Goal: Task Accomplishment & Management: Manage account settings

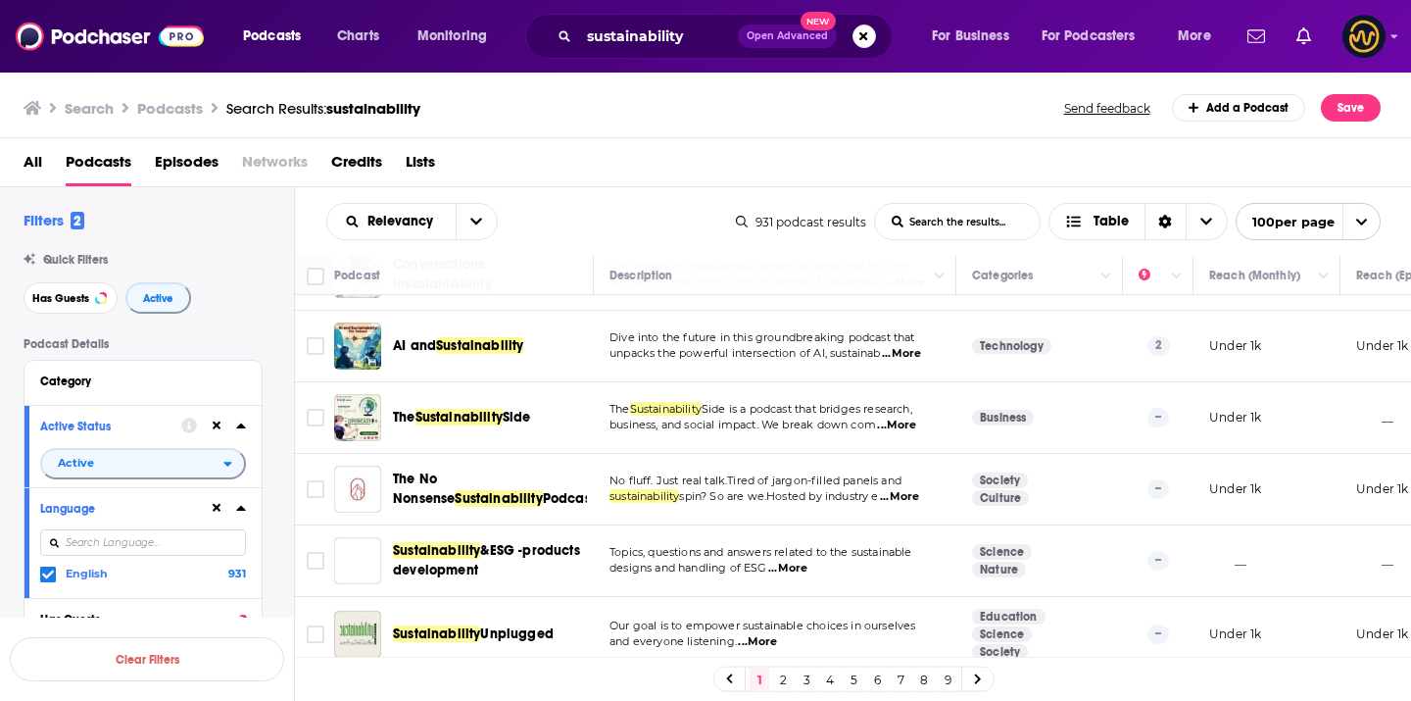
scroll to position [3761, 0]
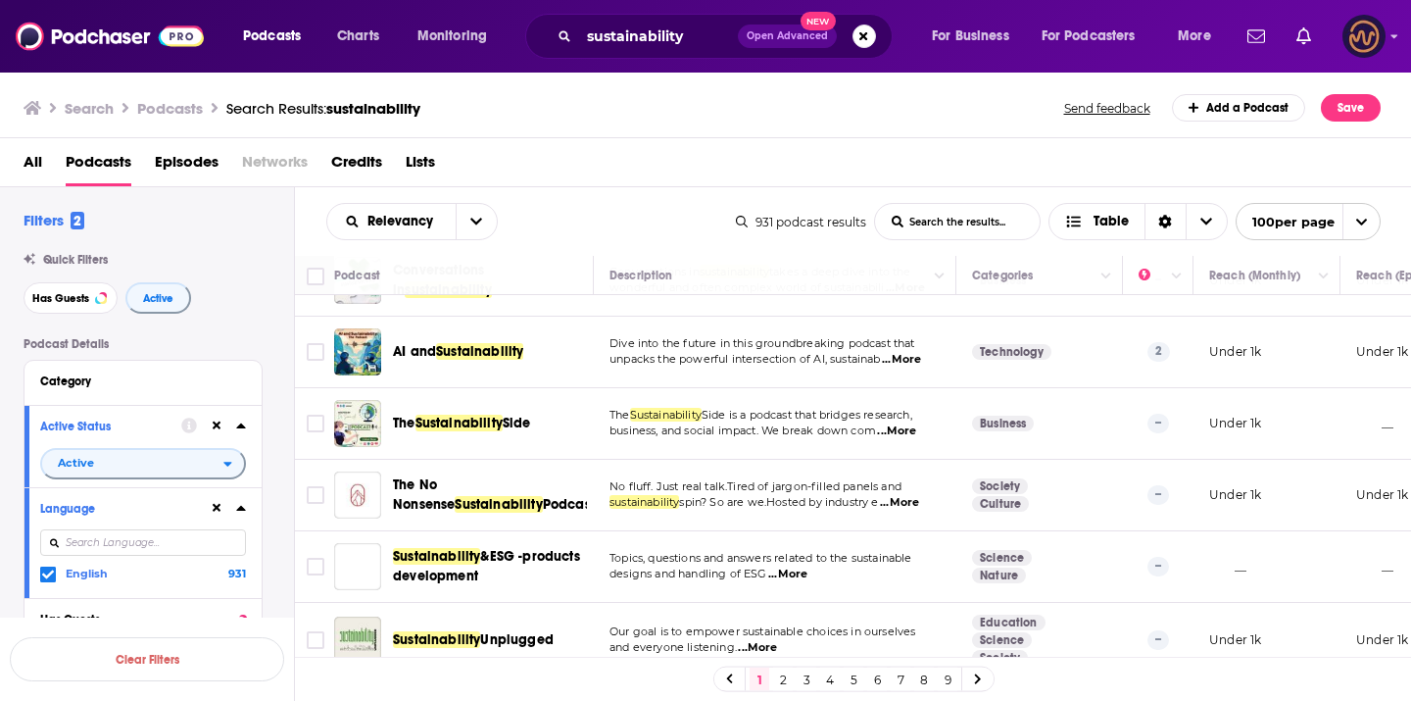
click at [1354, 29] on img "Logged in as LowerStreet" at bounding box center [1363, 36] width 43 height 43
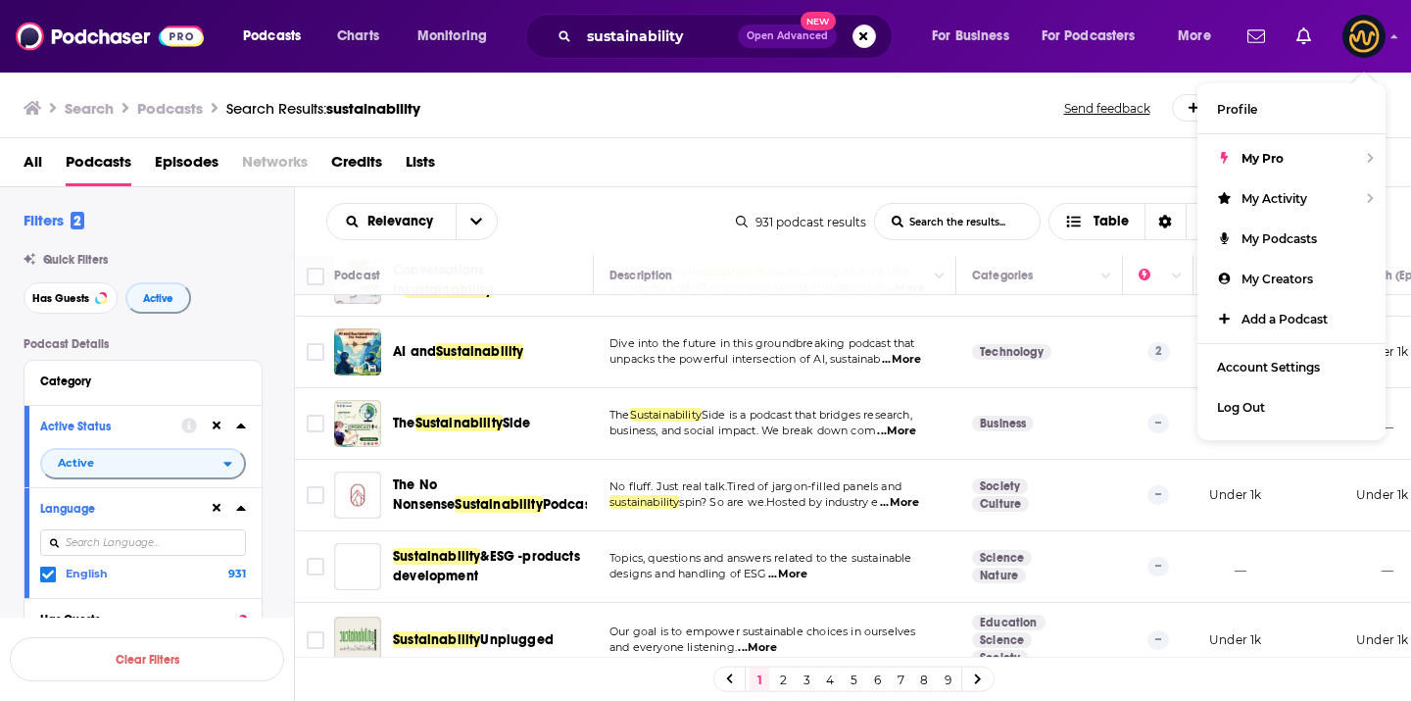
drag, startPoint x: 1068, startPoint y: 441, endPoint x: 1084, endPoint y: 2, distance: 439.2
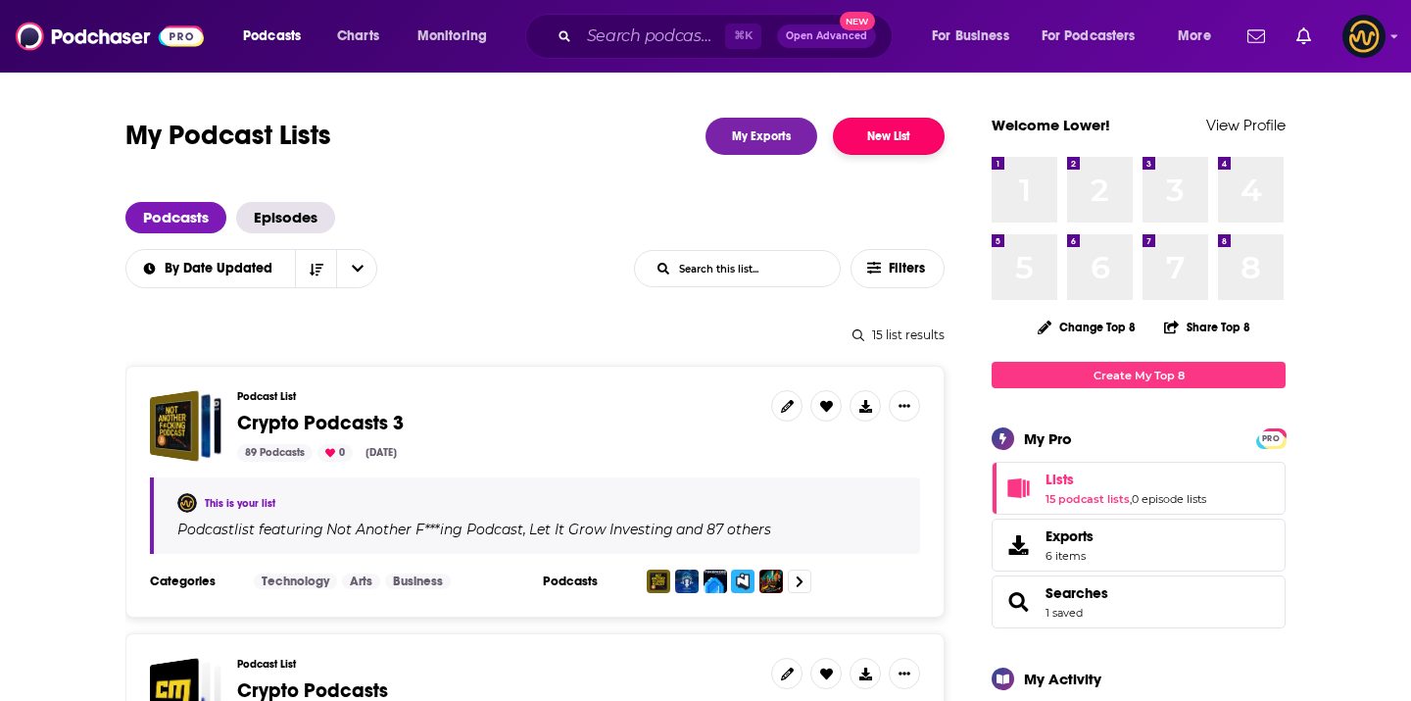
click at [887, 141] on button "New List" at bounding box center [889, 136] width 112 height 37
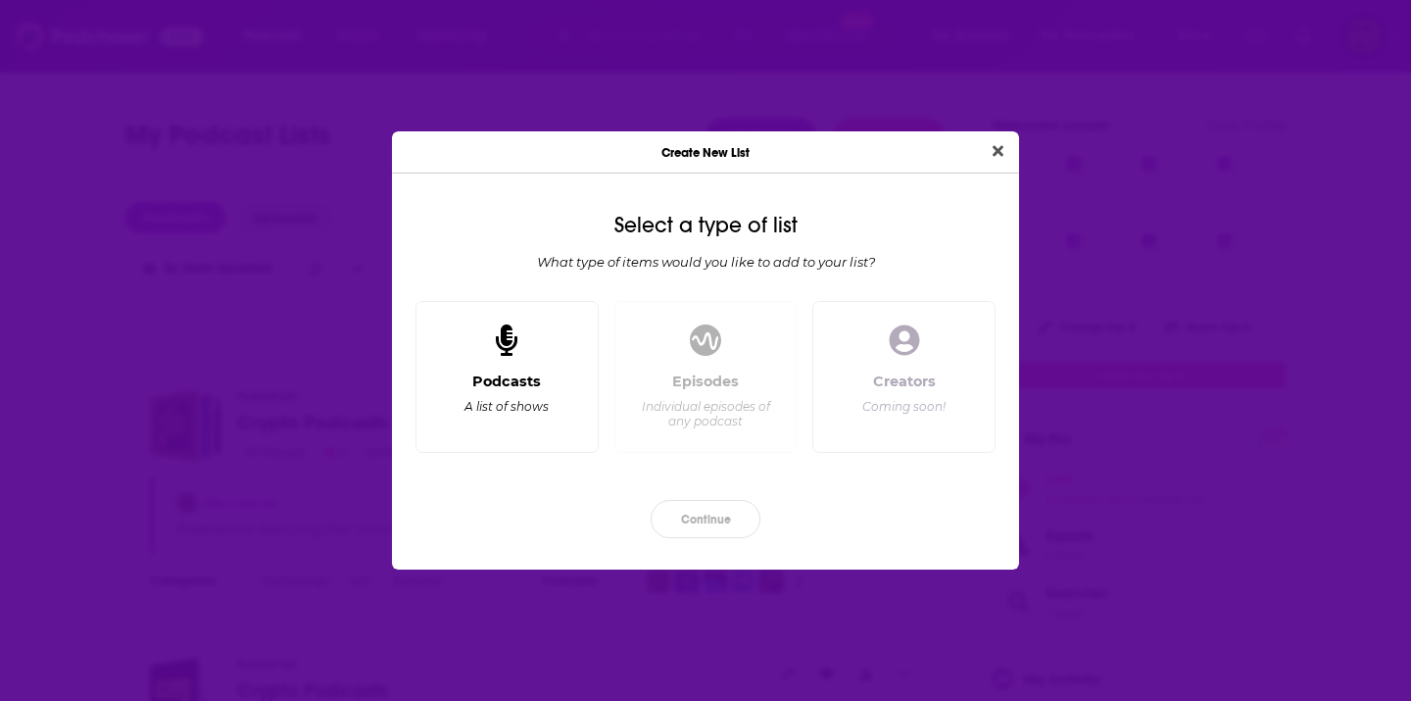
click at [551, 365] on div "Podcasts A list of shows" at bounding box center [506, 377] width 183 height 153
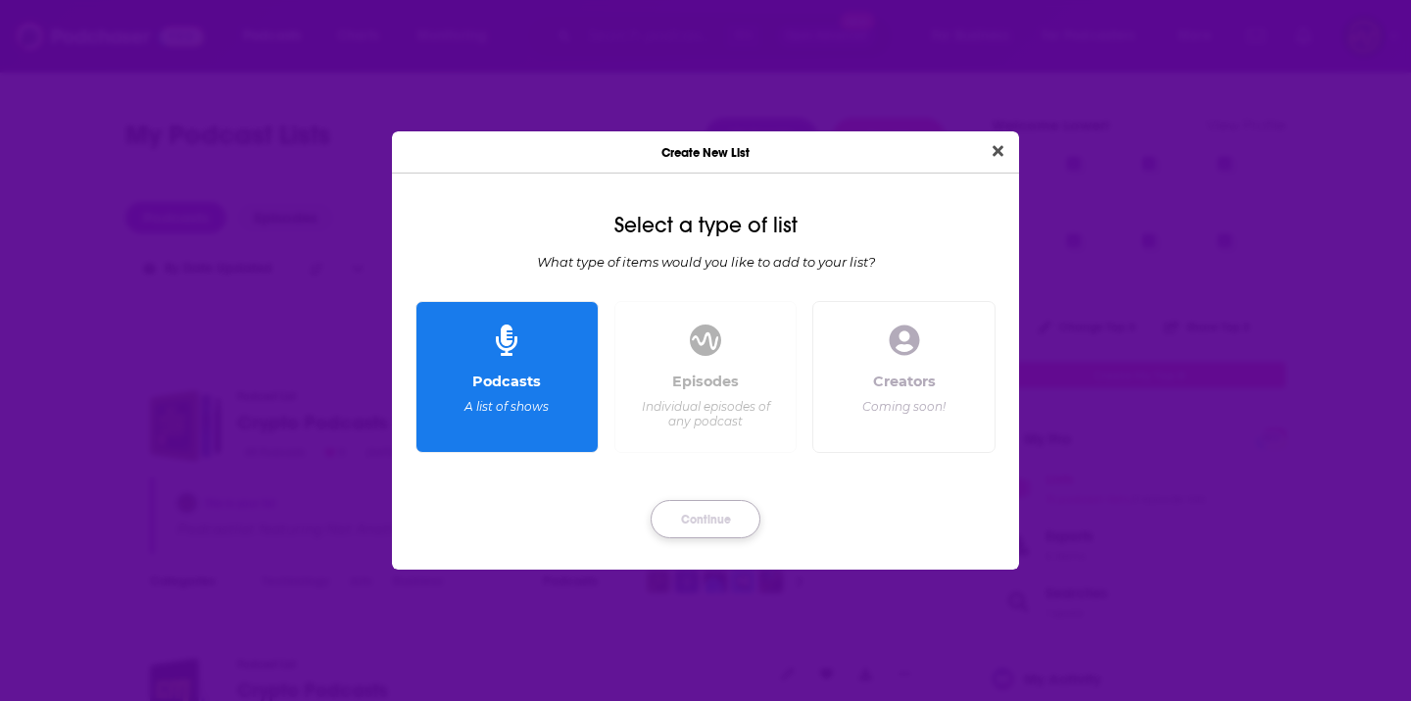
click at [689, 505] on button "Continue" at bounding box center [706, 519] width 110 height 38
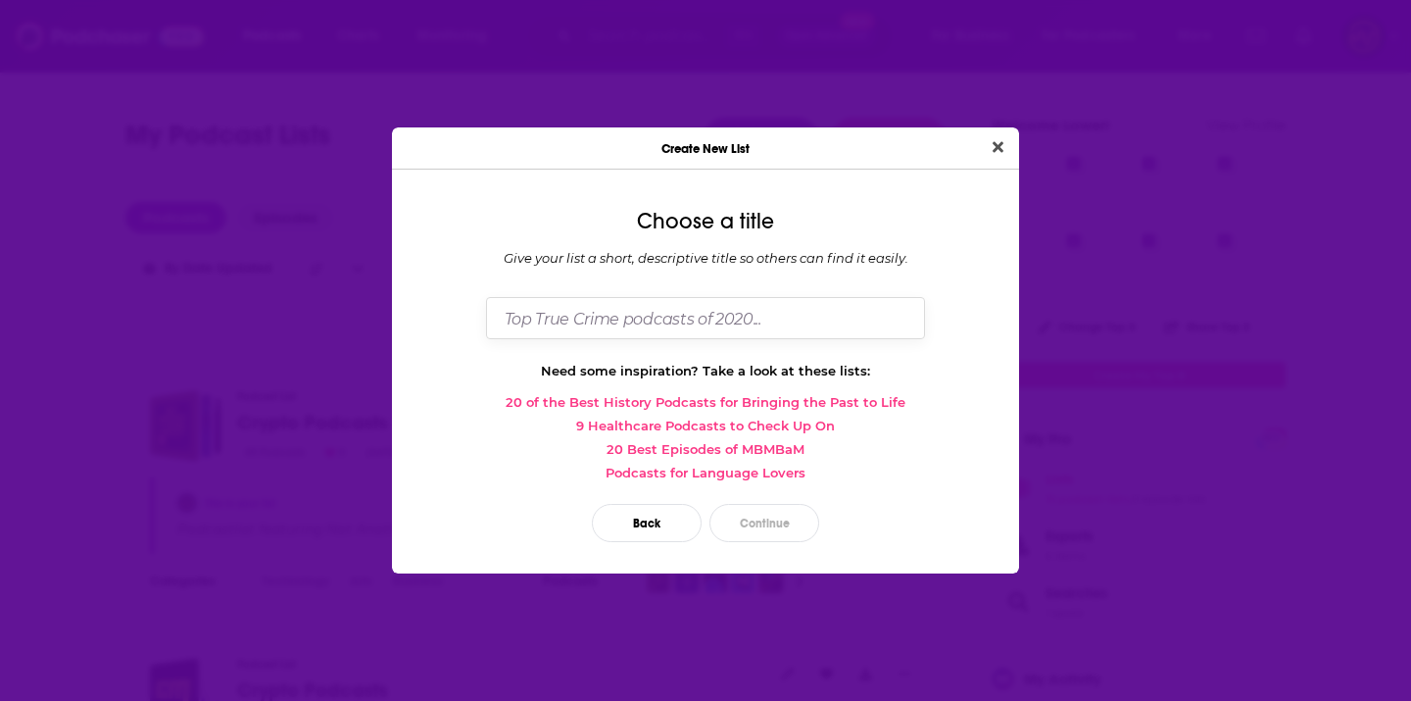
click at [715, 312] on input "Dialog" at bounding box center [705, 318] width 439 height 42
click at [637, 328] on input "Environm" at bounding box center [705, 318] width 439 height 42
click at [637, 327] on input "Environm" at bounding box center [705, 318] width 439 height 42
paste input "Sustainability/Climate/Conservation"
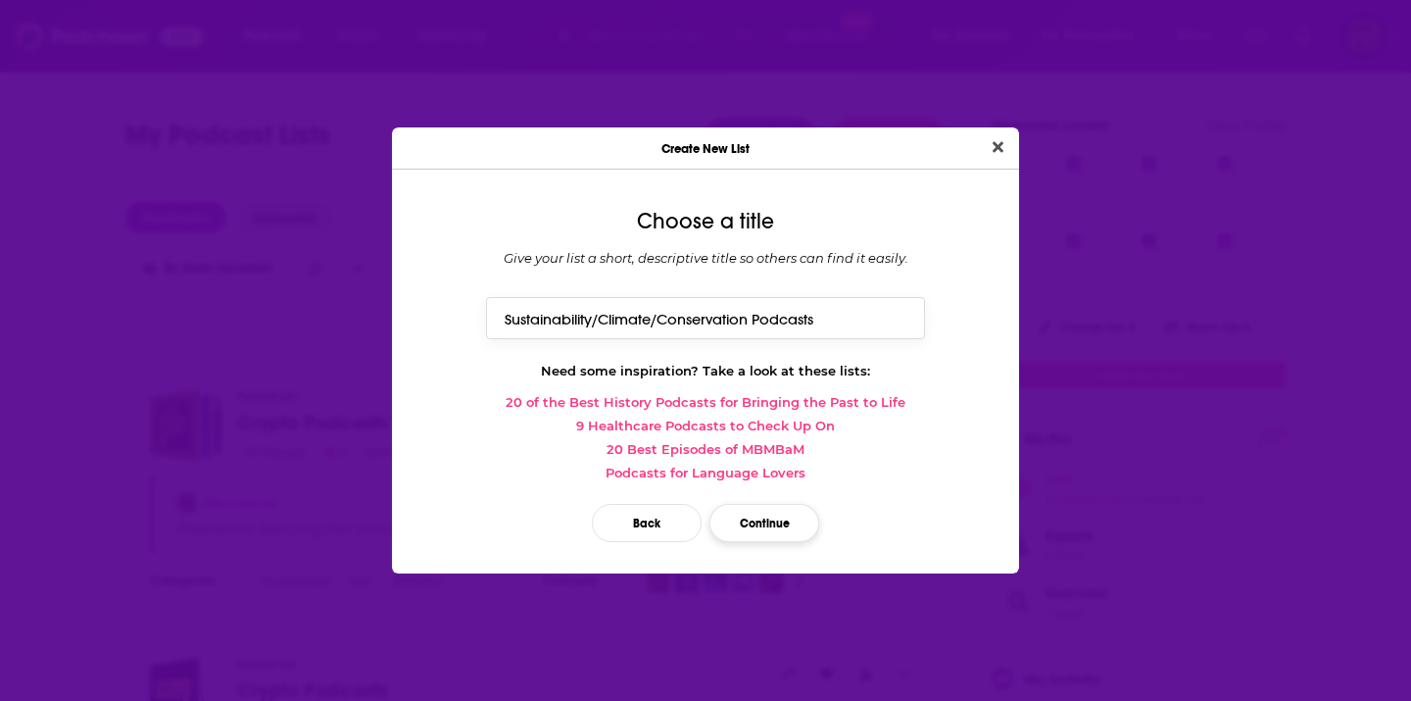
type input "Sustainability/Climate/Conservation Podcasts"
click at [732, 509] on button "Continue" at bounding box center [764, 523] width 110 height 38
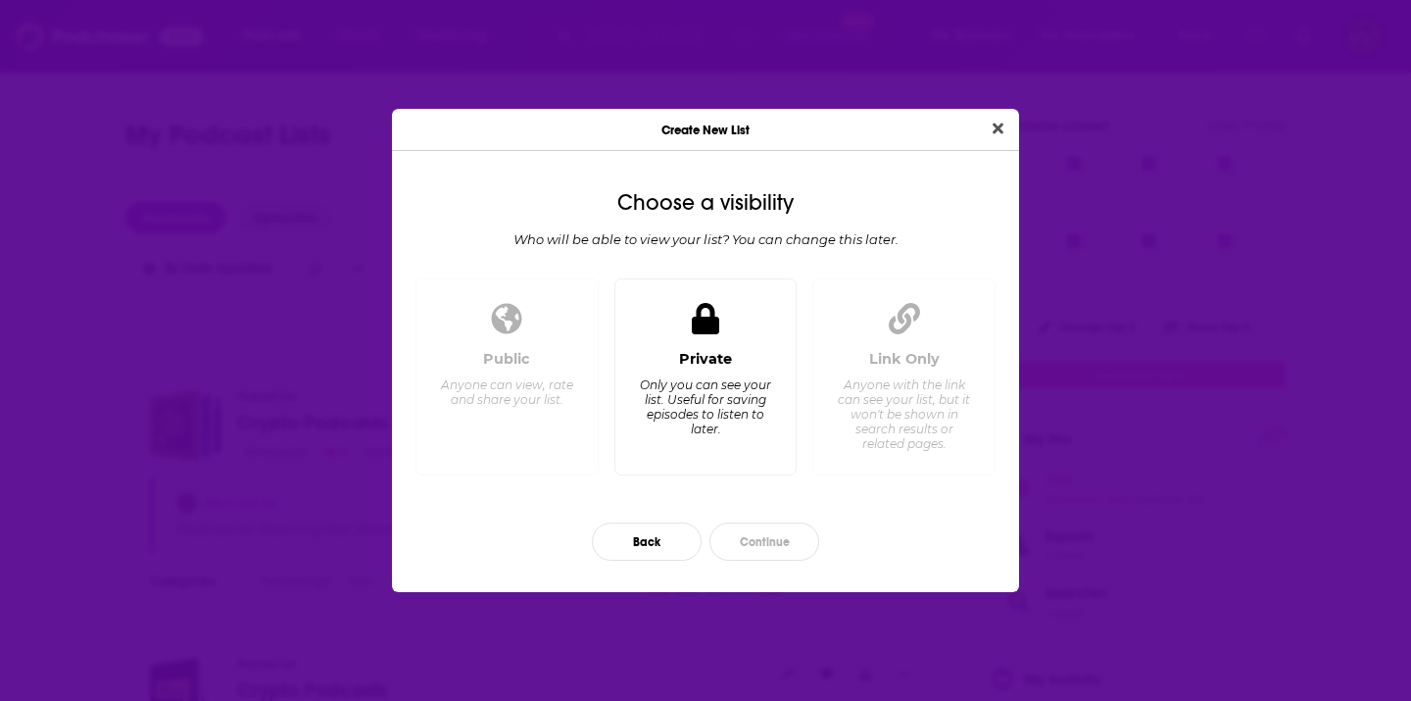
click at [733, 344] on div "Private Only you can see your list. Useful for saving episodes to listen to lat…" at bounding box center [705, 376] width 183 height 197
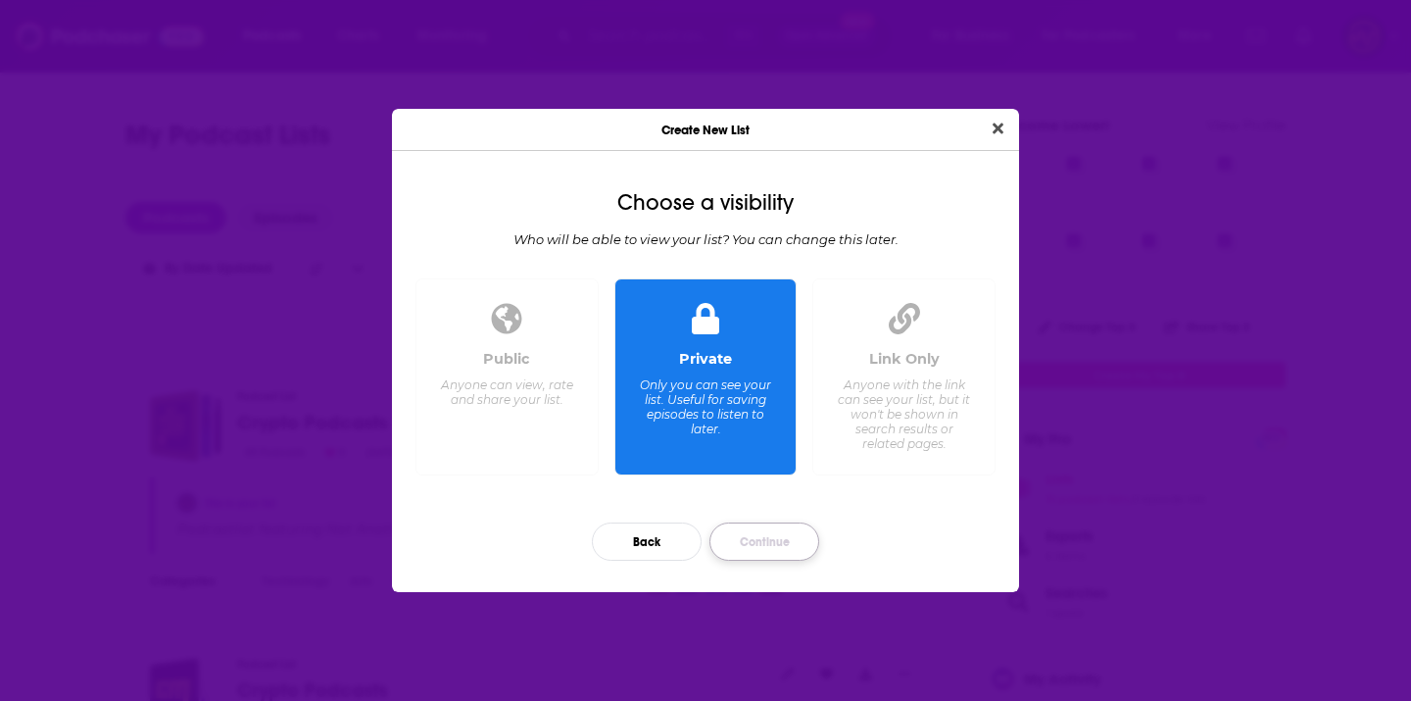
click at [730, 539] on button "Continue" at bounding box center [764, 541] width 110 height 38
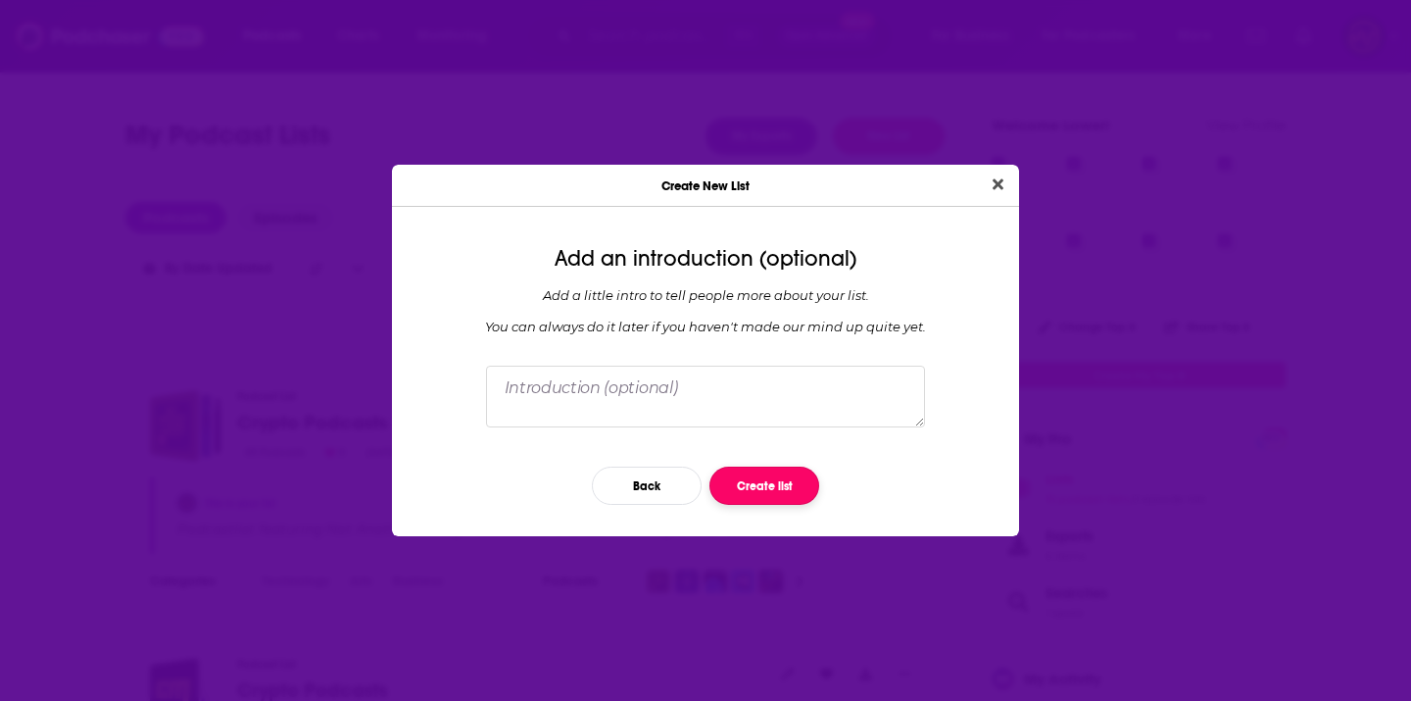
click at [760, 484] on button "Create list" at bounding box center [764, 485] width 110 height 38
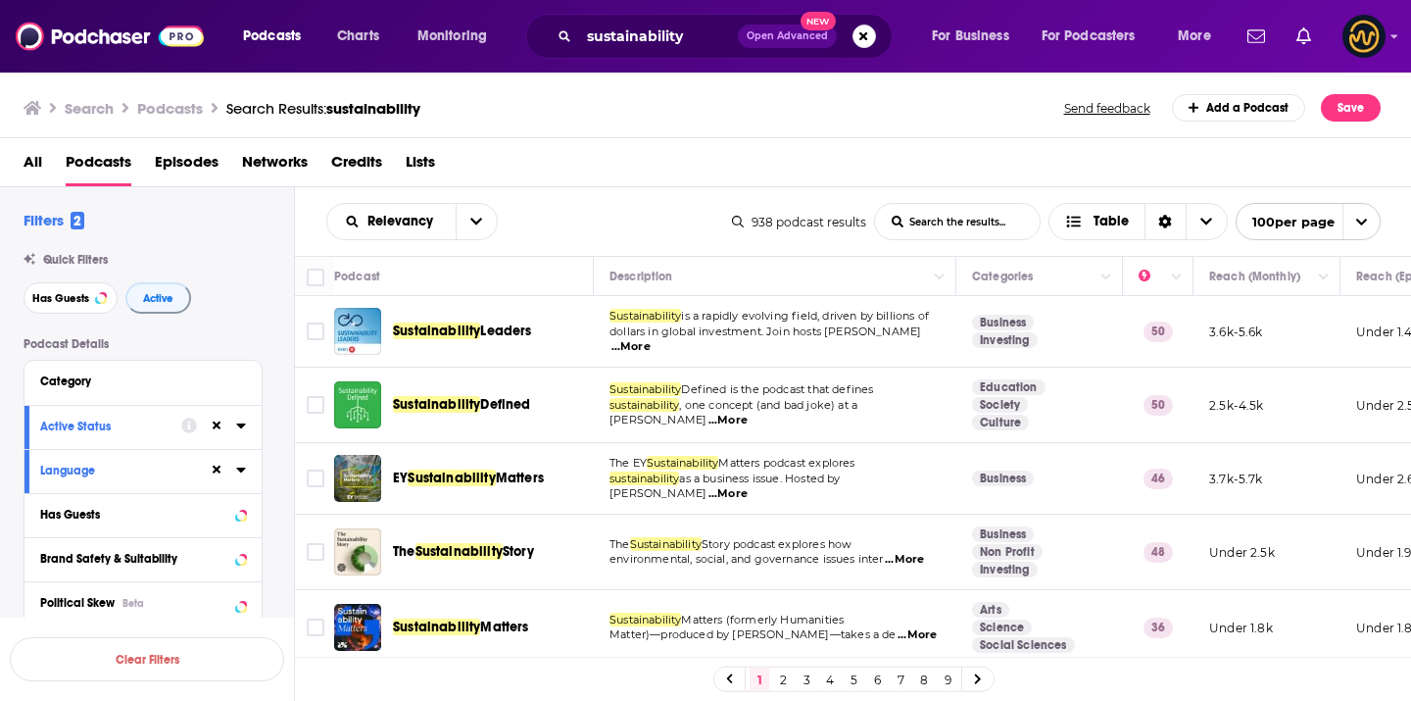
click at [237, 433] on icon at bounding box center [241, 425] width 10 height 16
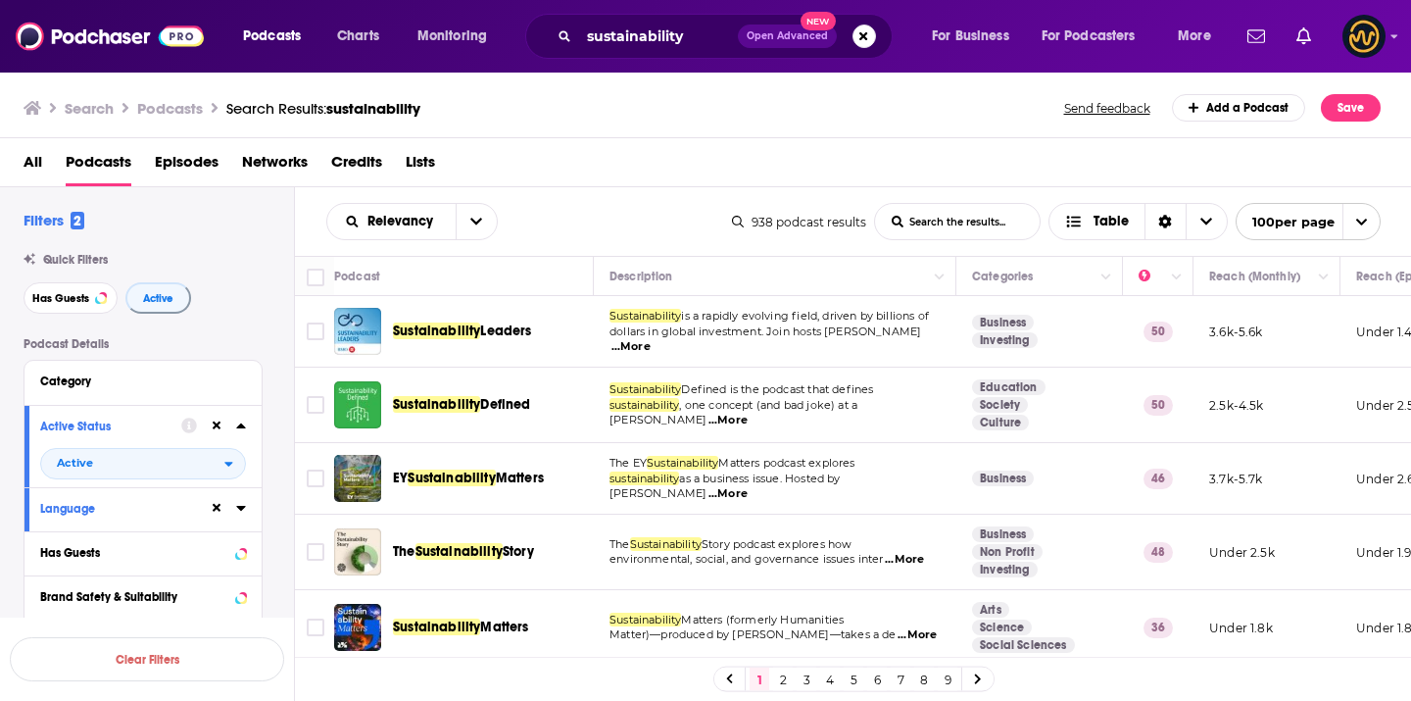
click at [240, 505] on icon at bounding box center [241, 508] width 10 height 16
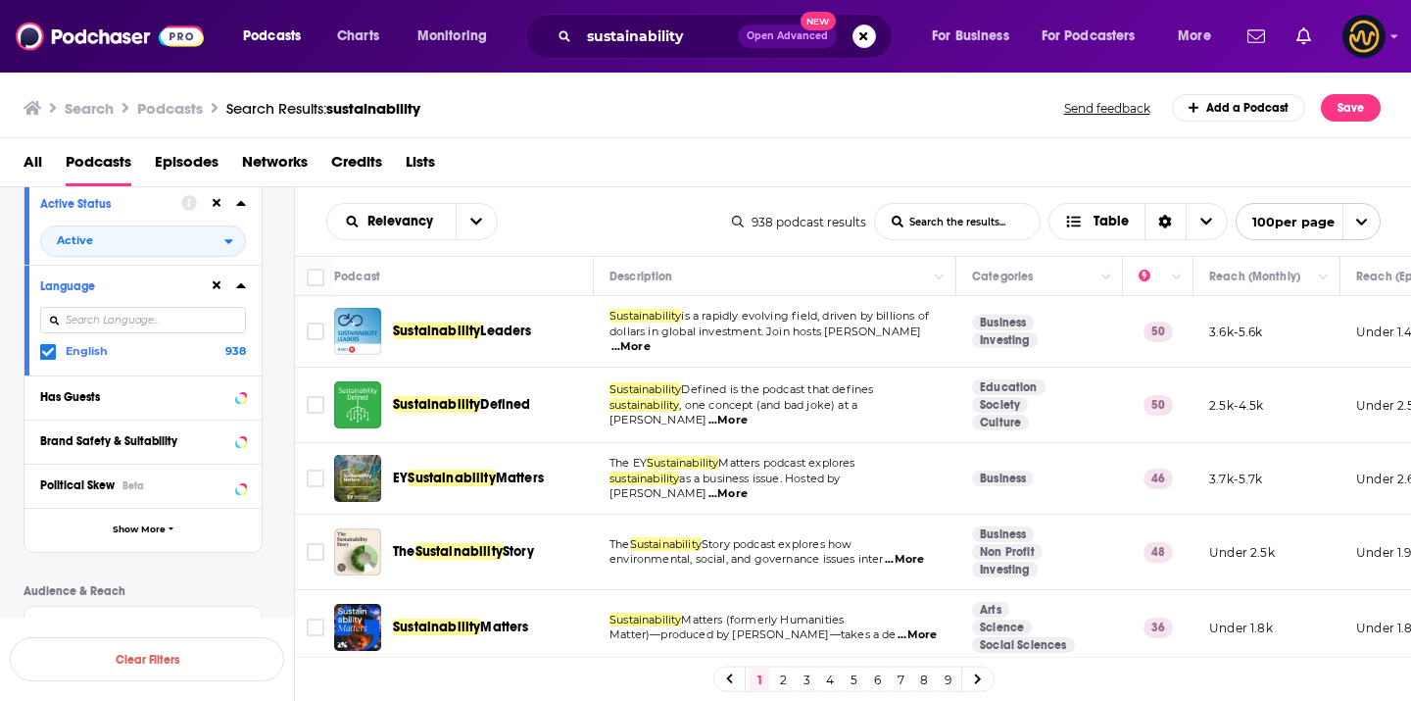
scroll to position [221, 0]
click at [319, 275] on input "Toggle select all" at bounding box center [316, 277] width 18 height 18
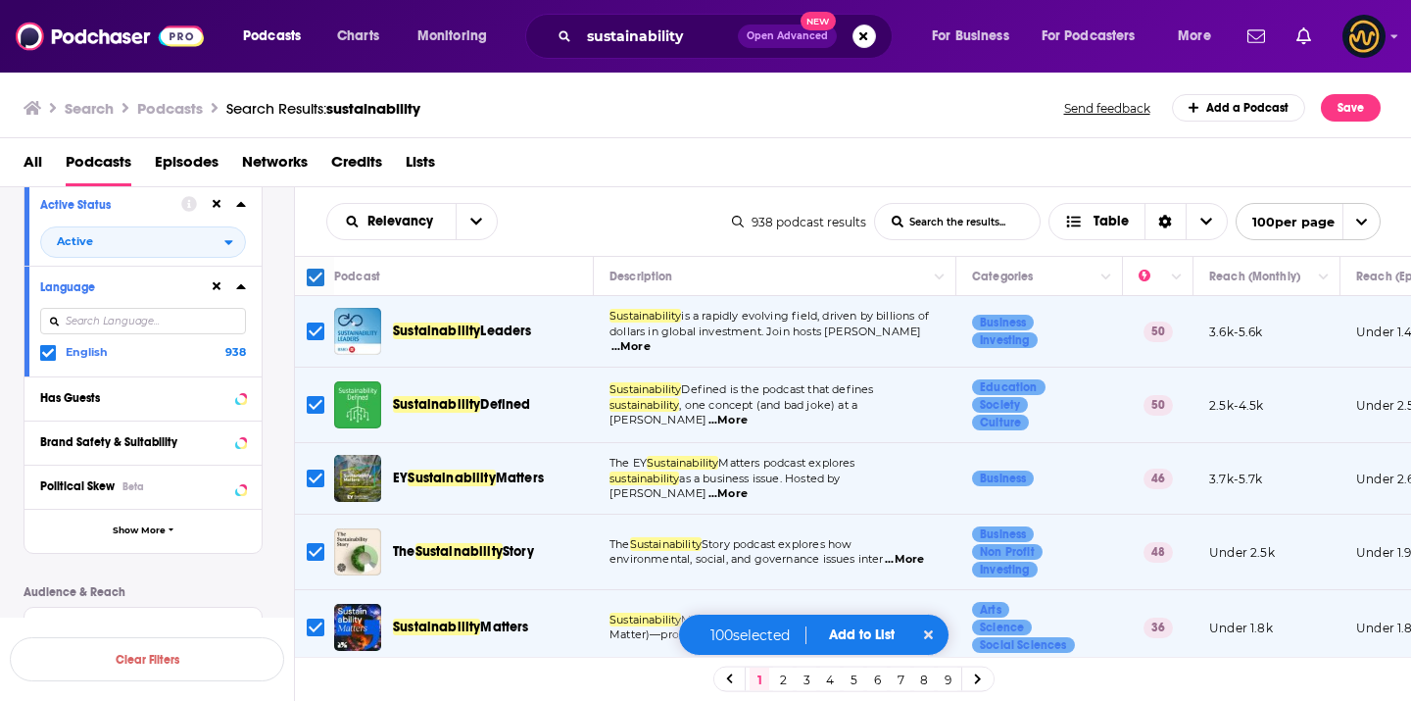
scroll to position [87, 0]
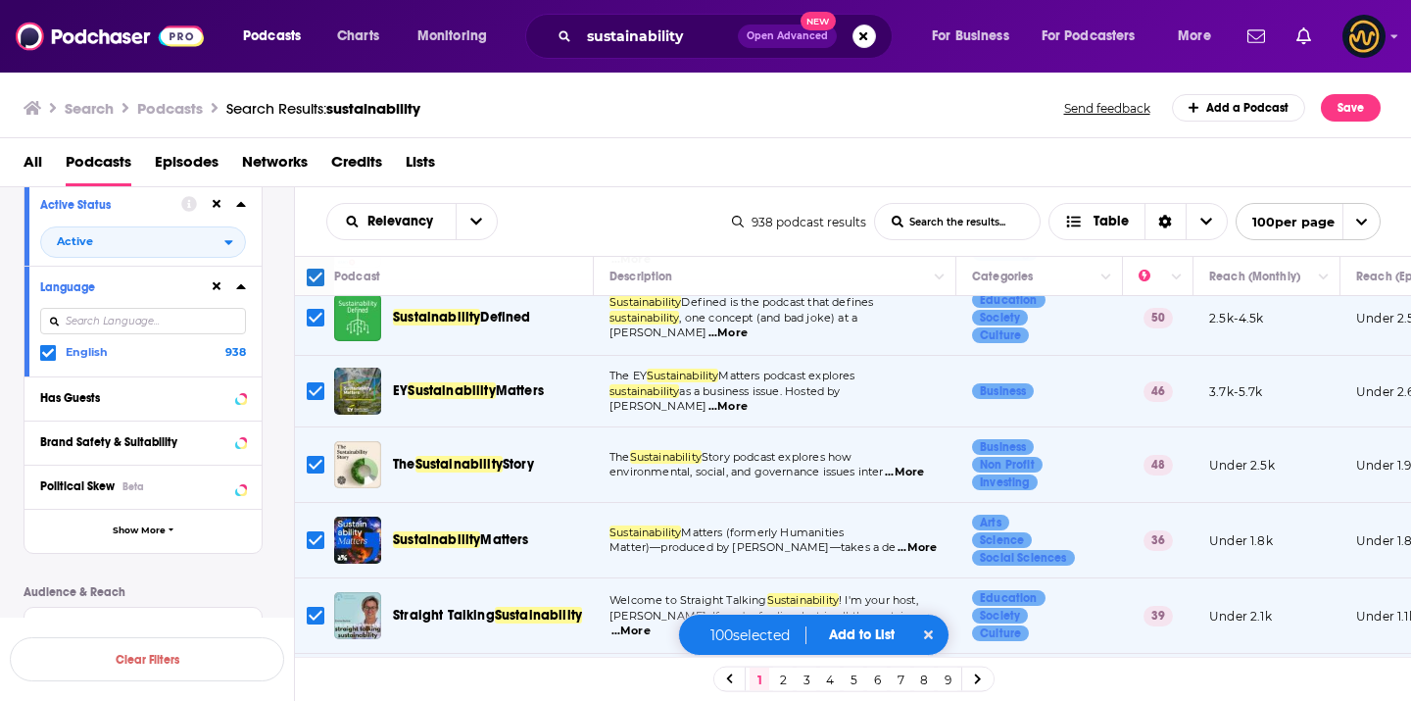
click at [312, 386] on input "Toggle select row" at bounding box center [316, 391] width 18 height 18
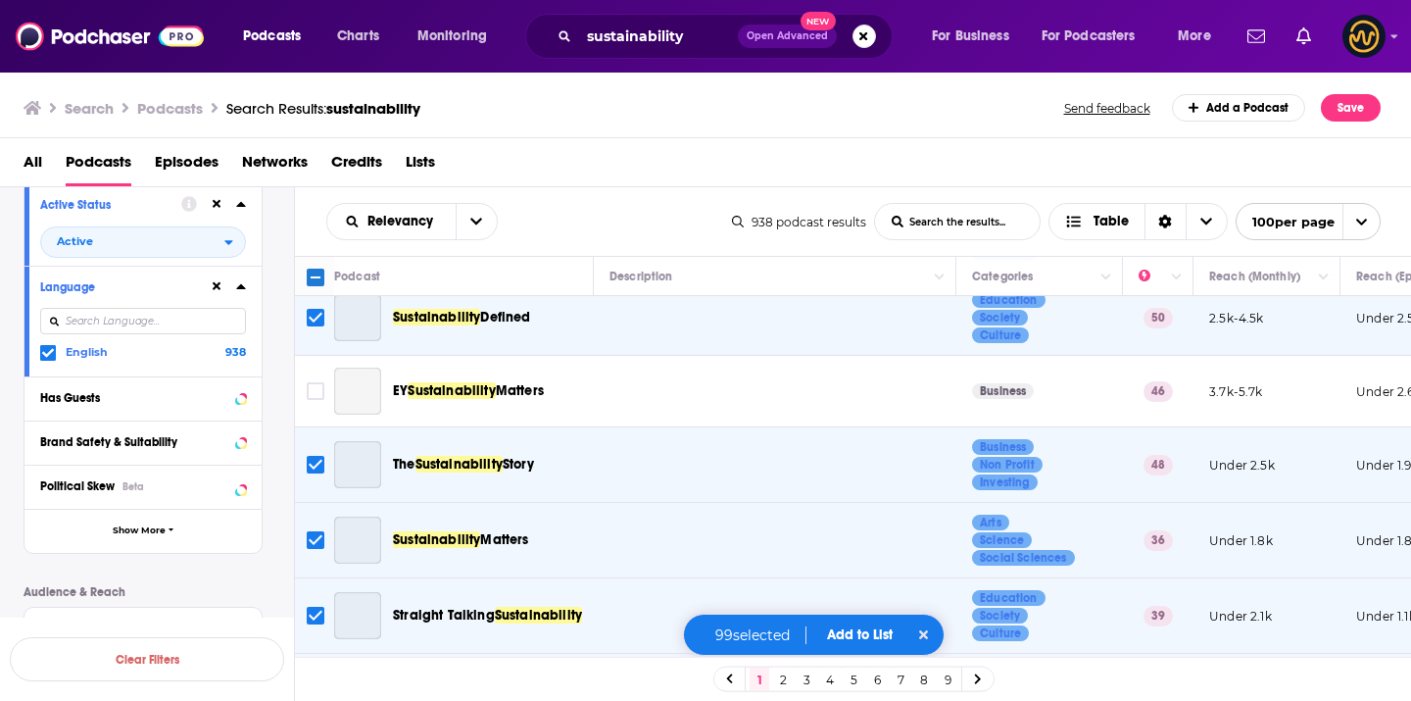
checkbox input "false"
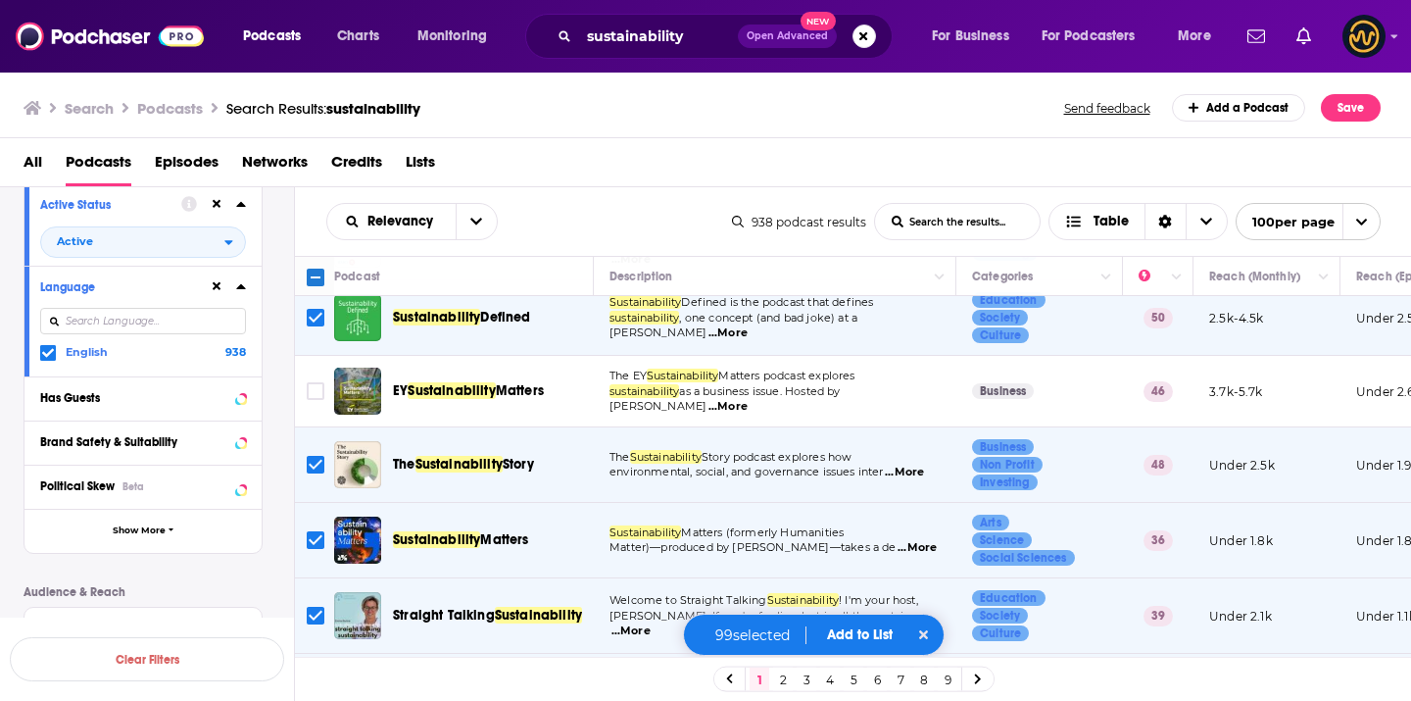
click at [315, 468] on input "Toggle select row" at bounding box center [316, 465] width 18 height 18
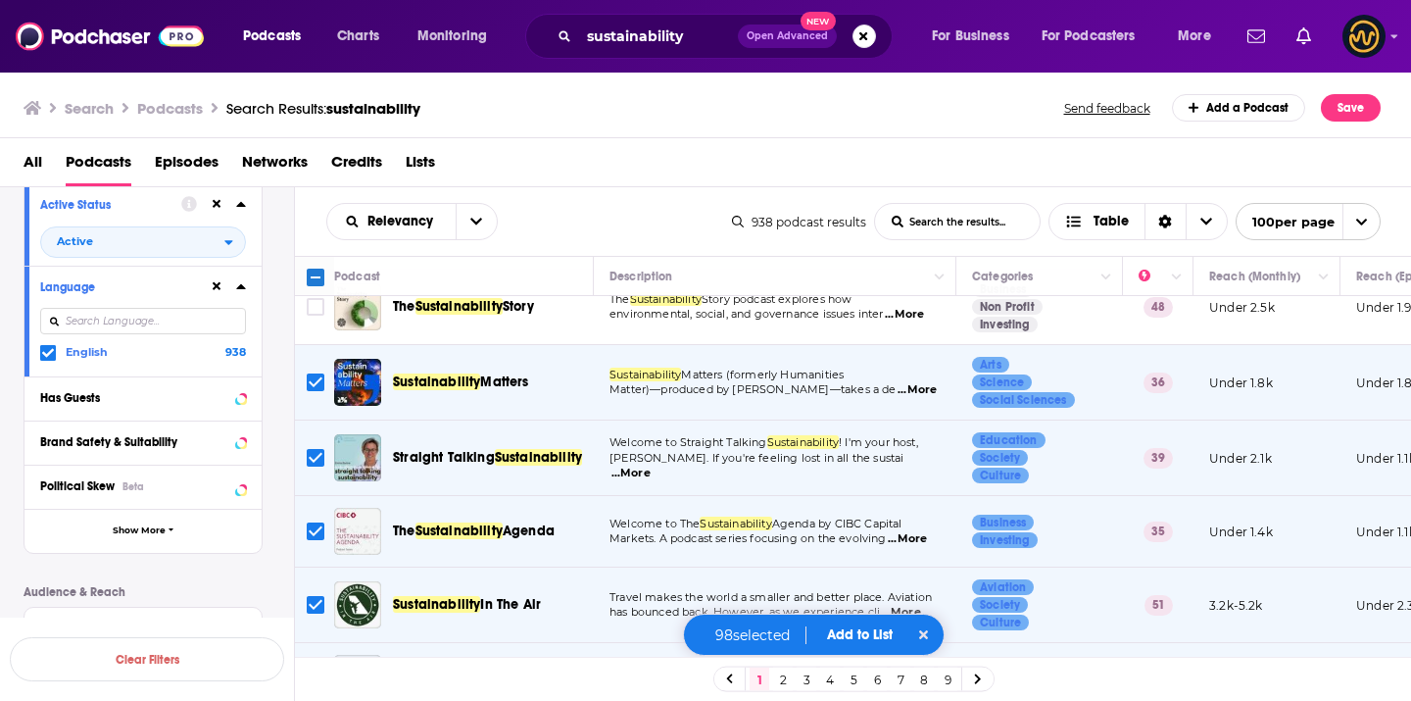
scroll to position [246, 0]
click at [316, 452] on input "Toggle select row" at bounding box center [316, 457] width 18 height 18
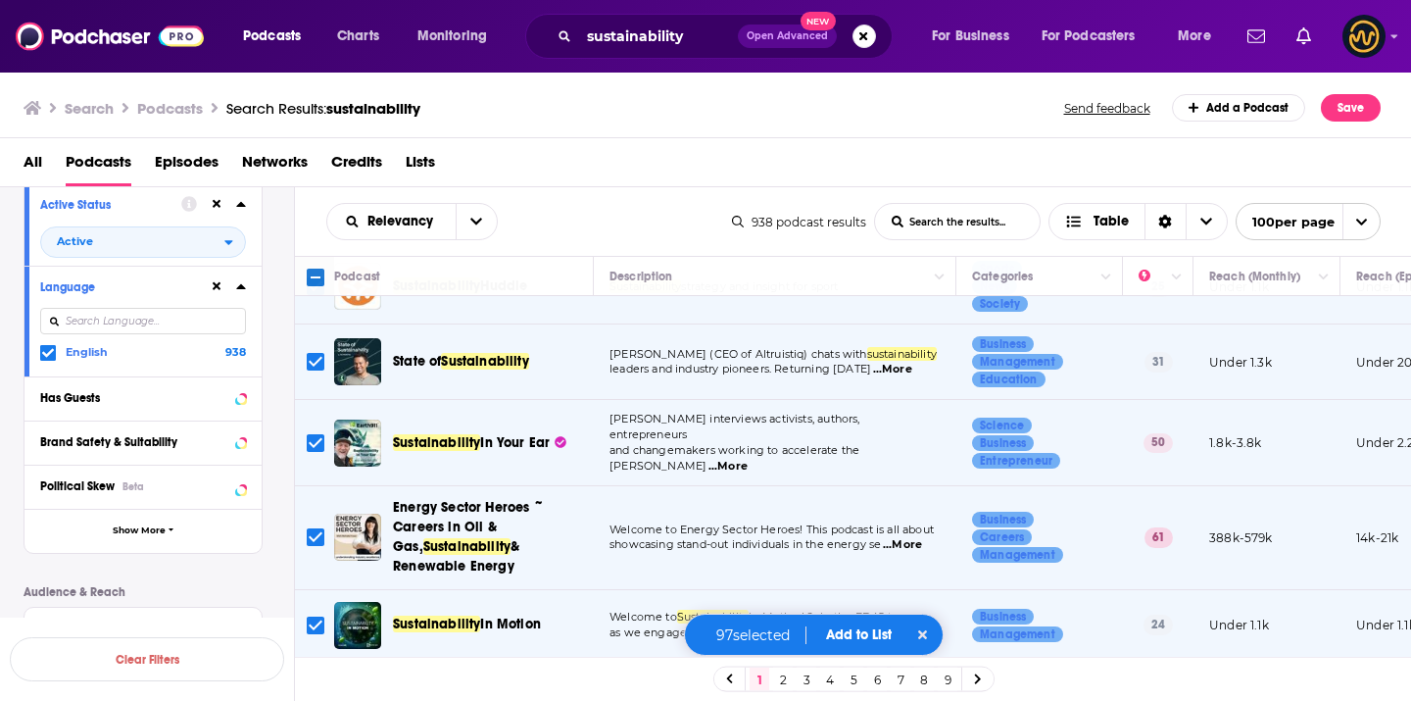
scroll to position [1026, 0]
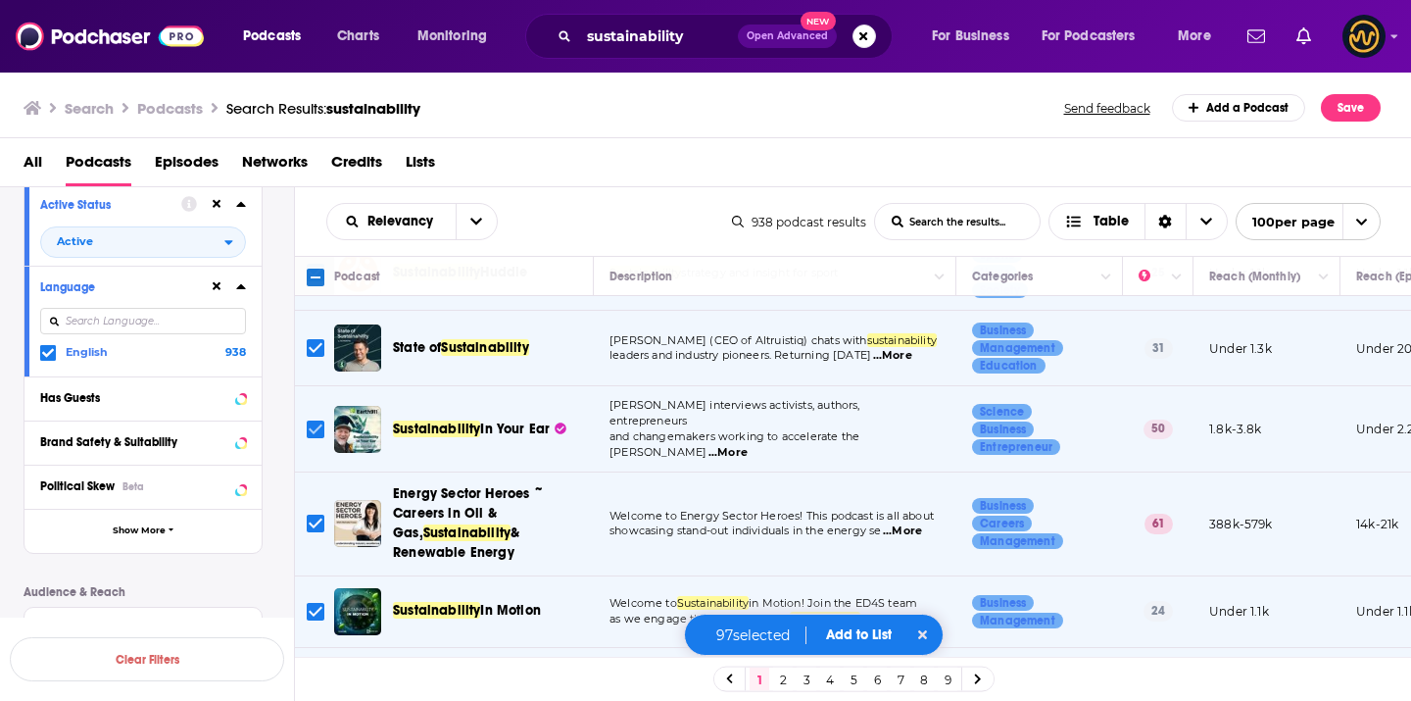
click at [314, 420] on input "Toggle select row" at bounding box center [316, 429] width 18 height 18
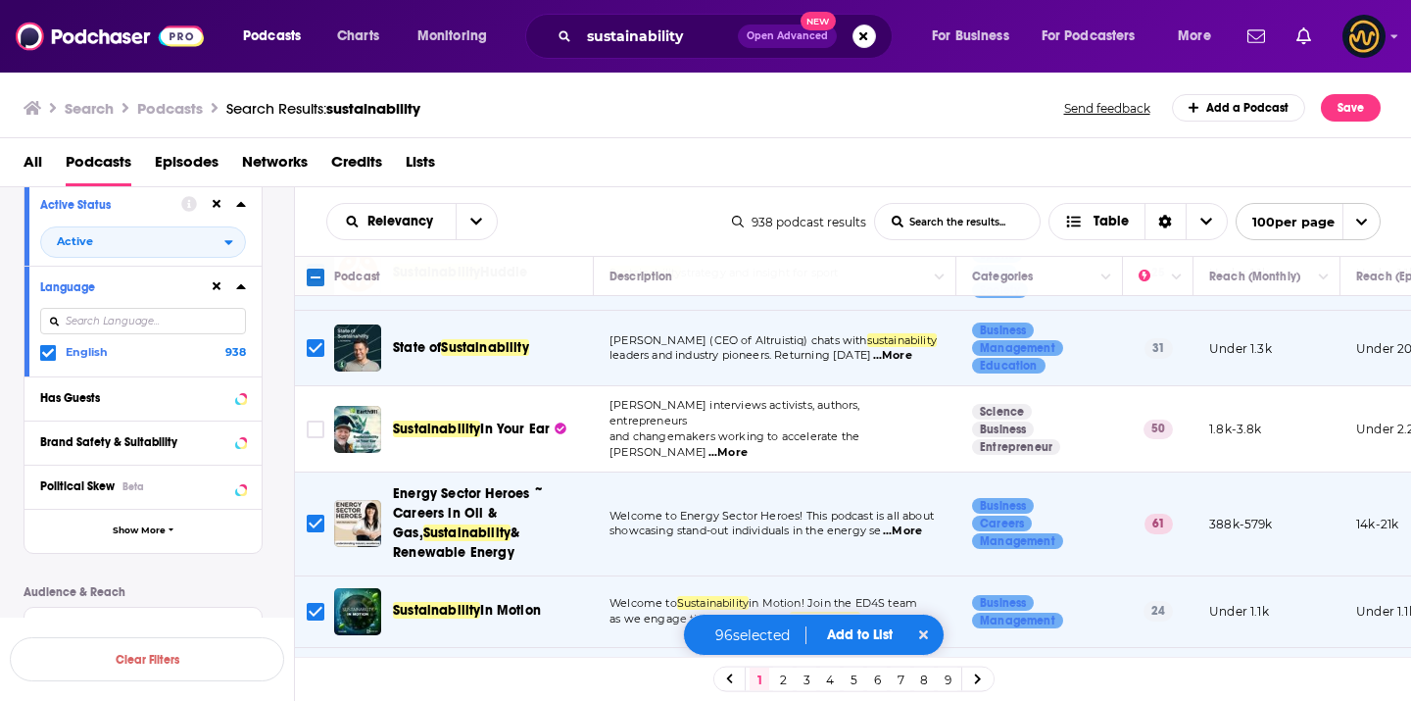
click at [316, 514] on input "Toggle select row" at bounding box center [316, 523] width 18 height 18
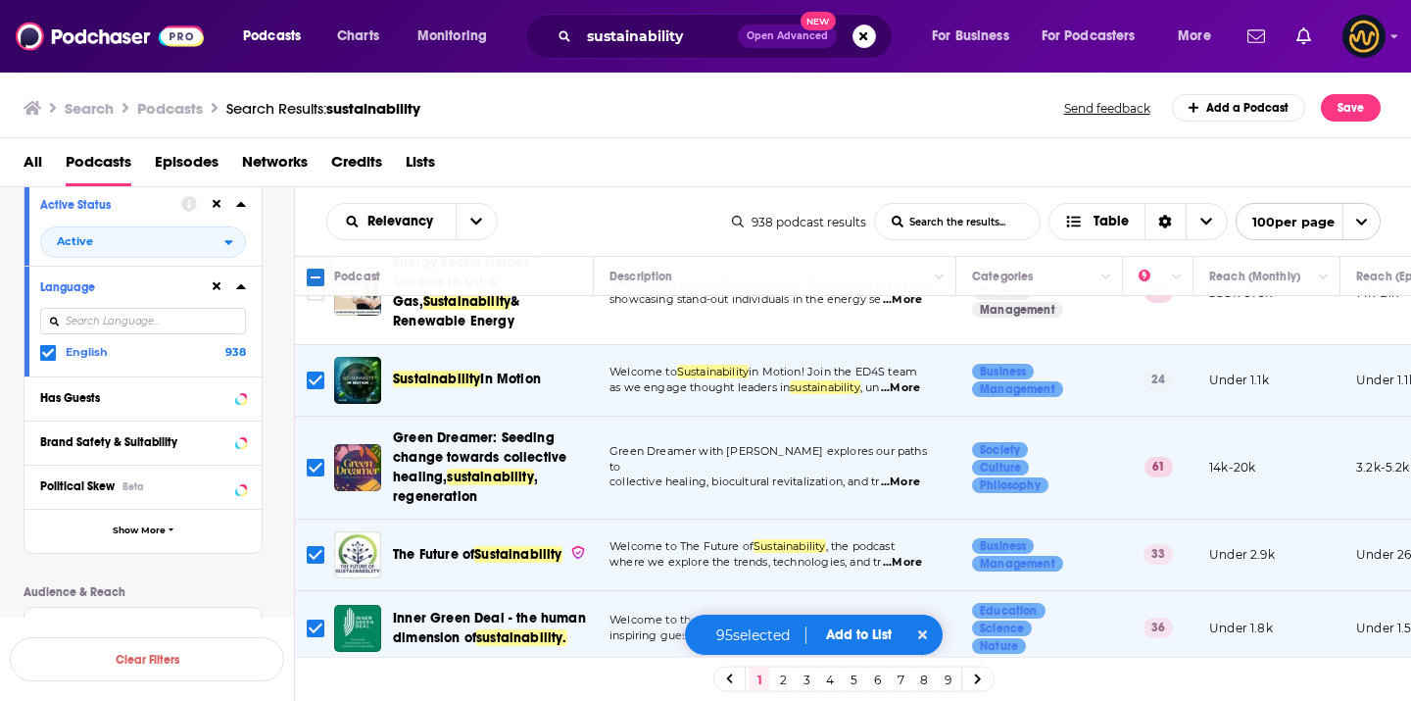
scroll to position [1259, 0]
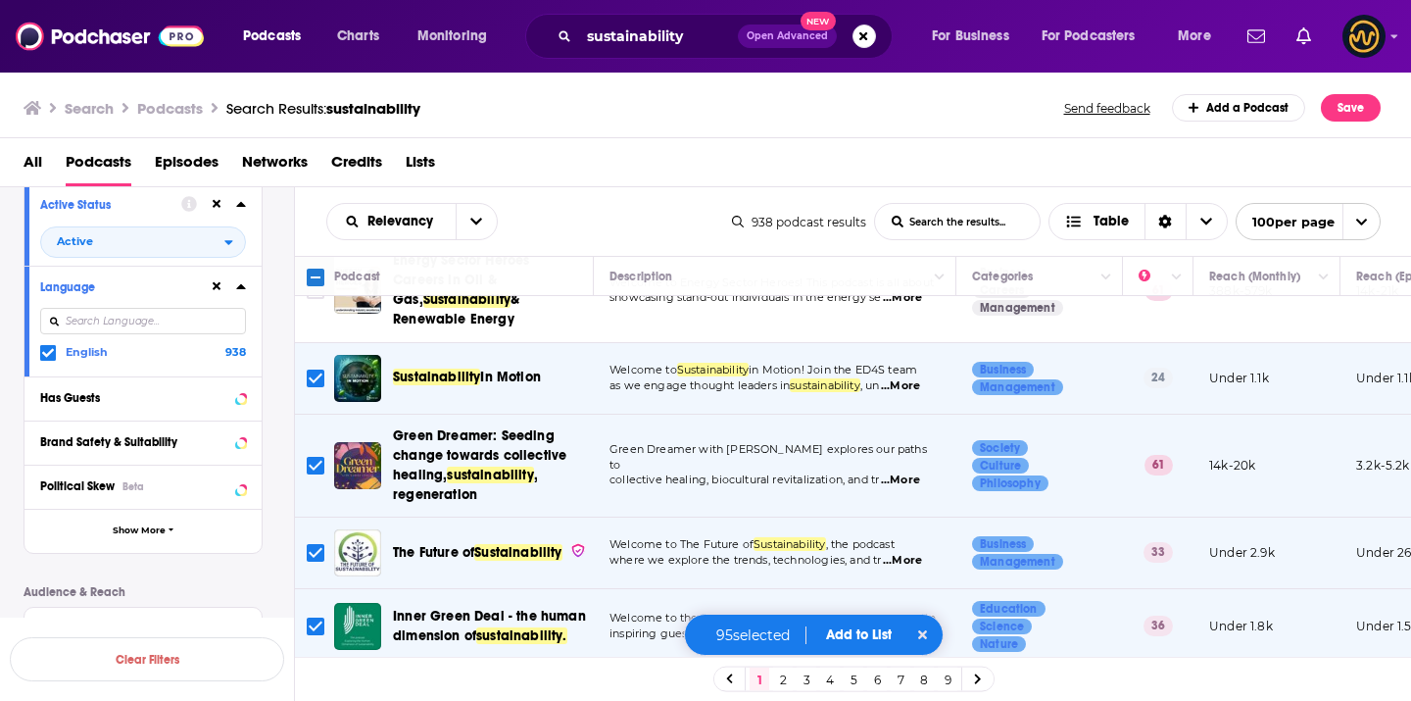
click at [309, 457] on input "Toggle select row" at bounding box center [316, 466] width 18 height 18
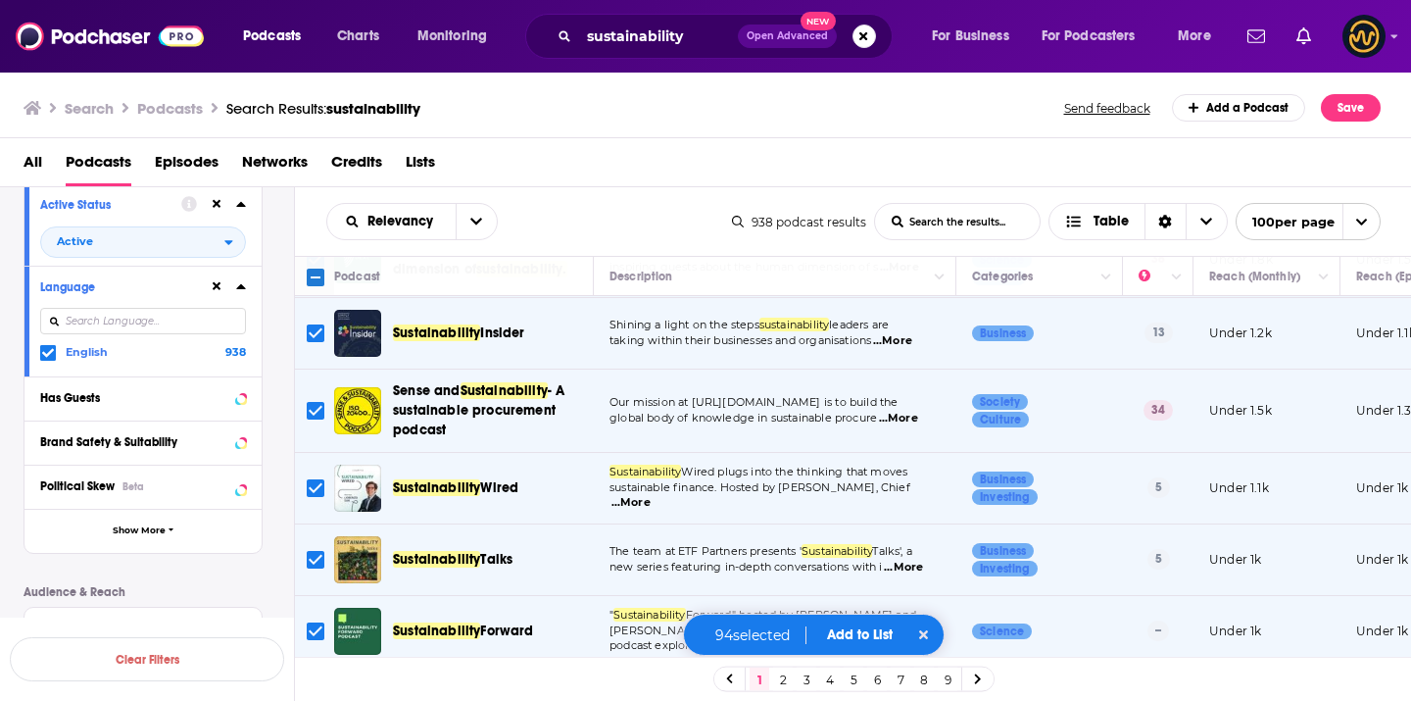
scroll to position [1627, 0]
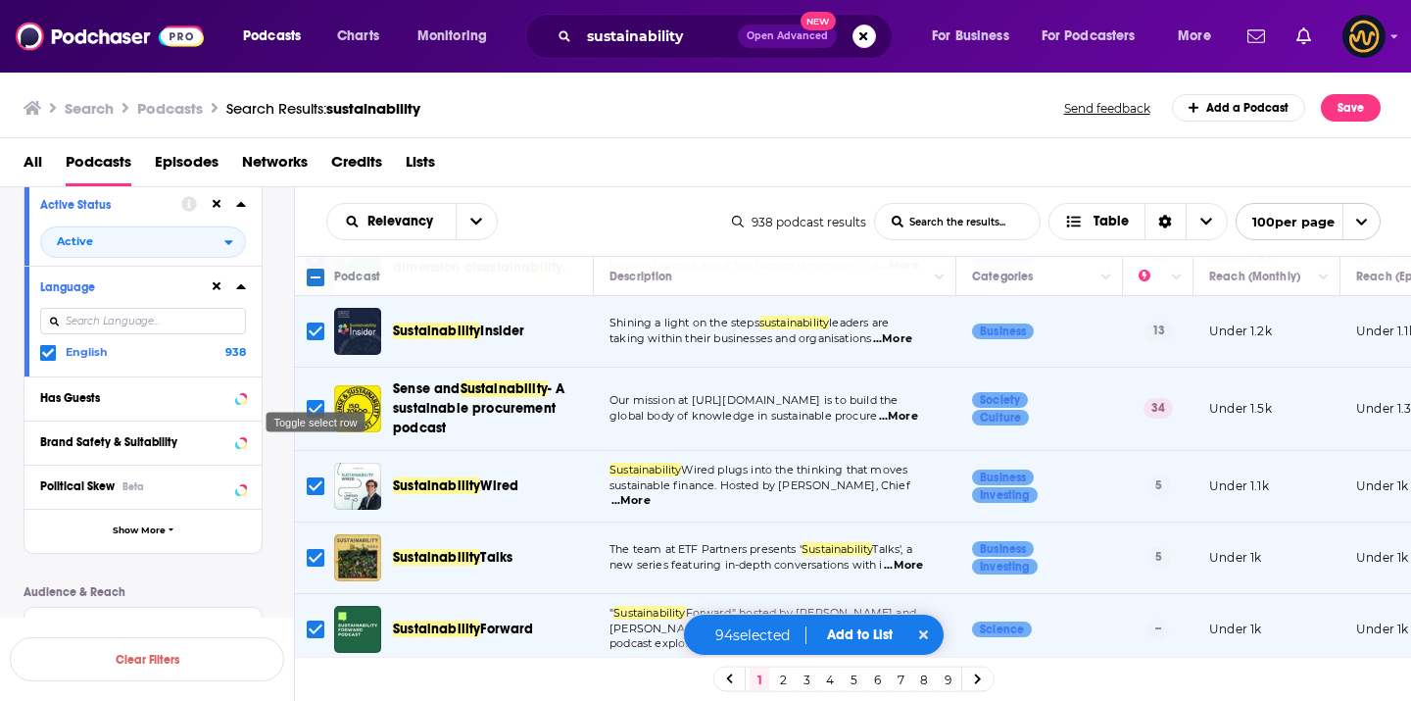
click at [318, 400] on input "Toggle select row" at bounding box center [316, 409] width 18 height 18
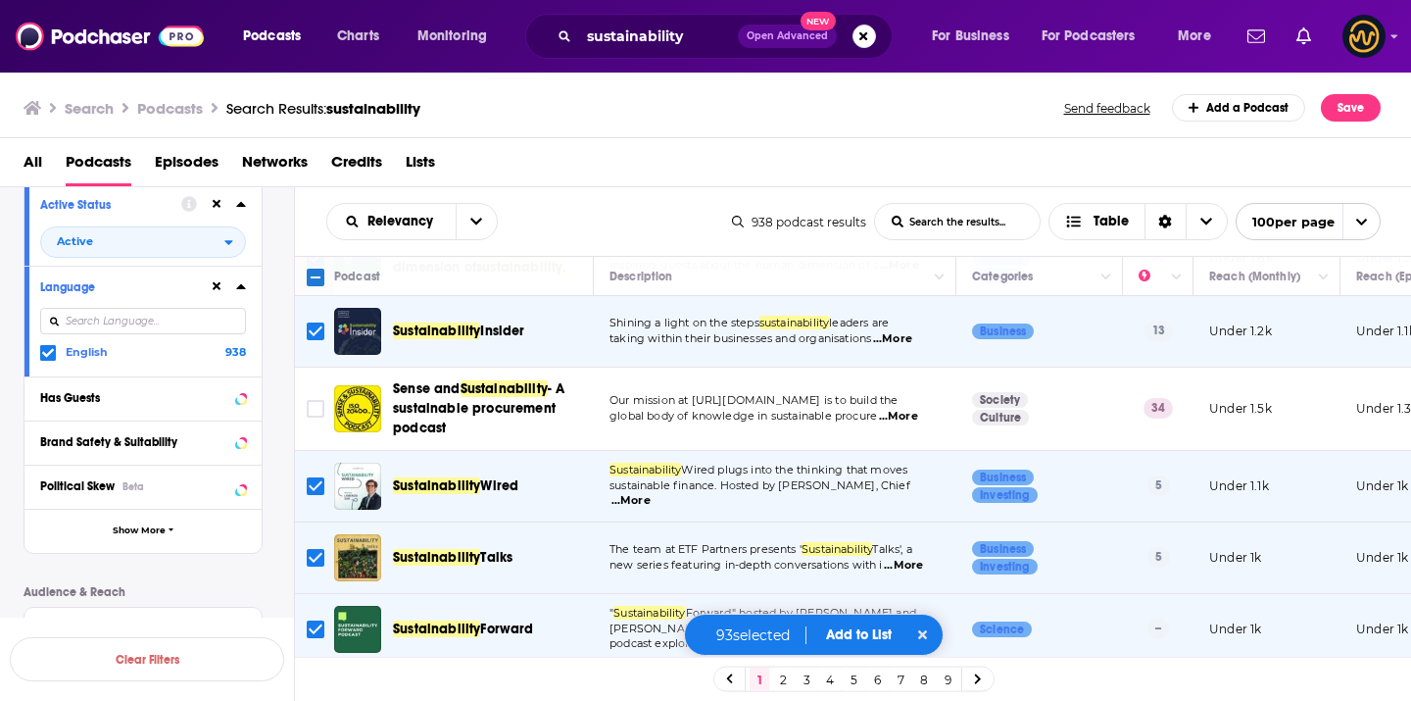
click at [316, 477] on input "Toggle select row" at bounding box center [316, 486] width 18 height 18
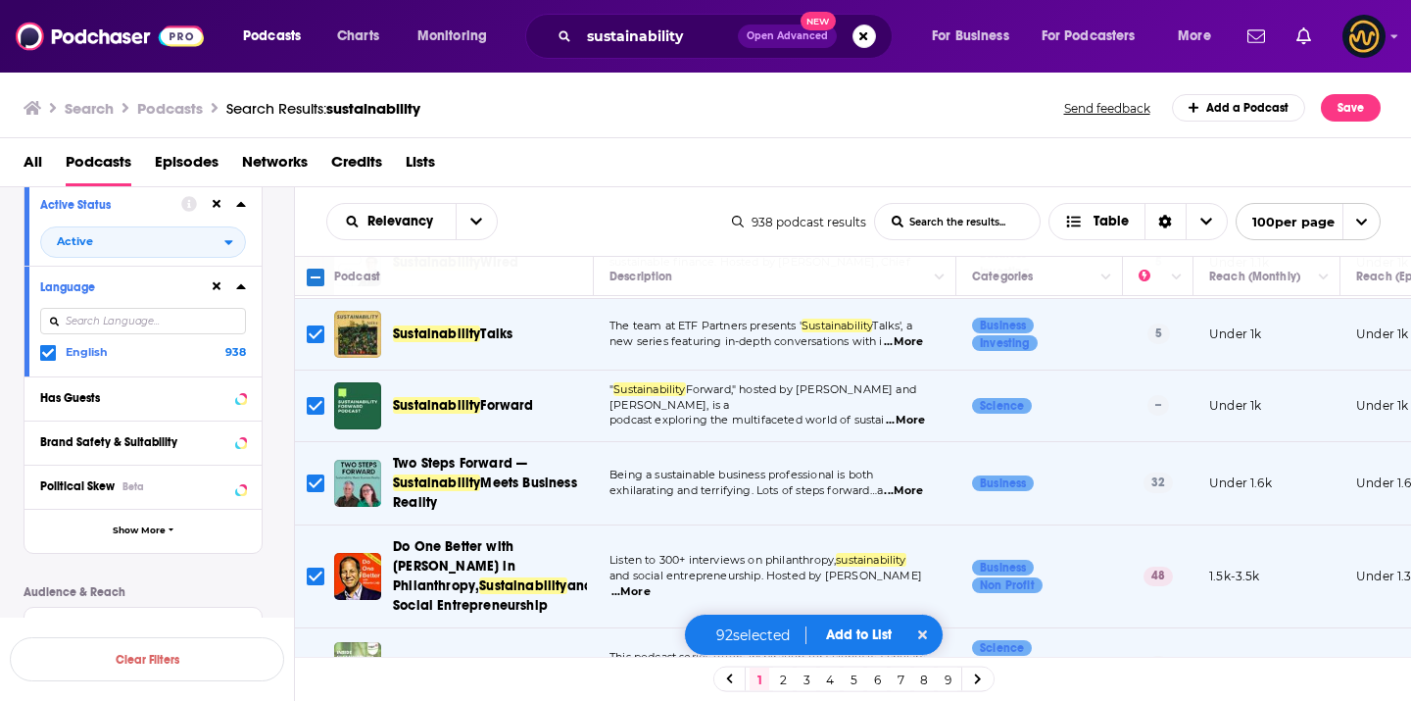
scroll to position [1861, 0]
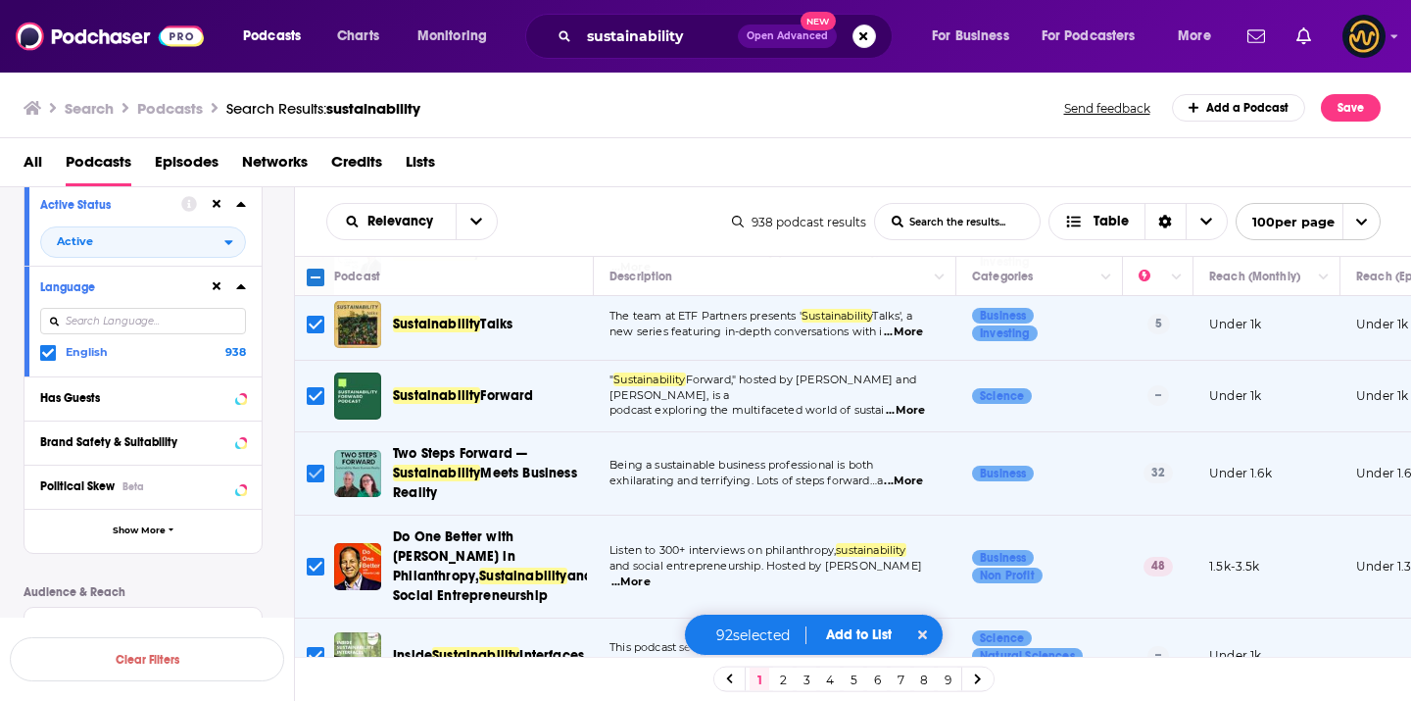
click at [318, 464] on input "Toggle select row" at bounding box center [316, 473] width 18 height 18
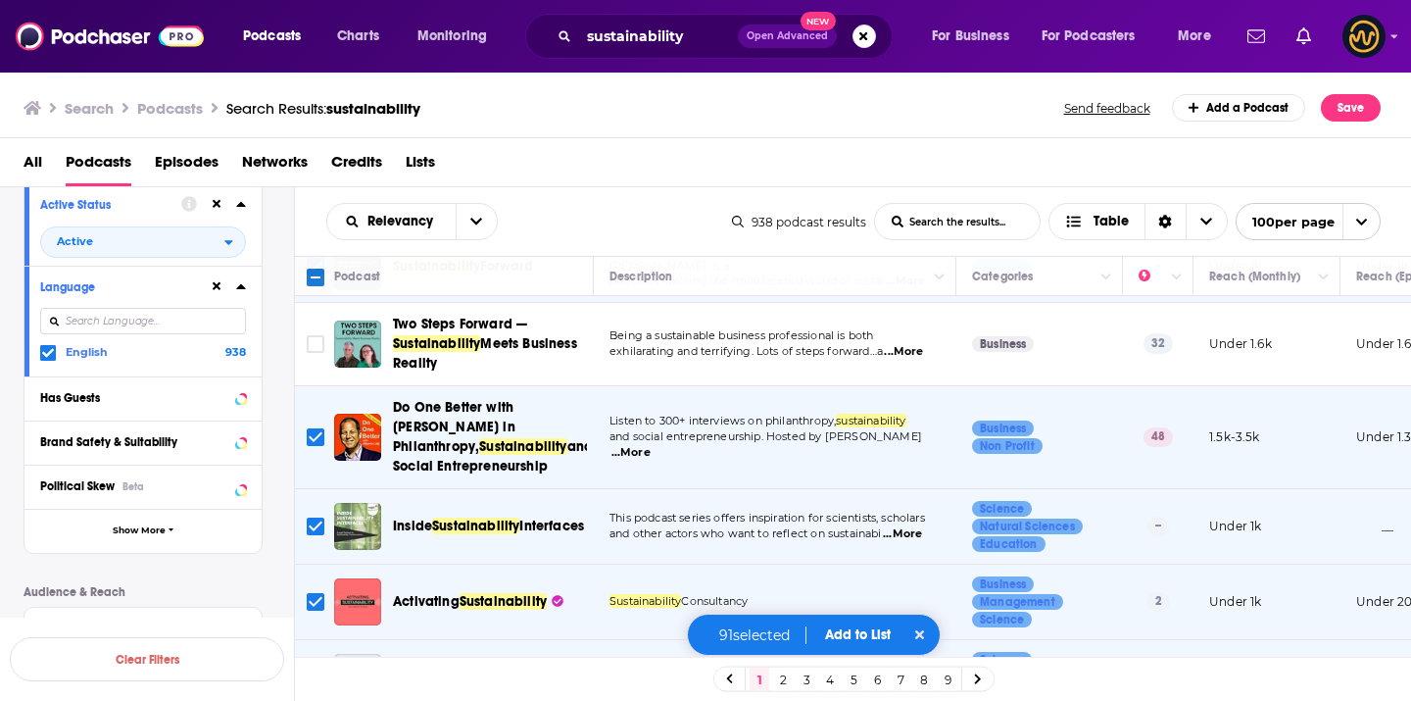
scroll to position [2014, 0]
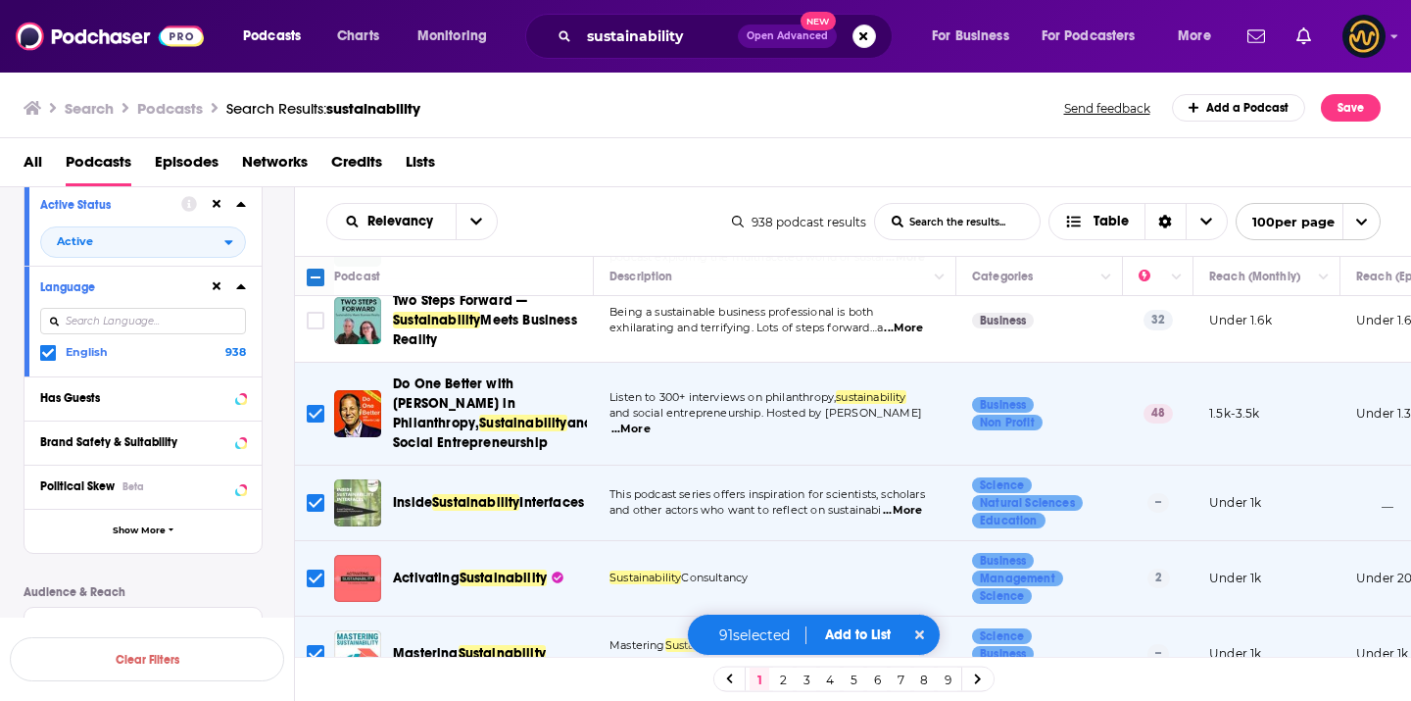
click at [319, 405] on input "Toggle select row" at bounding box center [316, 414] width 18 height 18
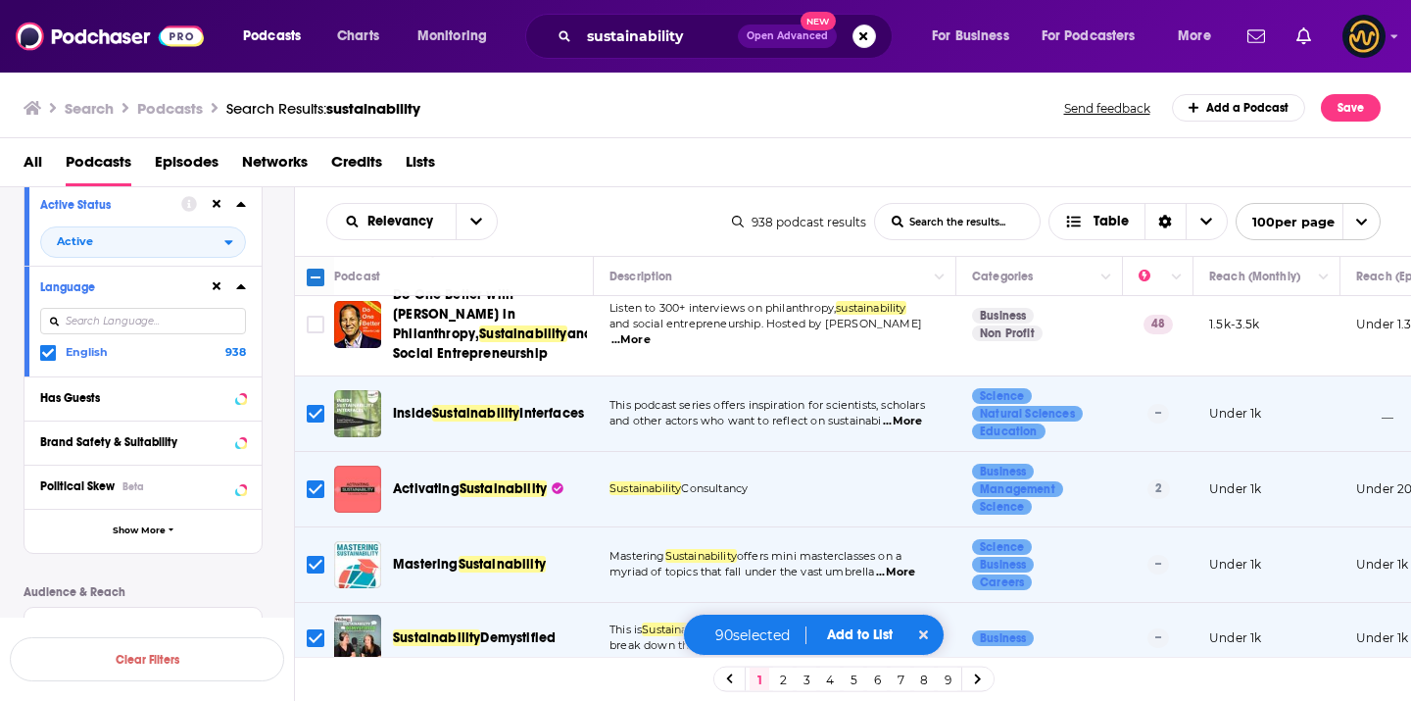
scroll to position [2120, 0]
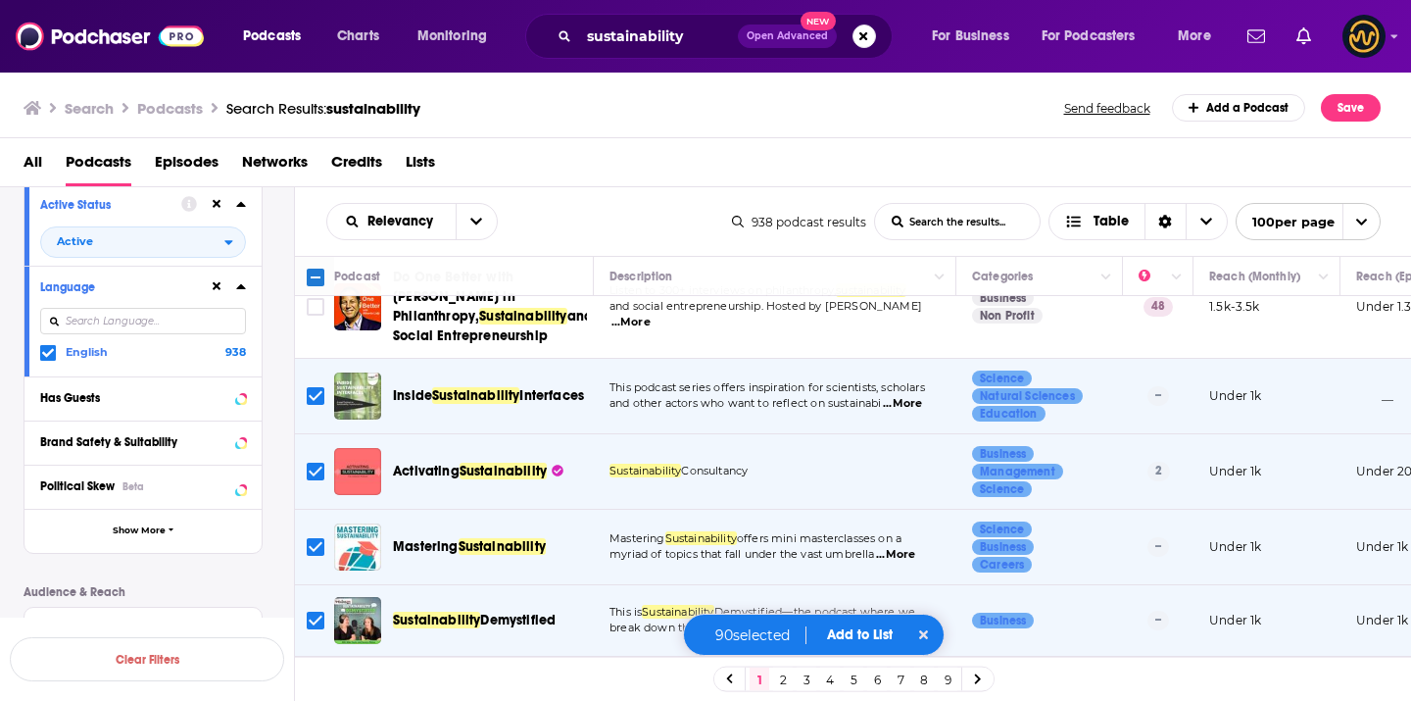
click at [316, 462] on input "Toggle select row" at bounding box center [316, 471] width 18 height 18
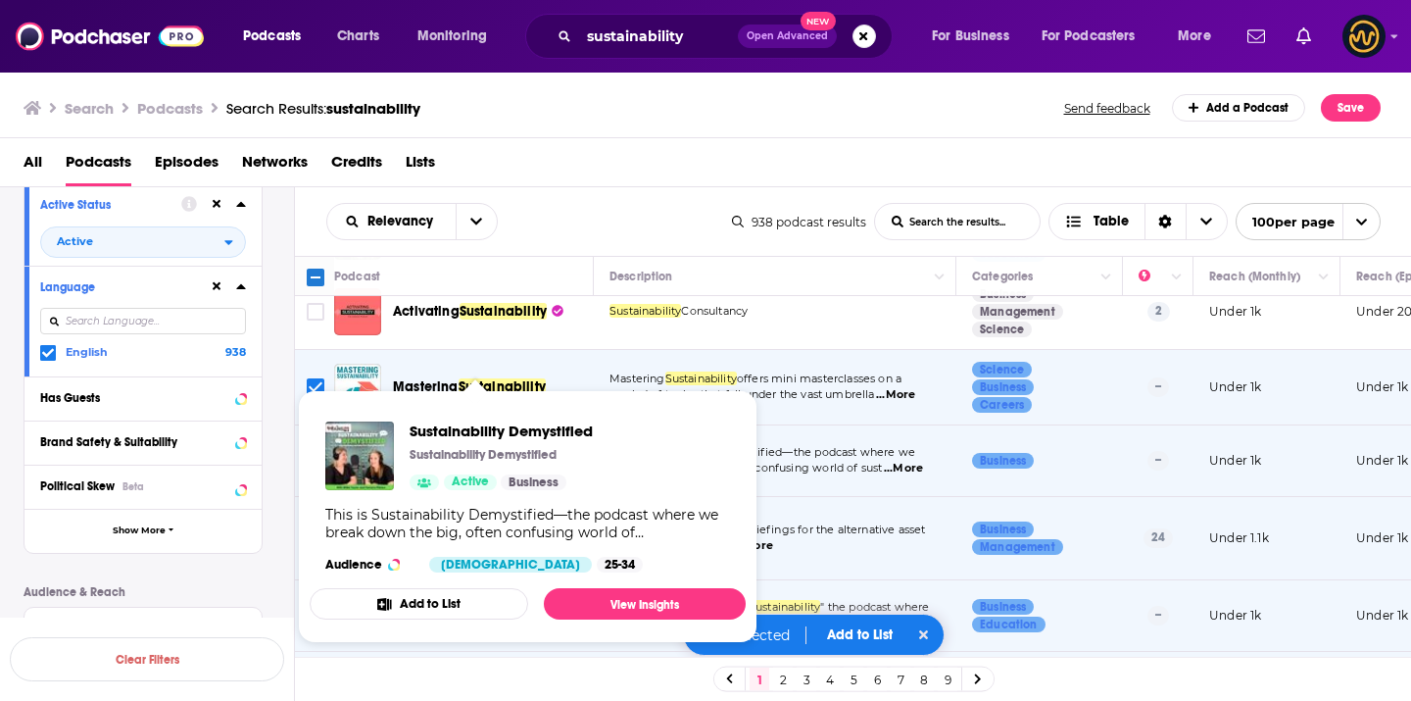
scroll to position [2295, 0]
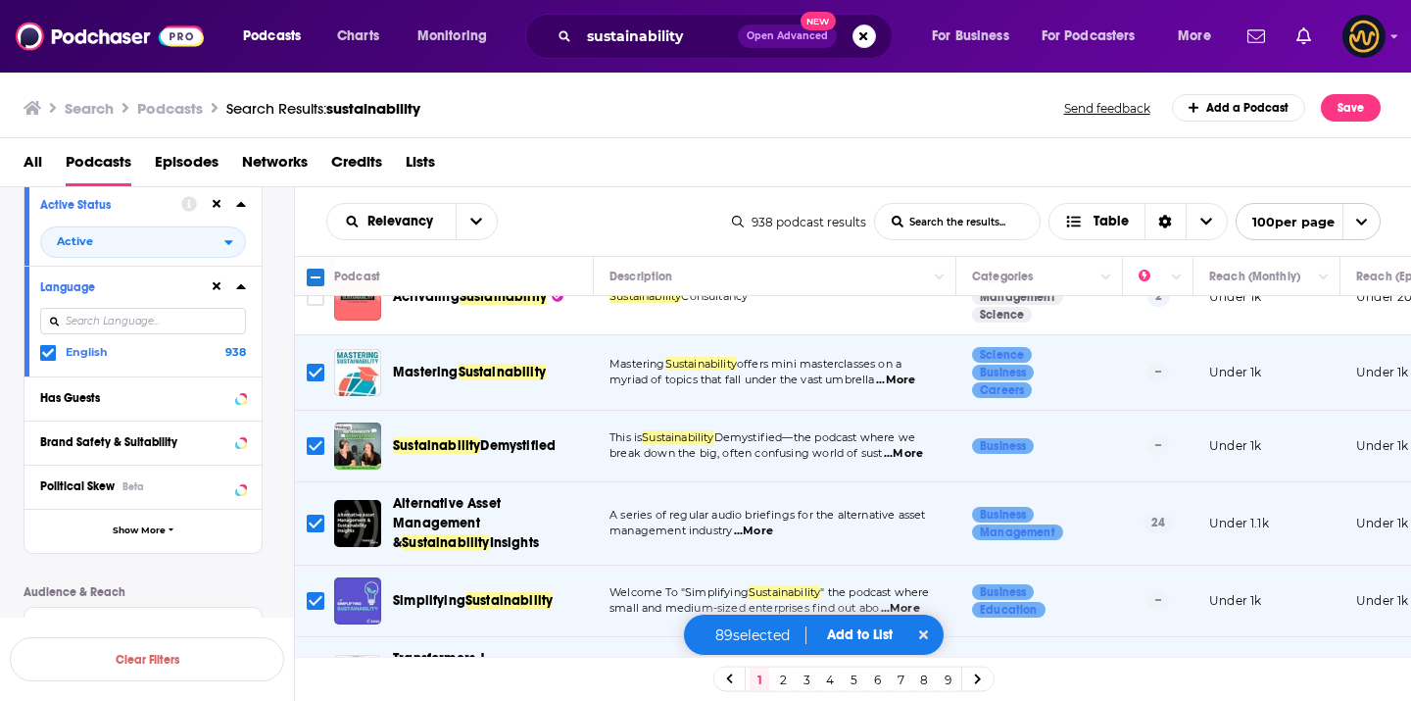
click at [321, 437] on input "Toggle select row" at bounding box center [316, 446] width 18 height 18
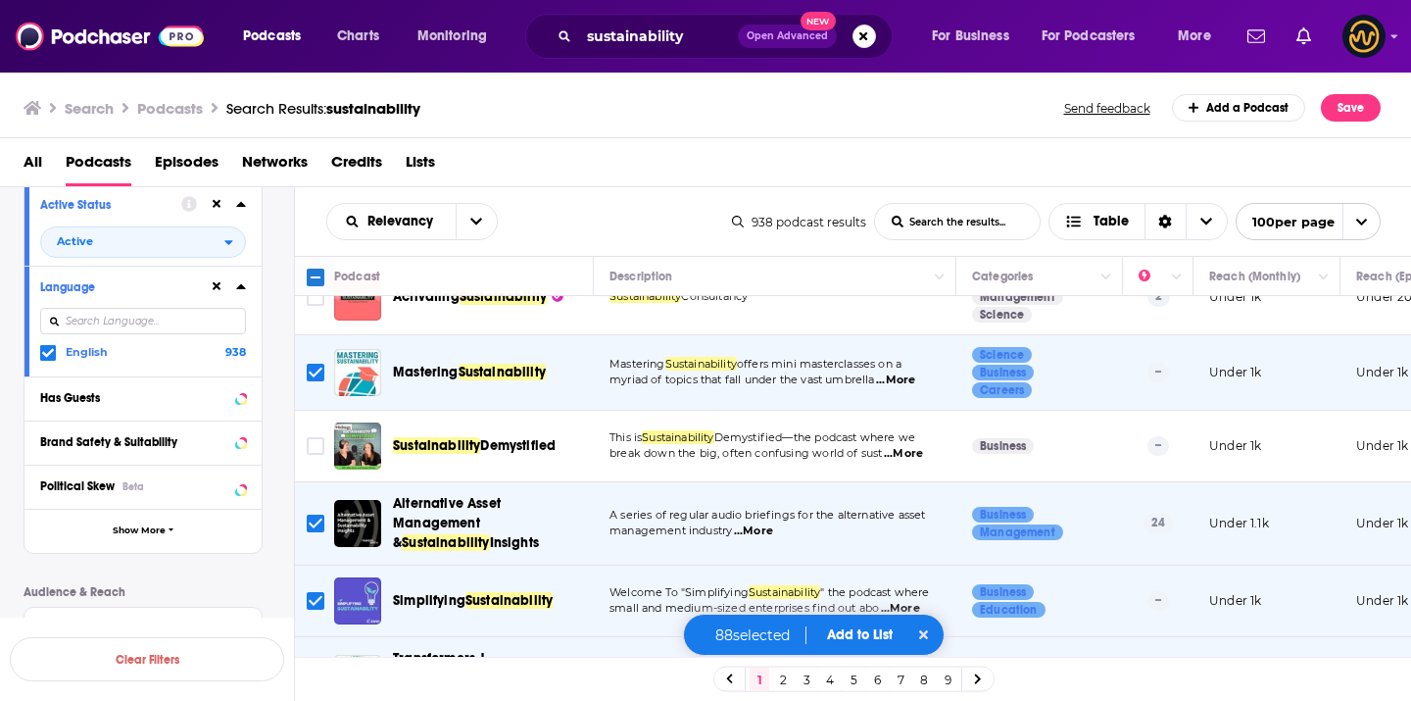
click at [325, 511] on icon "Toggle select row" at bounding box center [316, 523] width 24 height 24
click at [319, 514] on input "Toggle select row" at bounding box center [316, 523] width 18 height 18
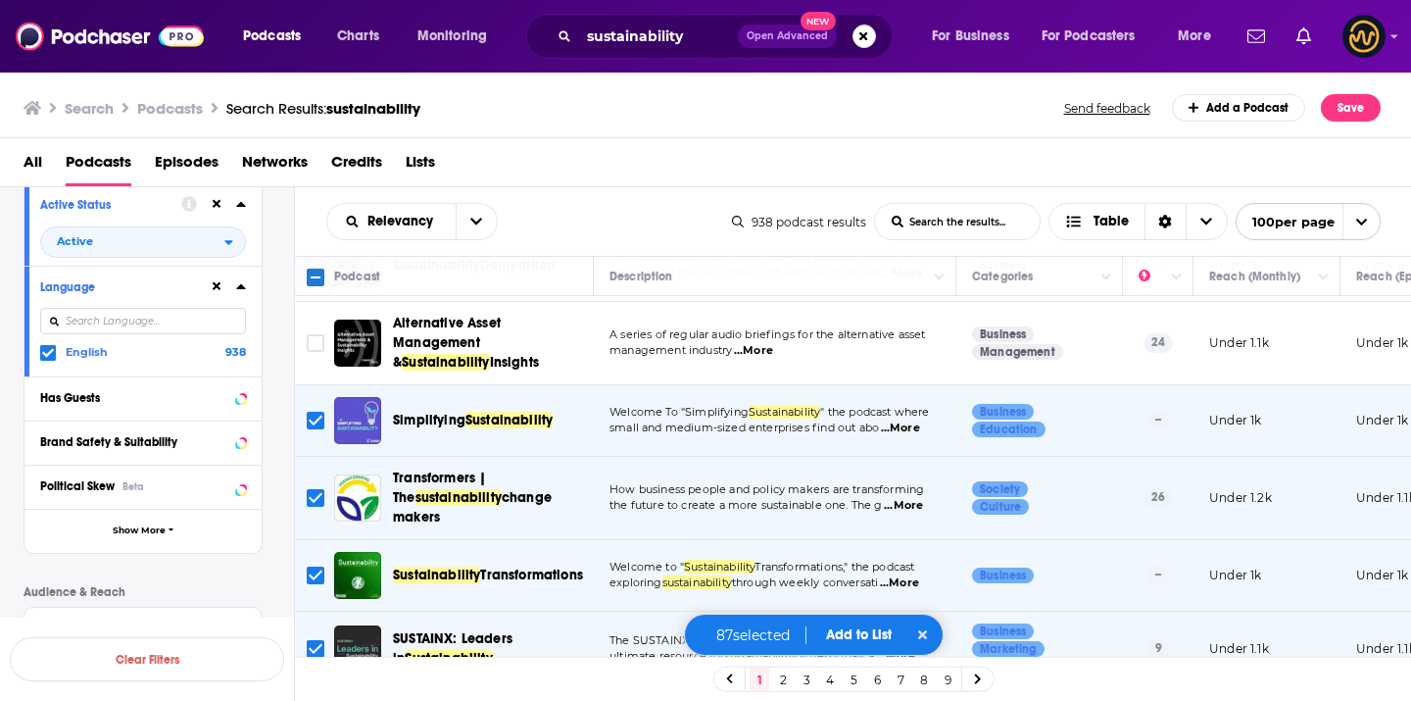
scroll to position [2477, 0]
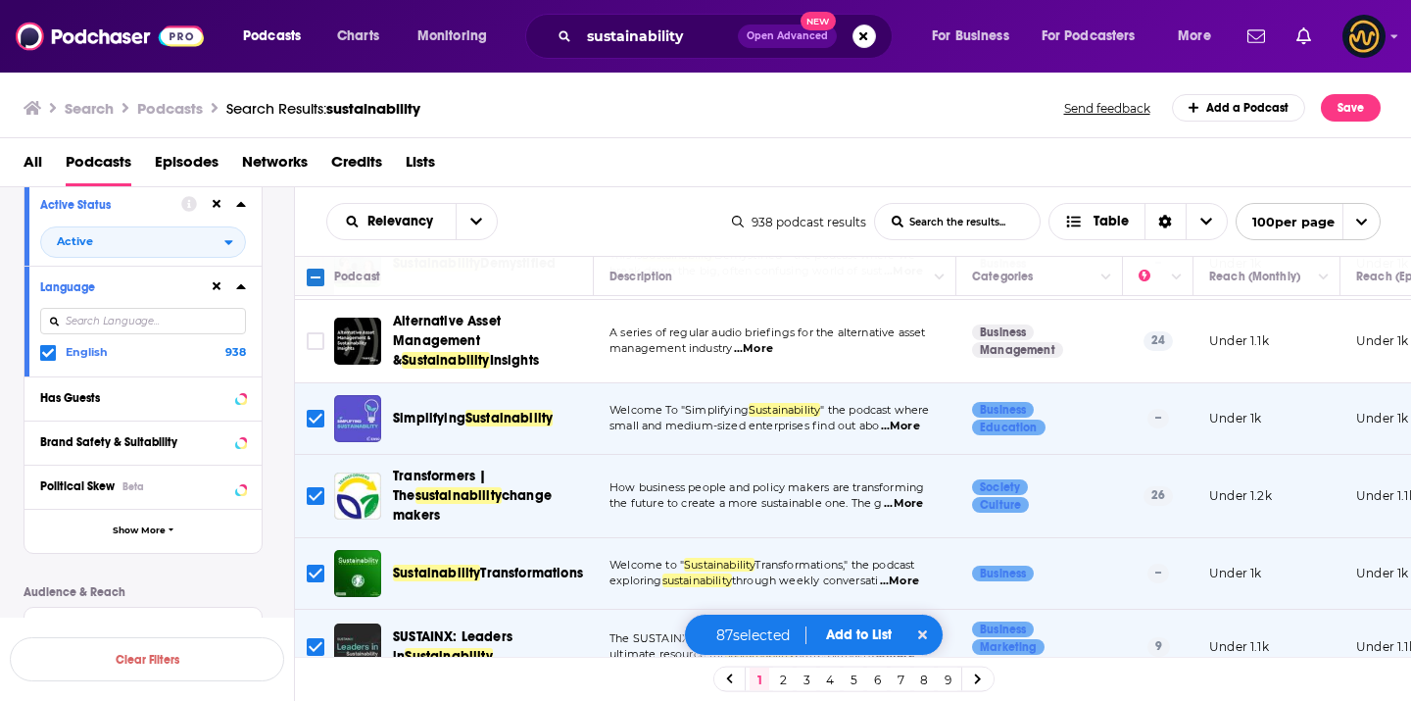
click at [314, 487] on input "Toggle select row" at bounding box center [316, 496] width 18 height 18
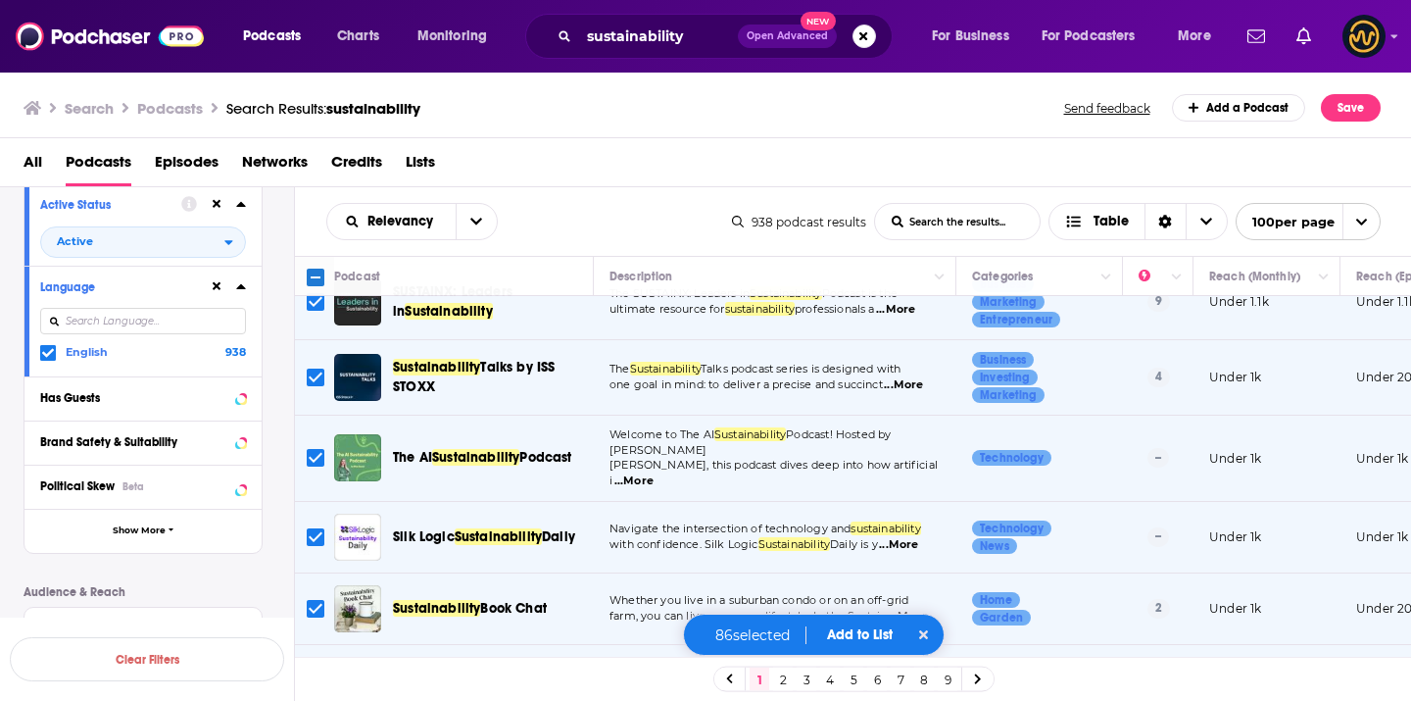
scroll to position [2823, 0]
click at [316, 448] on input "Toggle select row" at bounding box center [316, 457] width 18 height 18
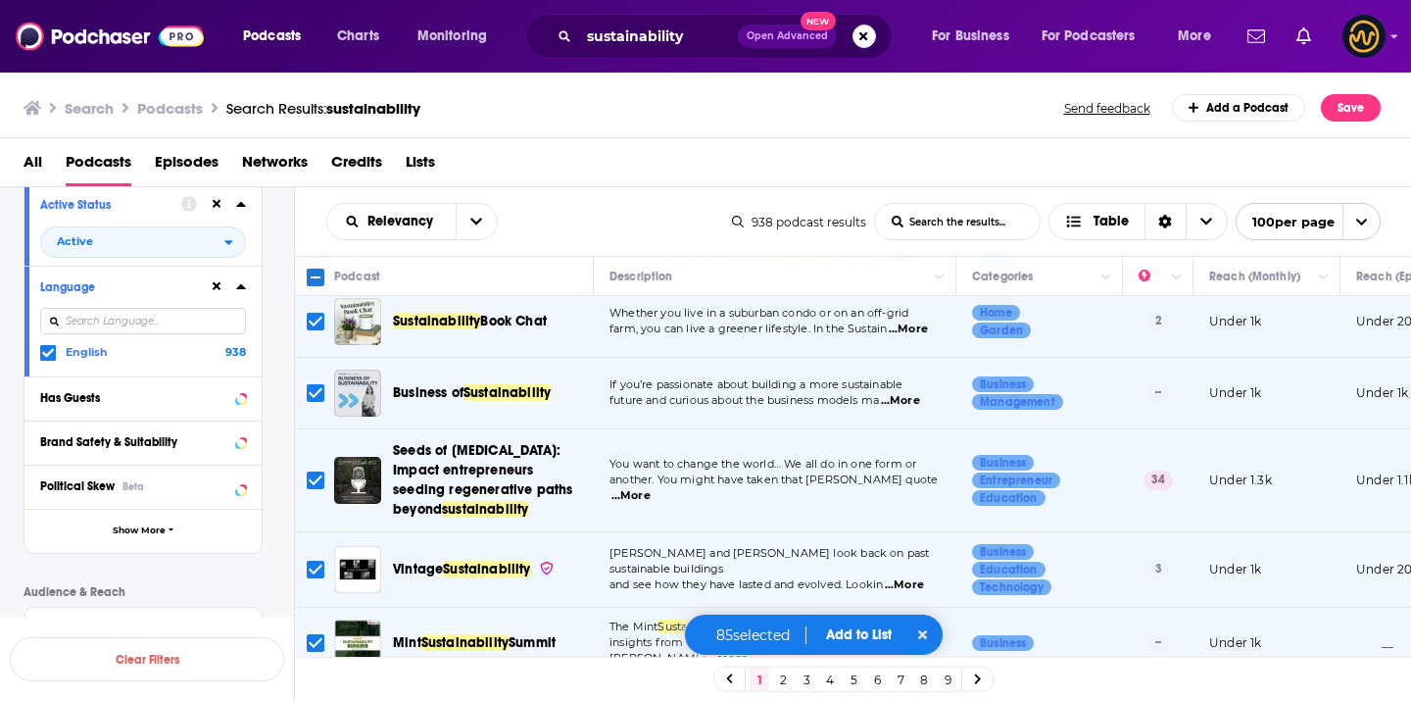
scroll to position [3126, 0]
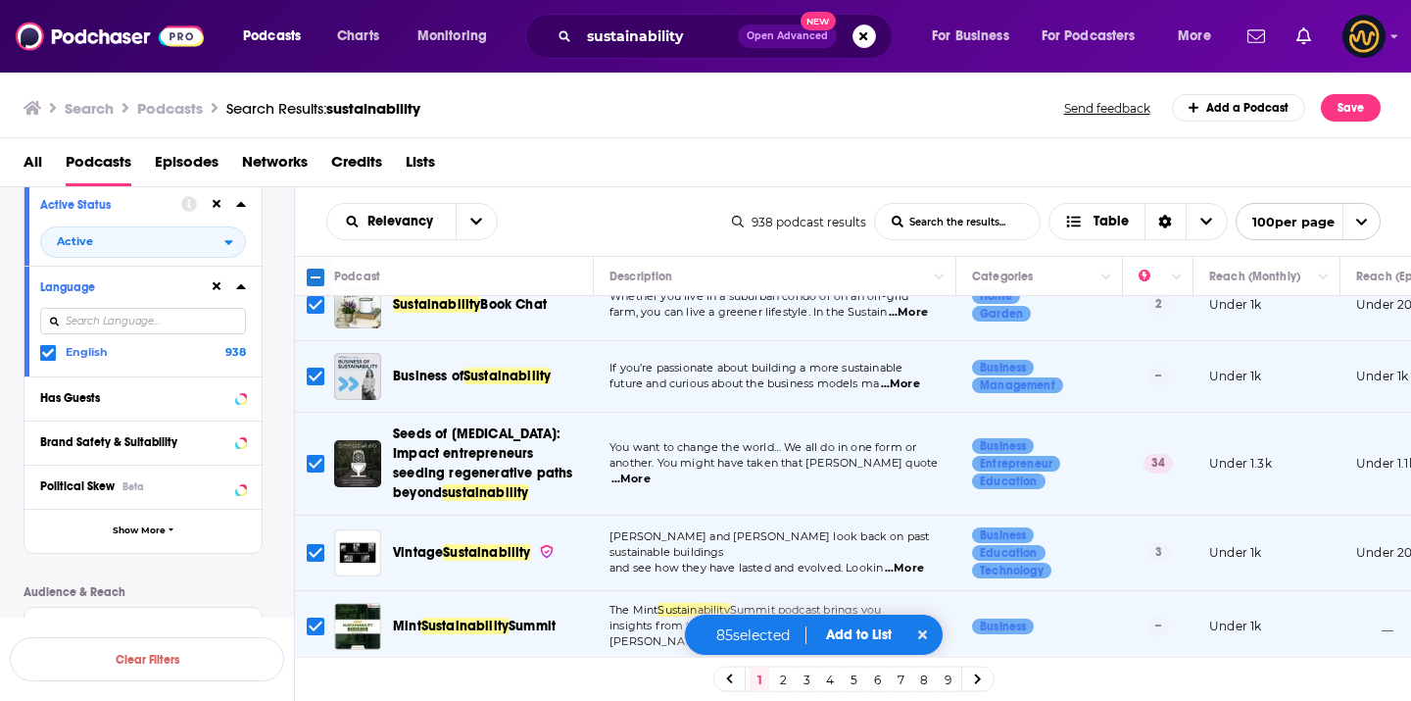
click at [315, 455] on input "Toggle select row" at bounding box center [316, 464] width 18 height 18
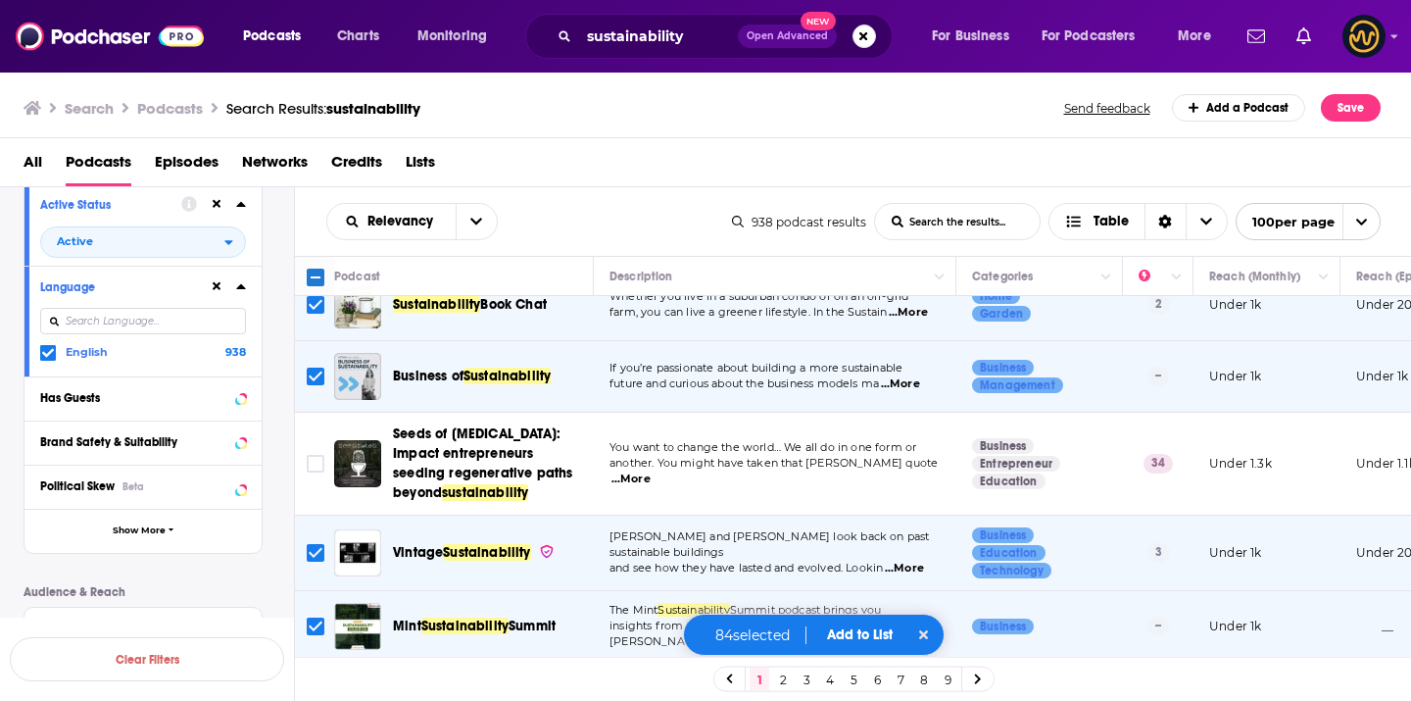
click at [313, 544] on input "Toggle select row" at bounding box center [316, 553] width 18 height 18
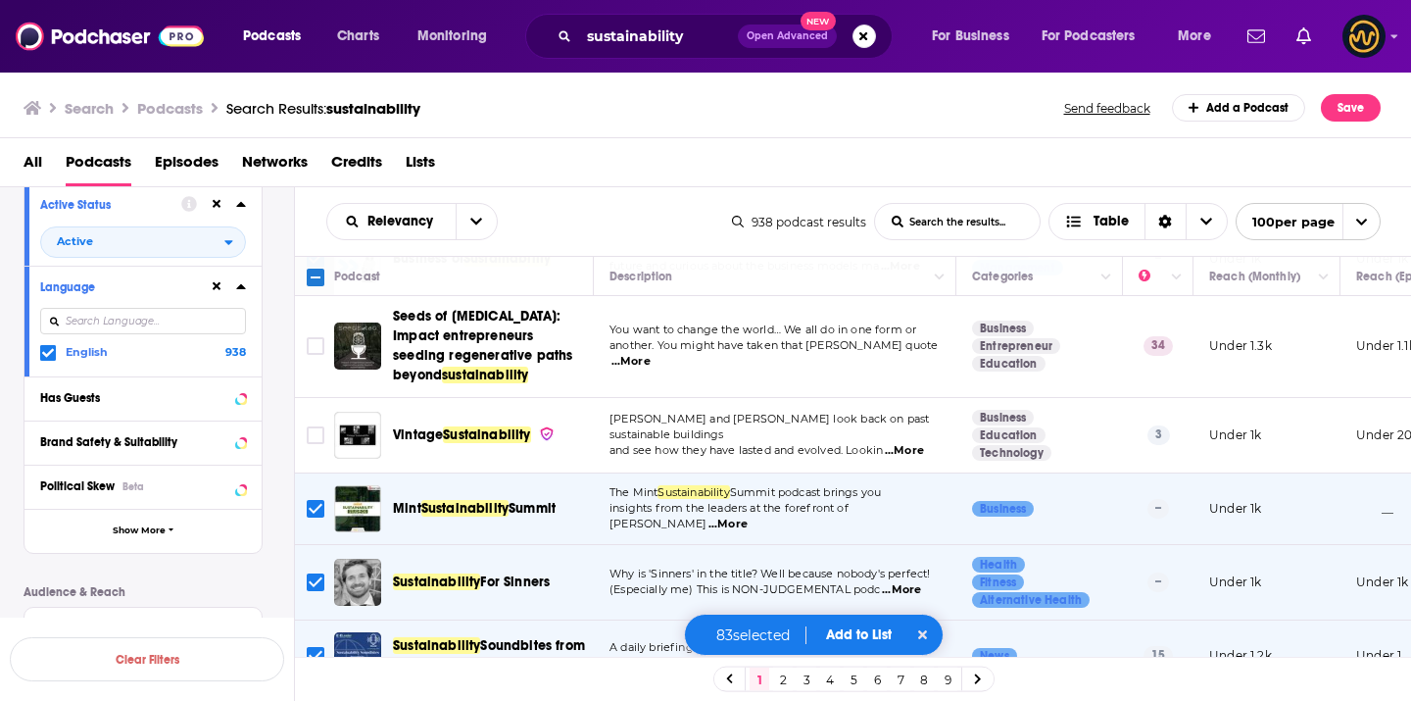
scroll to position [3245, 0]
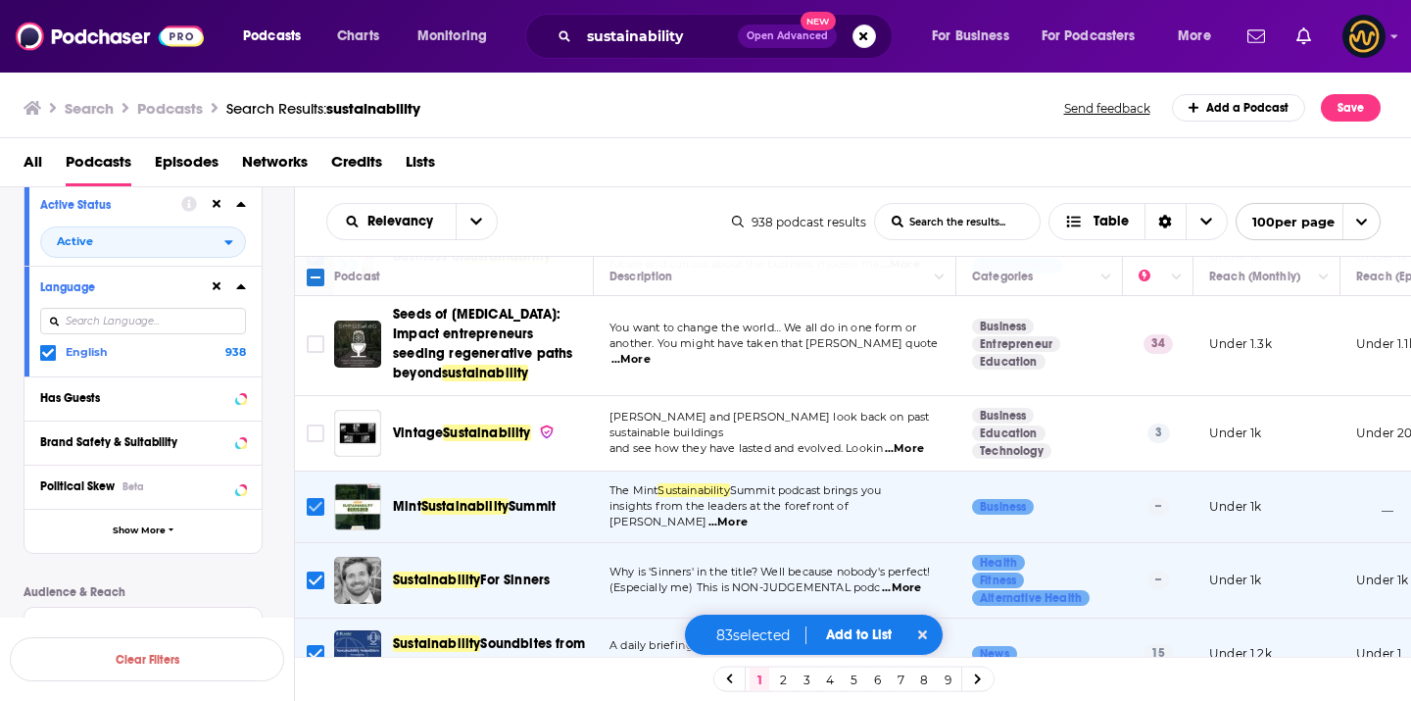
click at [306, 495] on icon "Toggle select row" at bounding box center [316, 507] width 24 height 24
click at [314, 571] on input "Toggle select row" at bounding box center [316, 580] width 18 height 18
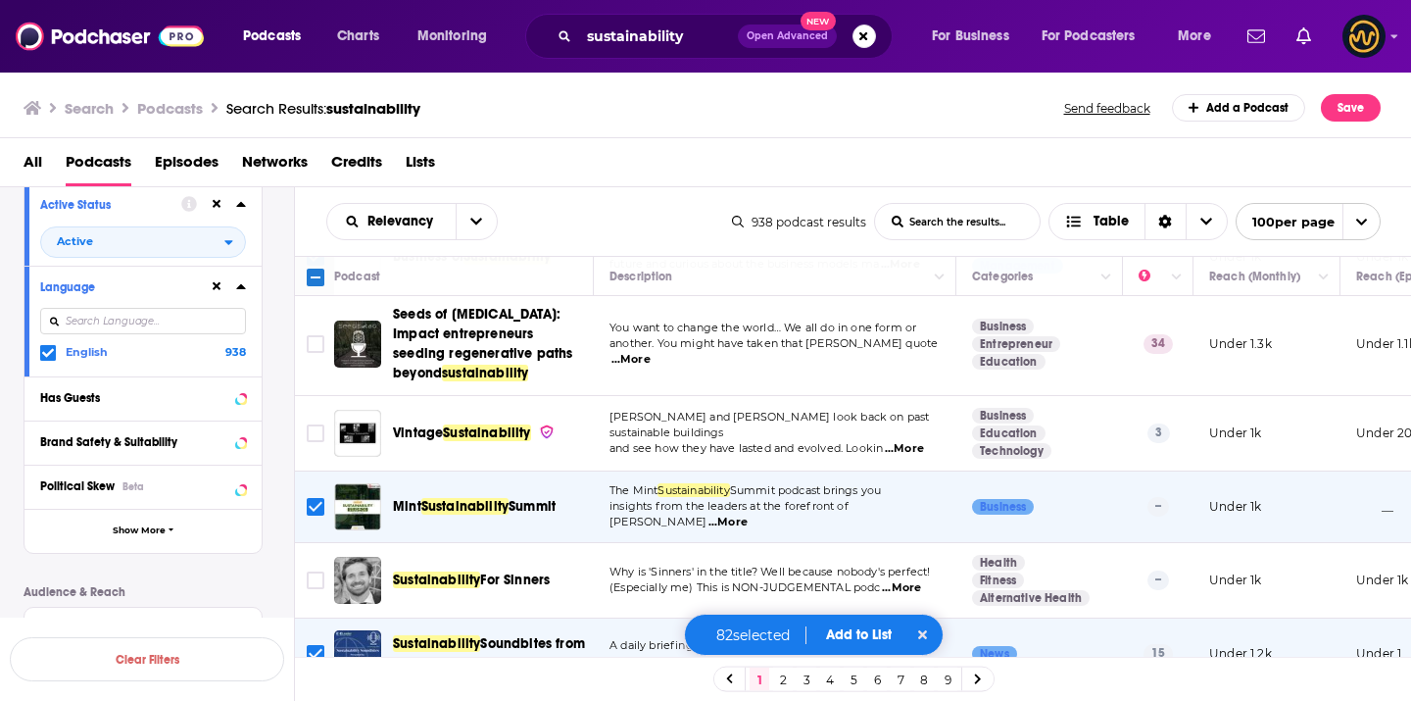
click at [322, 498] on input "Toggle select row" at bounding box center [316, 507] width 18 height 18
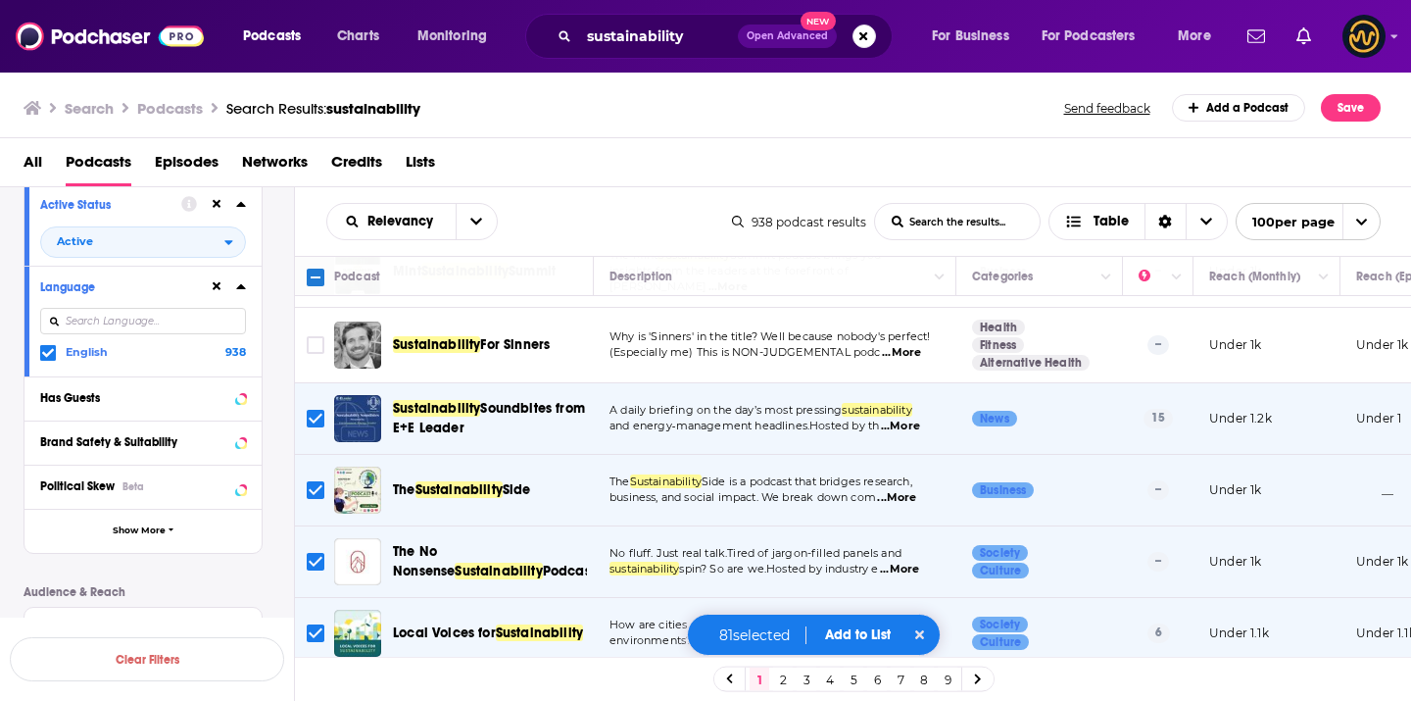
scroll to position [3483, 0]
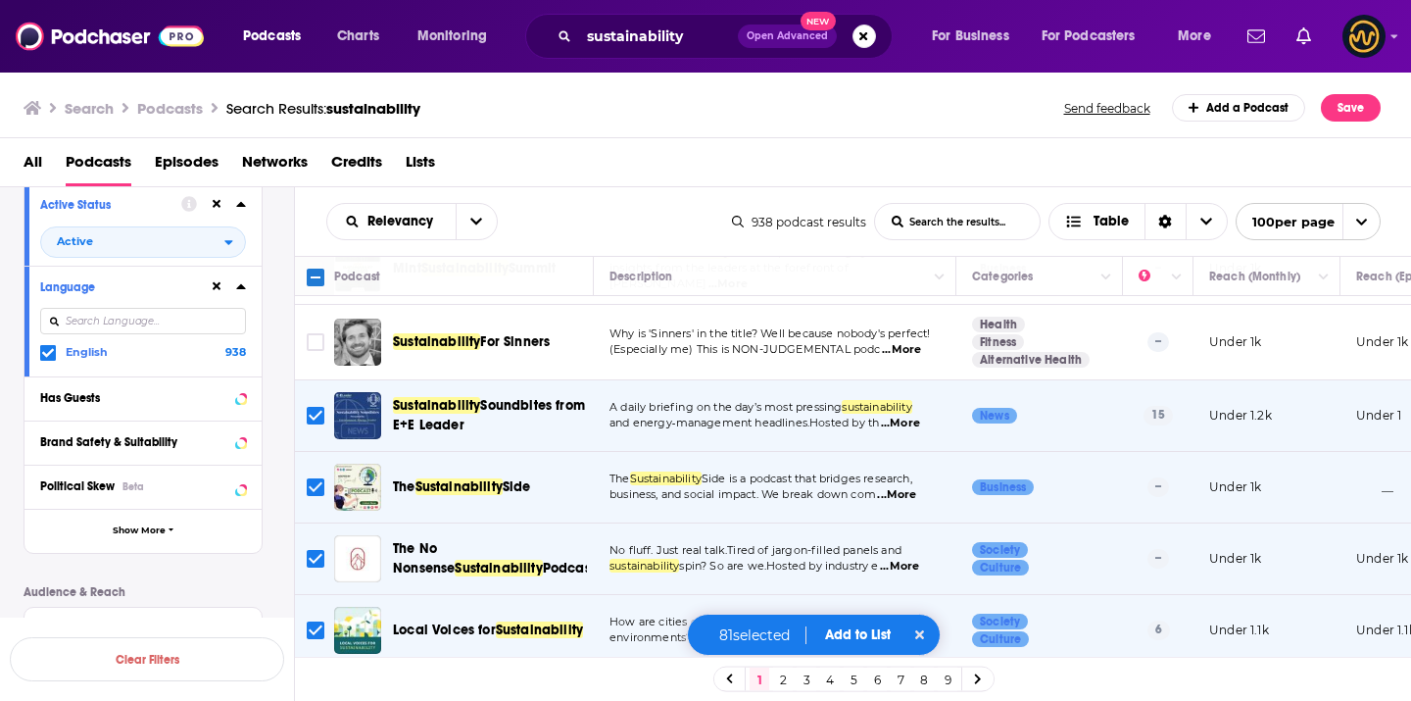
click at [314, 478] on input "Toggle select row" at bounding box center [316, 487] width 18 height 18
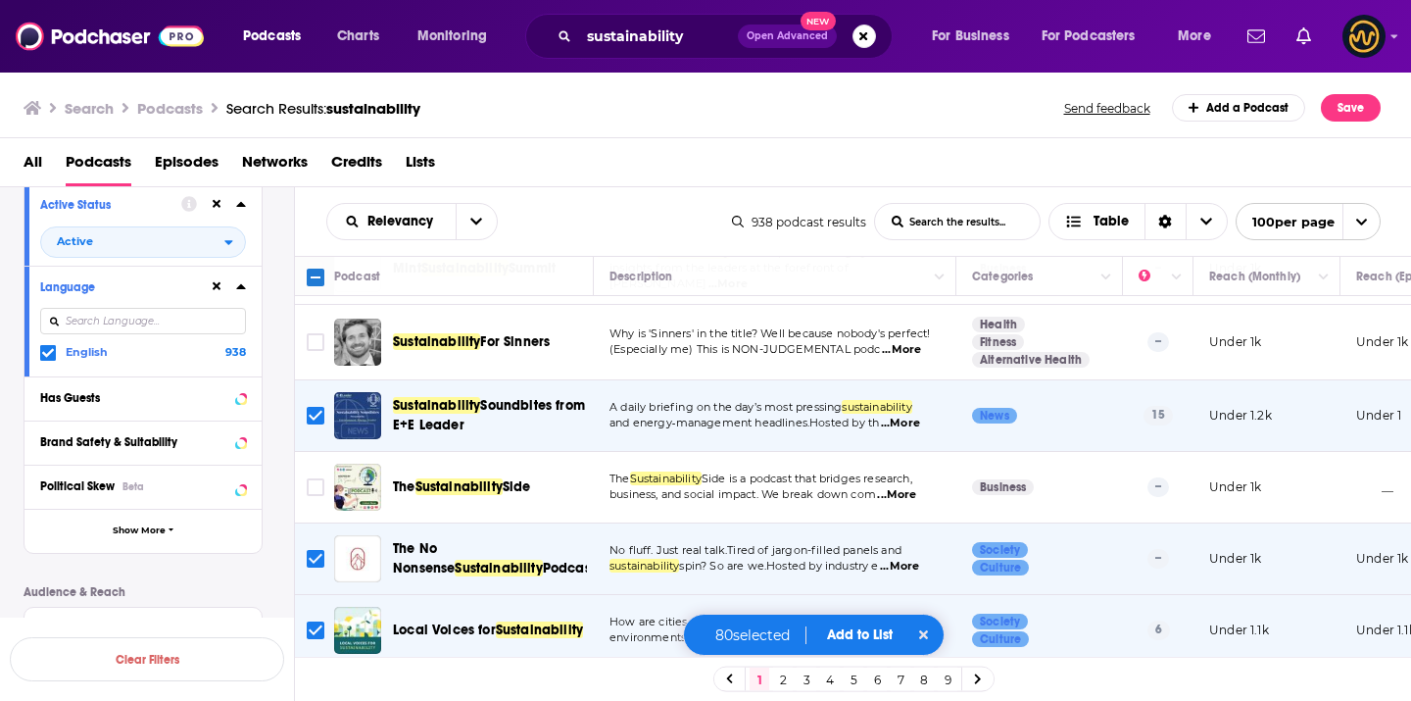
click at [316, 550] on input "Toggle select row" at bounding box center [316, 559] width 18 height 18
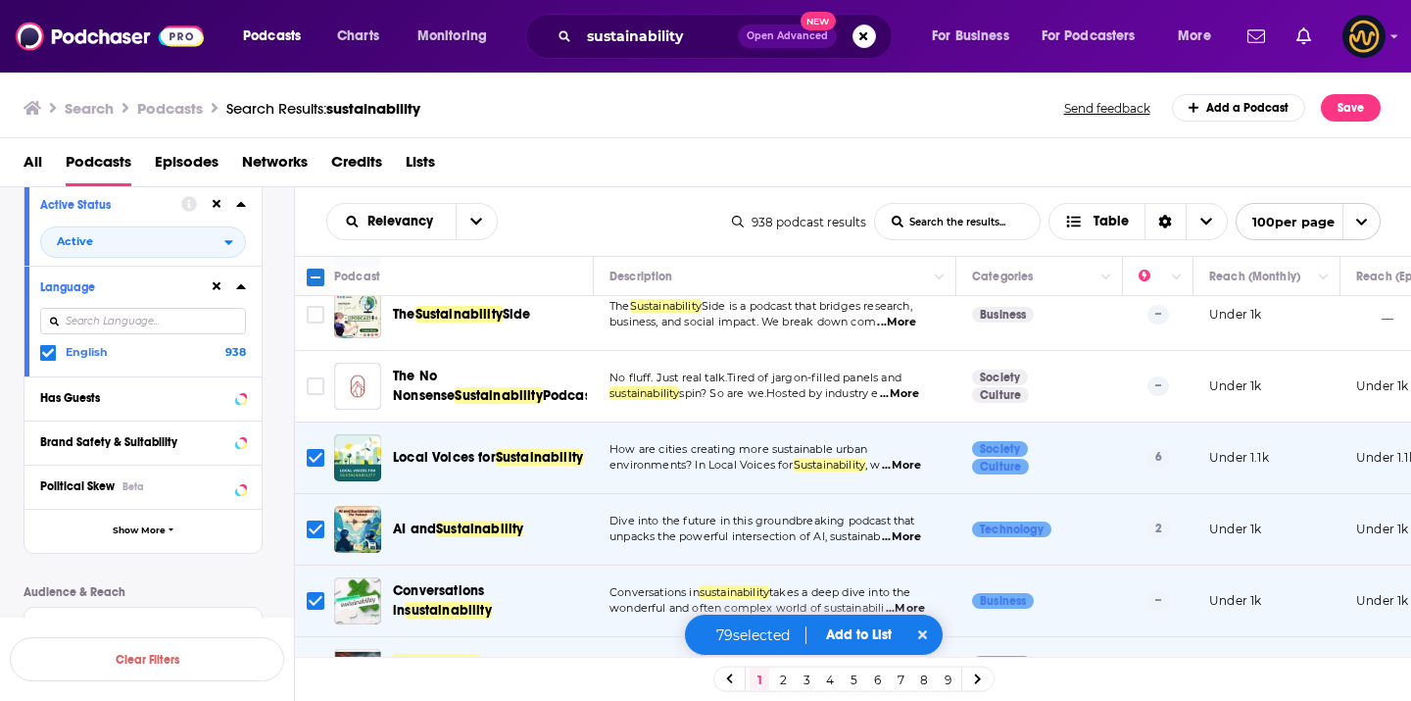
scroll to position [3658, 0]
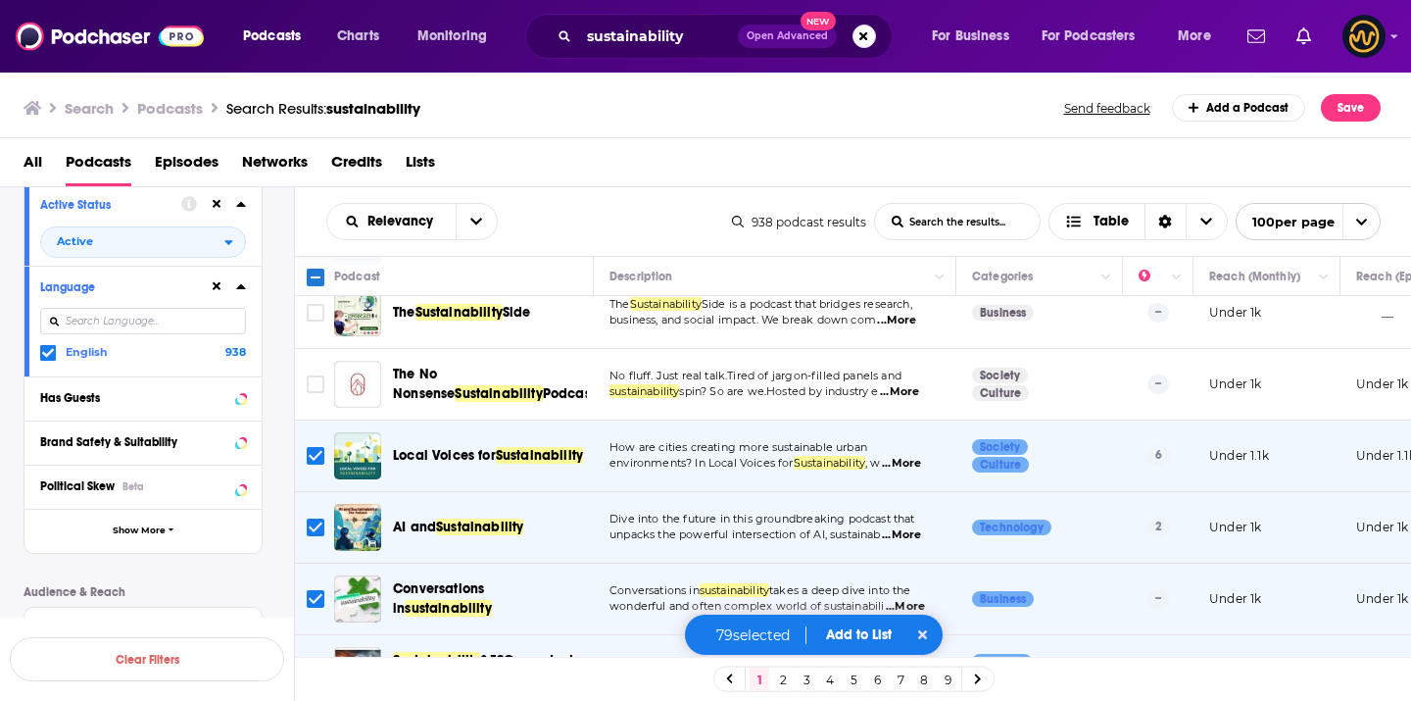
click at [316, 518] on input "Toggle select row" at bounding box center [316, 527] width 18 height 18
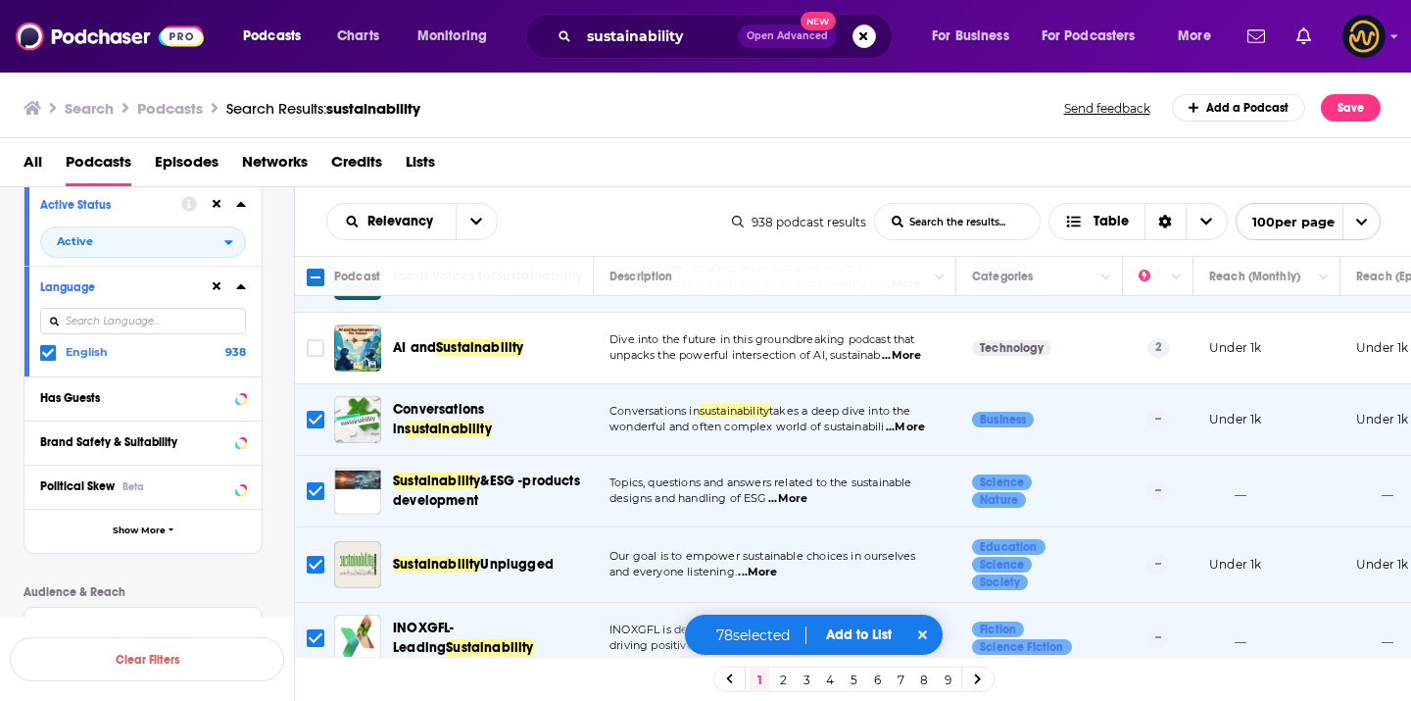
scroll to position [3839, 0]
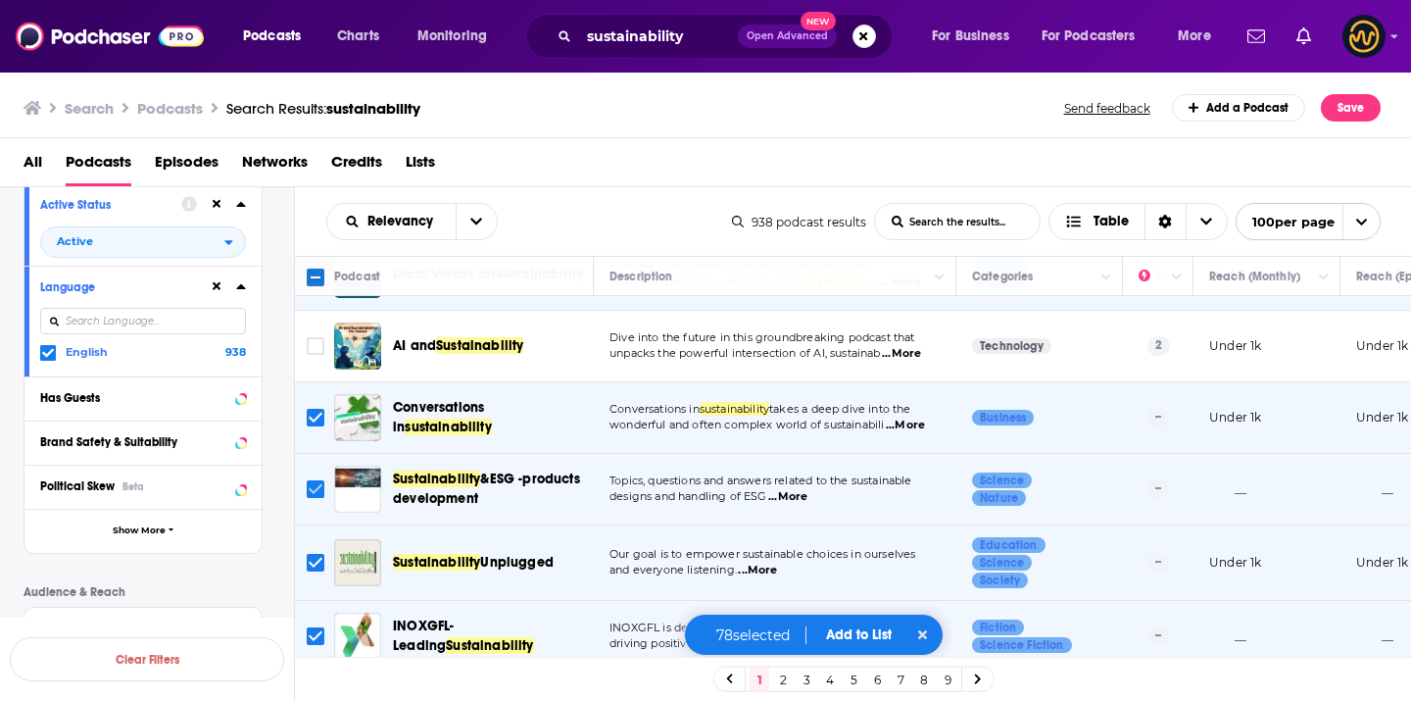
click at [316, 480] on input "Toggle select row" at bounding box center [316, 489] width 18 height 18
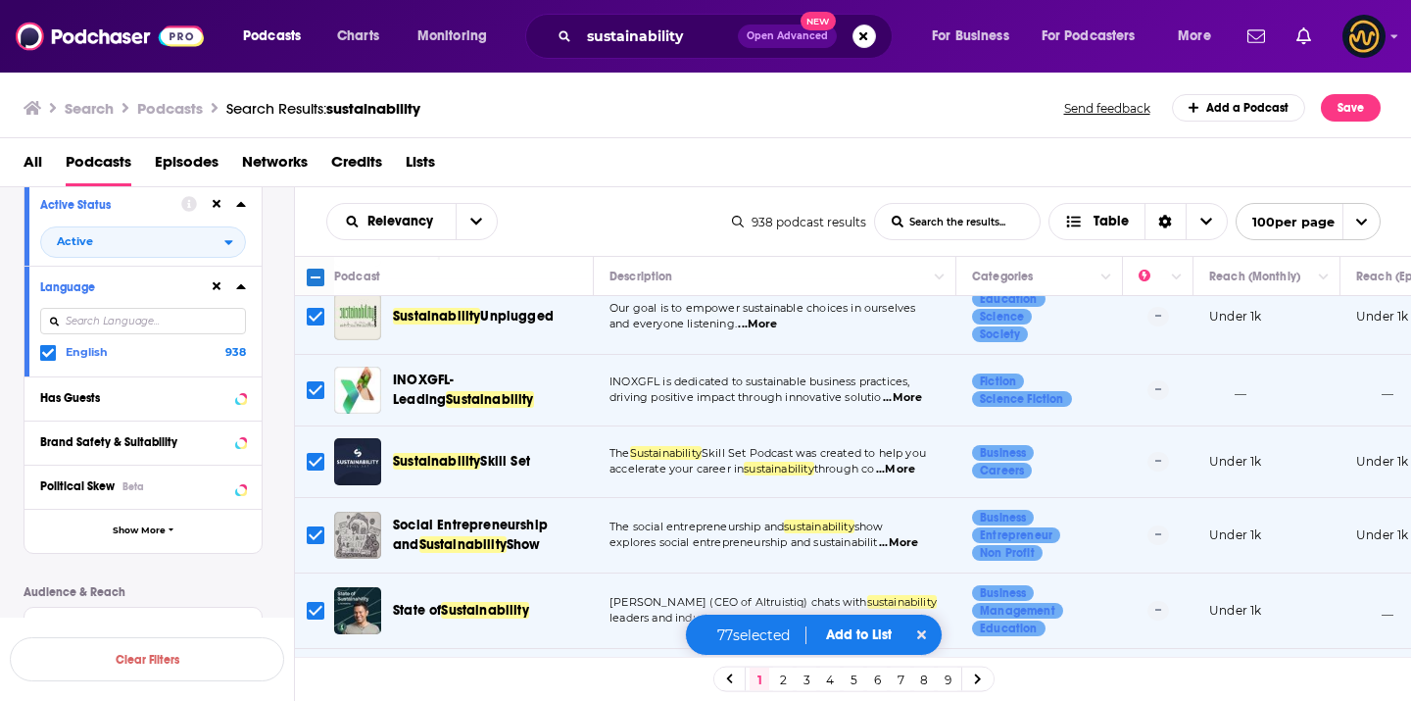
scroll to position [4089, 0]
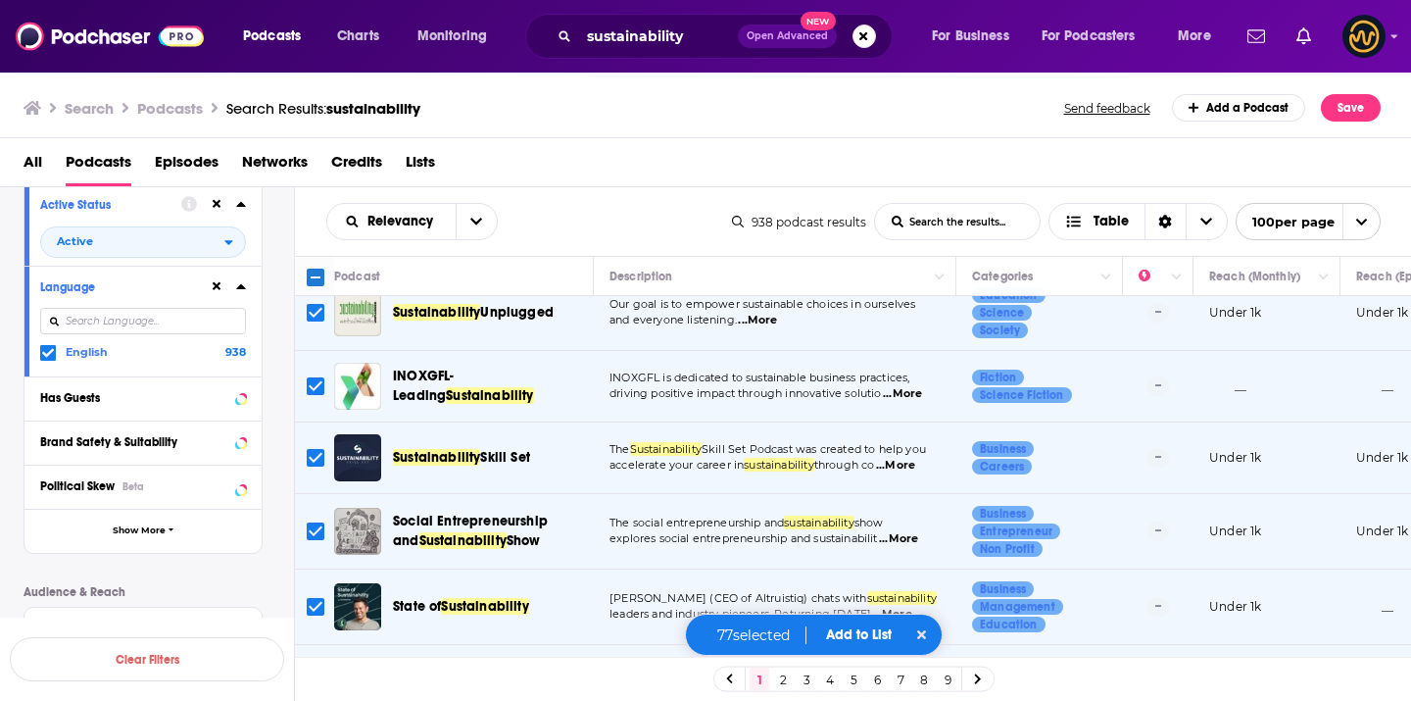
click at [316, 522] on input "Toggle select row" at bounding box center [316, 531] width 18 height 18
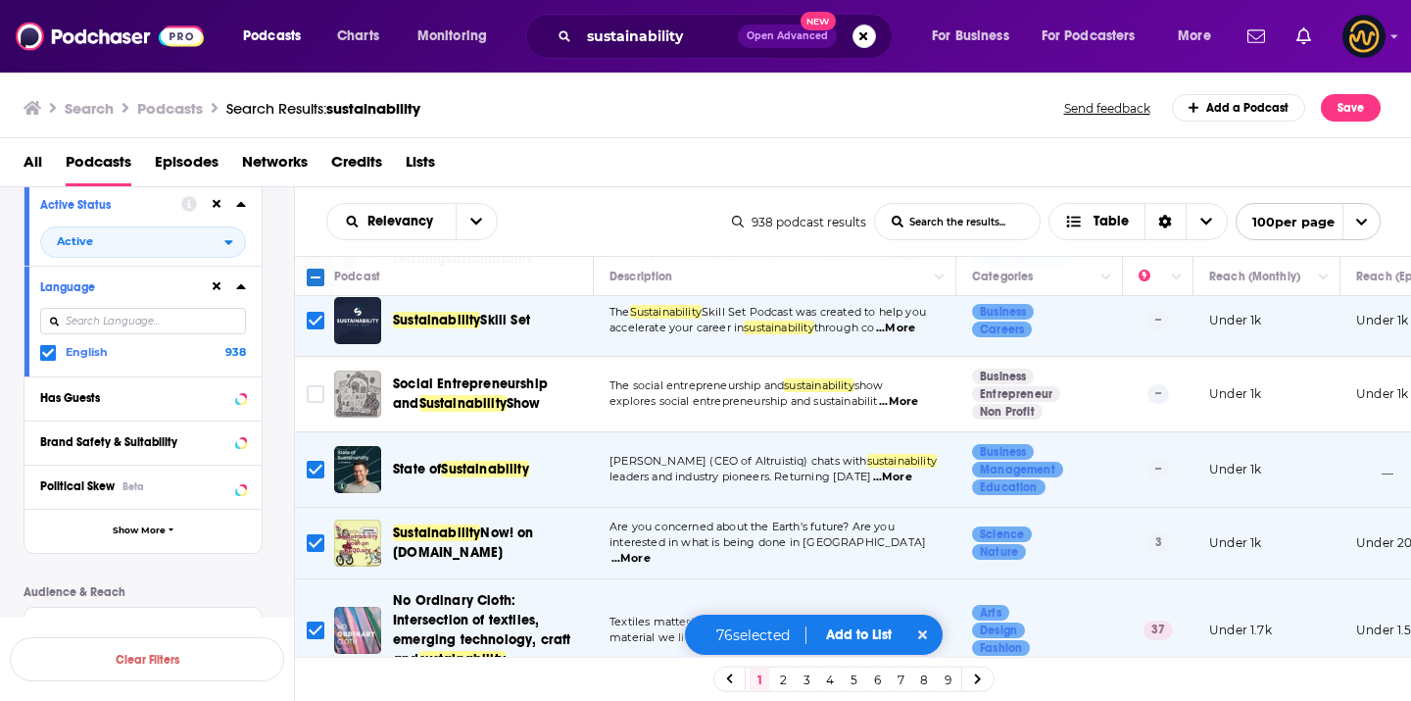
scroll to position [4230, 0]
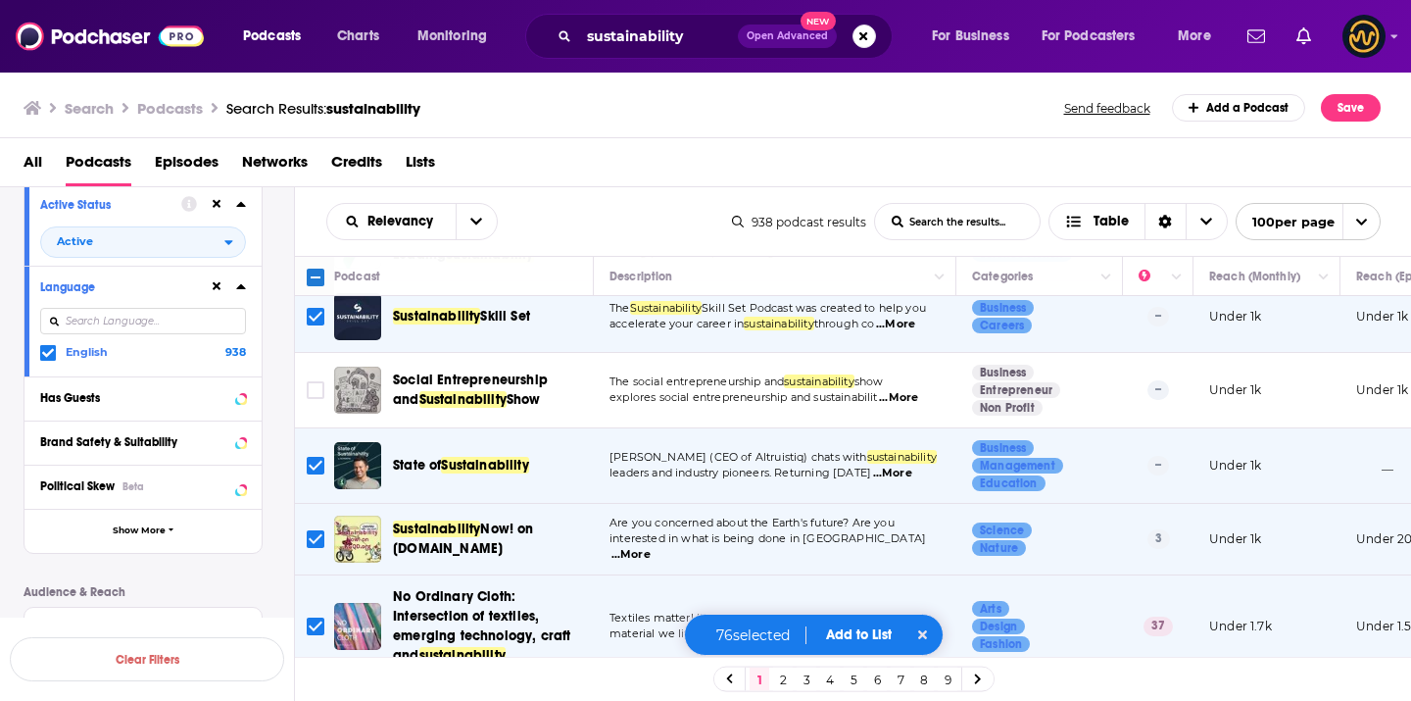
click at [314, 530] on input "Toggle select row" at bounding box center [316, 539] width 18 height 18
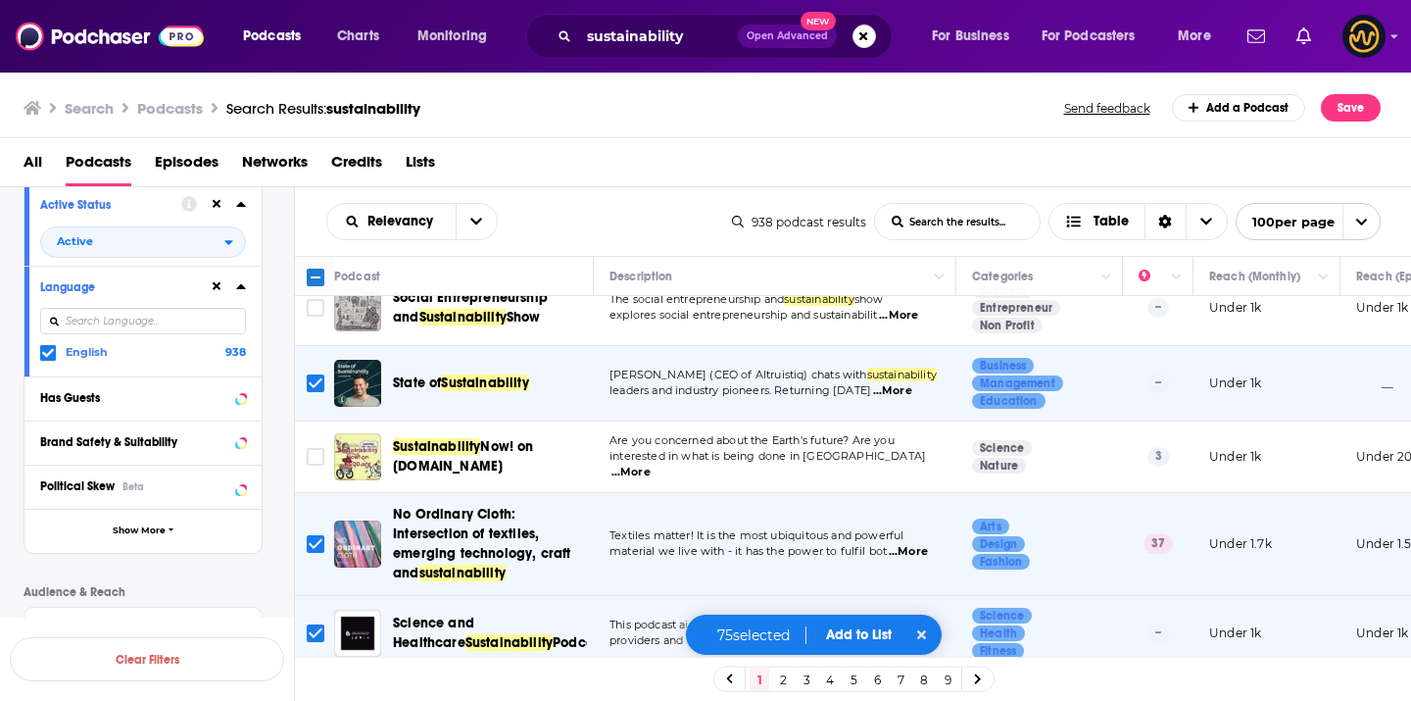
scroll to position [4328, 0]
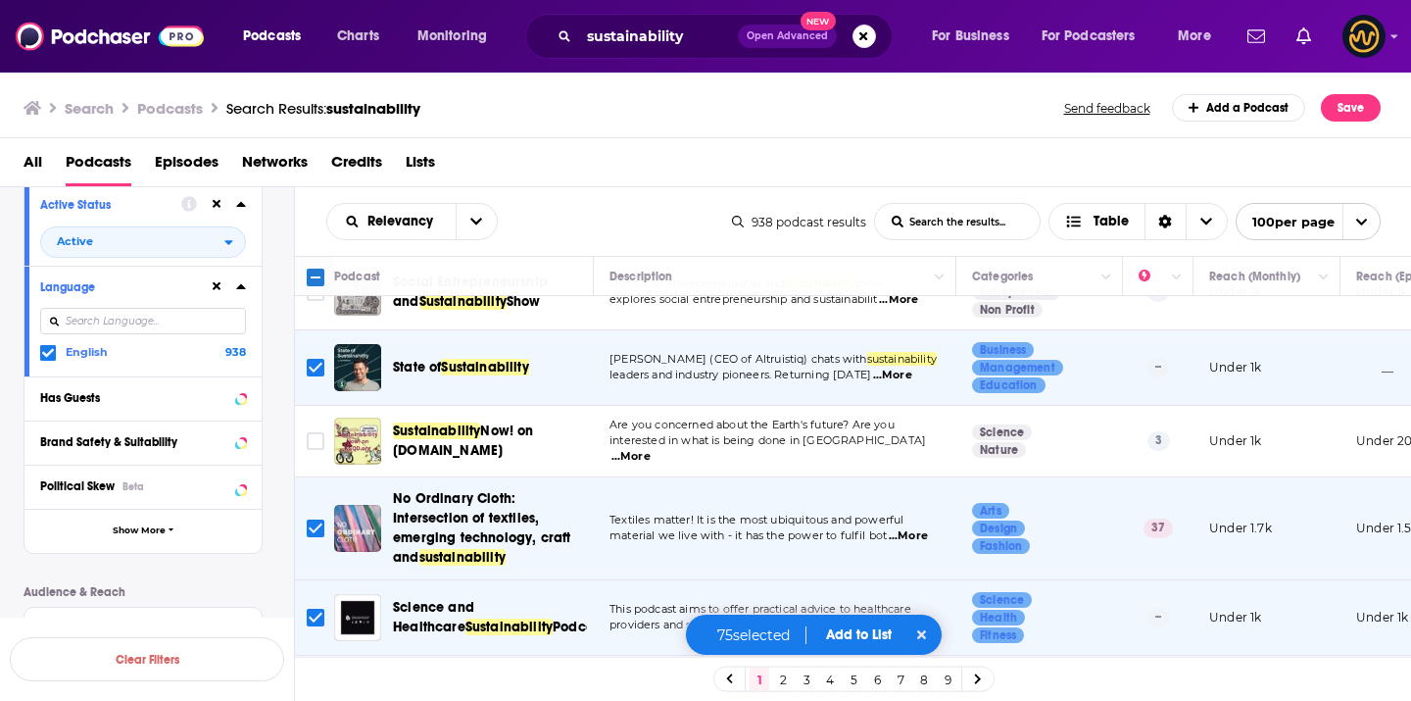
click at [312, 519] on input "Toggle select row" at bounding box center [316, 528] width 18 height 18
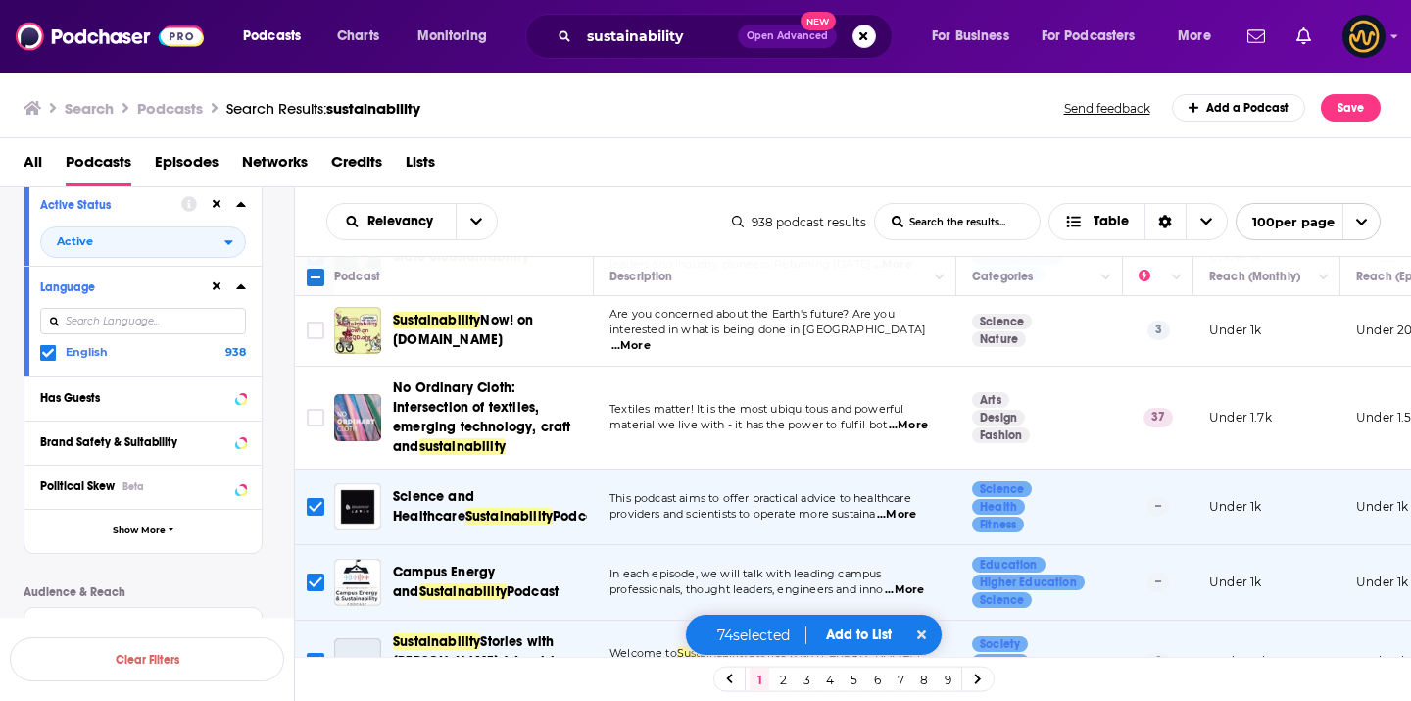
scroll to position [4474, 0]
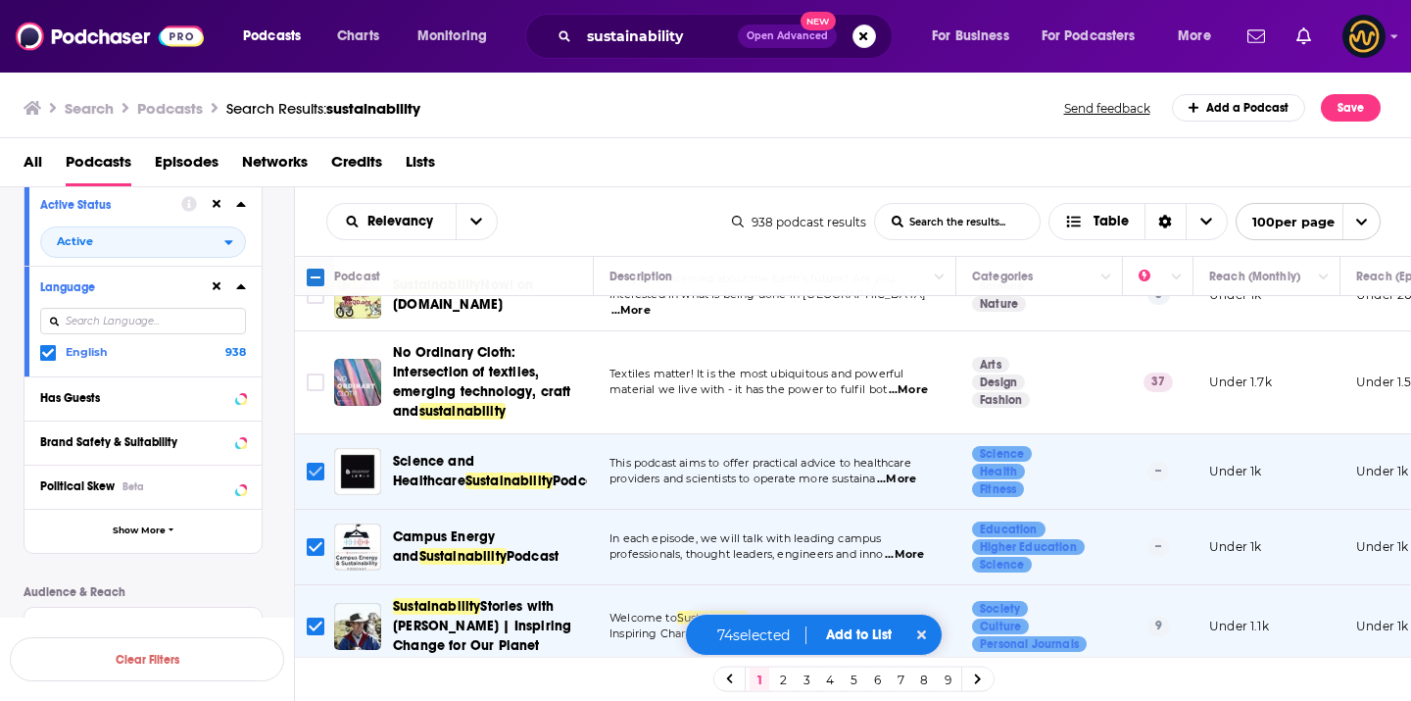
click at [313, 462] on input "Toggle select row" at bounding box center [316, 471] width 18 height 18
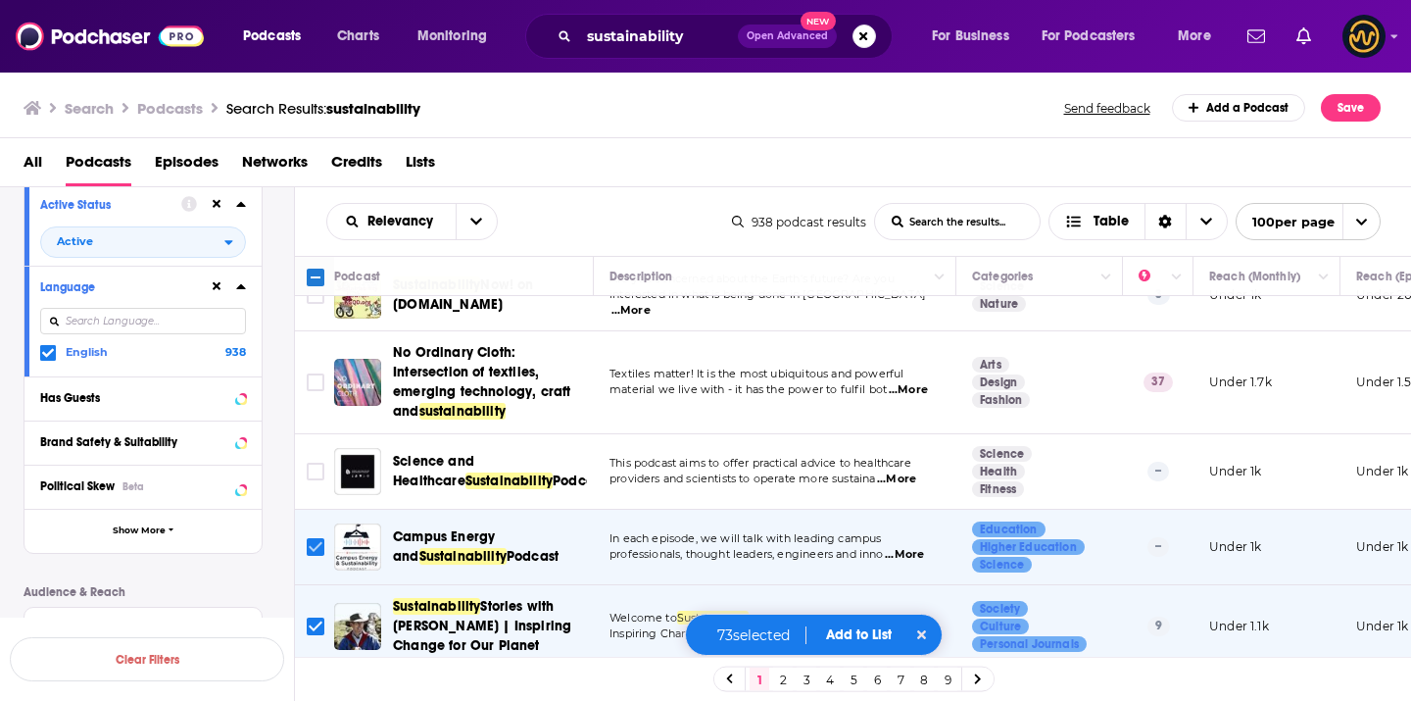
click at [319, 538] on input "Toggle select row" at bounding box center [316, 547] width 18 height 18
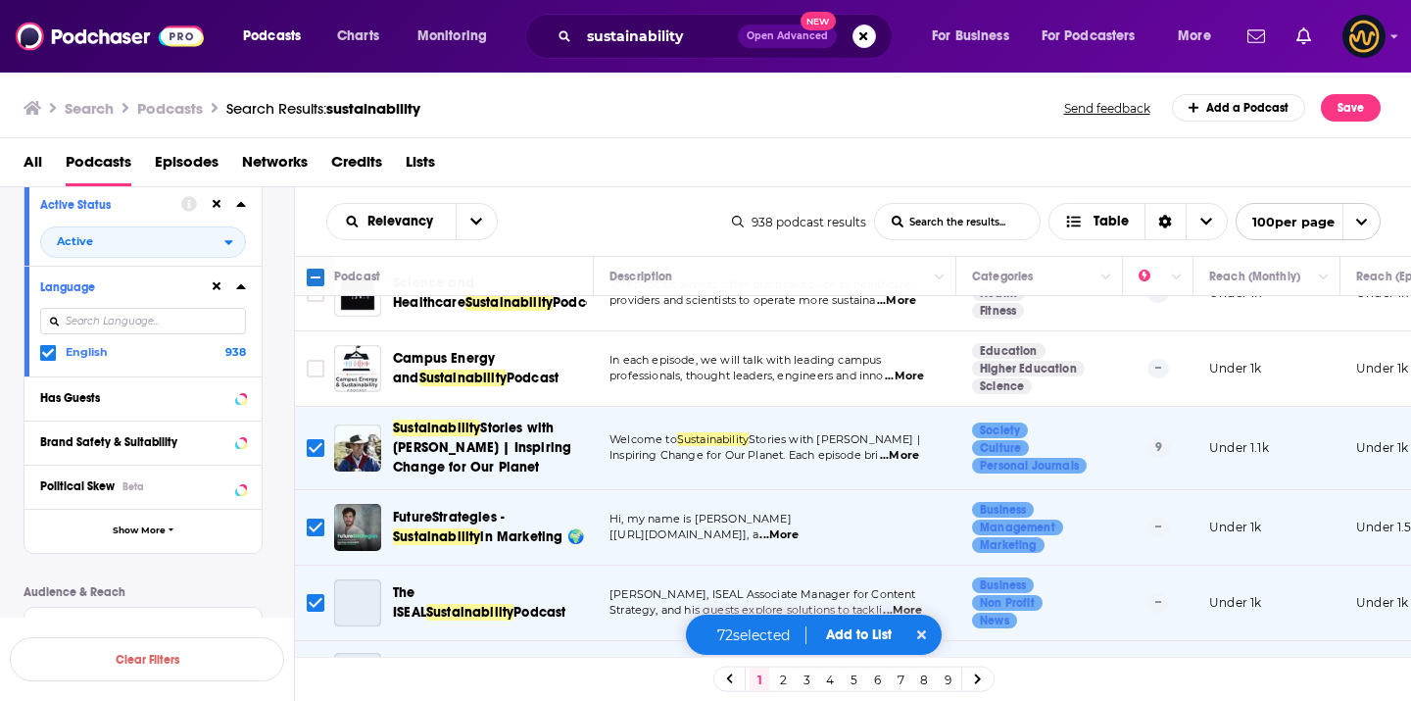
scroll to position [4665, 0]
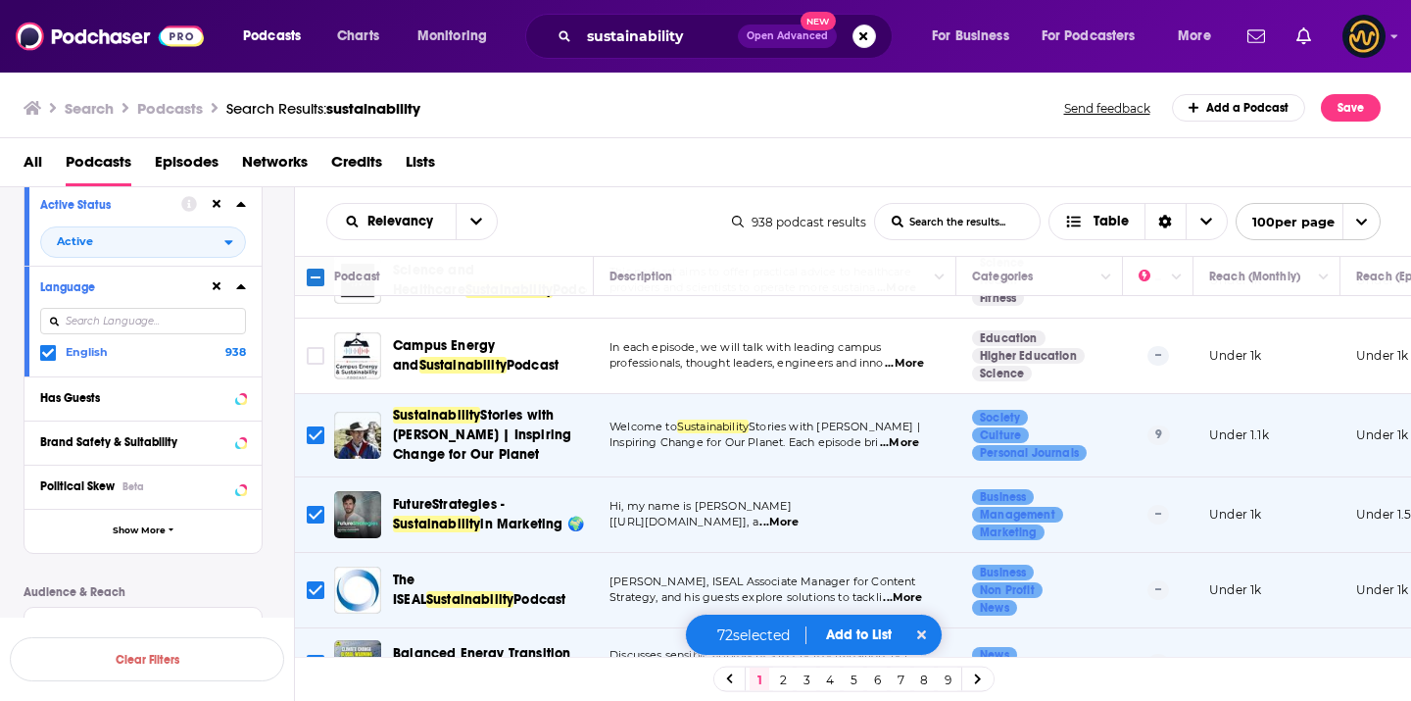
click at [316, 426] on input "Toggle select row" at bounding box center [316, 435] width 18 height 18
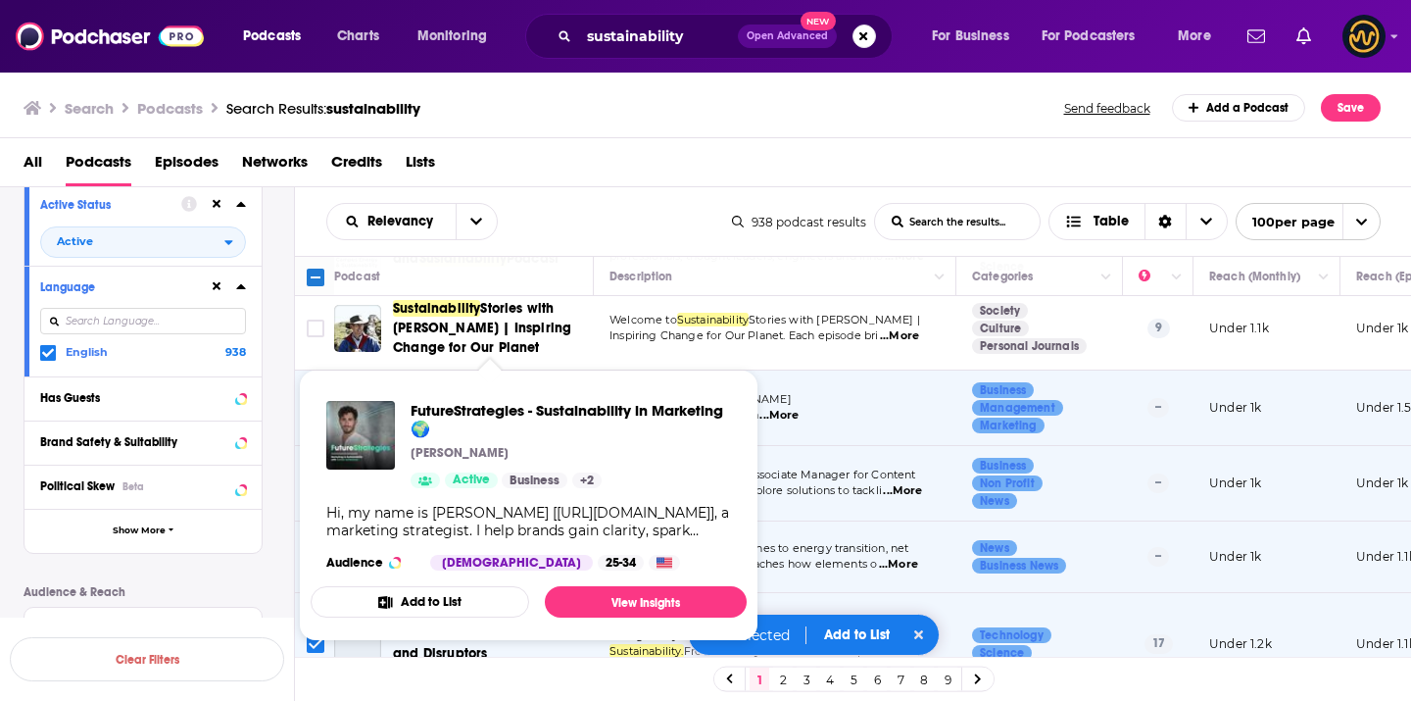
scroll to position [4775, 0]
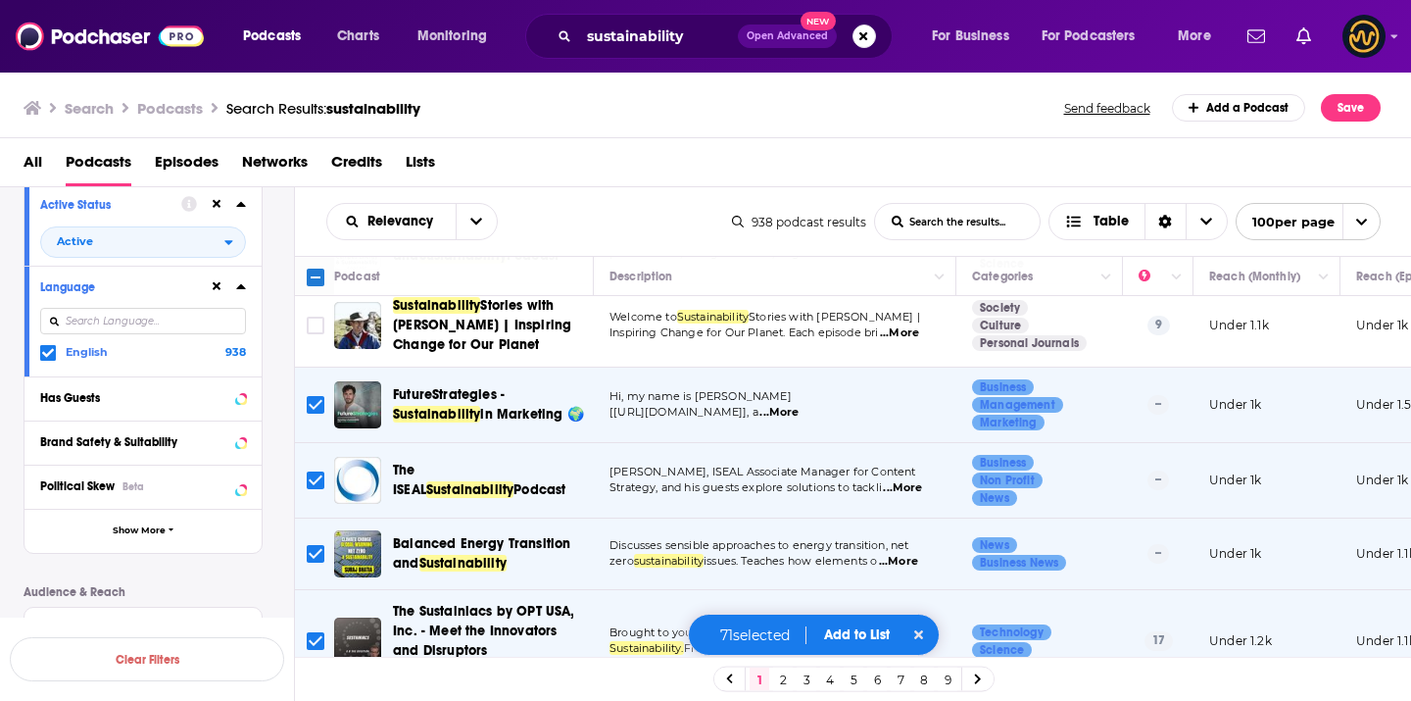
click at [319, 393] on icon "Toggle select row" at bounding box center [316, 405] width 24 height 24
click at [318, 396] on input "Toggle select row" at bounding box center [316, 405] width 18 height 18
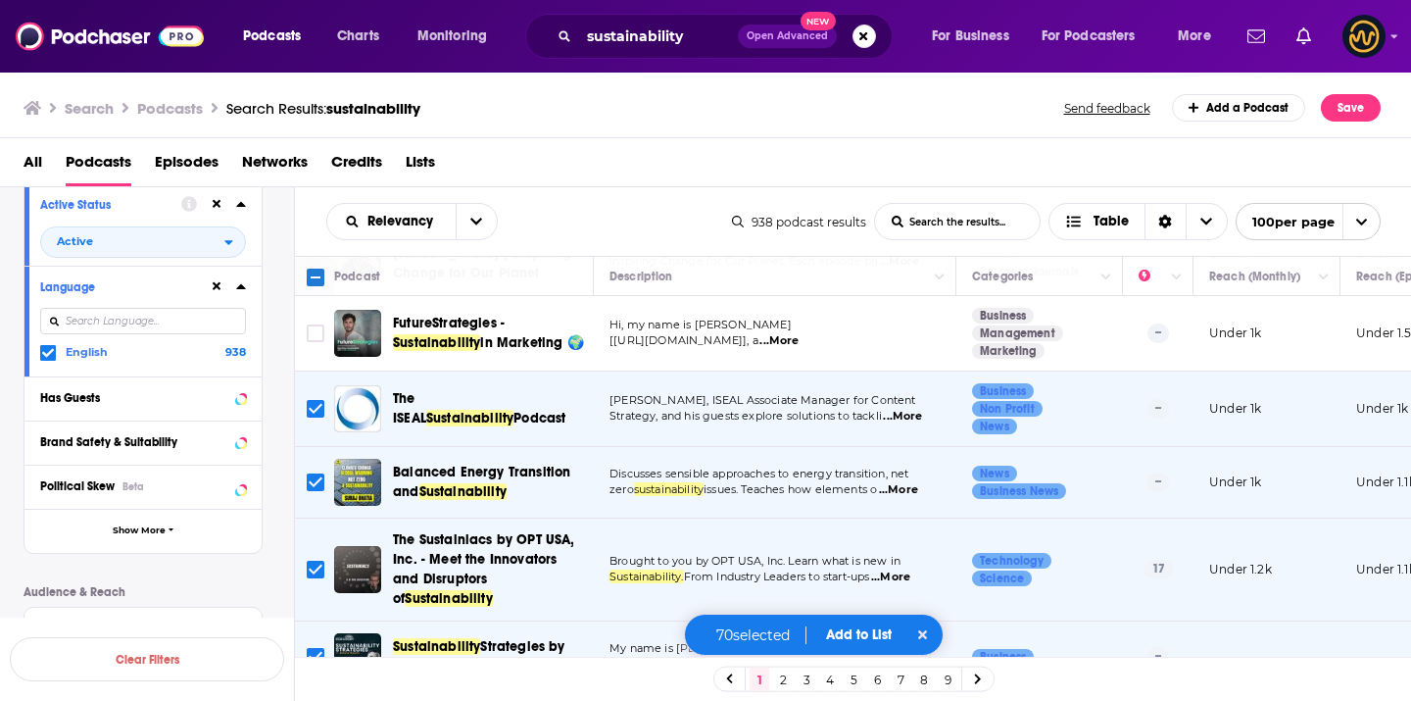
scroll to position [4871, 0]
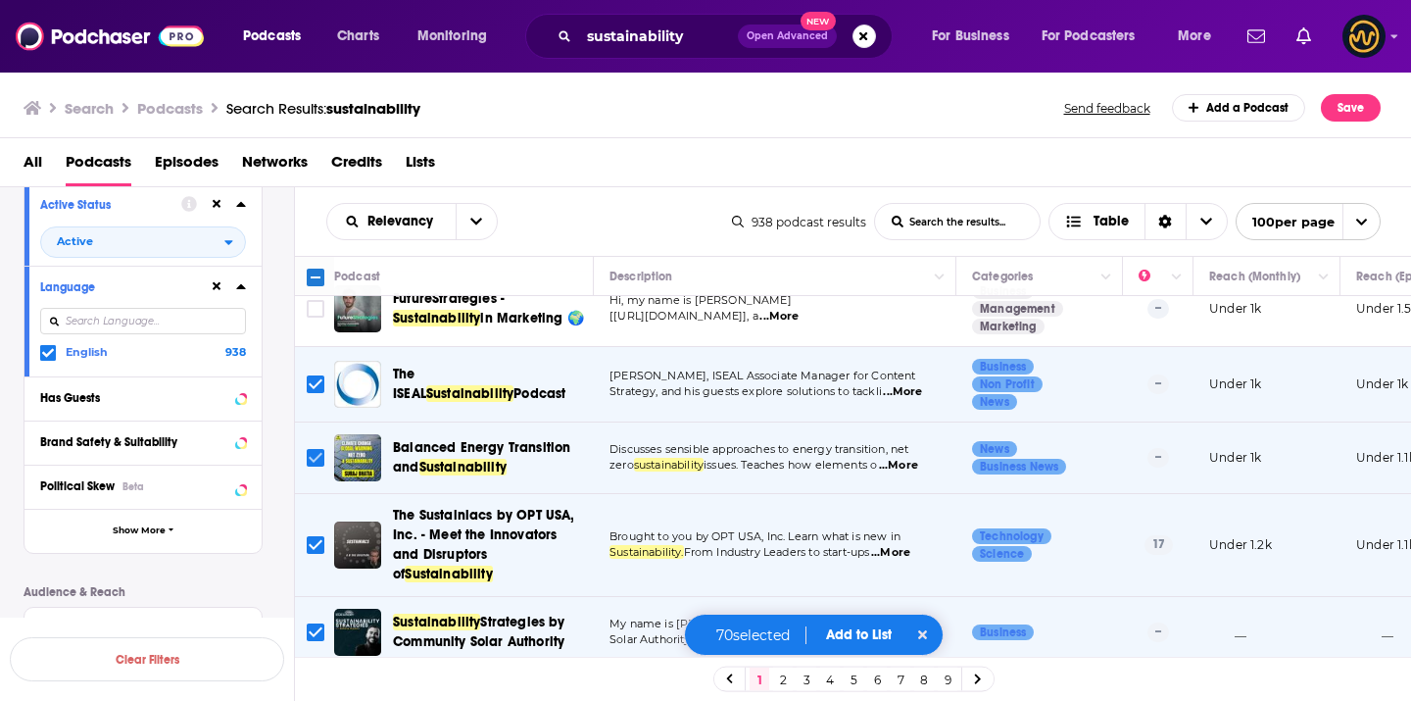
click at [322, 449] on input "Toggle select row" at bounding box center [316, 458] width 18 height 18
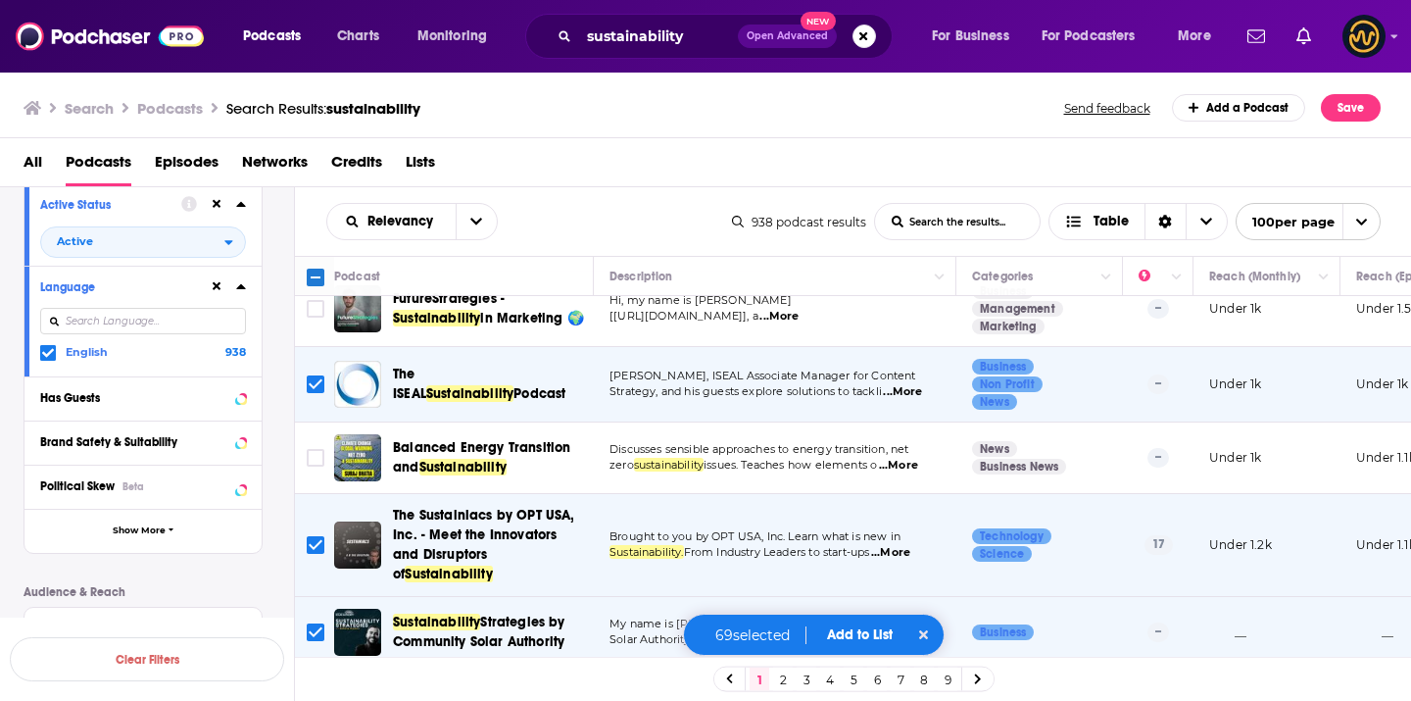
scroll to position [4929, 0]
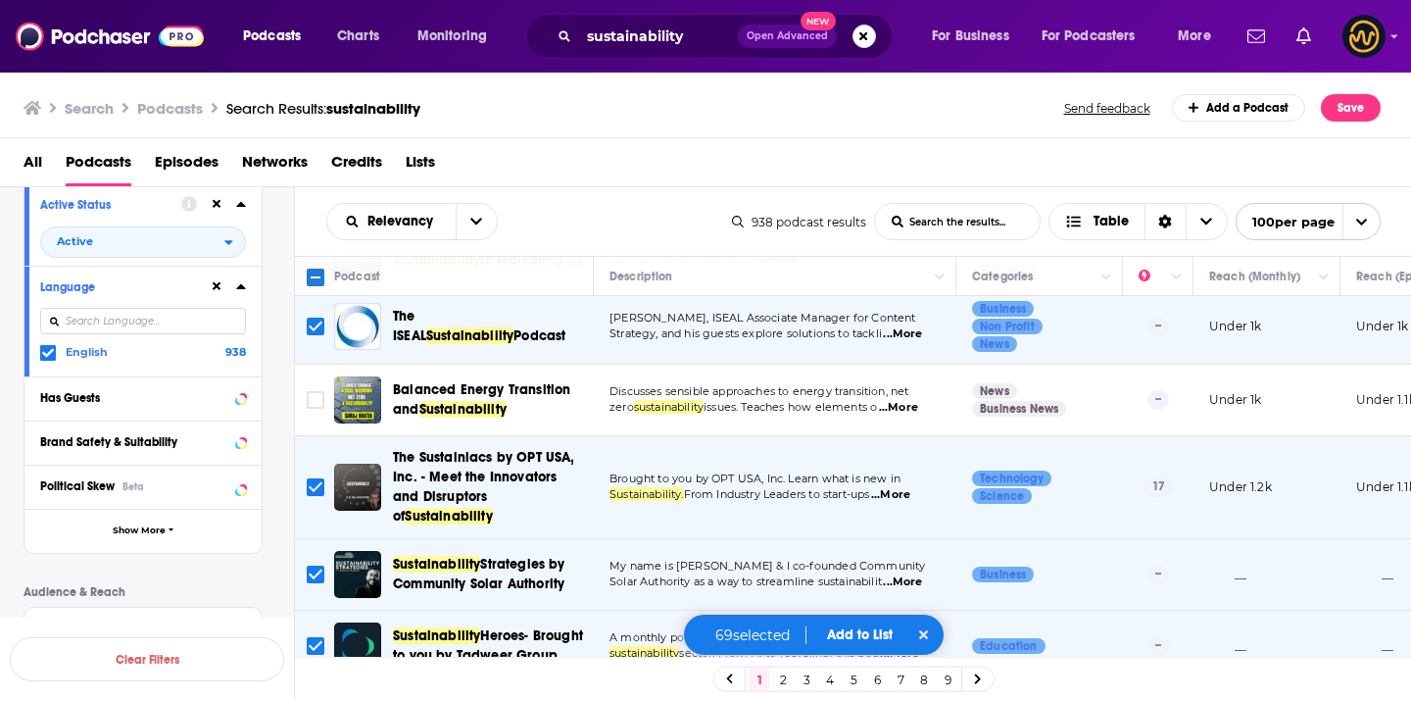
click at [317, 478] on input "Toggle select row" at bounding box center [316, 487] width 18 height 18
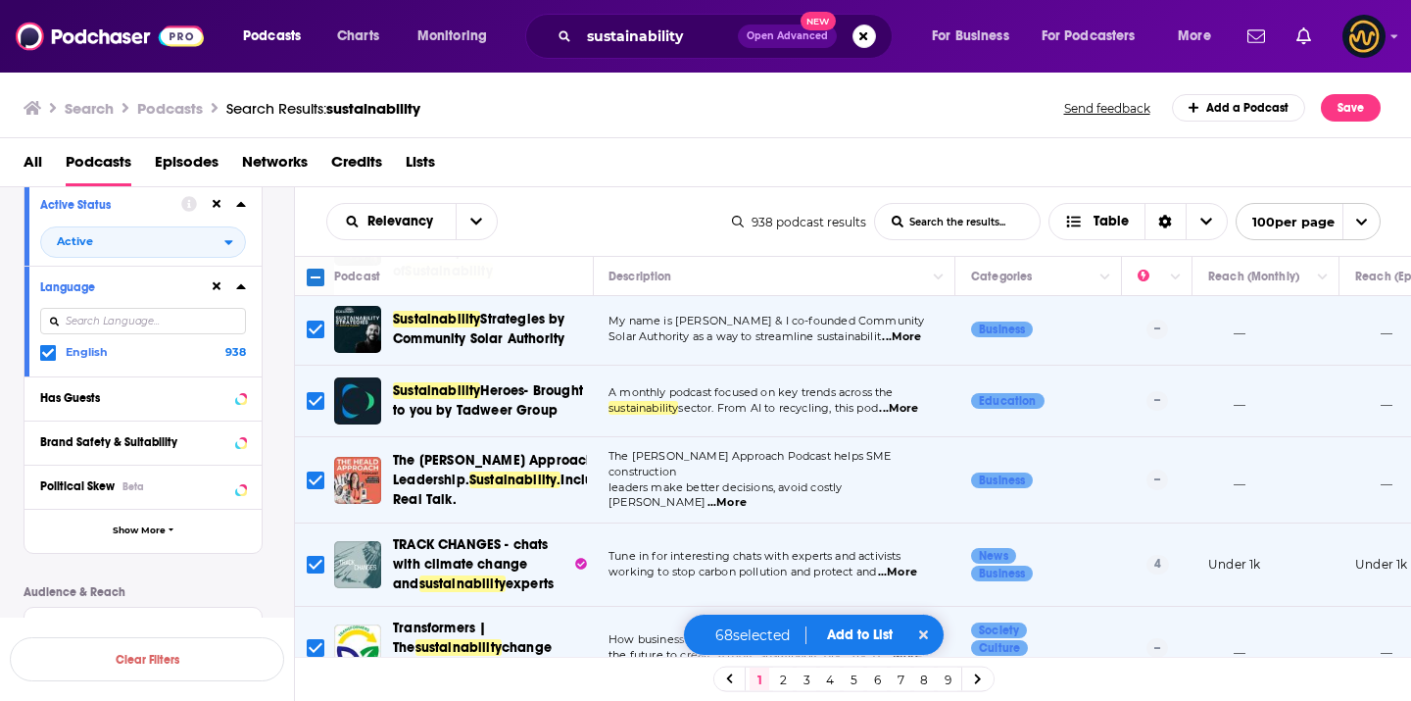
scroll to position [5175, 1]
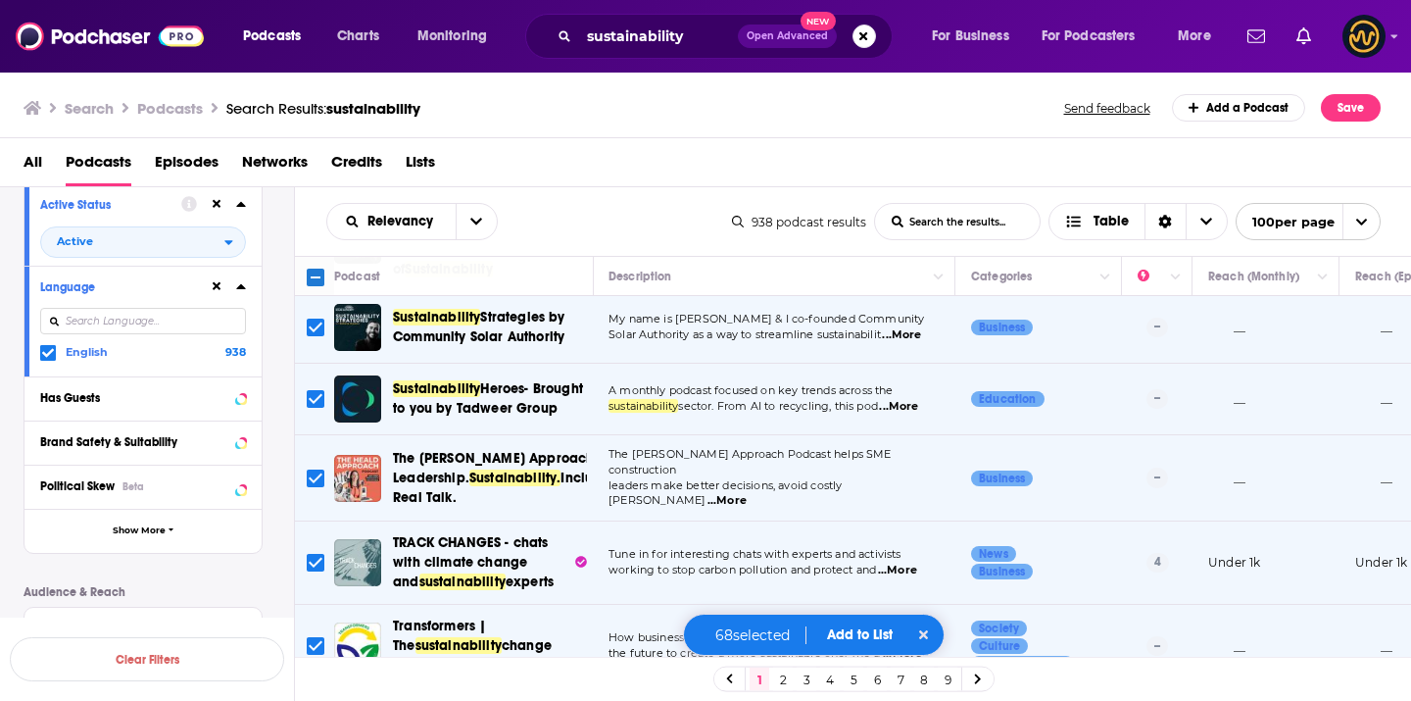
click at [317, 469] on input "Toggle select row" at bounding box center [316, 478] width 18 height 18
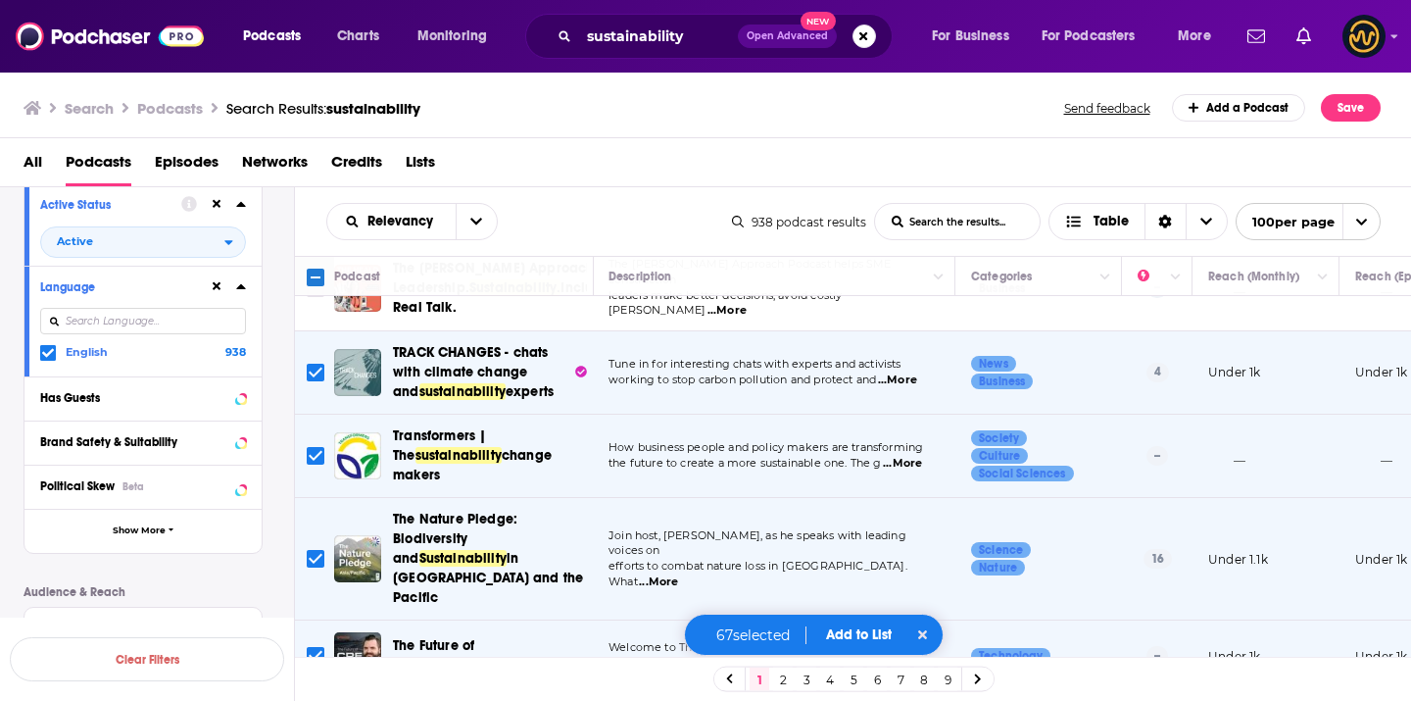
scroll to position [5369, 1]
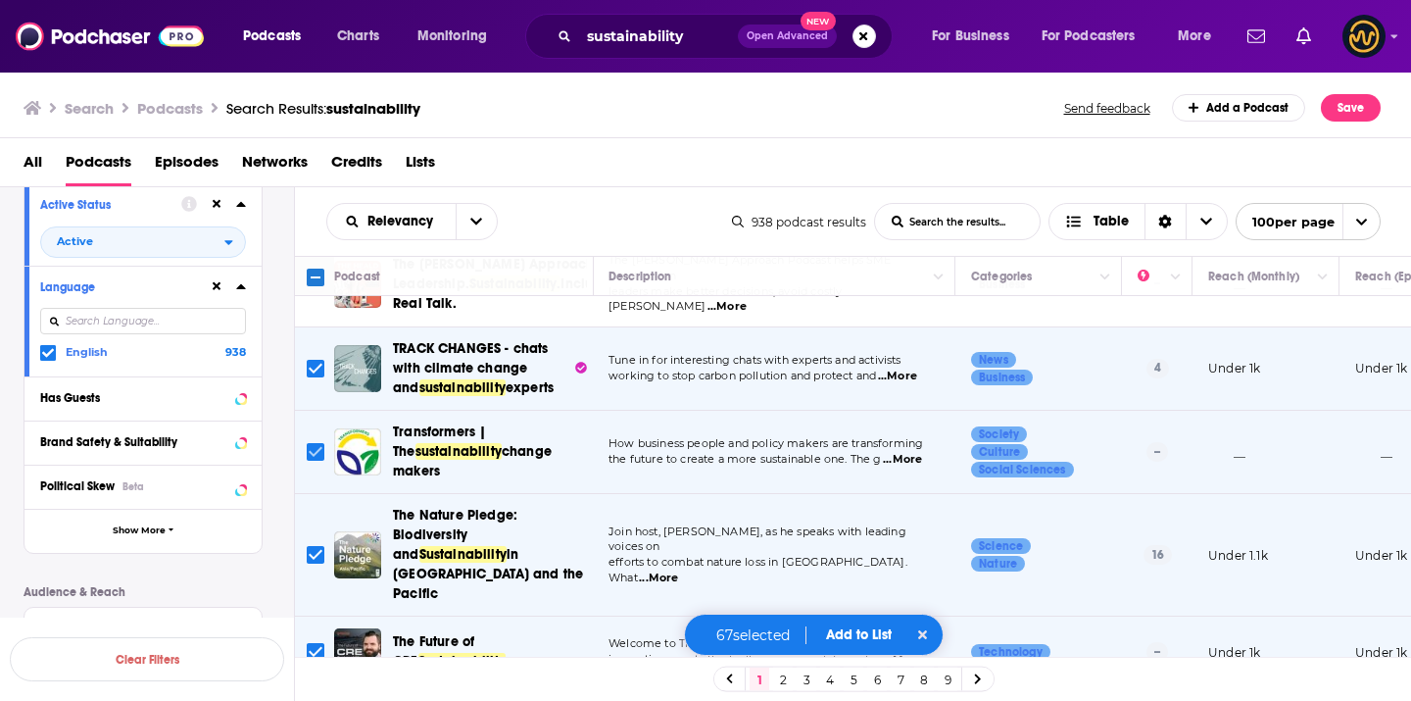
click at [314, 443] on input "Toggle select row" at bounding box center [316, 452] width 18 height 18
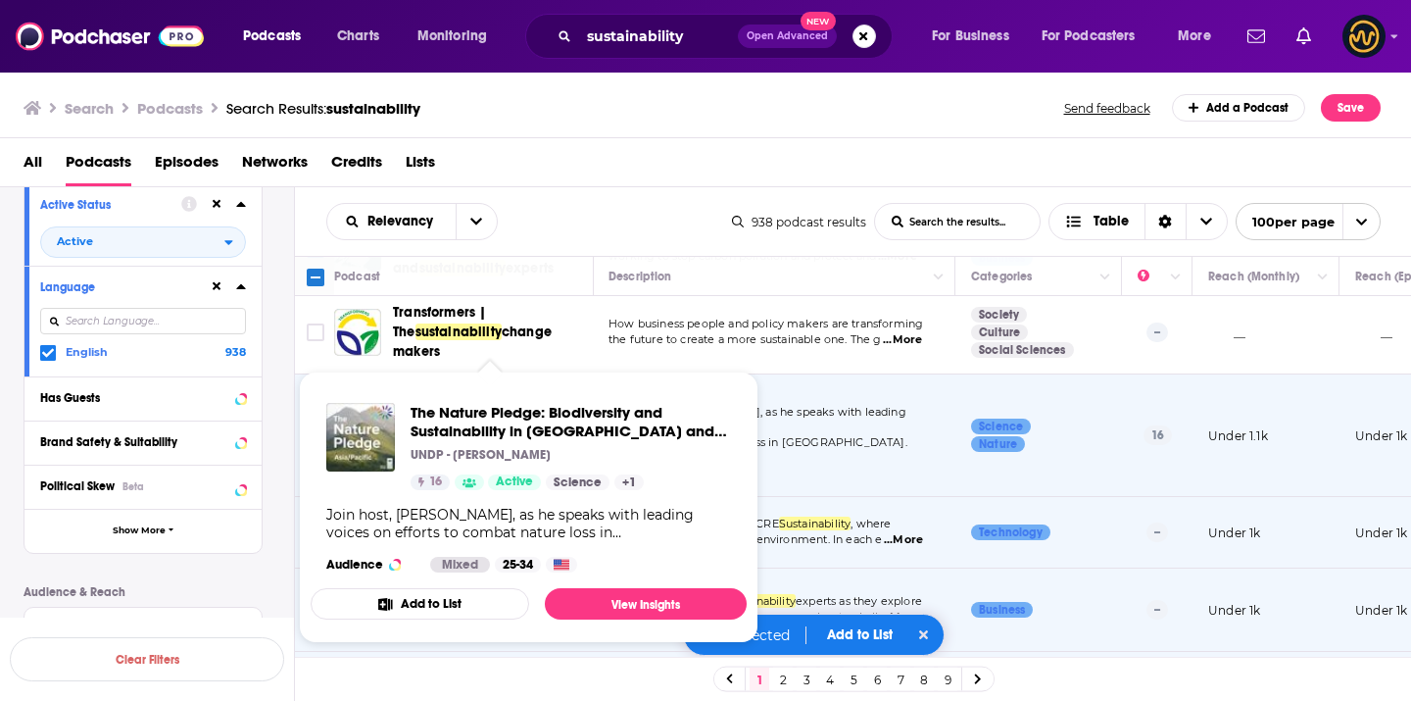
scroll to position [5490, 1]
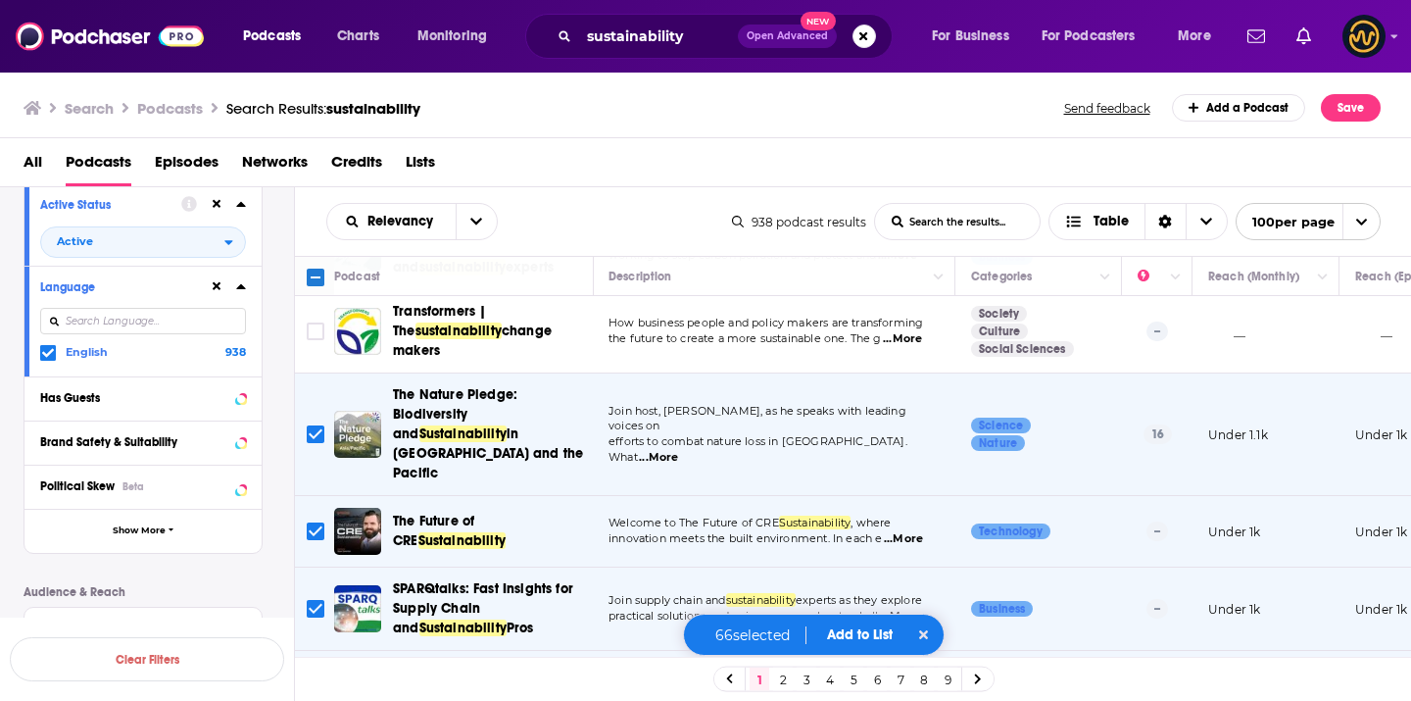
click at [321, 600] on input "Toggle select row" at bounding box center [316, 609] width 18 height 18
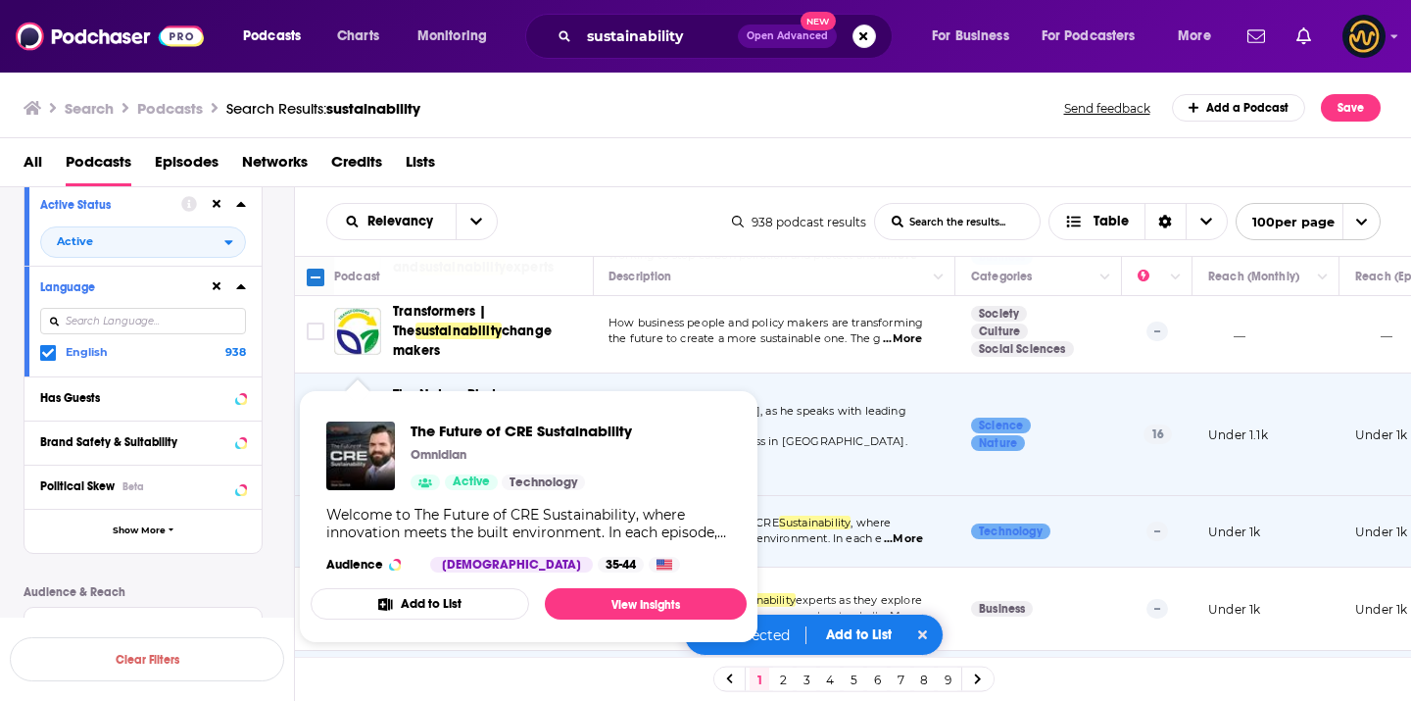
click at [317, 416] on div "The Future of CRE Sustainability Omnidian Active Technology Welcome to The Futu…" at bounding box center [529, 497] width 436 height 182
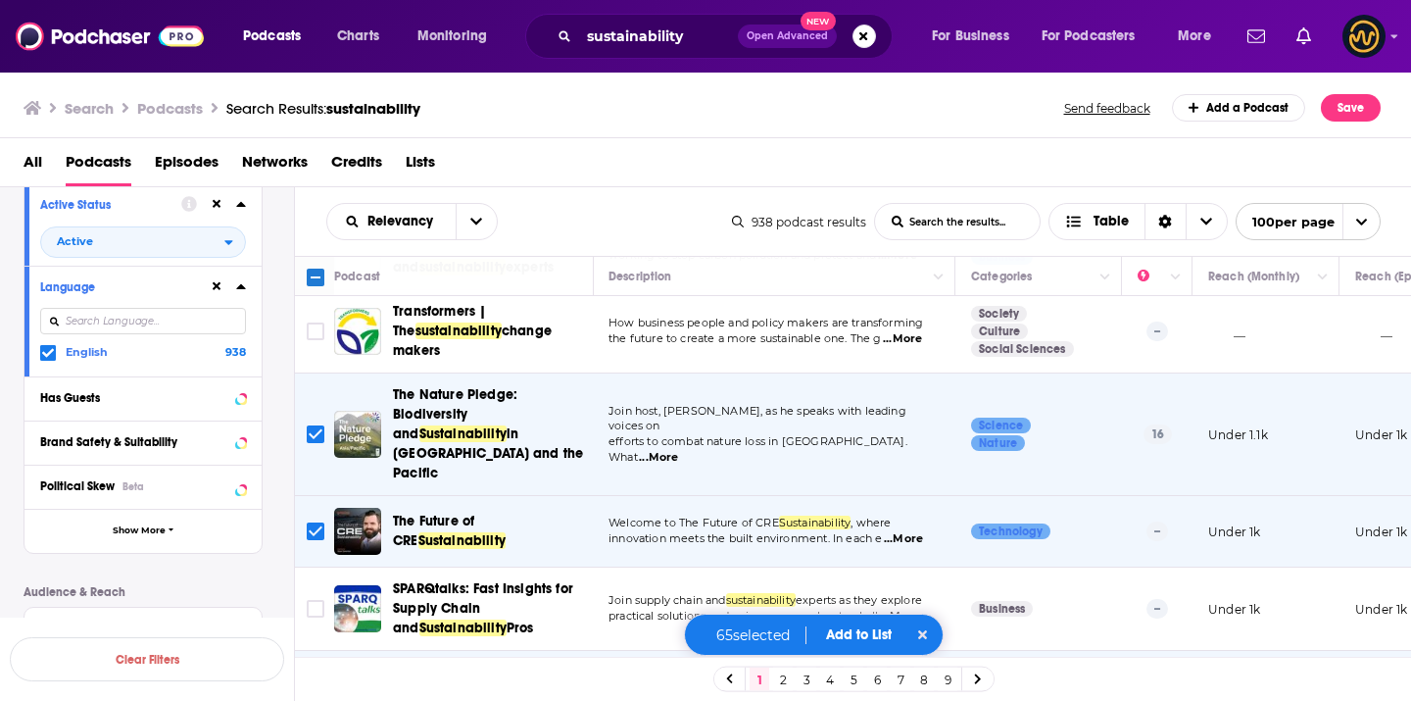
click at [316, 522] on input "Toggle select row" at bounding box center [316, 531] width 18 height 18
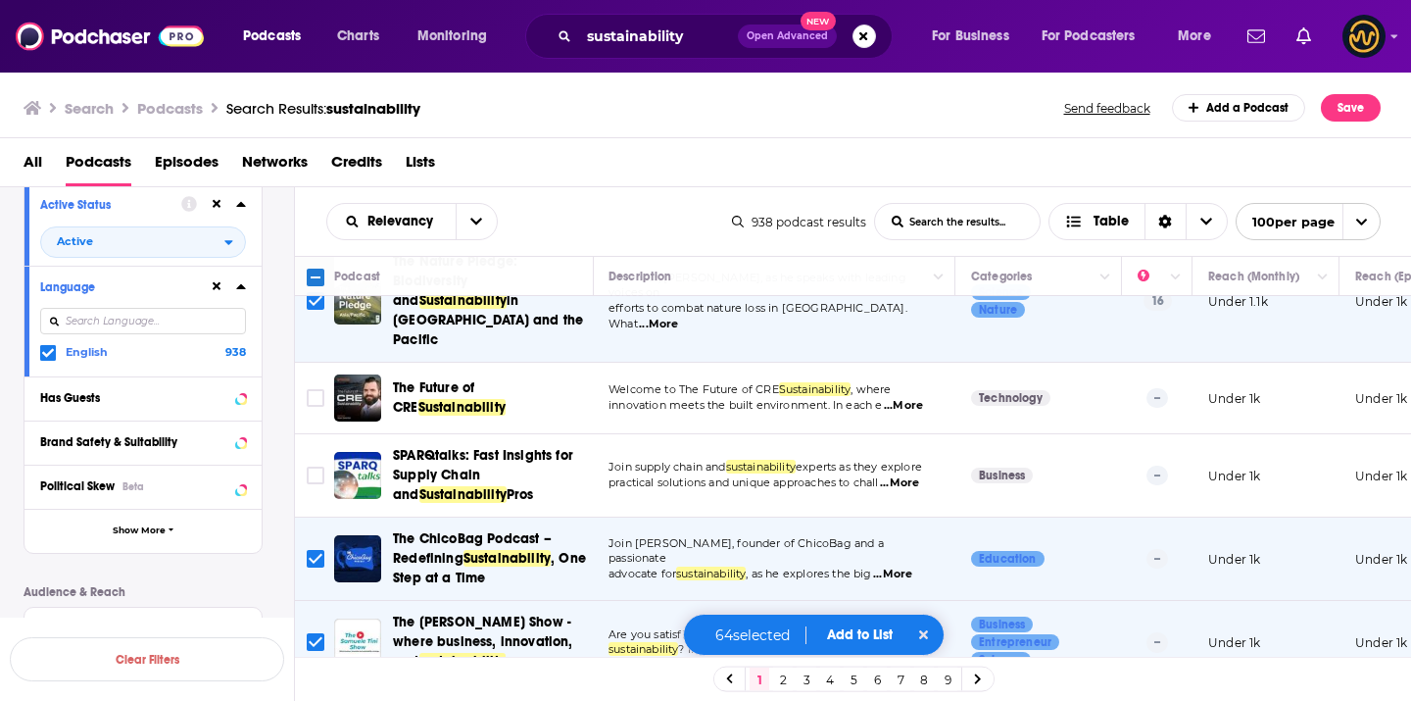
scroll to position [5627, 1]
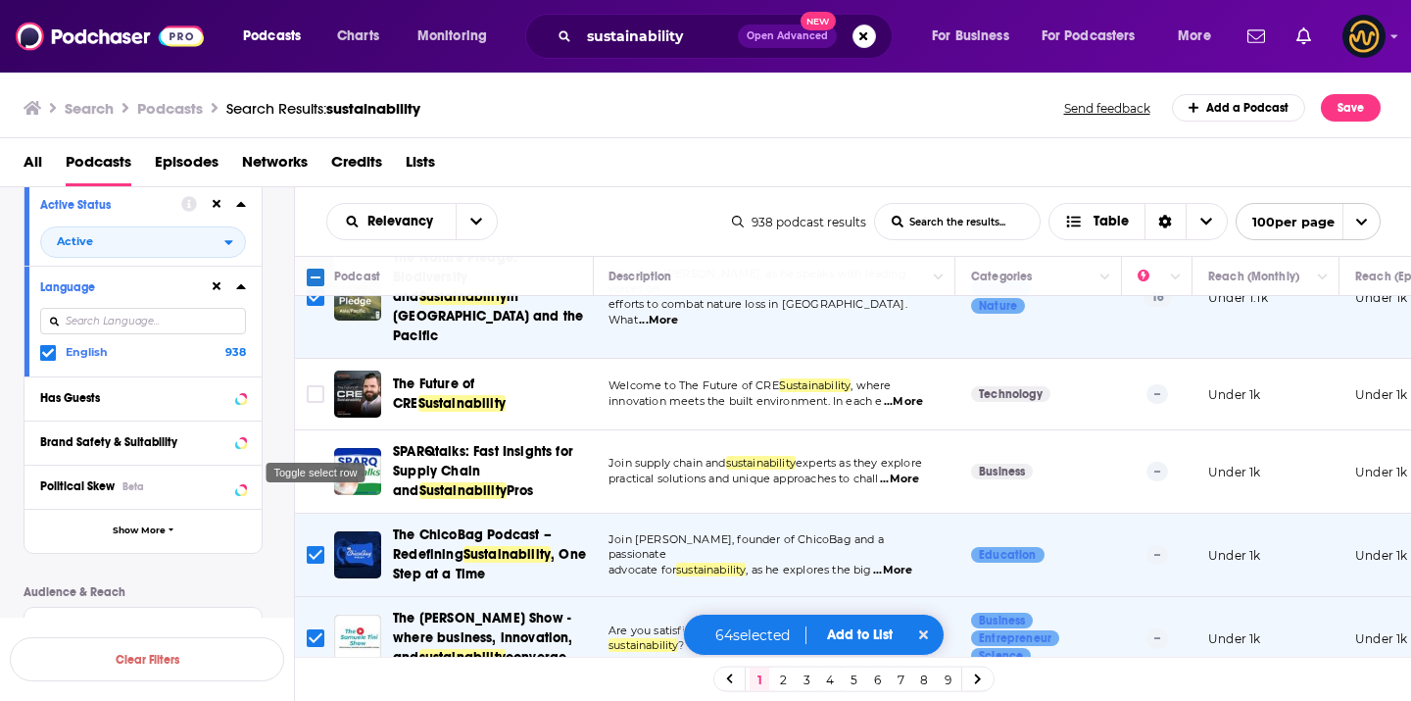
click at [315, 546] on input "Toggle select row" at bounding box center [316, 555] width 18 height 18
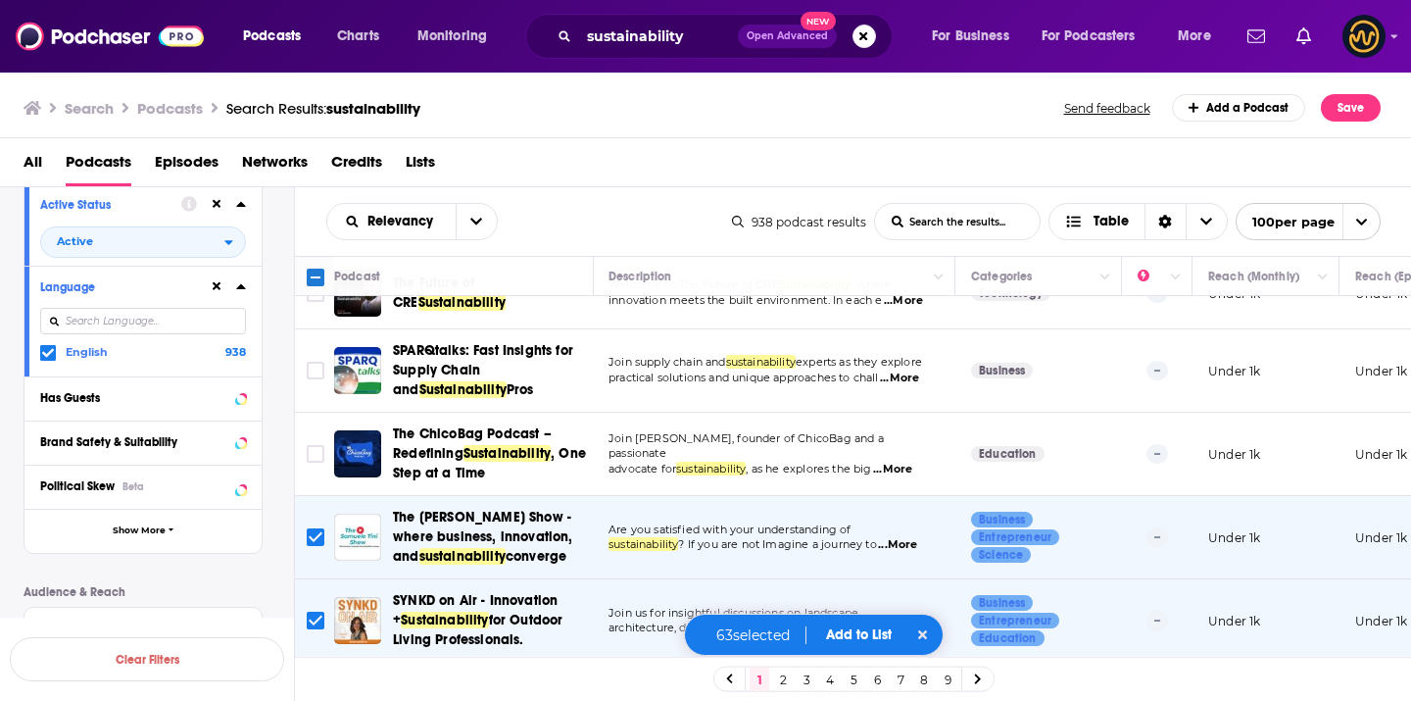
scroll to position [5729, 1]
click at [313, 527] on input "Toggle select row" at bounding box center [316, 536] width 18 height 18
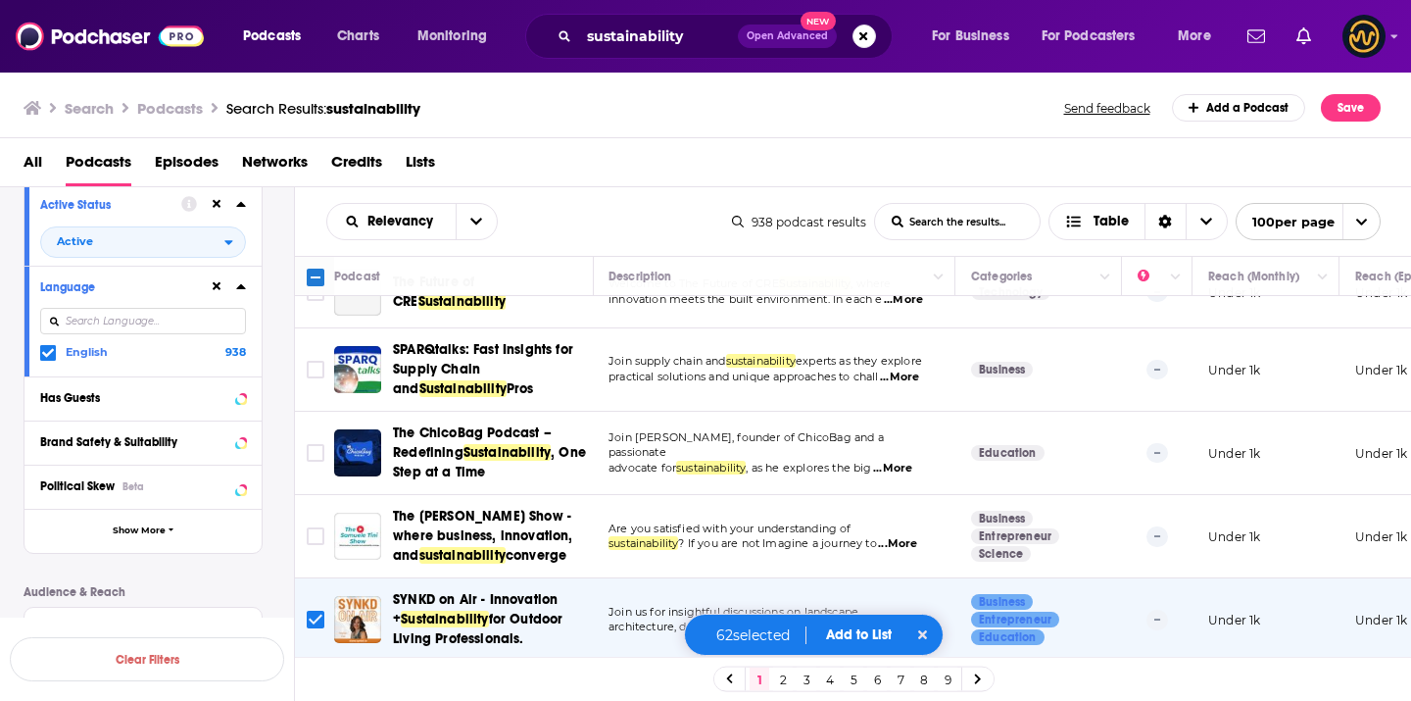
click at [315, 610] on input "Toggle select row" at bounding box center [316, 619] width 18 height 18
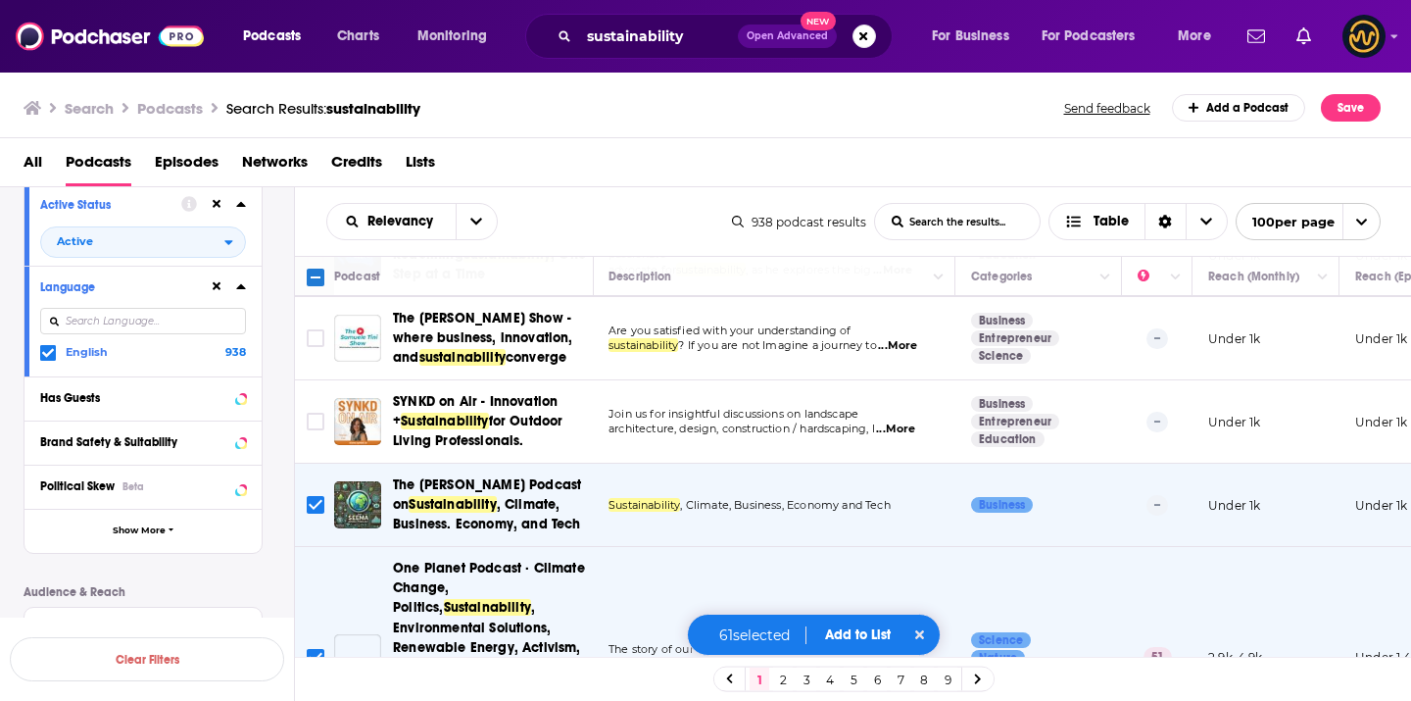
scroll to position [5989, 1]
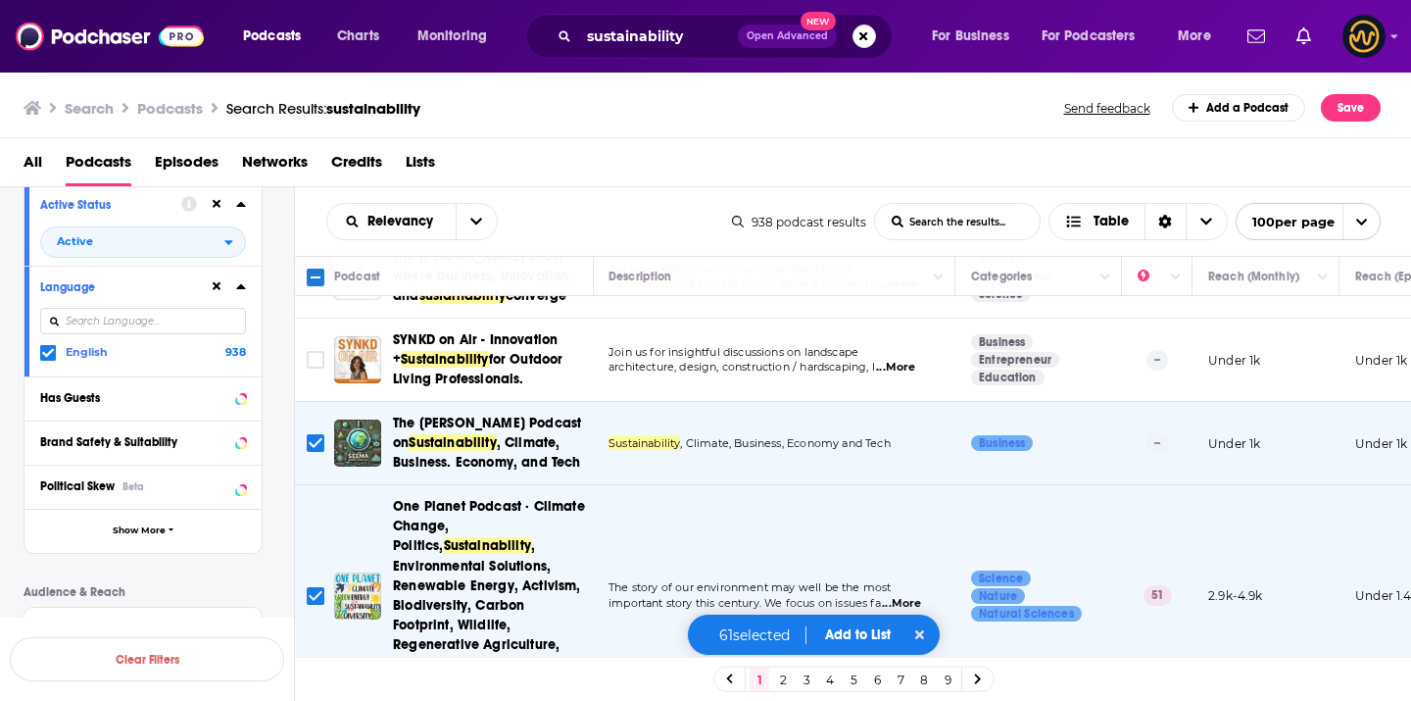
click at [313, 587] on input "Toggle select row" at bounding box center [316, 596] width 18 height 18
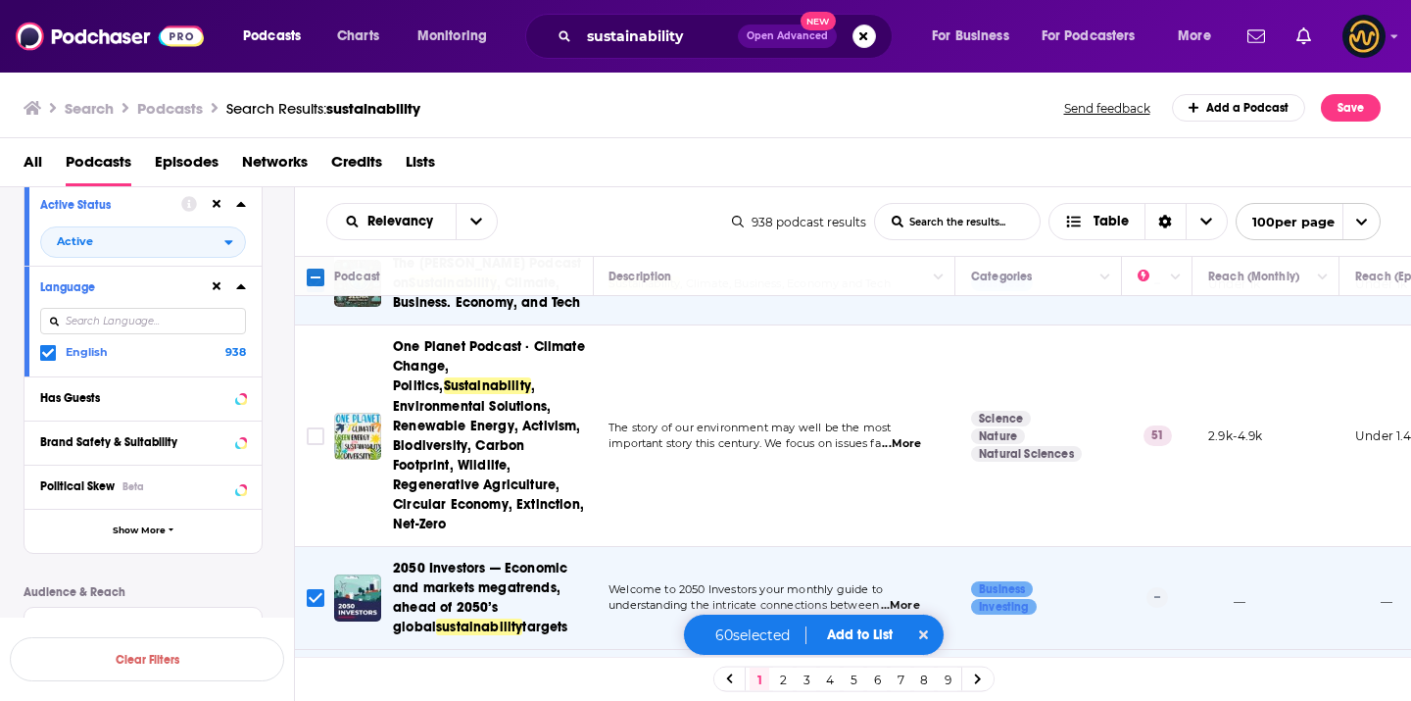
scroll to position [6180, 1]
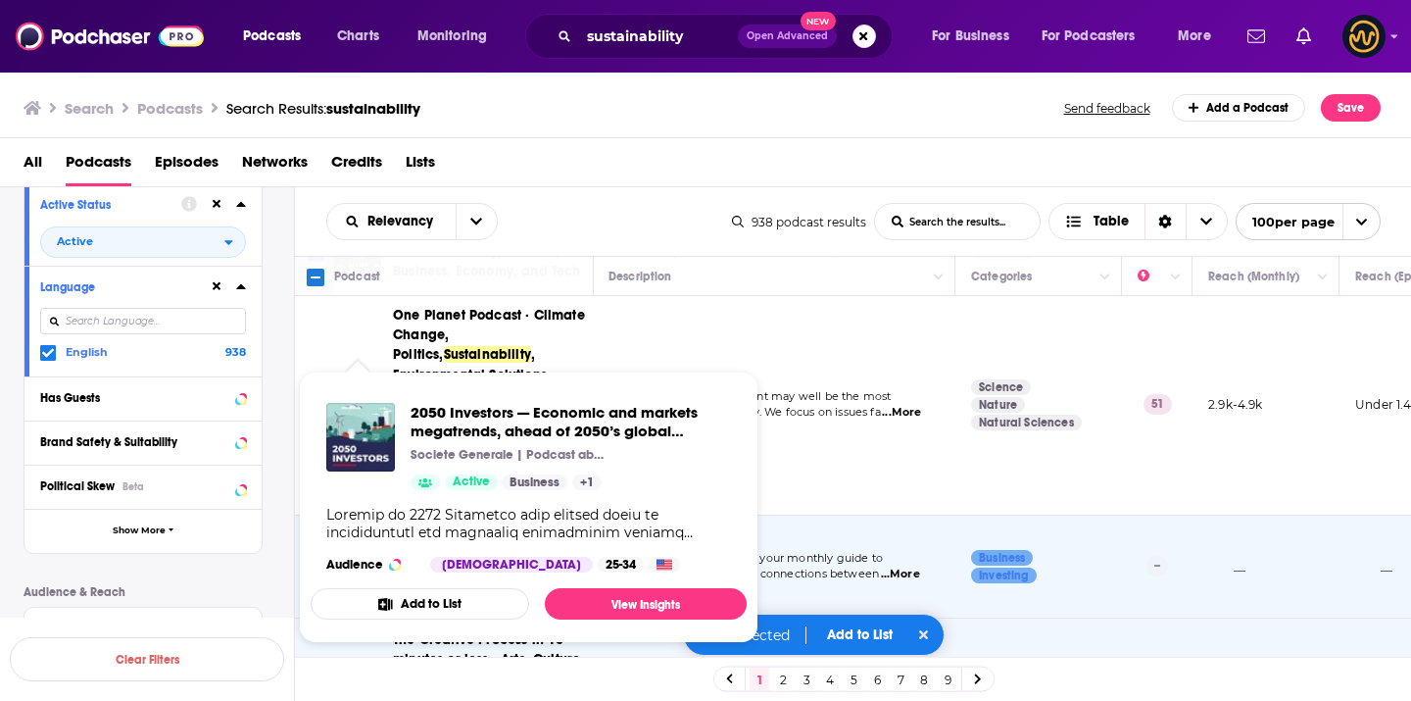
click at [313, 431] on div "2050 Investors — Economic and markets megatrends, ahead of 2050’s global sustai…" at bounding box center [529, 487] width 436 height 201
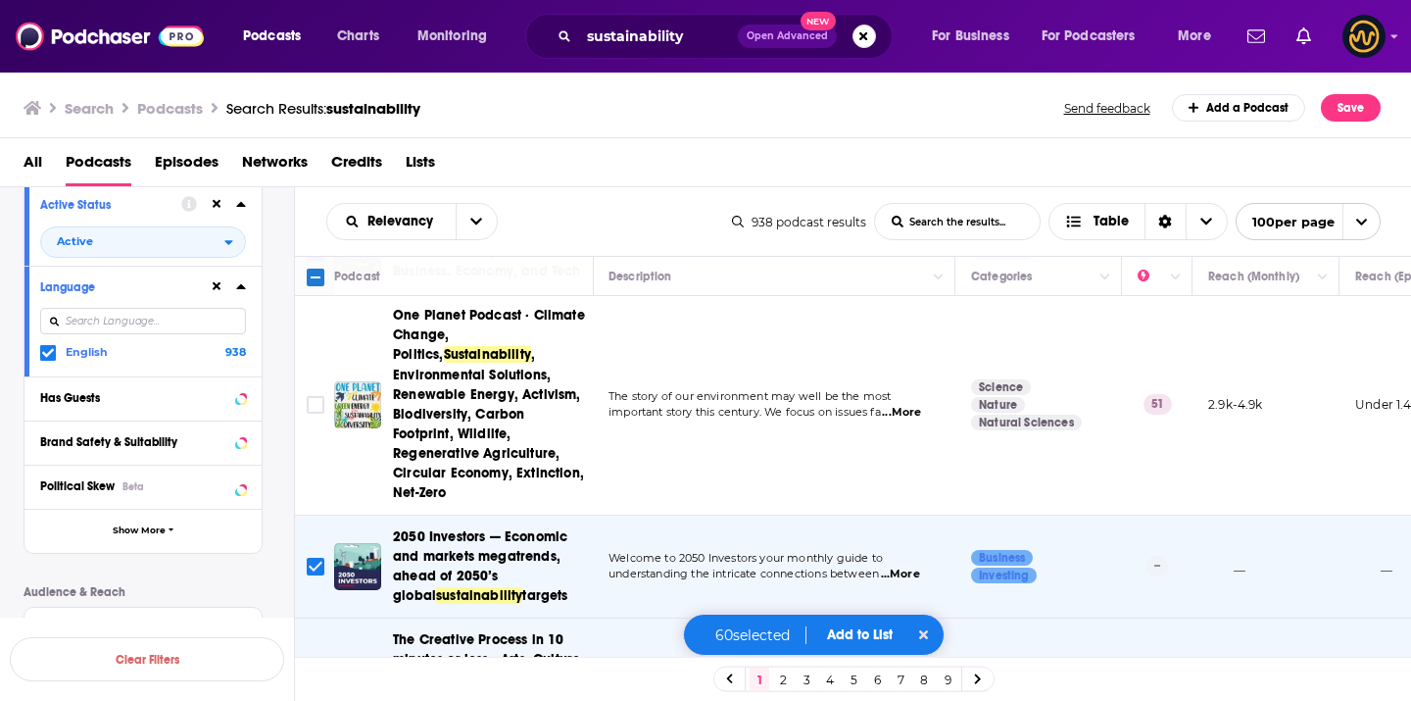
click at [317, 558] on input "Toggle select row" at bounding box center [316, 567] width 18 height 18
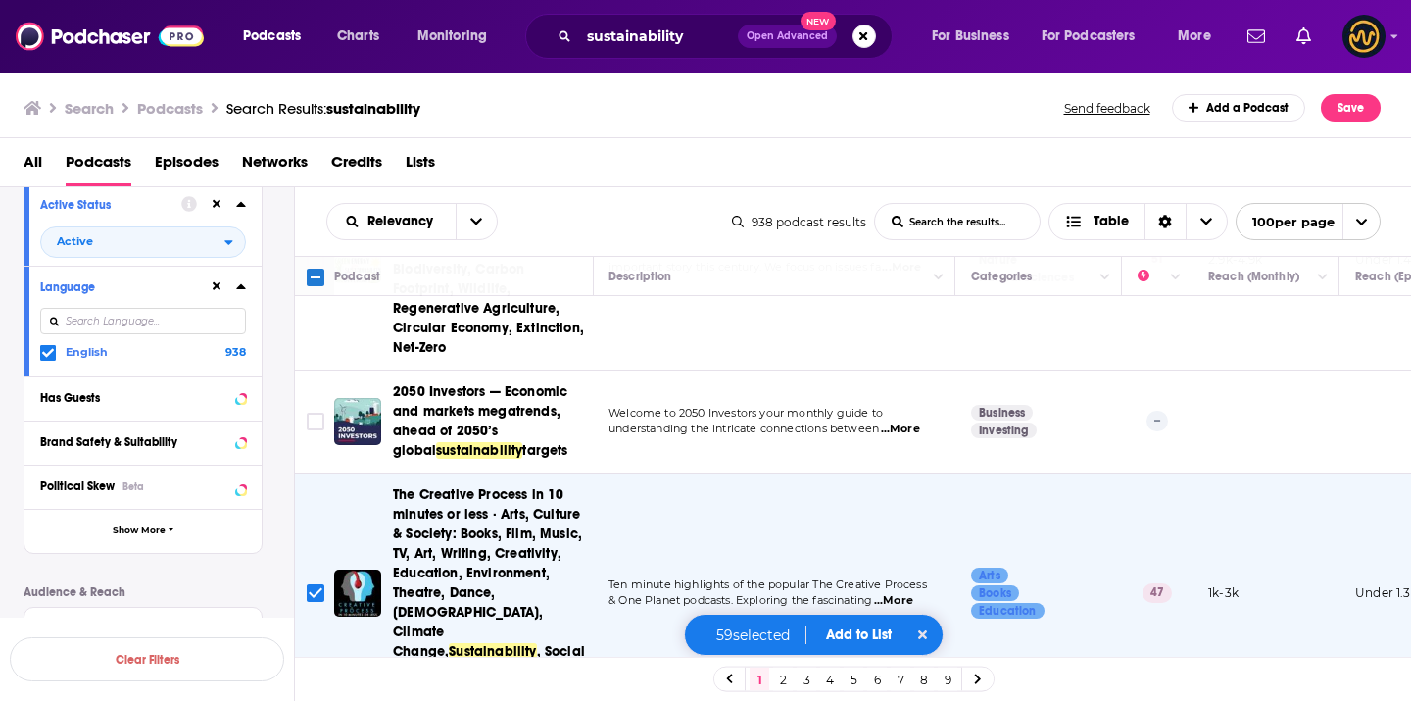
scroll to position [6327, 1]
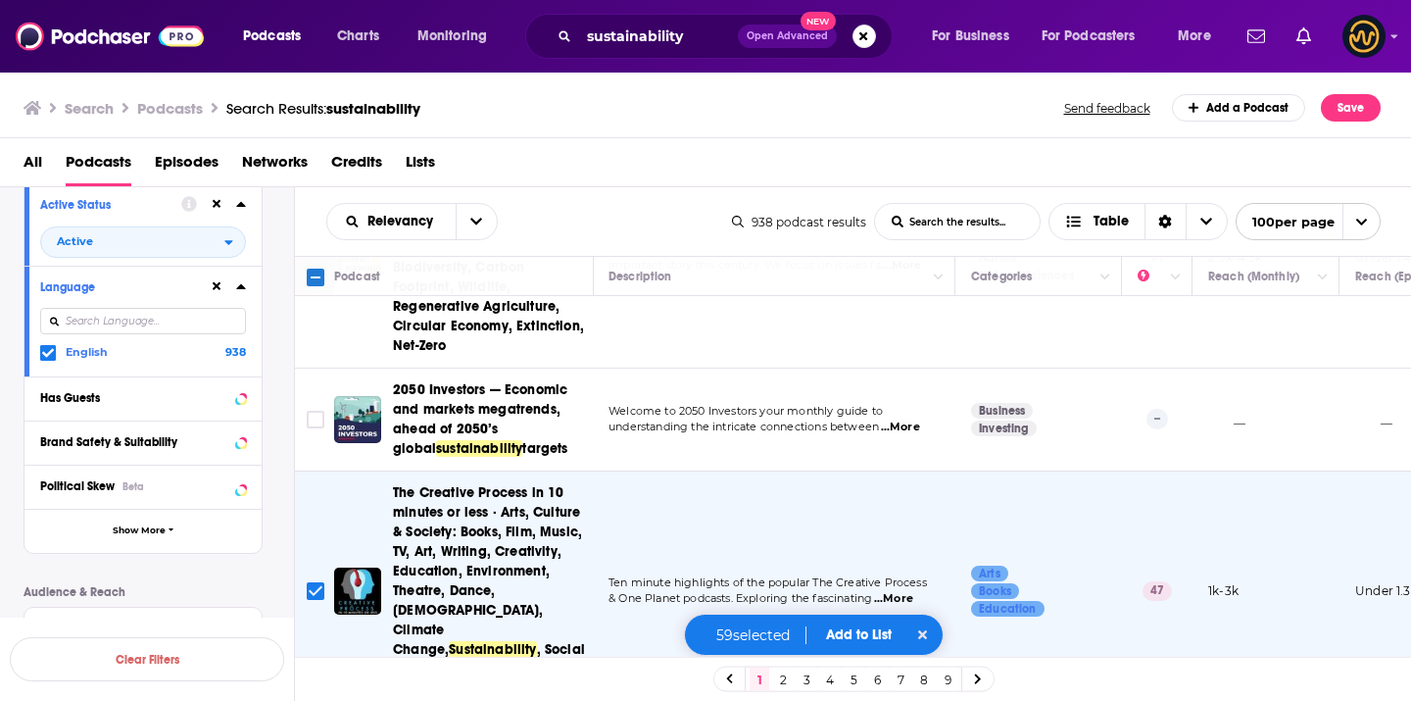
click at [308, 582] on input "Toggle select row" at bounding box center [316, 591] width 18 height 18
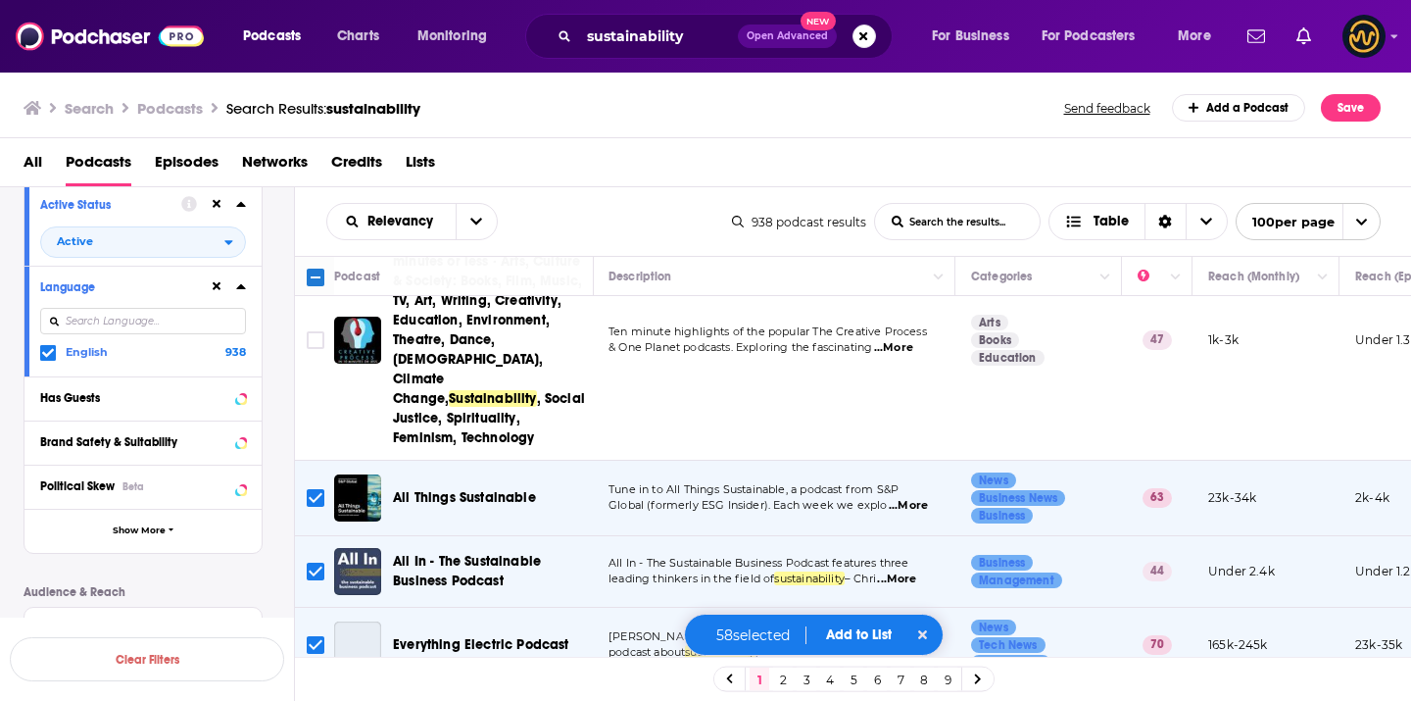
scroll to position [6588, 1]
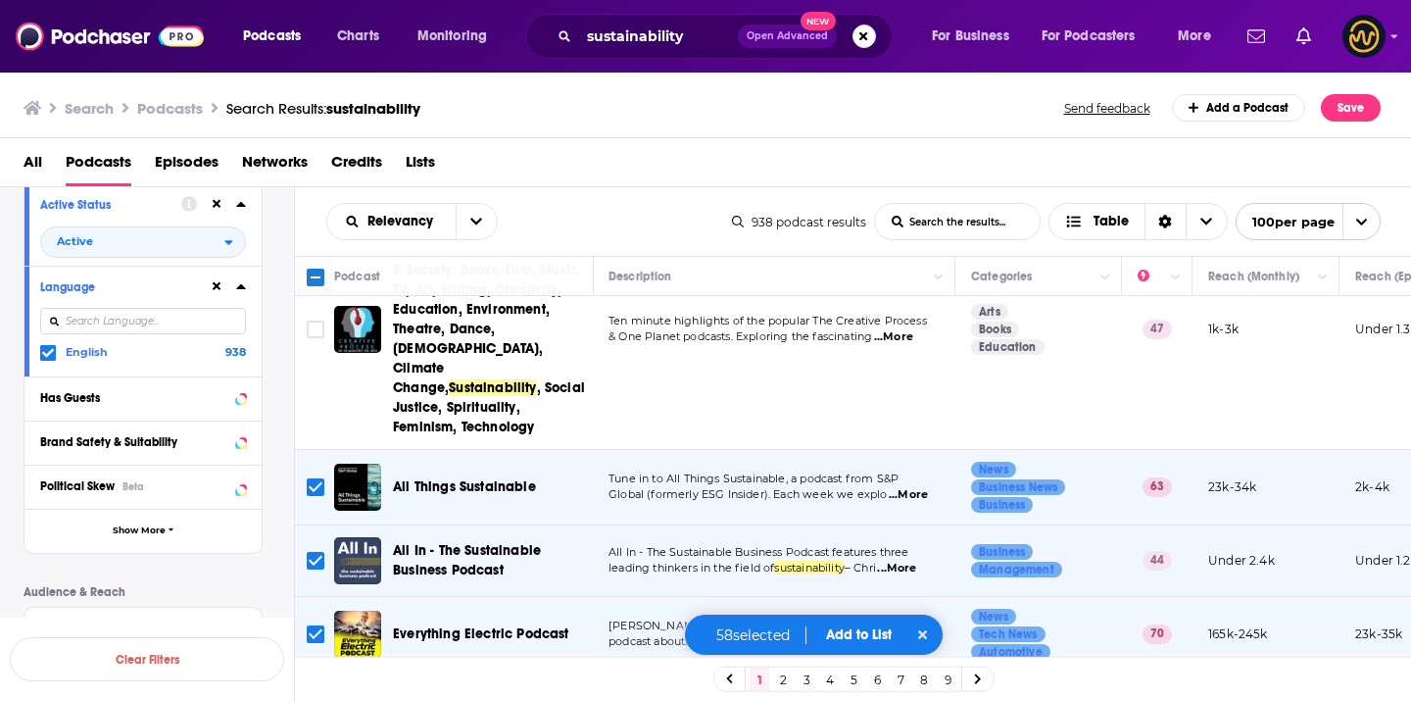
click at [315, 625] on input "Toggle select row" at bounding box center [316, 634] width 18 height 18
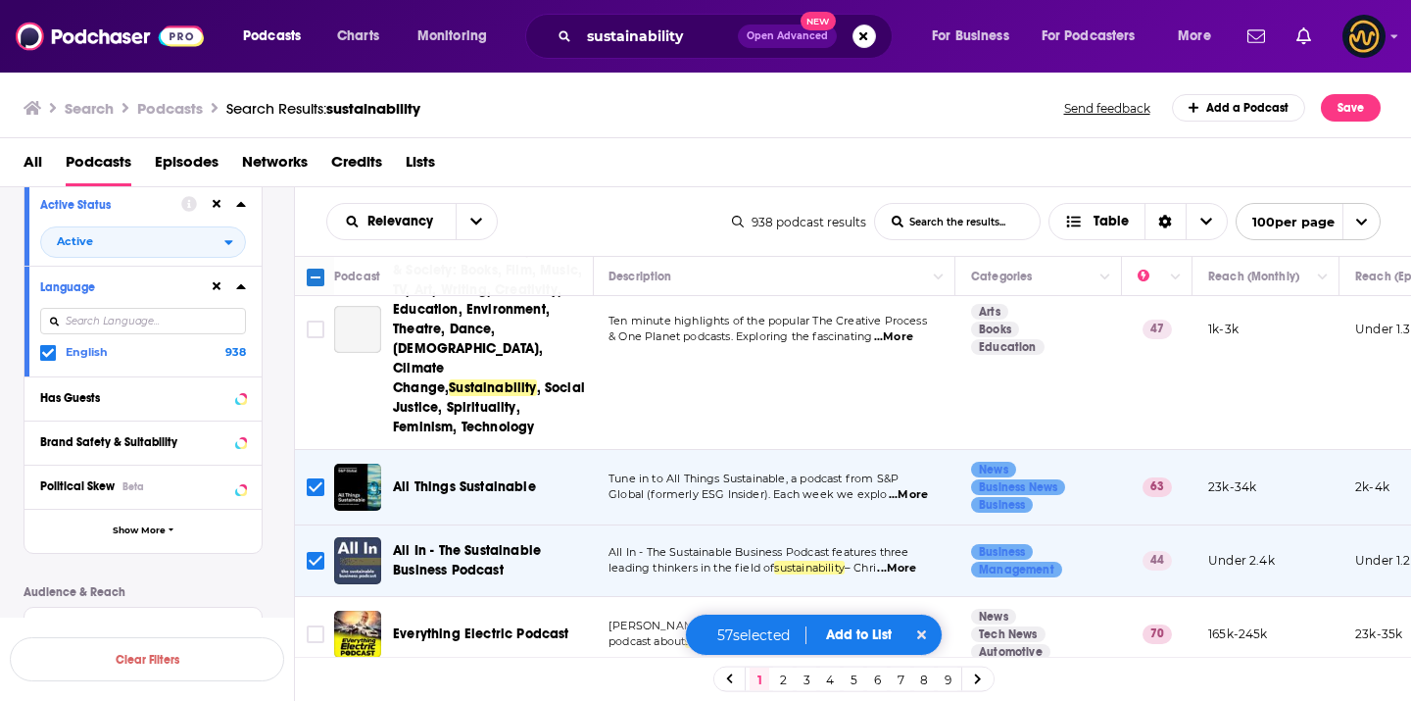
click at [313, 699] on input "Toggle select row" at bounding box center [316, 708] width 18 height 18
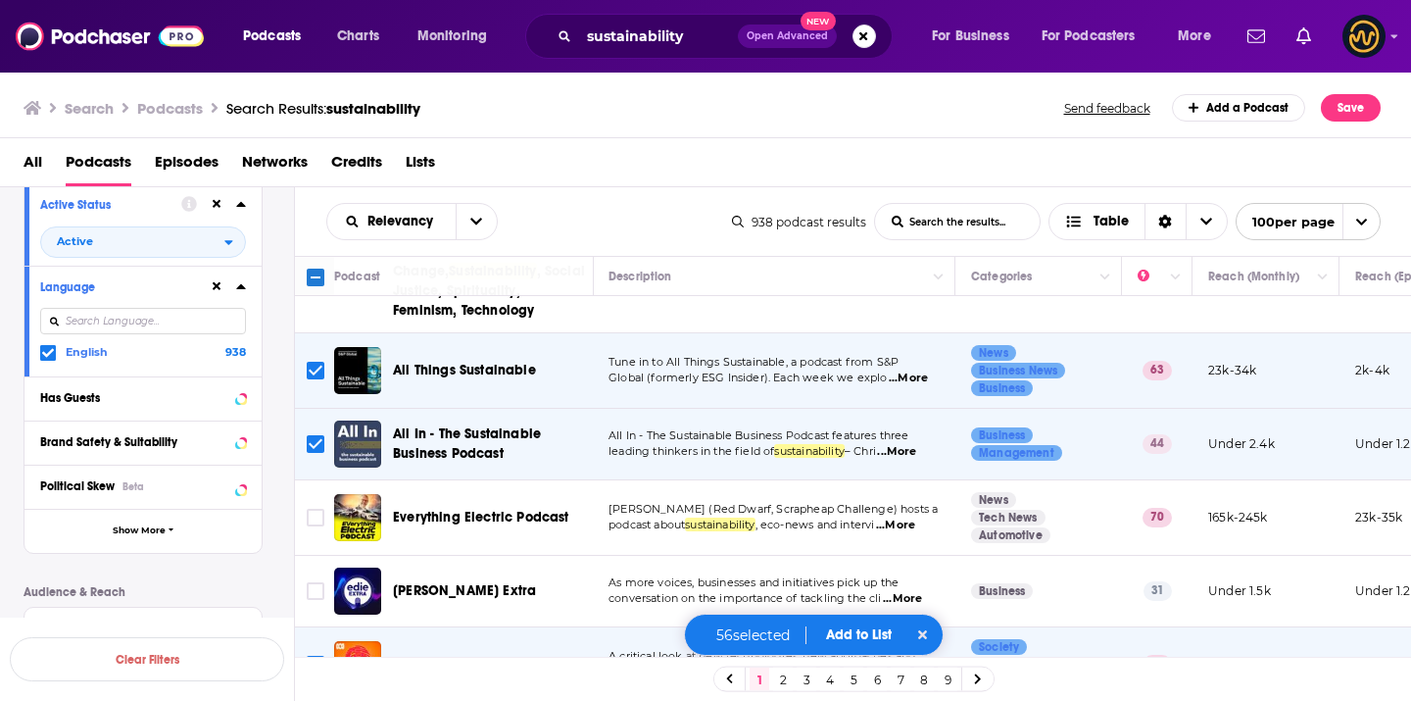
scroll to position [6708, 1]
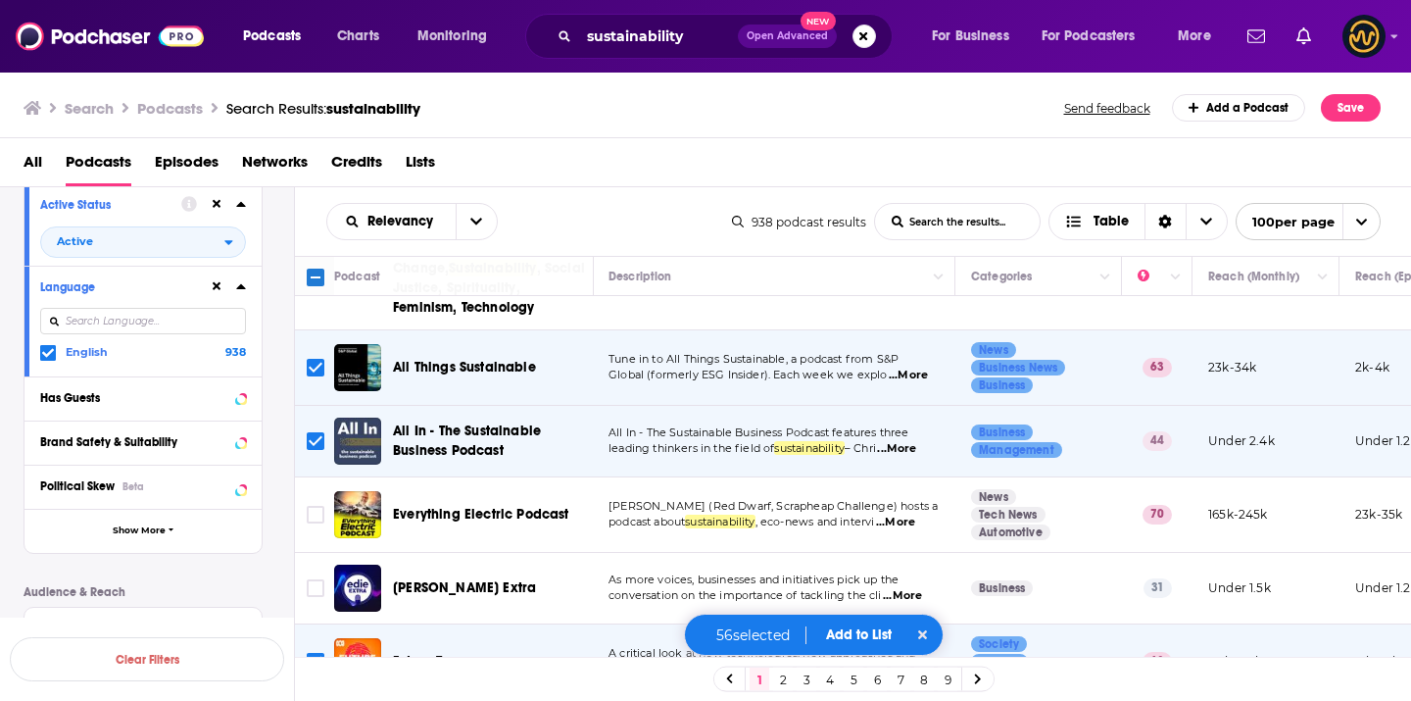
click at [312, 653] on input "Toggle select row" at bounding box center [316, 662] width 18 height 18
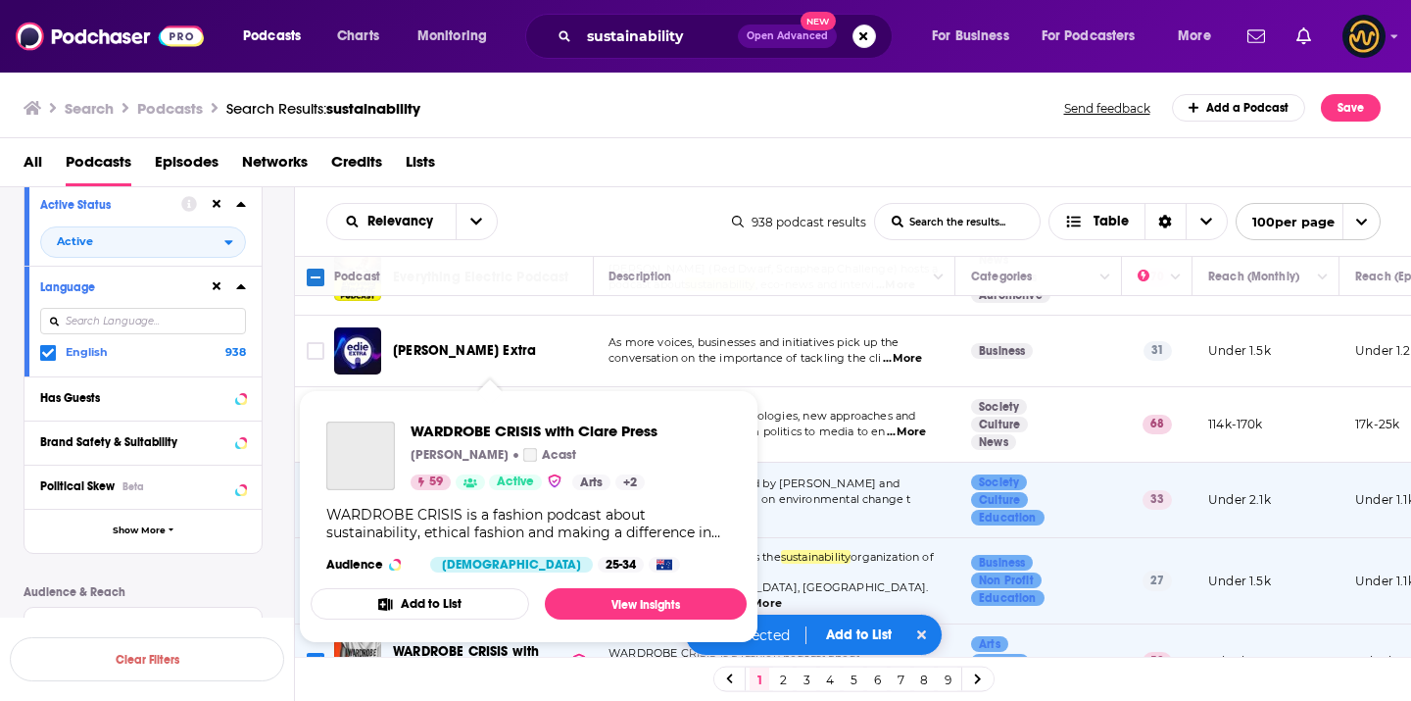
scroll to position [6948, 1]
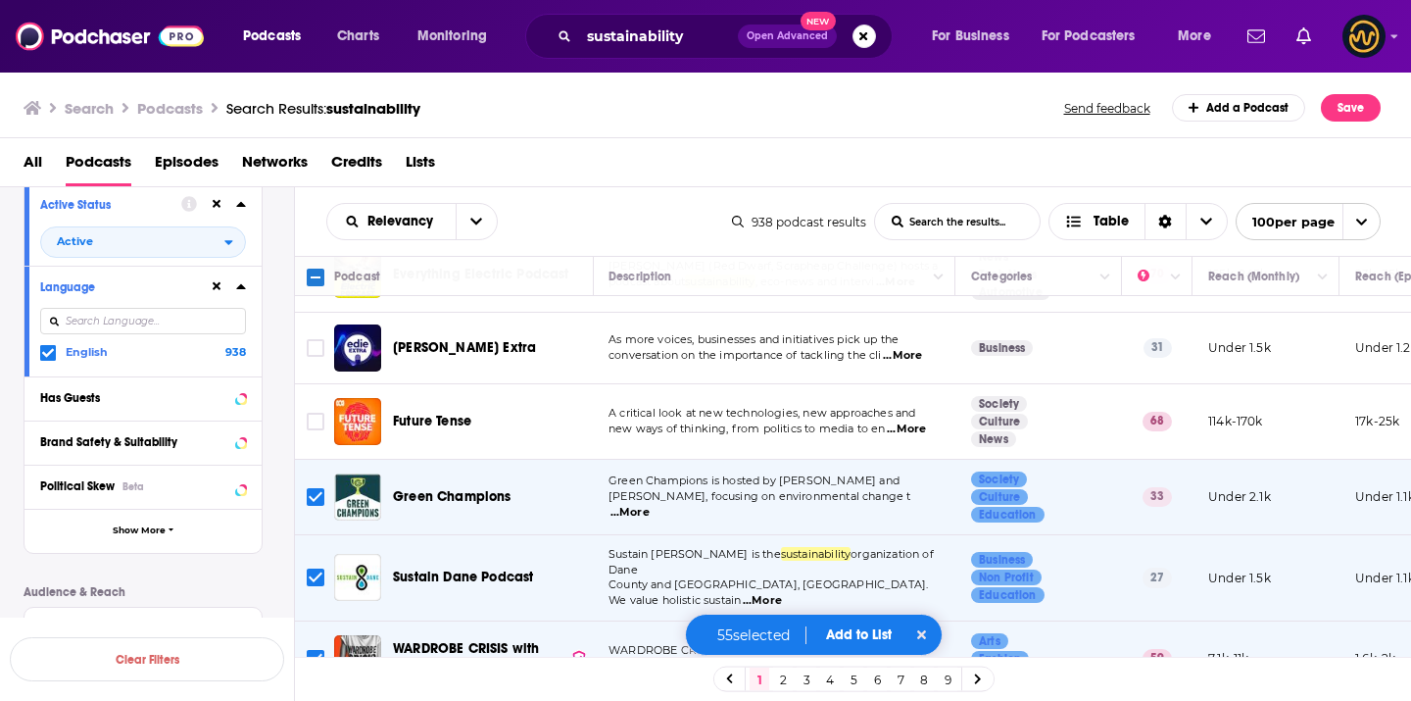
click at [312, 650] on input "Toggle select row" at bounding box center [316, 659] width 18 height 18
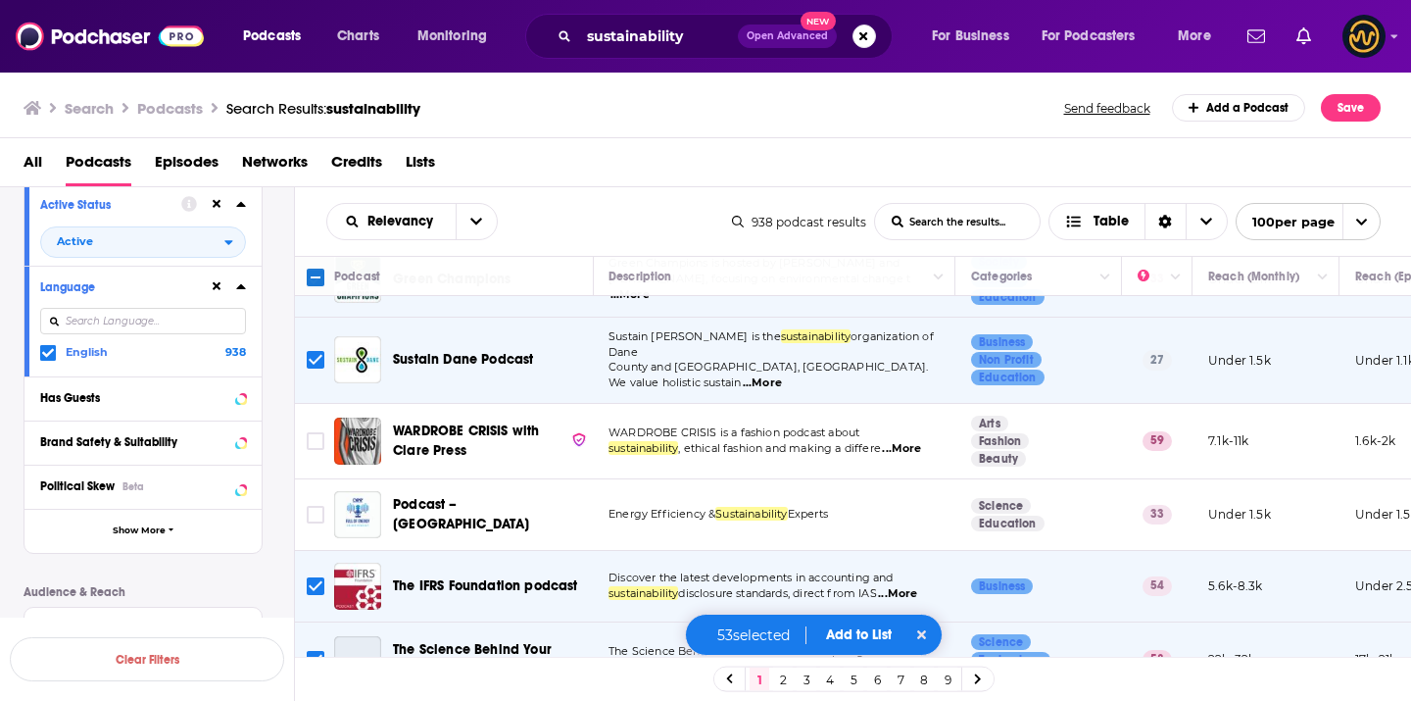
scroll to position [7174, 1]
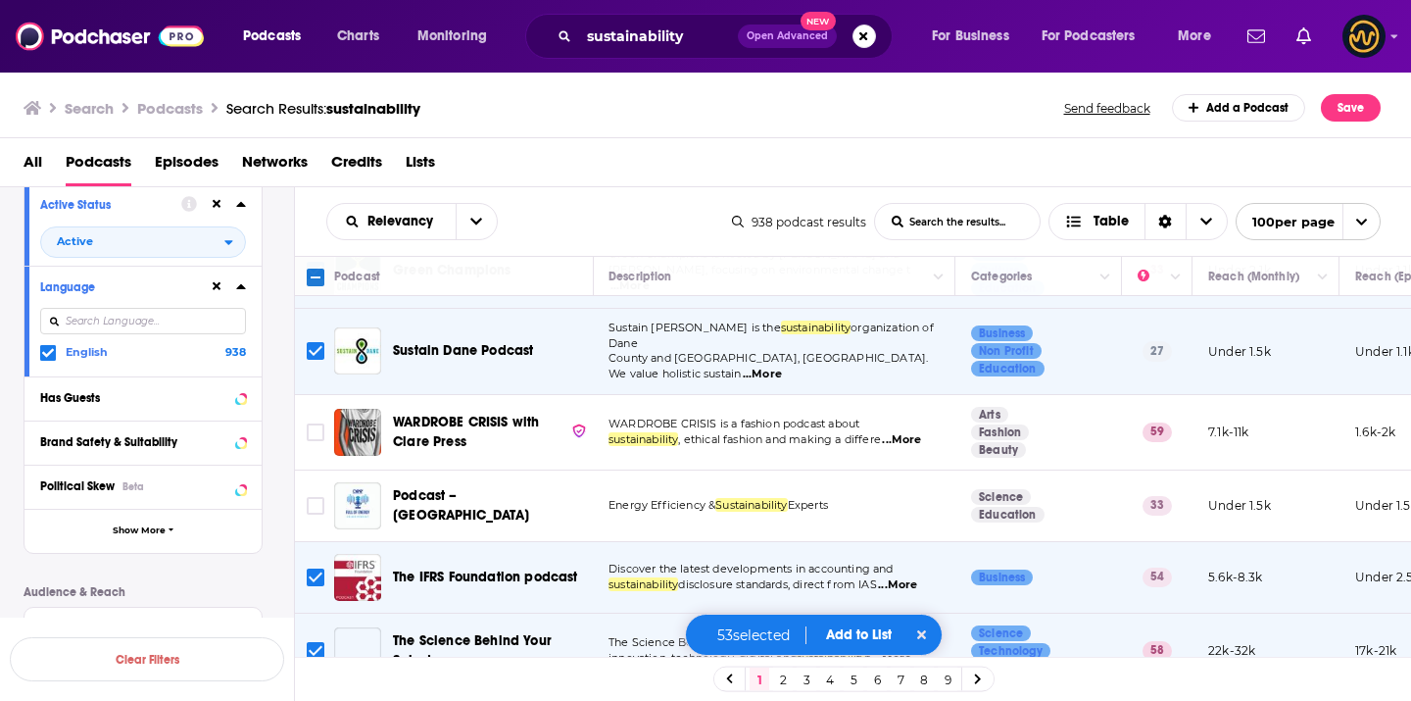
click at [313, 568] on input "Toggle select row" at bounding box center [316, 577] width 18 height 18
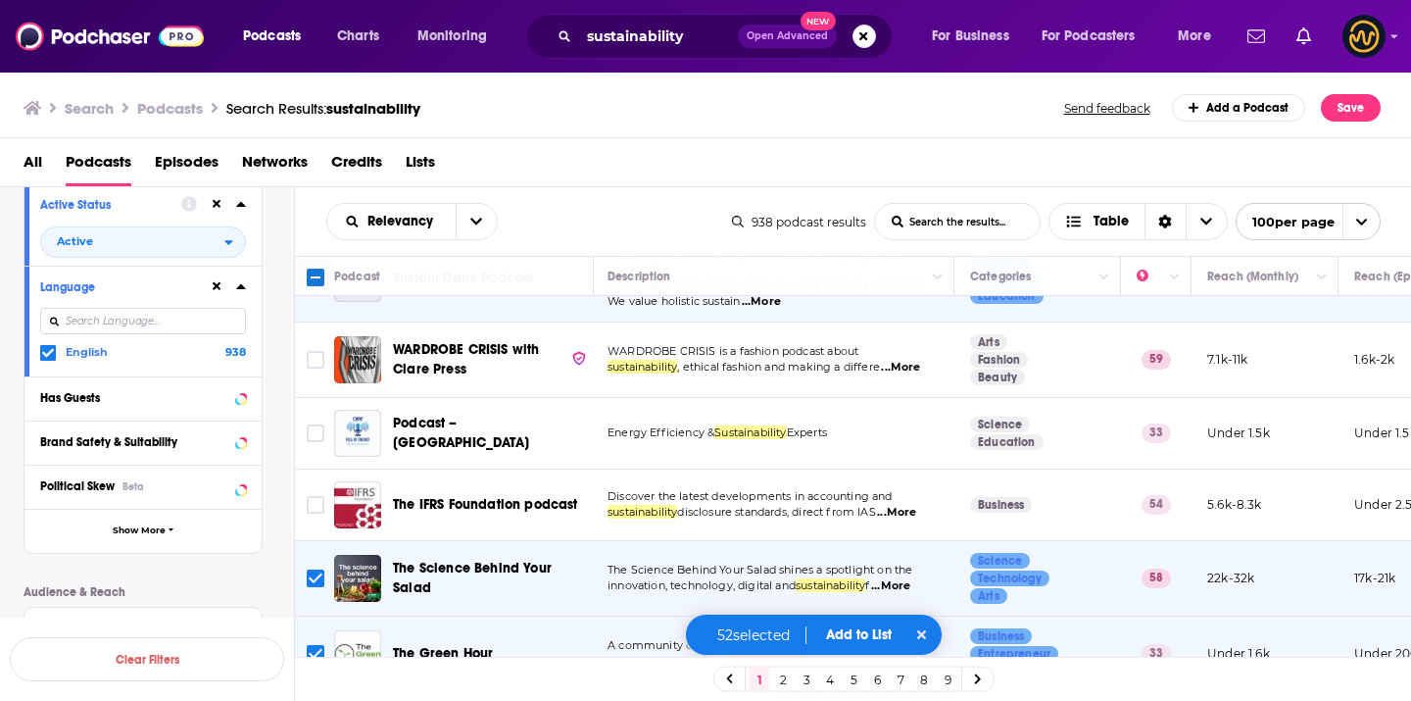
scroll to position [7247, 4]
click at [313, 569] on input "Toggle select row" at bounding box center [316, 578] width 18 height 18
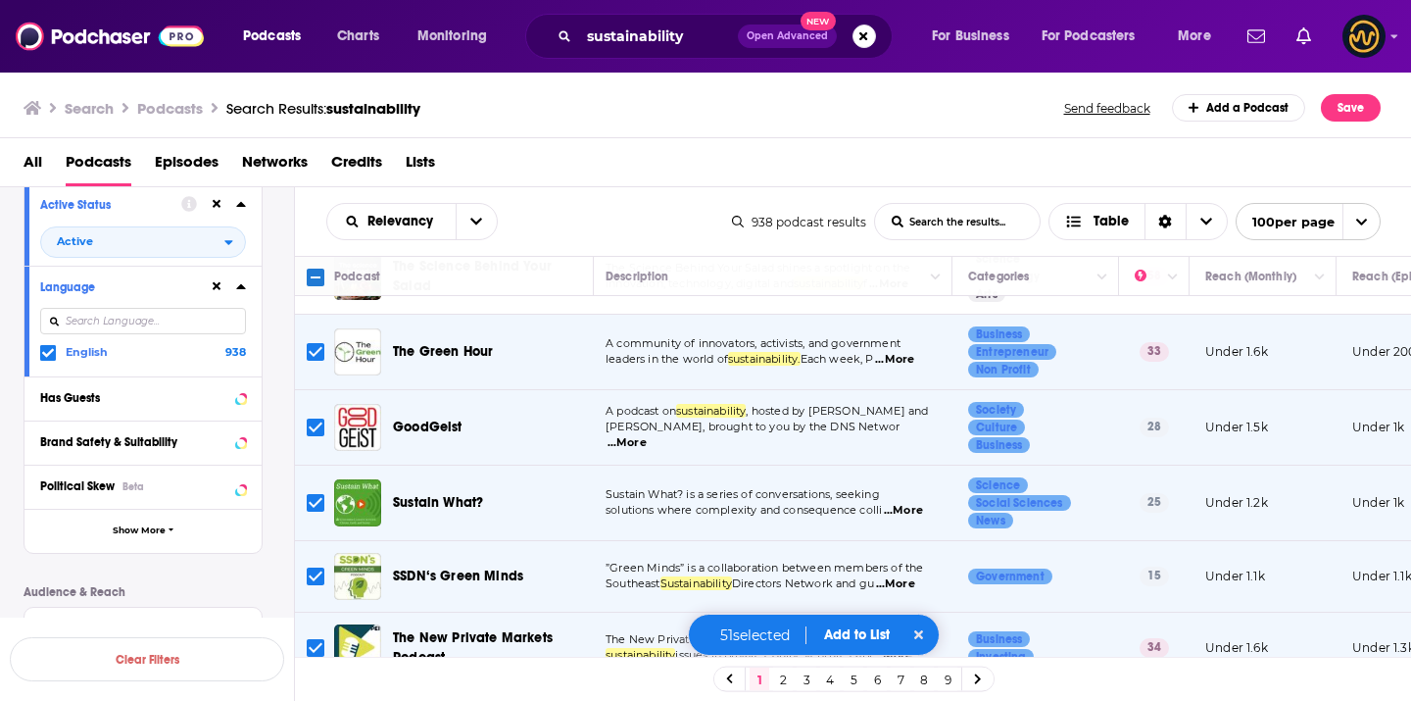
scroll to position [7559, 4]
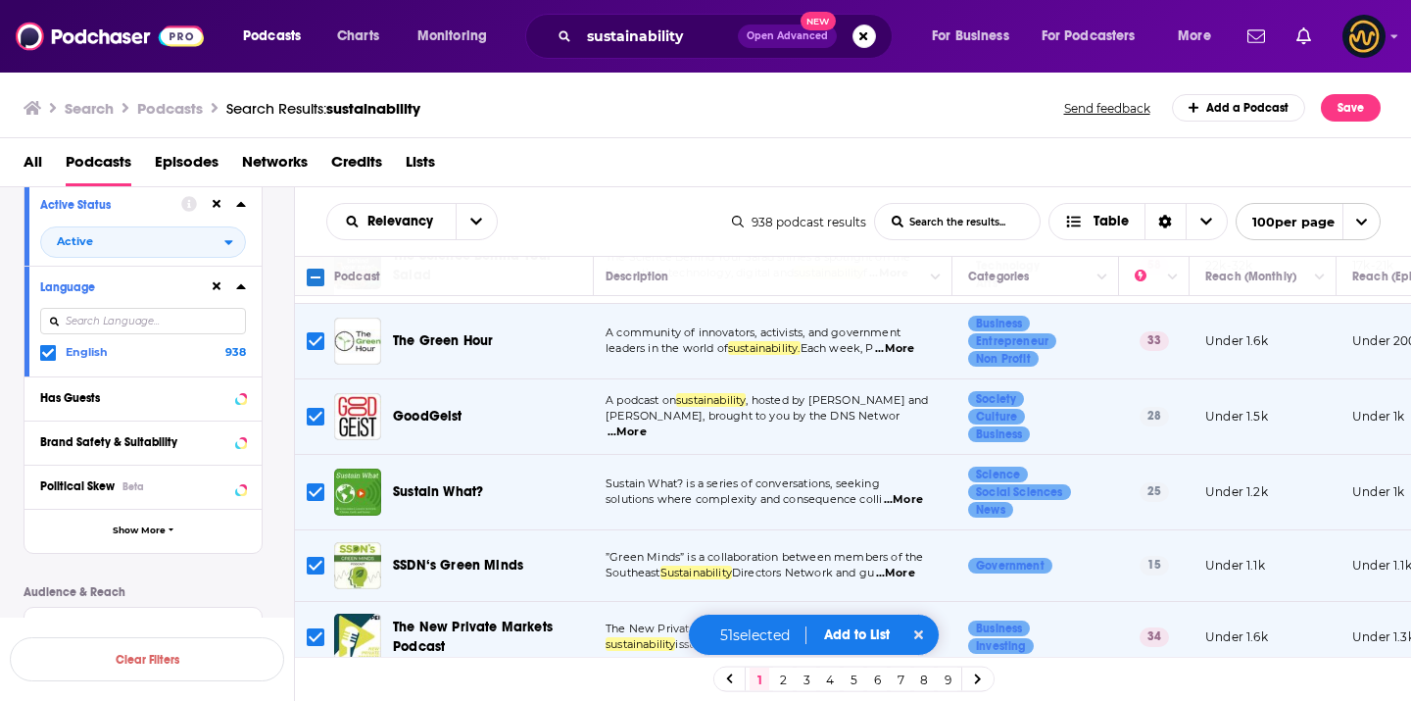
click at [853, 629] on button "Add to List" at bounding box center [858, 634] width 97 height 17
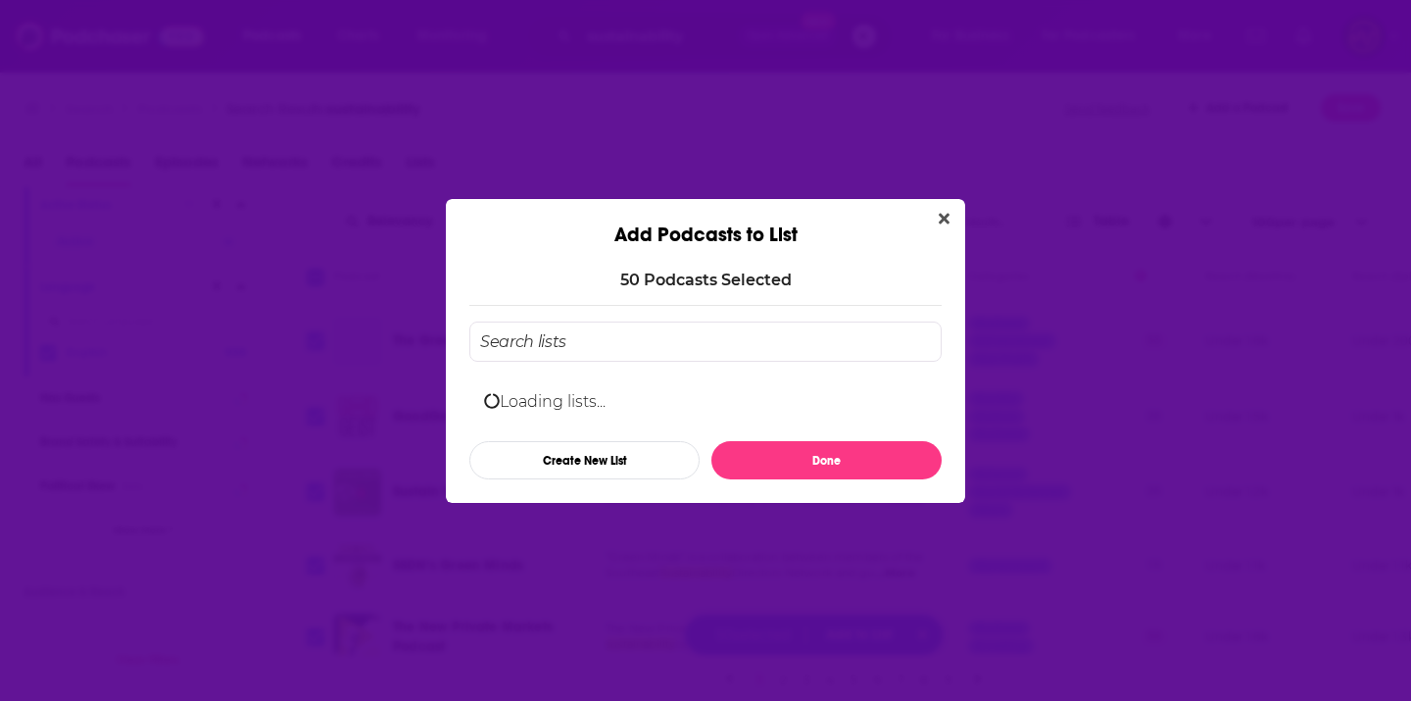
click at [714, 346] on input "Add Podcast To List" at bounding box center [705, 341] width 472 height 40
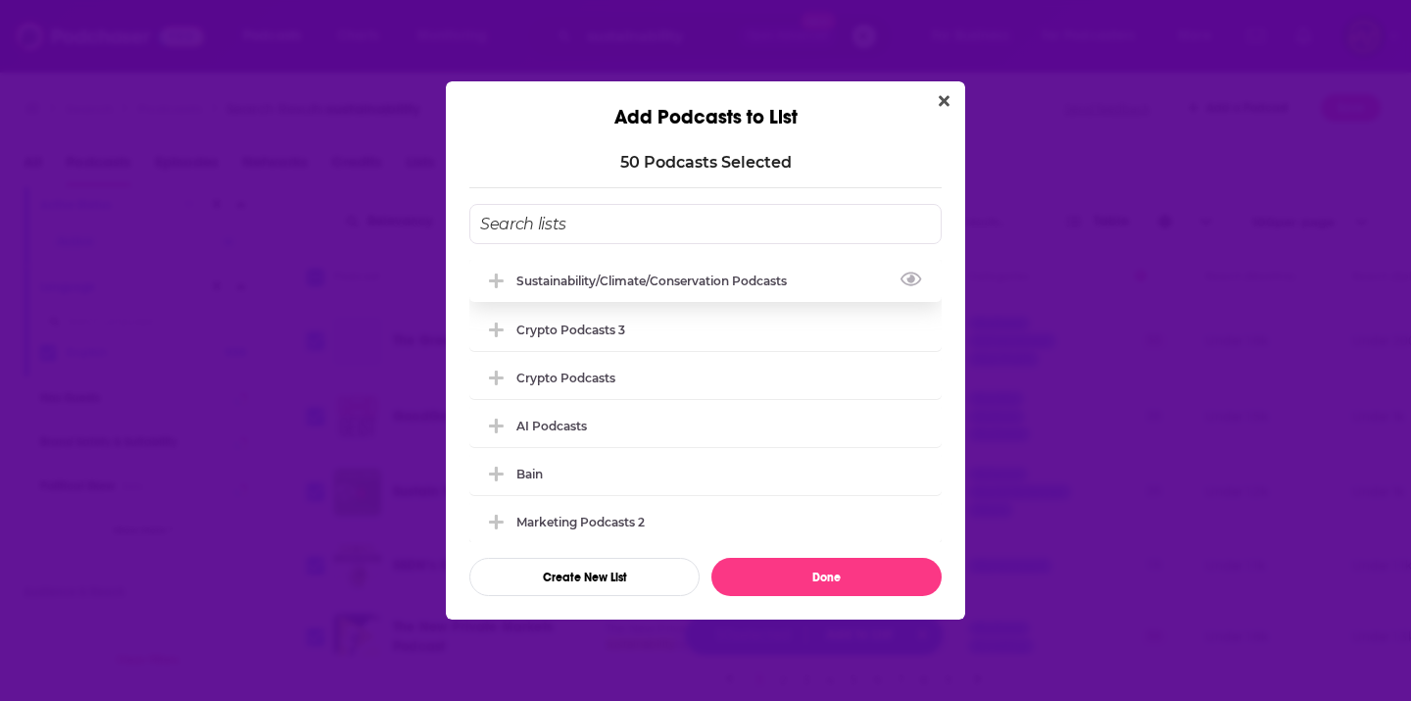
click at [757, 287] on div "Sustainability/Climate/Conservation Podcasts" at bounding box center [657, 280] width 282 height 15
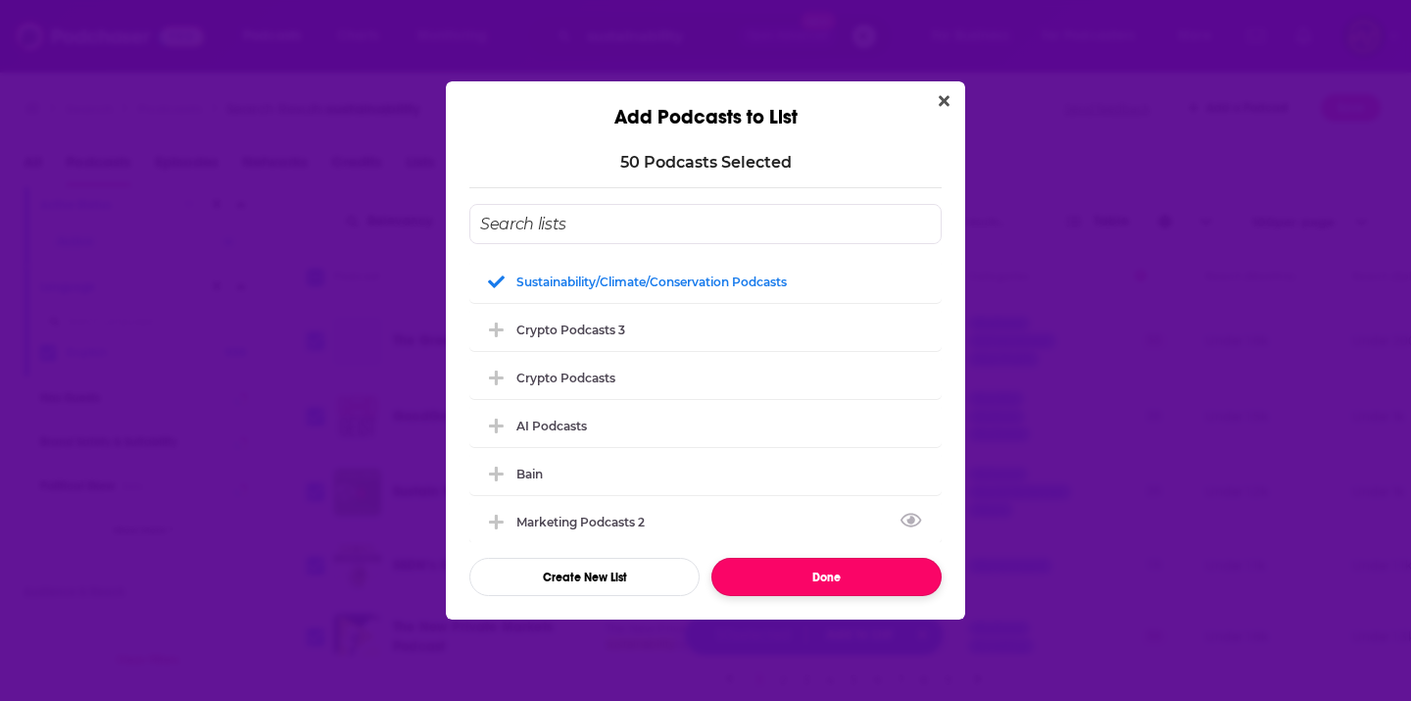
click at [803, 583] on button "Done" at bounding box center [826, 577] width 230 height 38
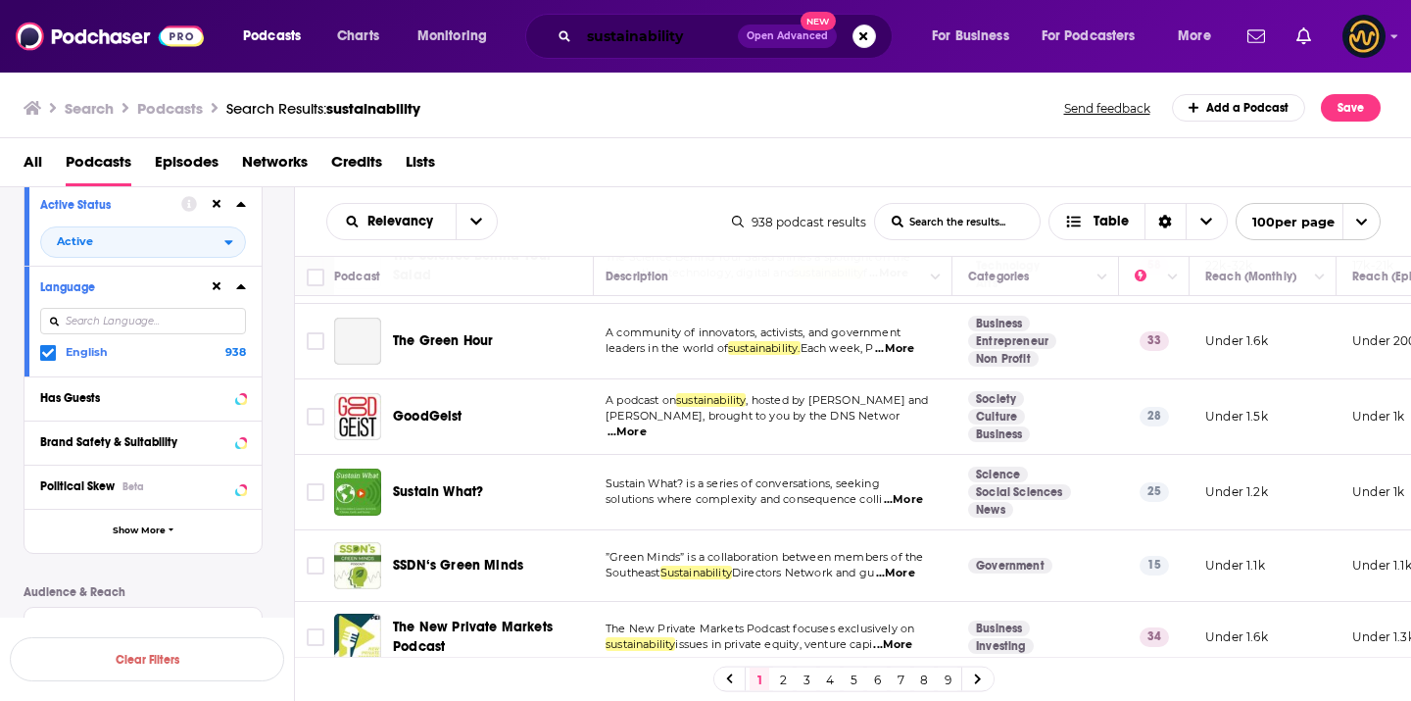
click at [631, 41] on input "sustainability" at bounding box center [658, 36] width 159 height 31
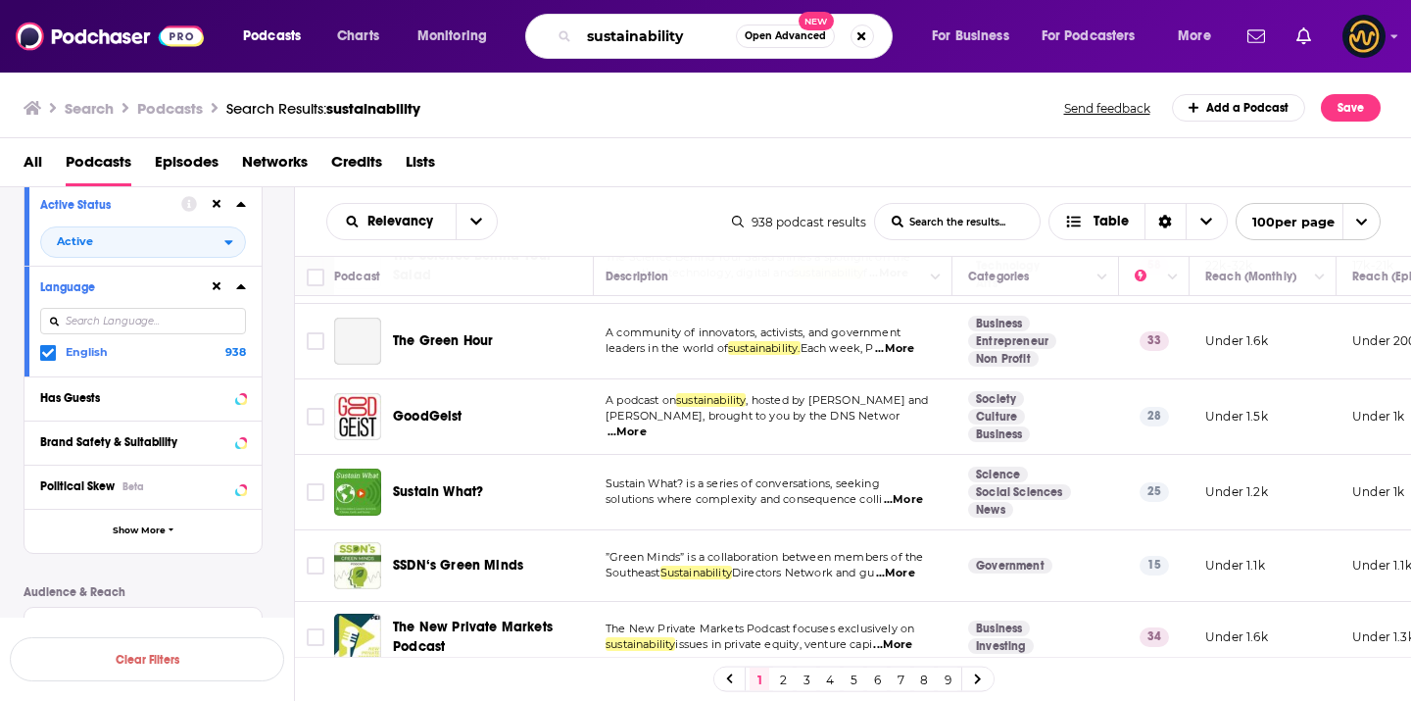
click at [631, 41] on input "sustainability" at bounding box center [657, 36] width 157 height 31
type input "climate change"
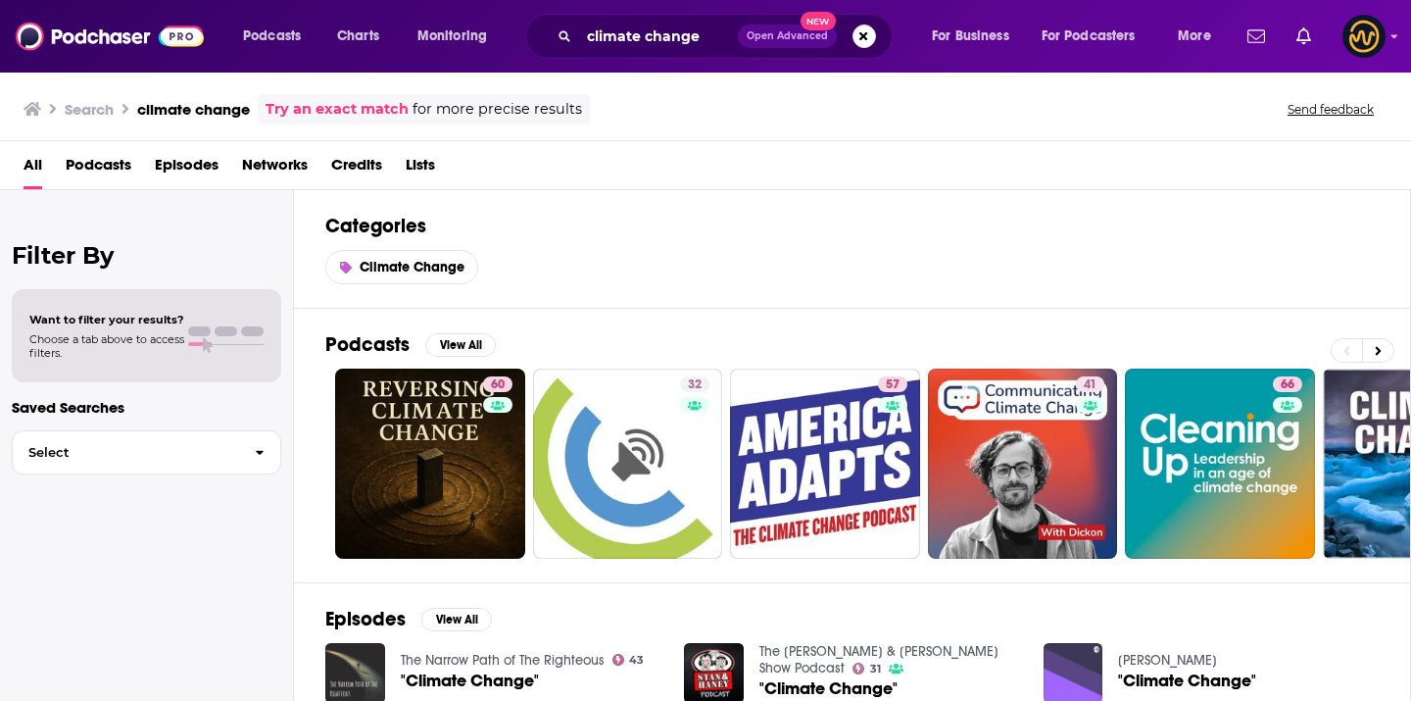
click at [110, 162] on span "Podcasts" at bounding box center [99, 169] width 66 height 40
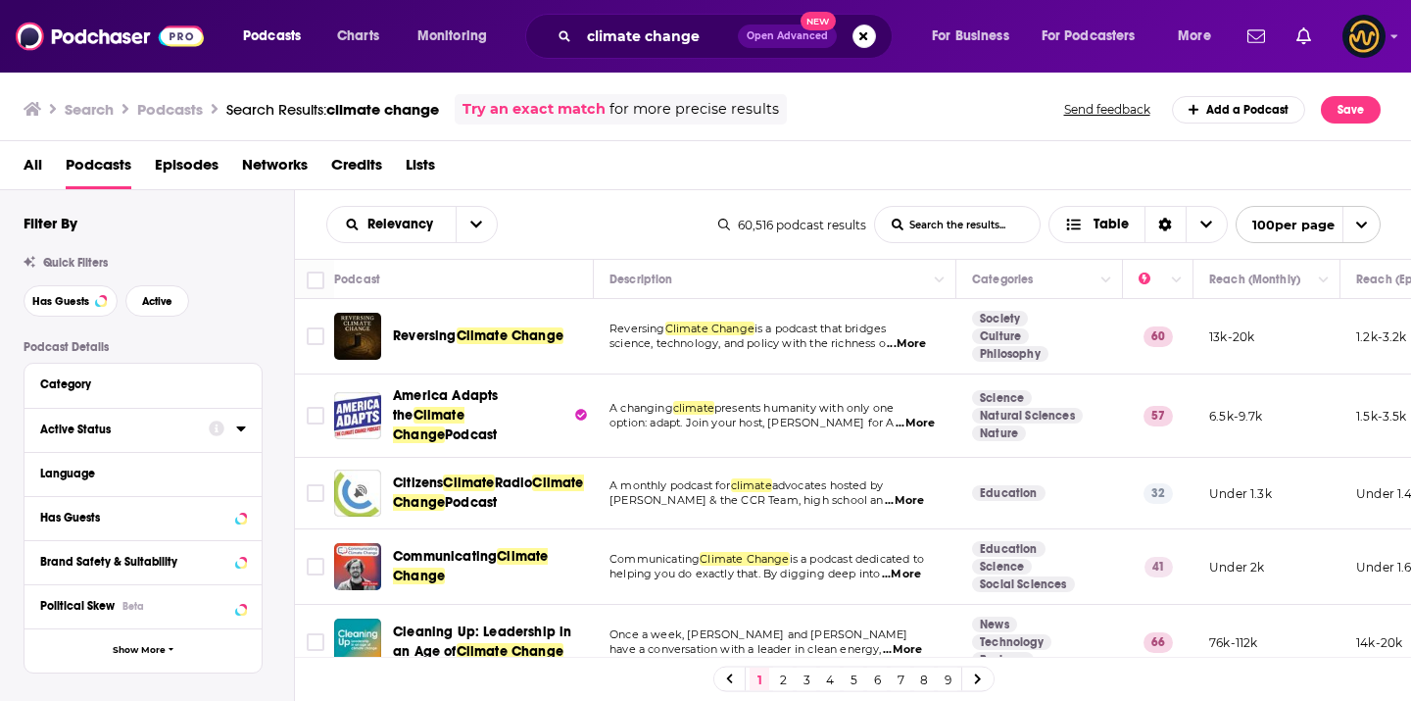
click at [242, 431] on icon at bounding box center [240, 428] width 9 height 5
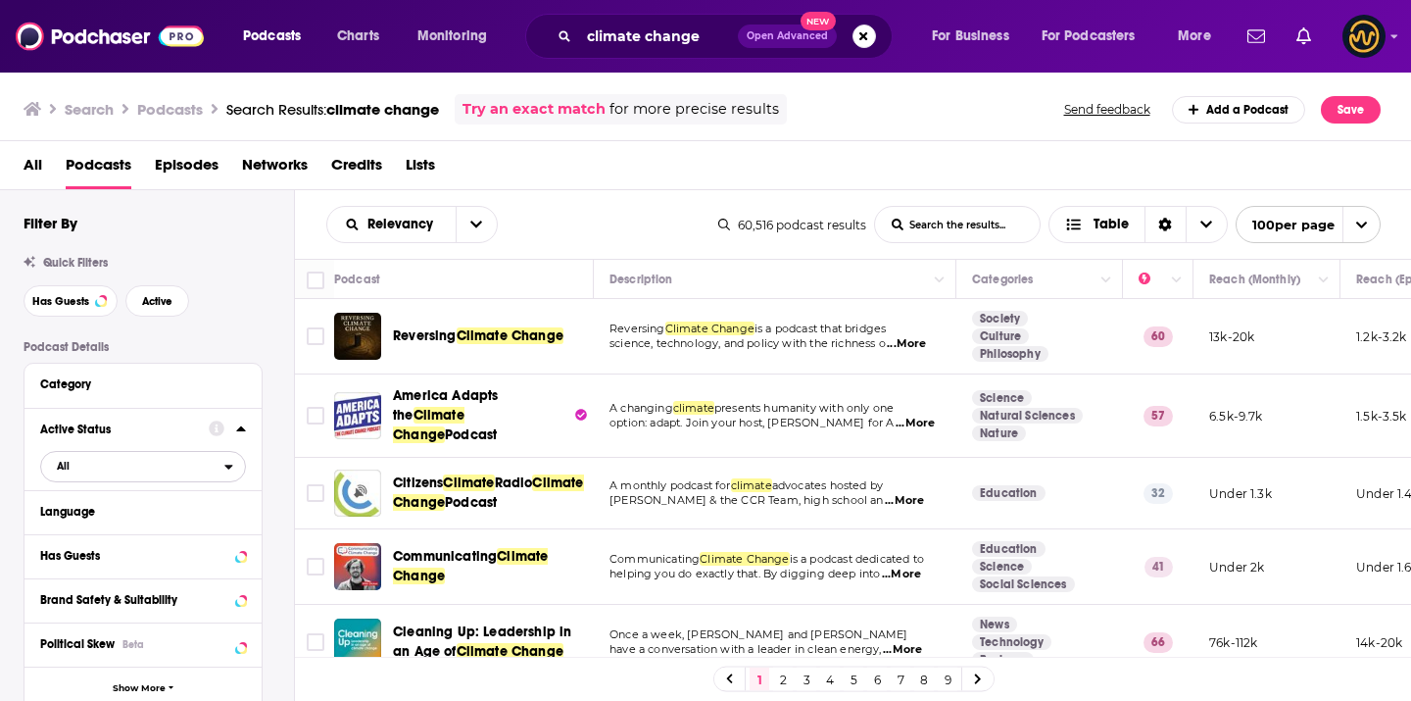
click at [124, 467] on span "All" at bounding box center [132, 465] width 183 height 25
click at [109, 533] on span "Active" at bounding box center [102, 530] width 105 height 11
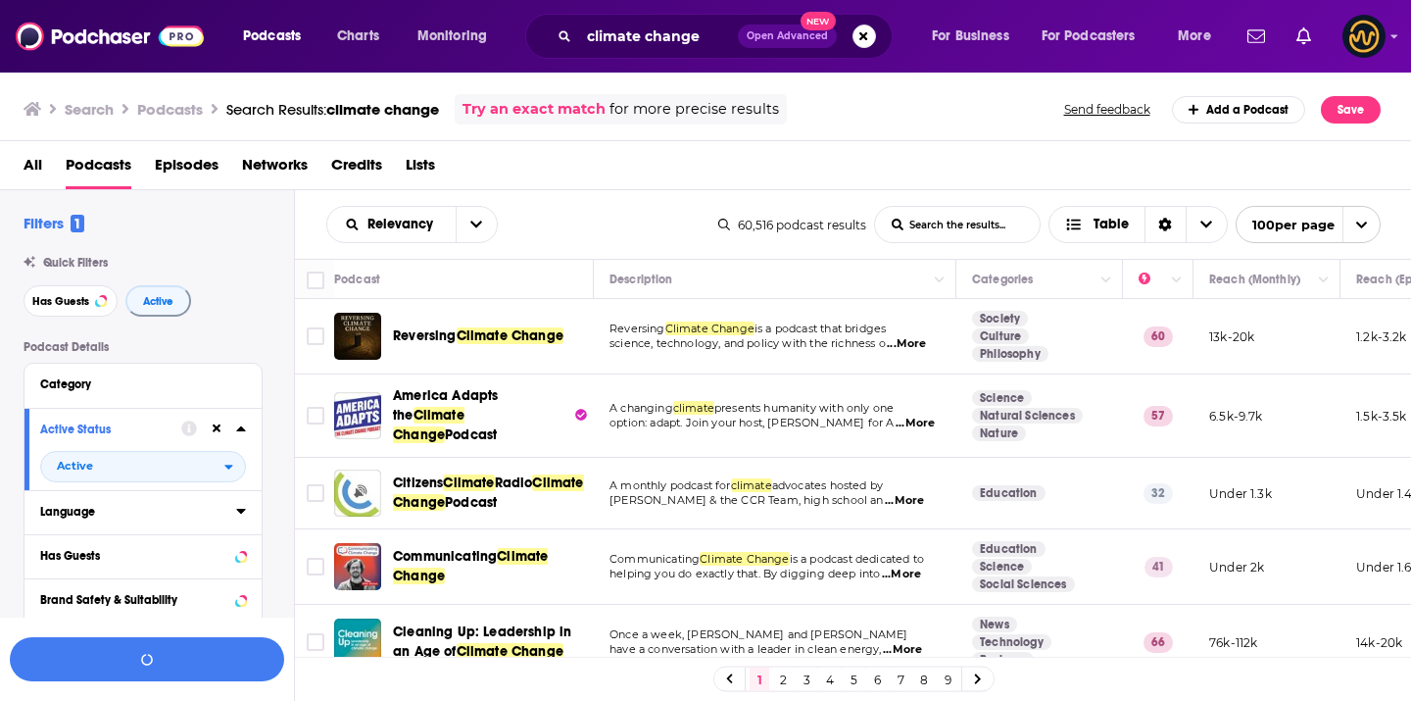
click at [240, 513] on icon at bounding box center [240, 511] width 9 height 5
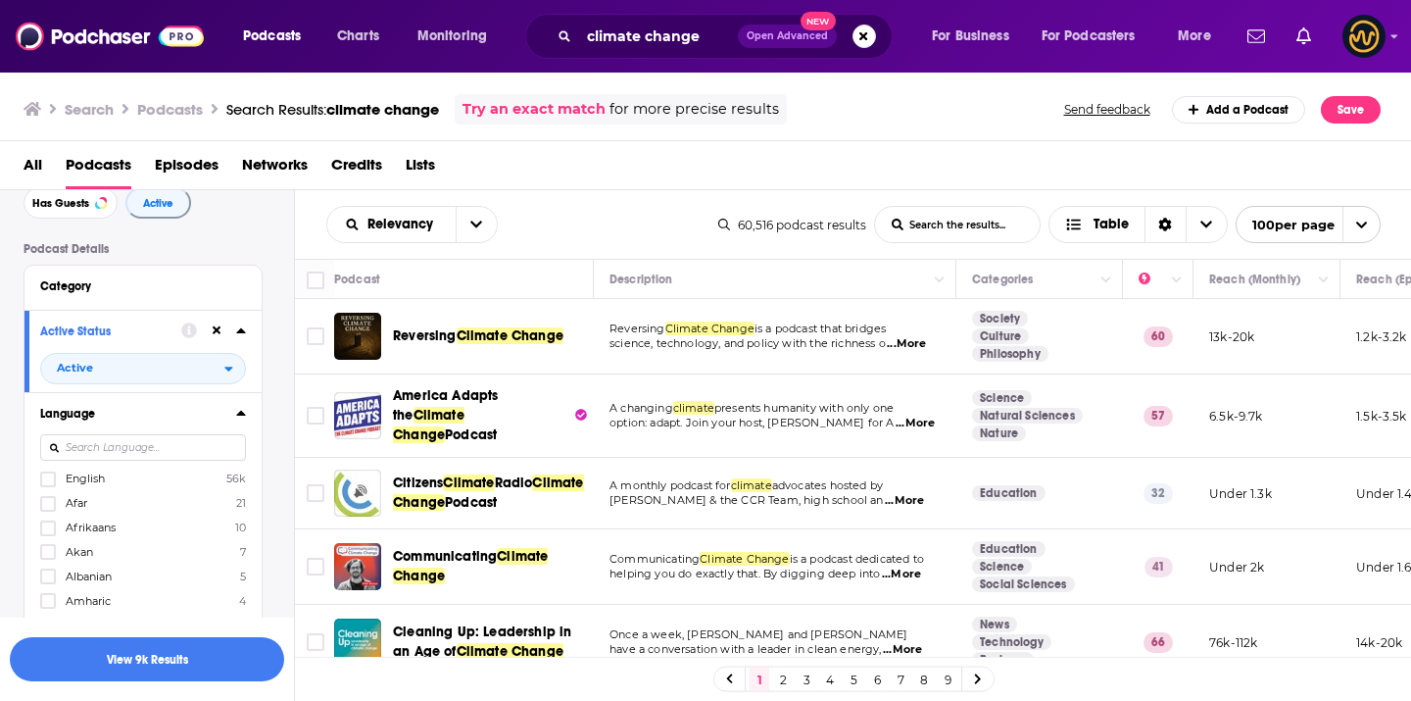
scroll to position [104, 0]
click at [48, 477] on icon at bounding box center [48, 472] width 12 height 9
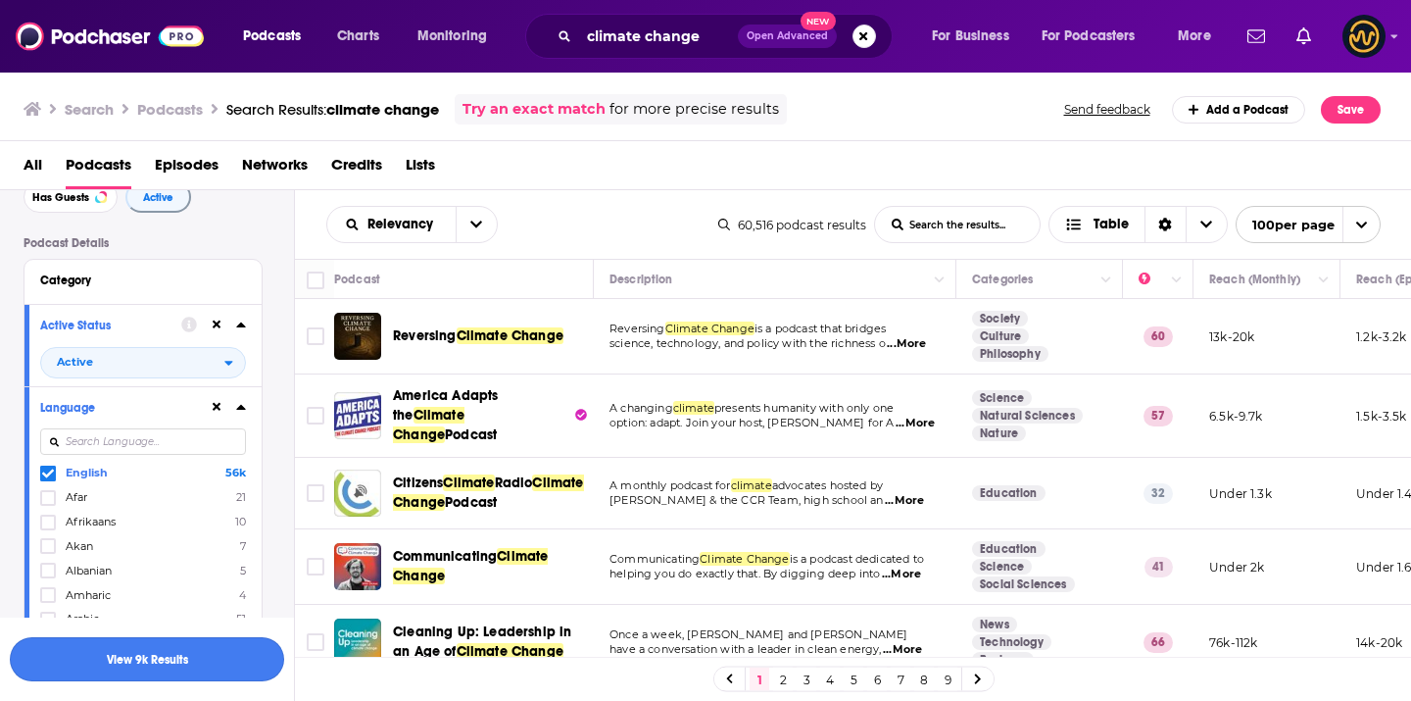
click at [196, 656] on button "View 9k Results" at bounding box center [147, 659] width 274 height 44
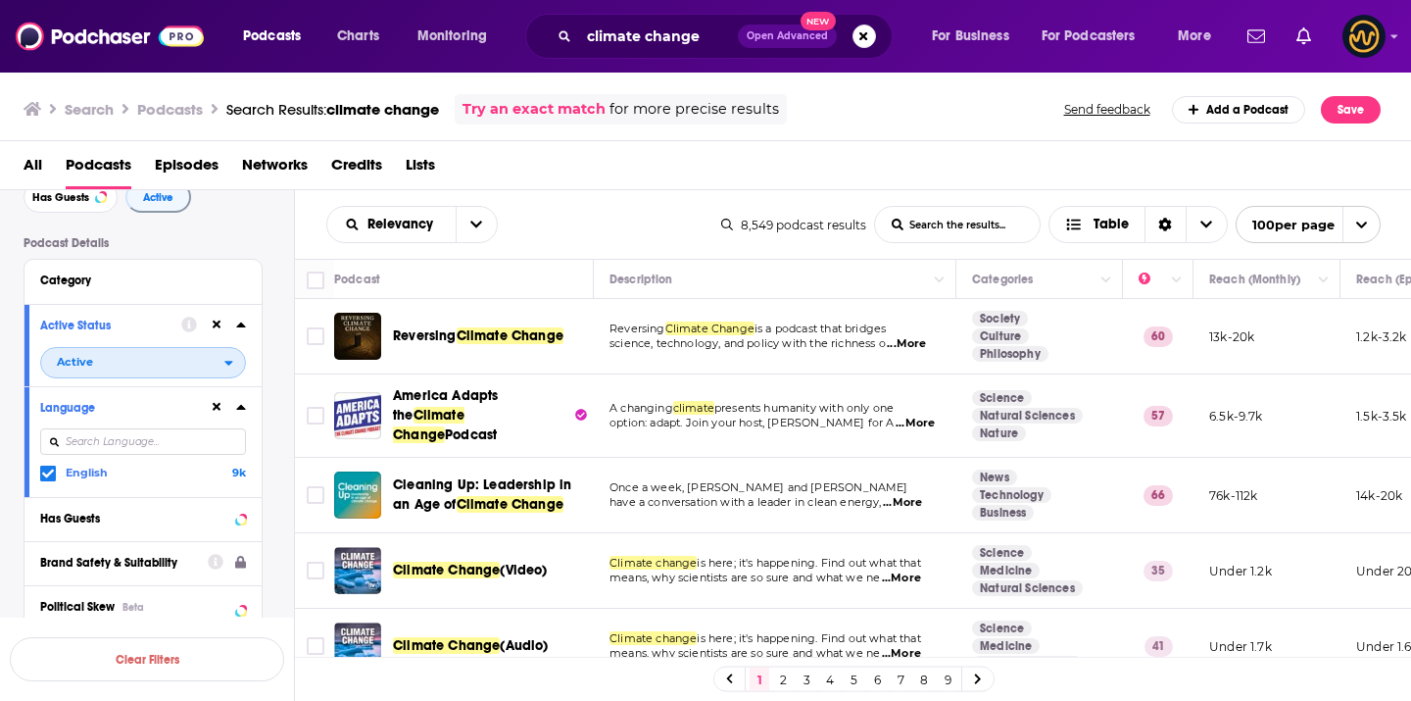
click at [223, 368] on span "Active" at bounding box center [132, 361] width 183 height 25
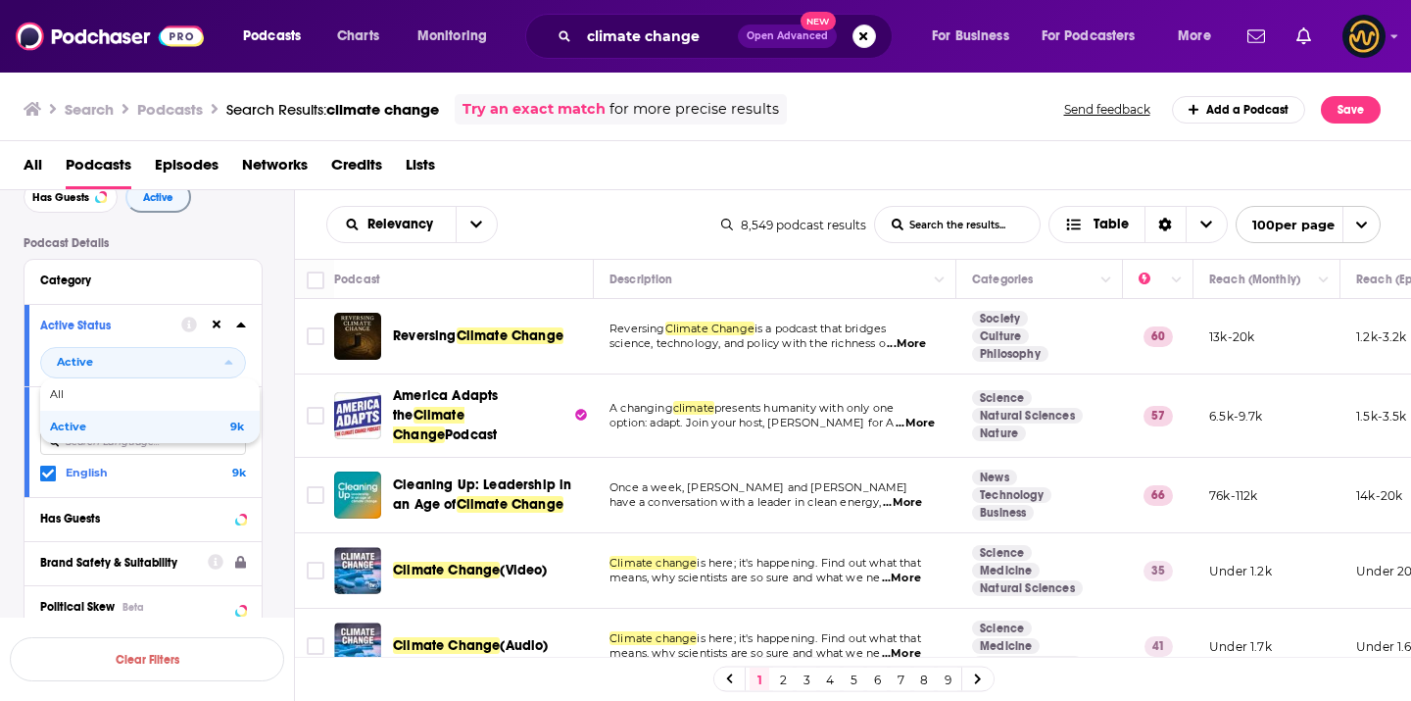
click at [281, 381] on div "Podcast Details Category Active Status Active All Active 9k Language English 9k…" at bounding box center [159, 636] width 270 height 801
click at [320, 273] on input "Toggle select all" at bounding box center [316, 280] width 18 height 18
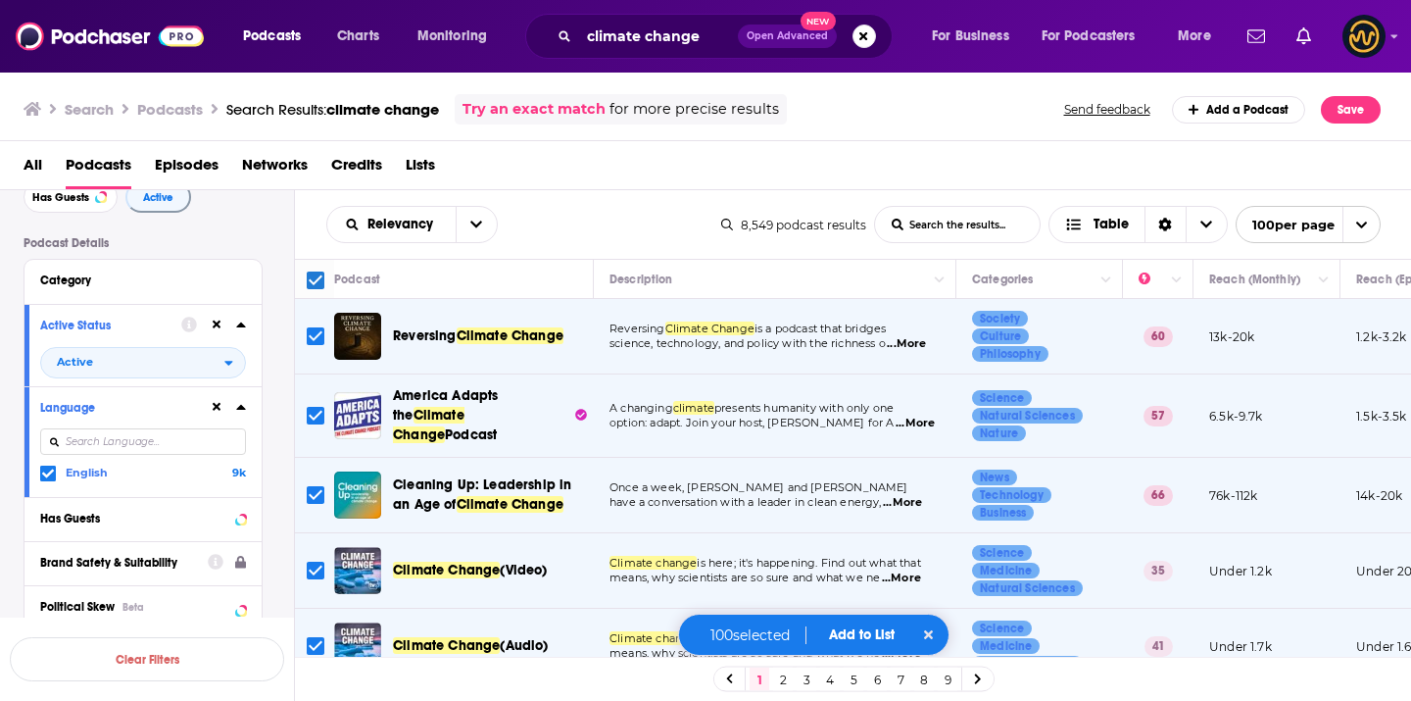
click at [308, 335] on input "Toggle select row" at bounding box center [316, 336] width 18 height 18
checkbox input "false"
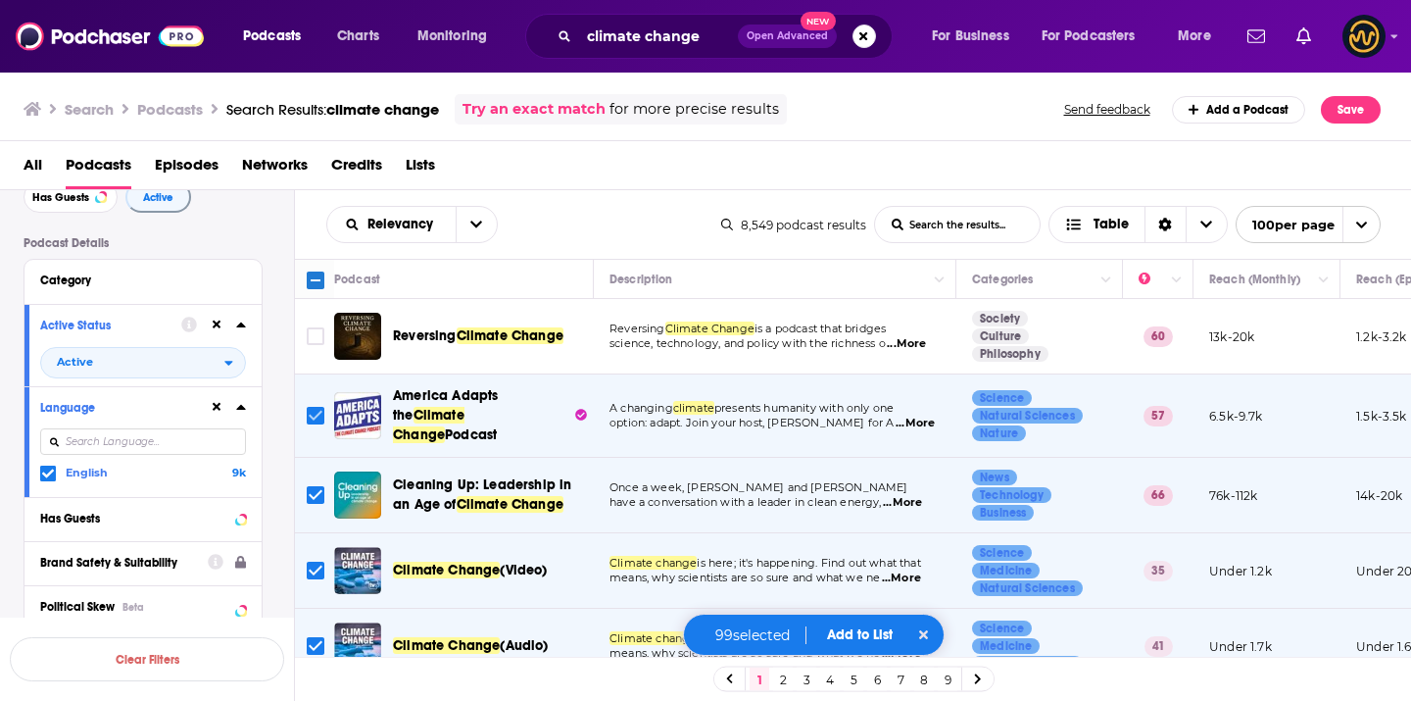
click at [315, 414] on input "Toggle select row" at bounding box center [316, 416] width 18 height 18
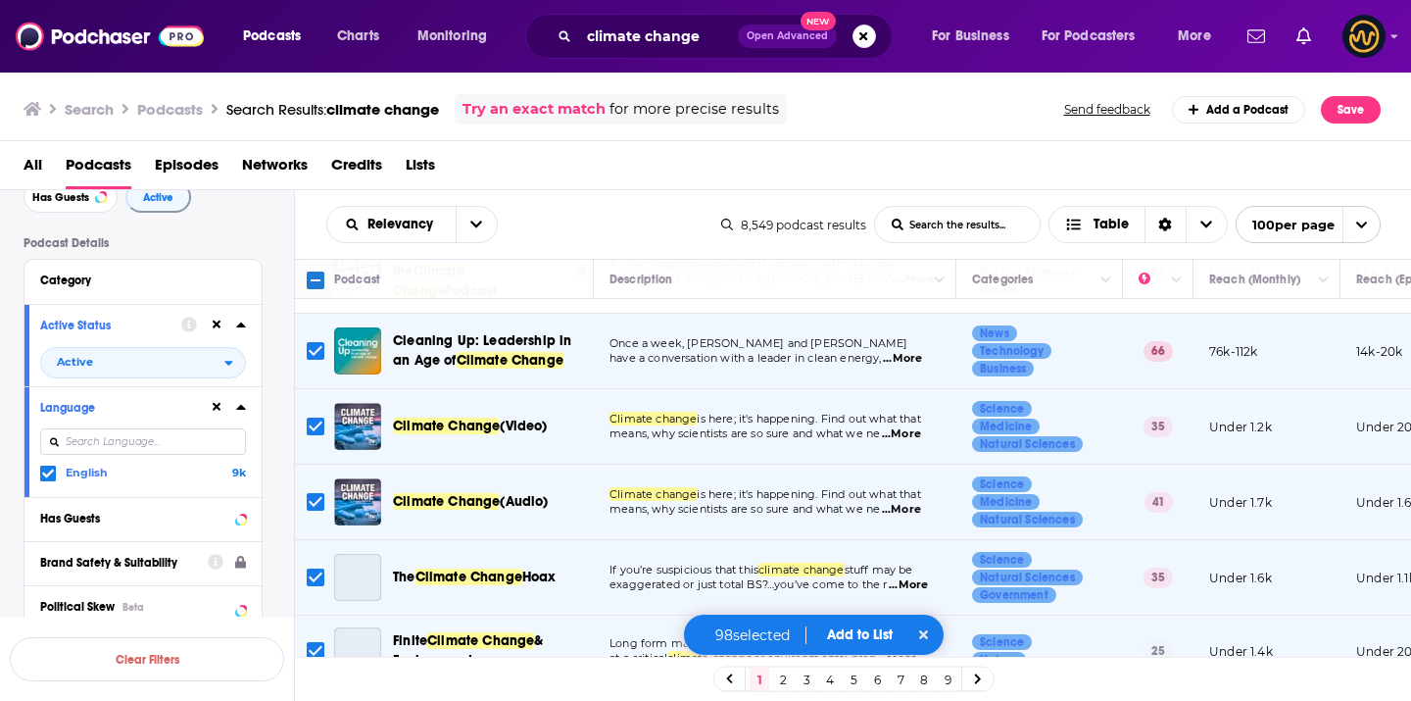
scroll to position [159, 0]
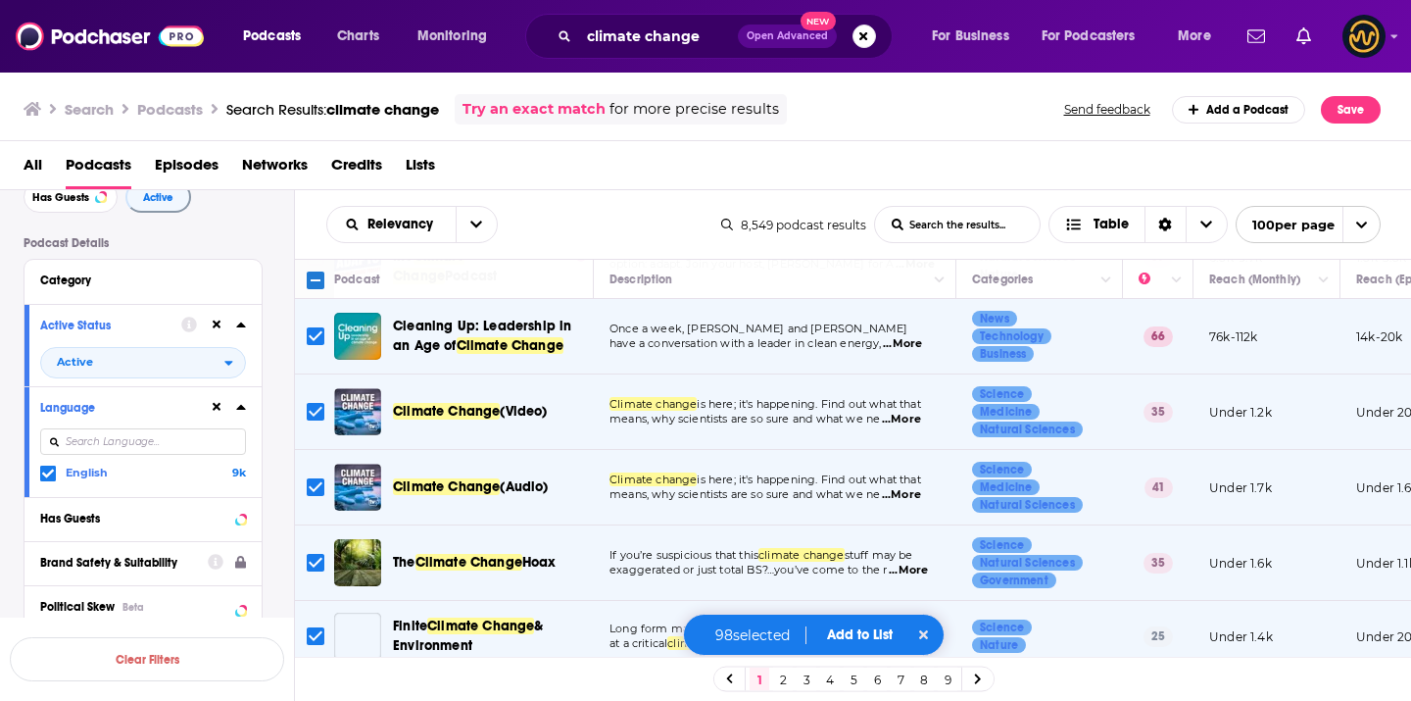
click at [312, 410] on input "Toggle select row" at bounding box center [316, 412] width 18 height 18
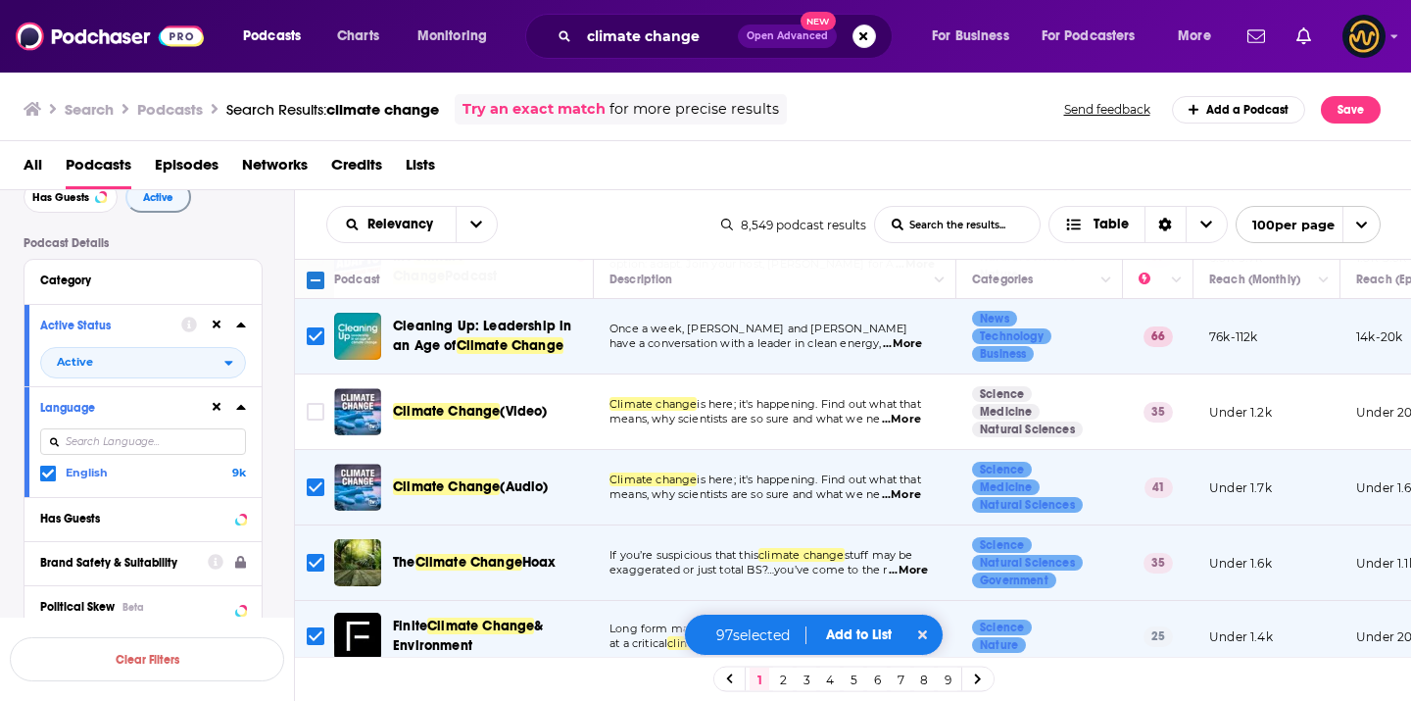
click at [316, 480] on input "Toggle select row" at bounding box center [316, 487] width 18 height 18
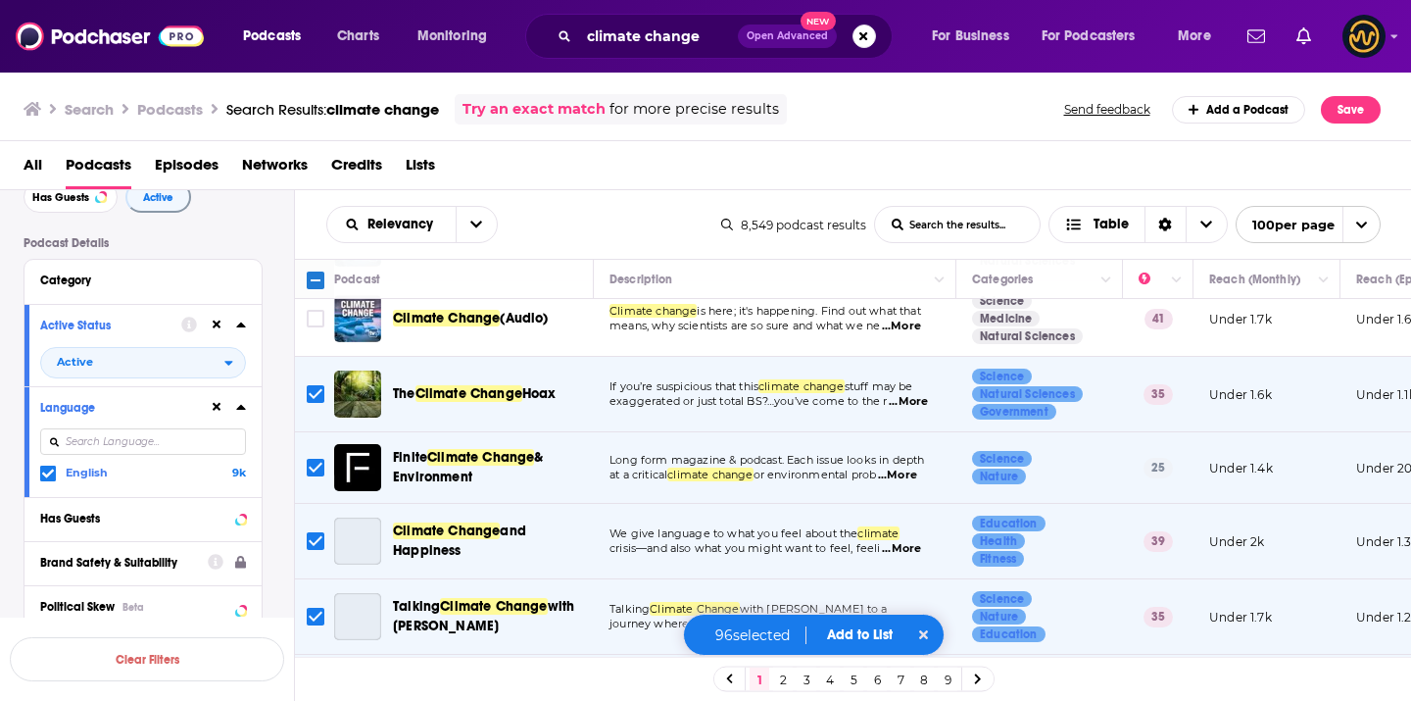
scroll to position [334, 0]
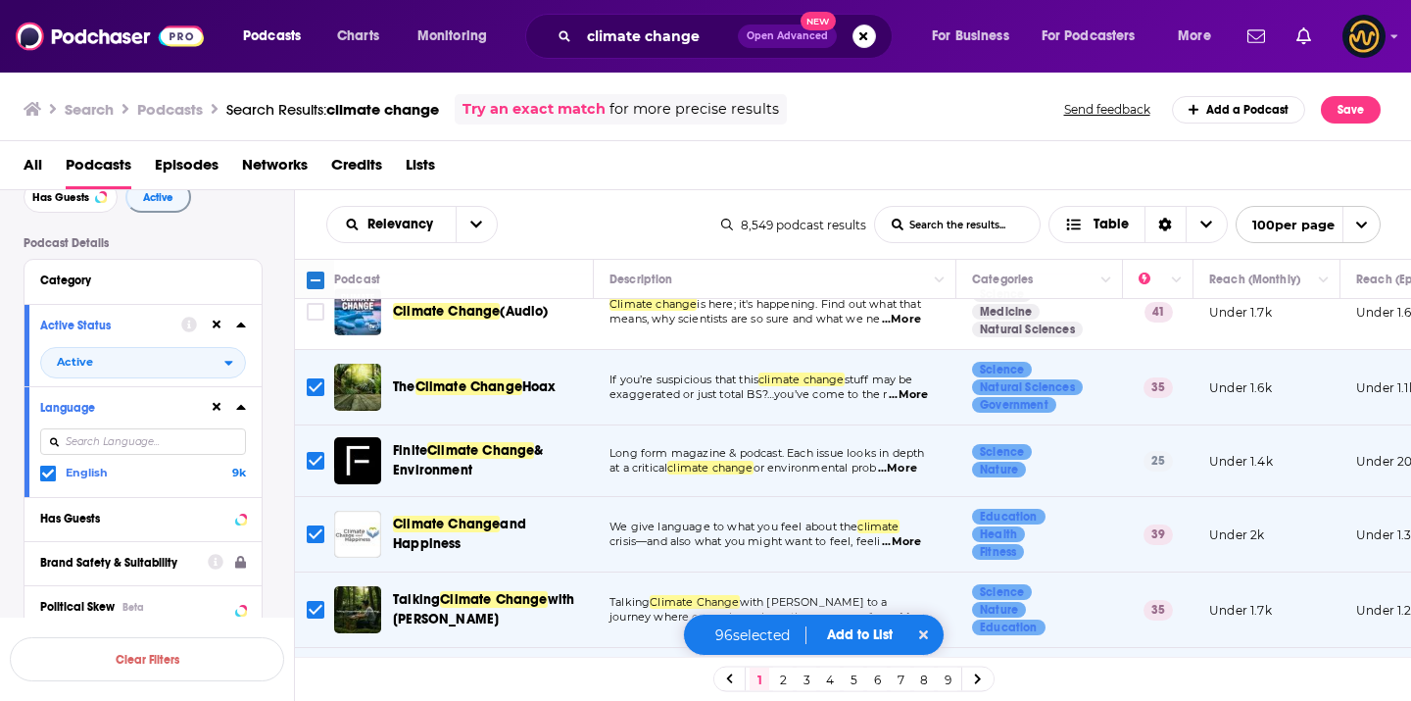
click at [318, 379] on input "Toggle select row" at bounding box center [316, 387] width 18 height 18
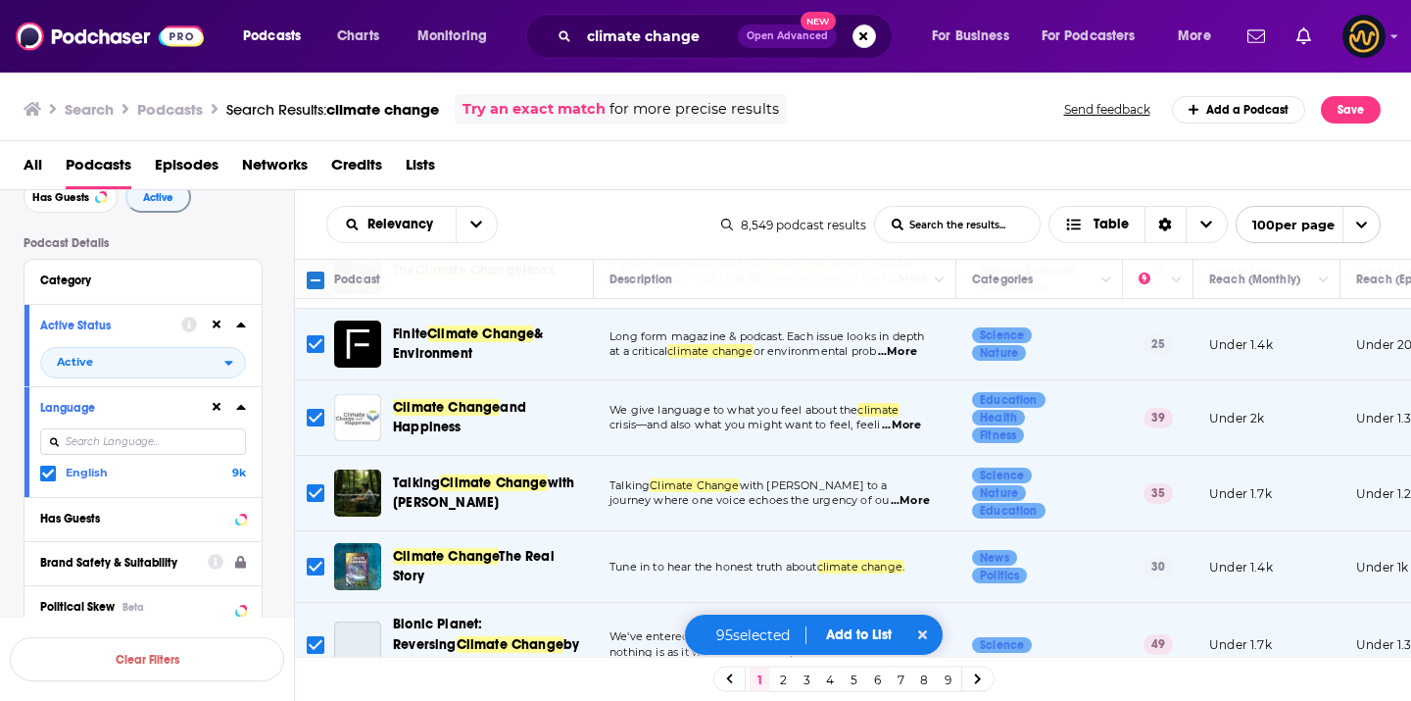
scroll to position [454, 0]
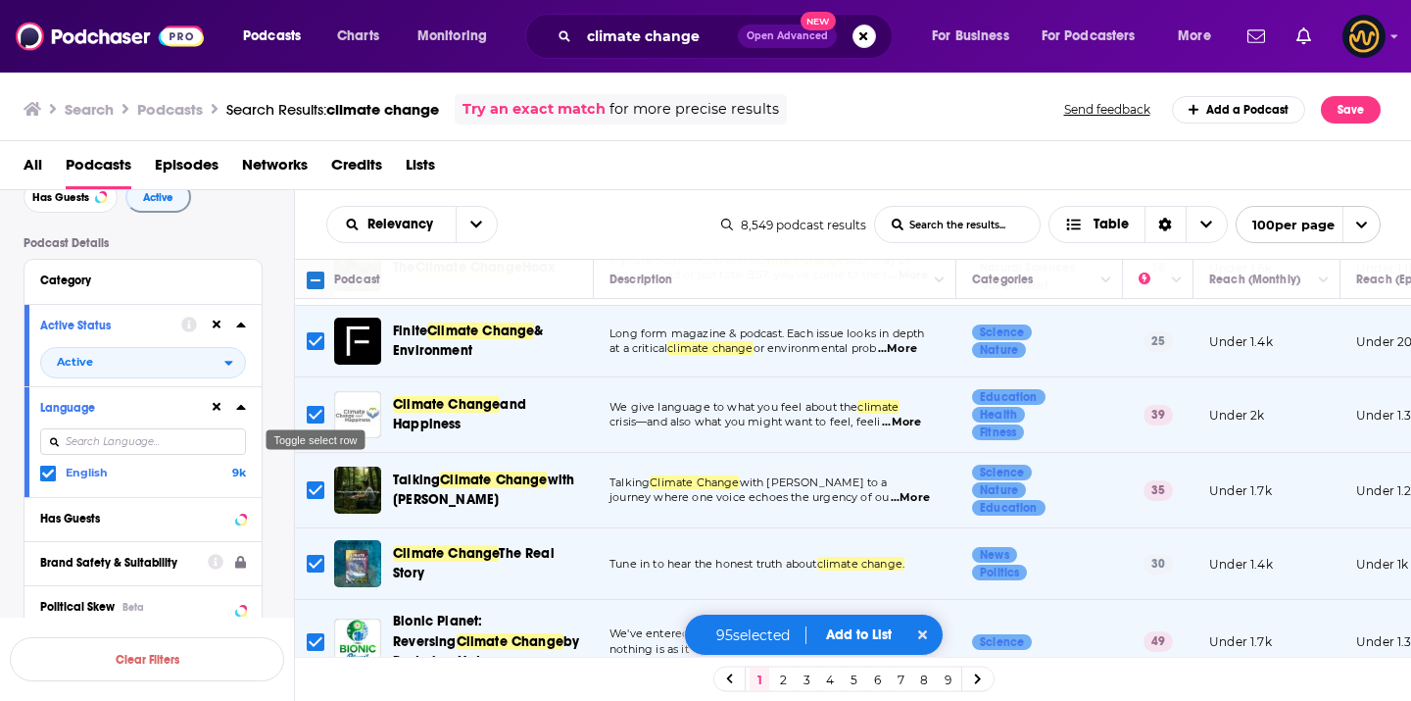
click at [317, 406] on input "Toggle select row" at bounding box center [316, 415] width 18 height 18
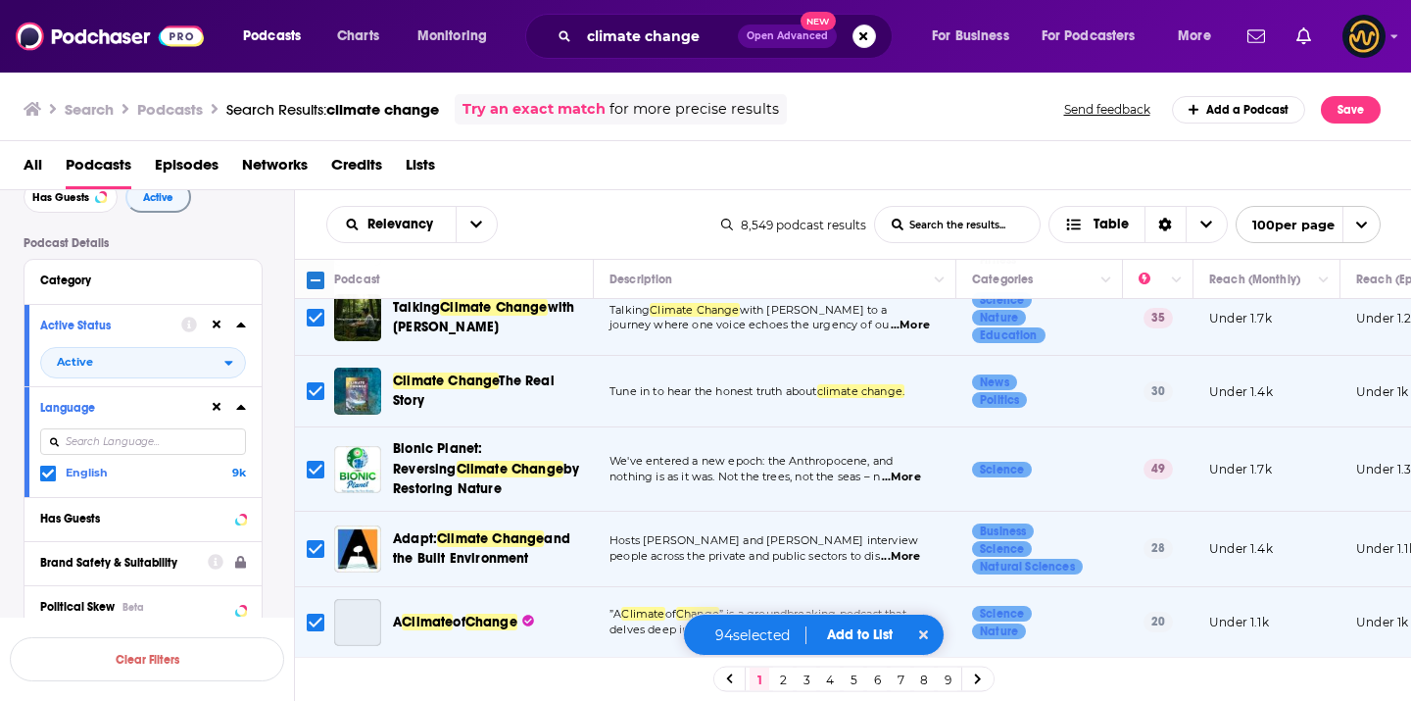
scroll to position [628, 0]
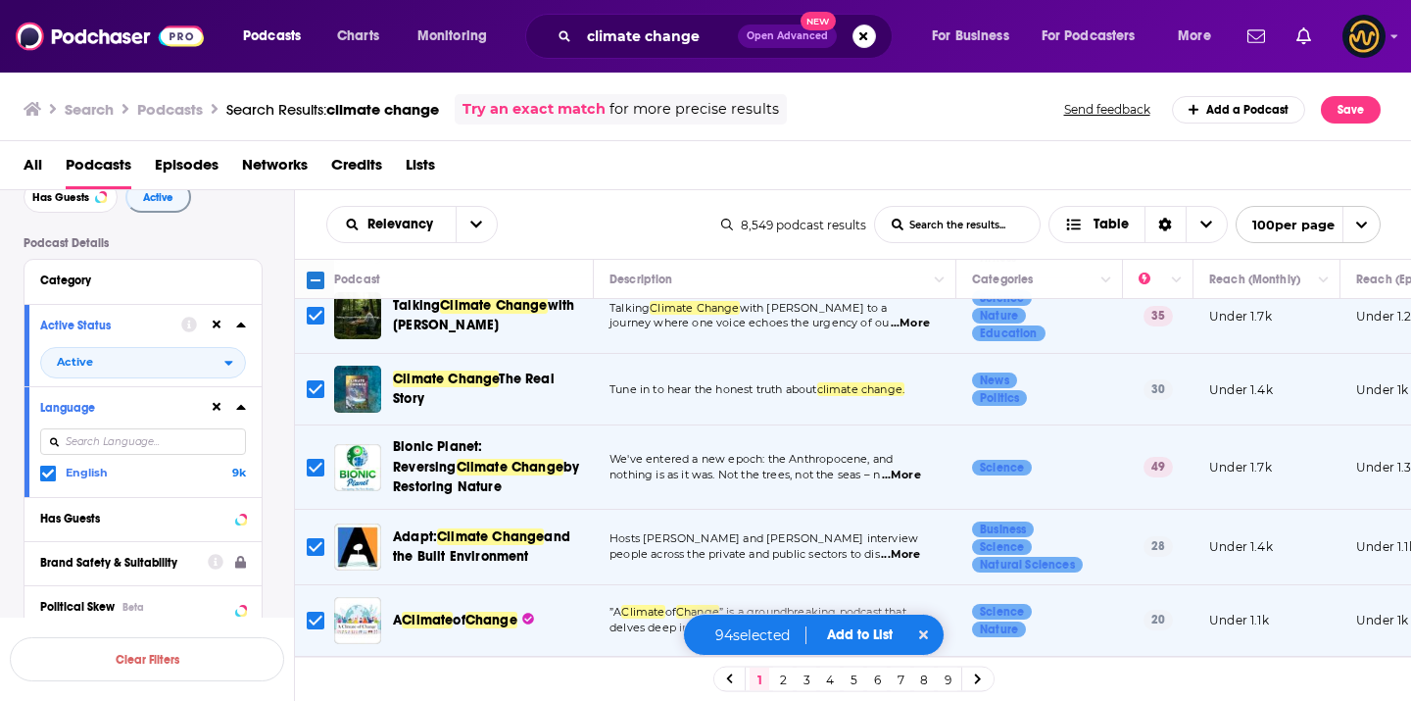
click at [314, 459] on input "Toggle select row" at bounding box center [316, 468] width 18 height 18
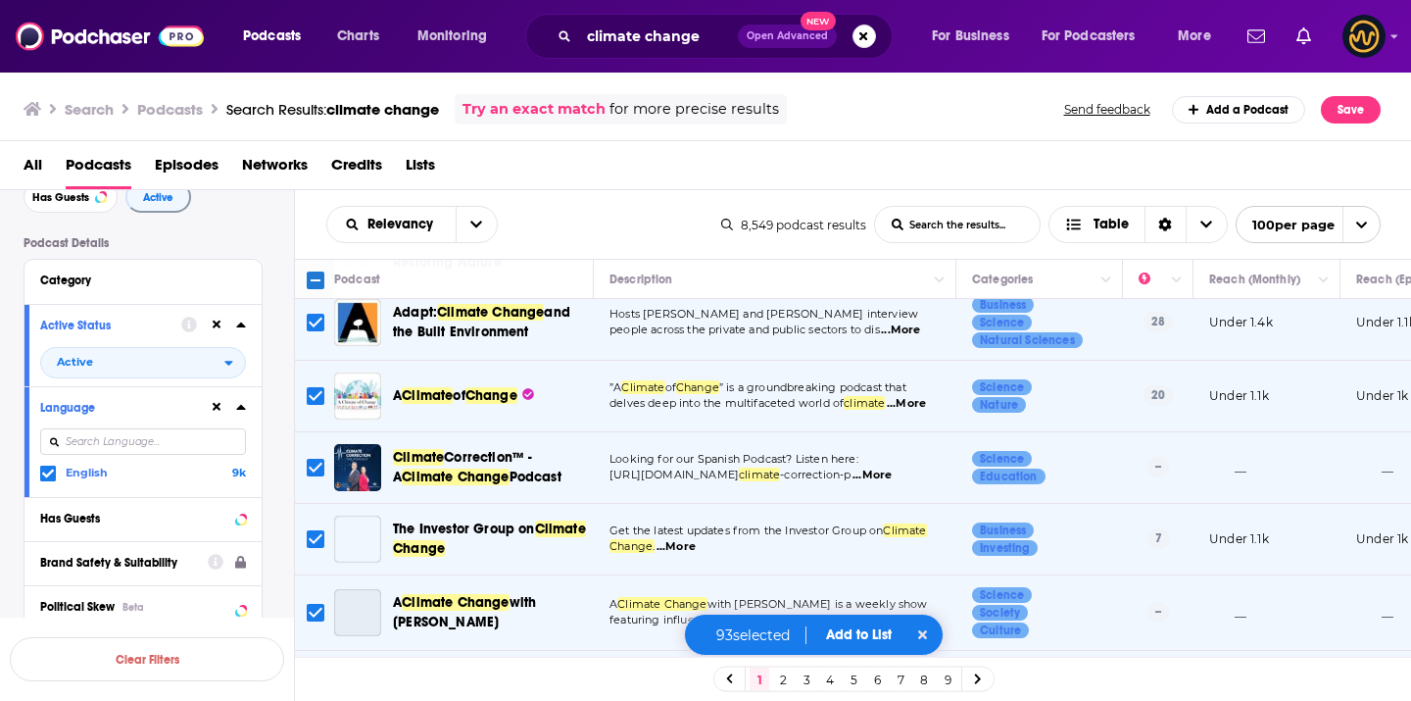
scroll to position [855, 0]
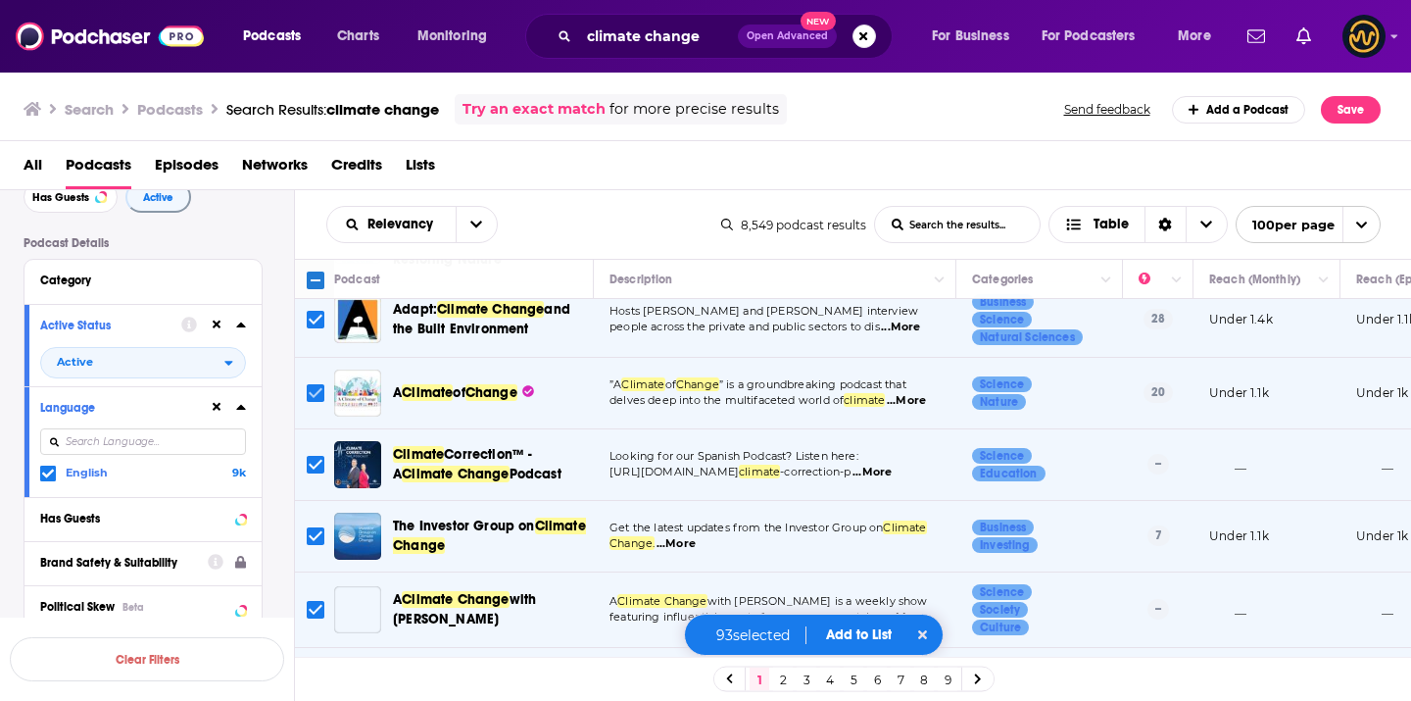
click at [314, 388] on input "Toggle select row" at bounding box center [316, 393] width 18 height 18
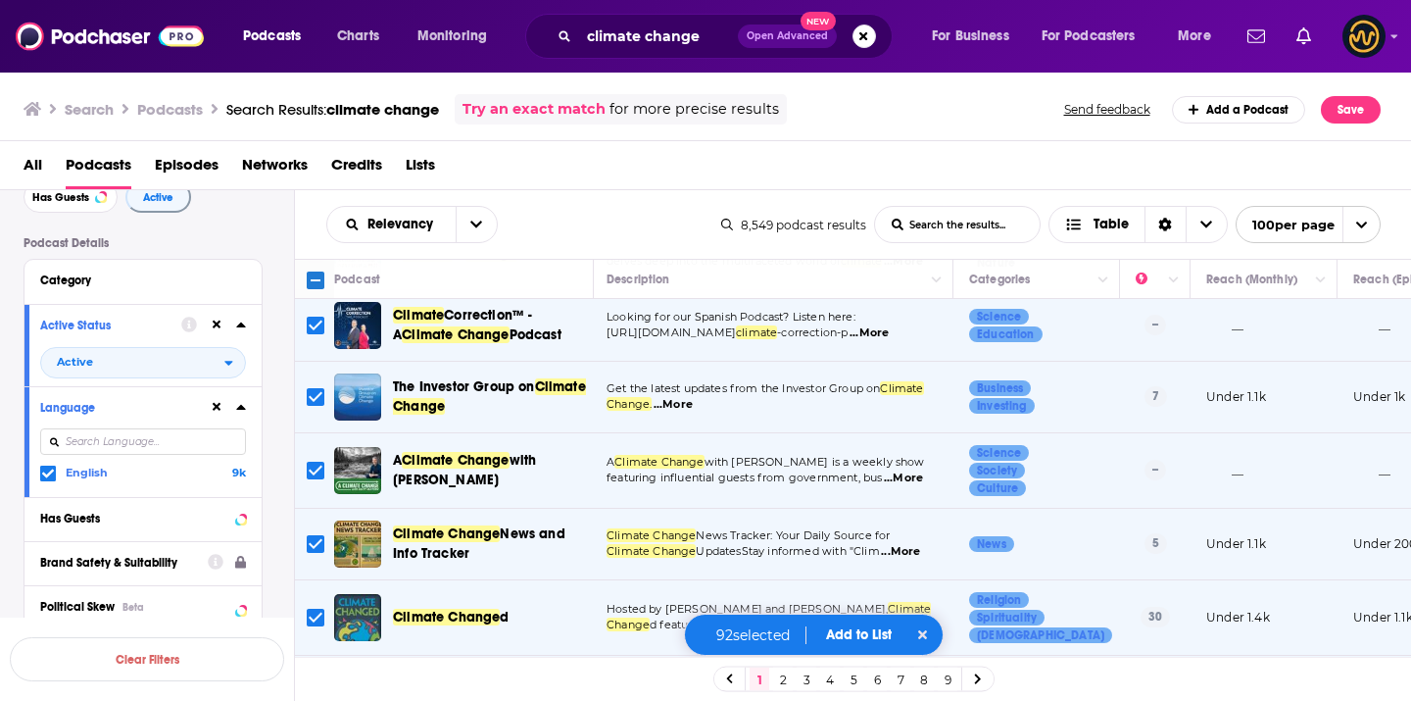
scroll to position [1017, 3]
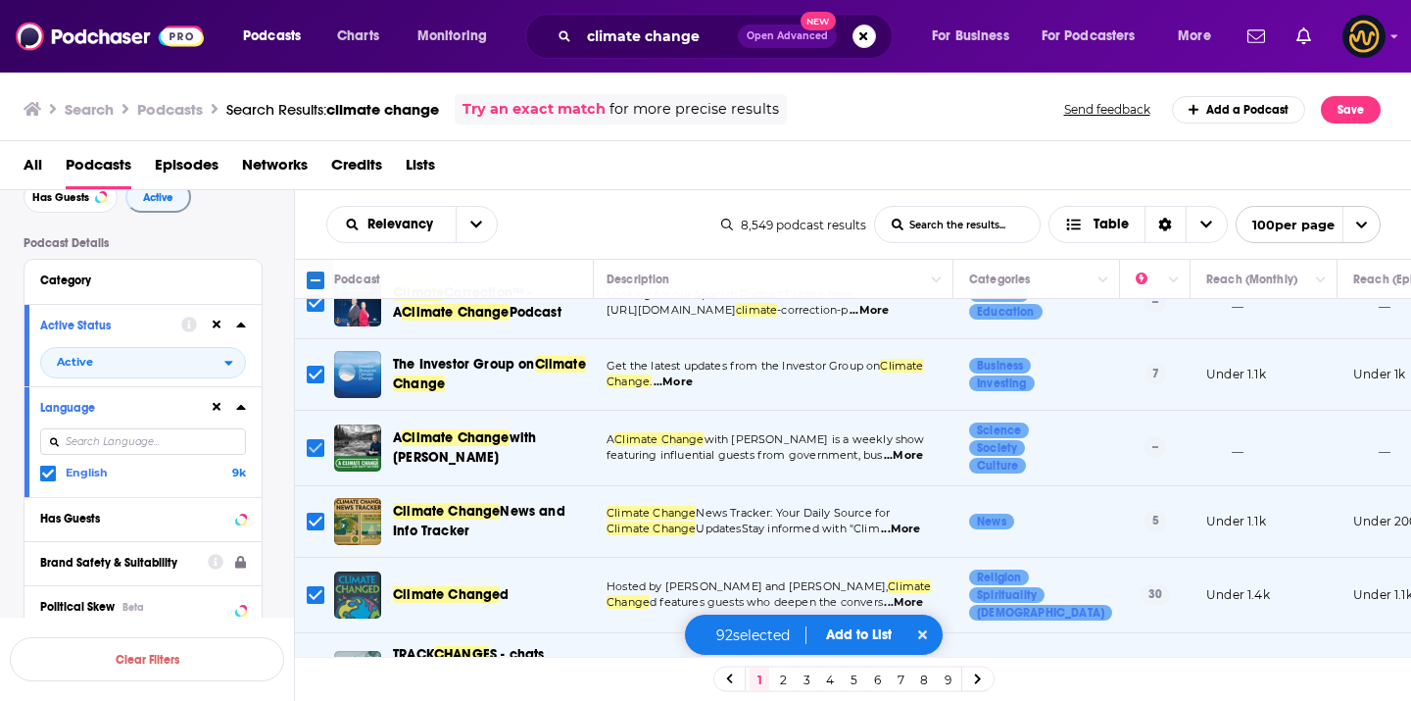
click at [316, 439] on input "Toggle select row" at bounding box center [316, 448] width 18 height 18
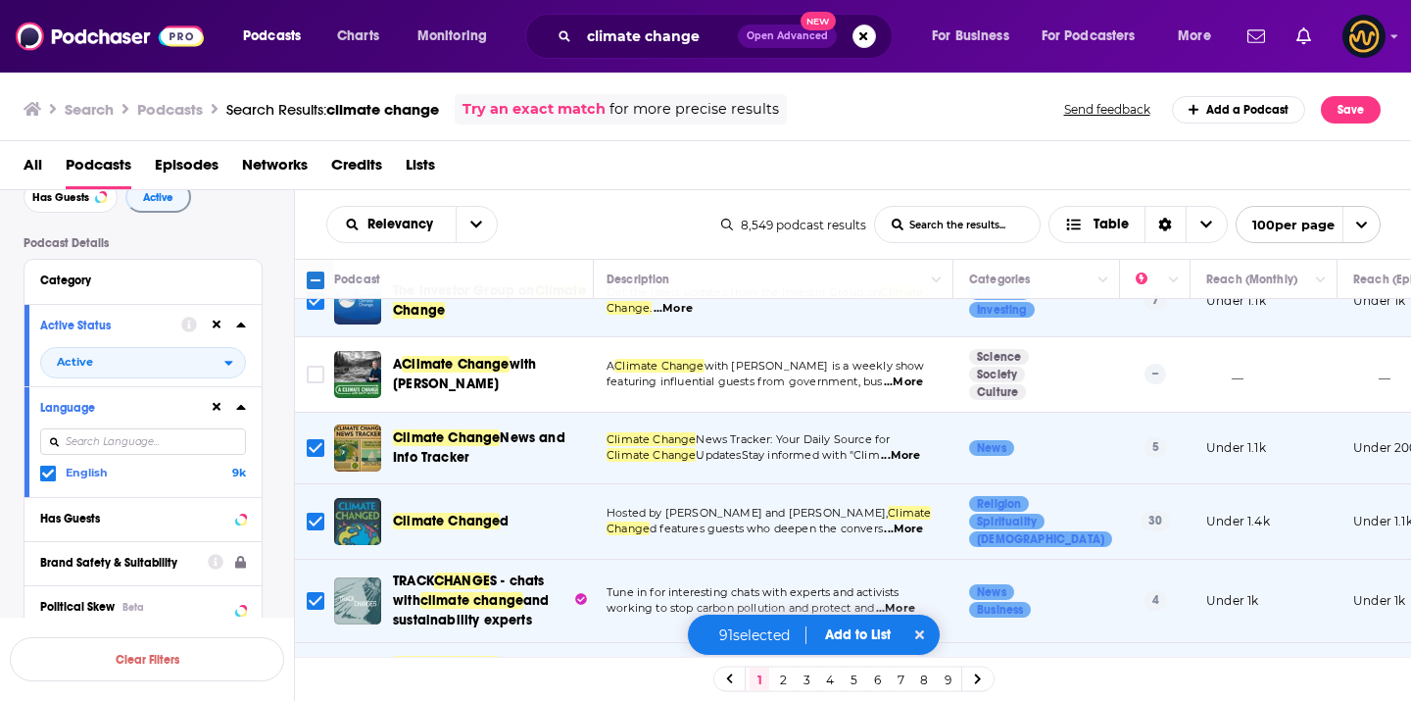
scroll to position [1095, 3]
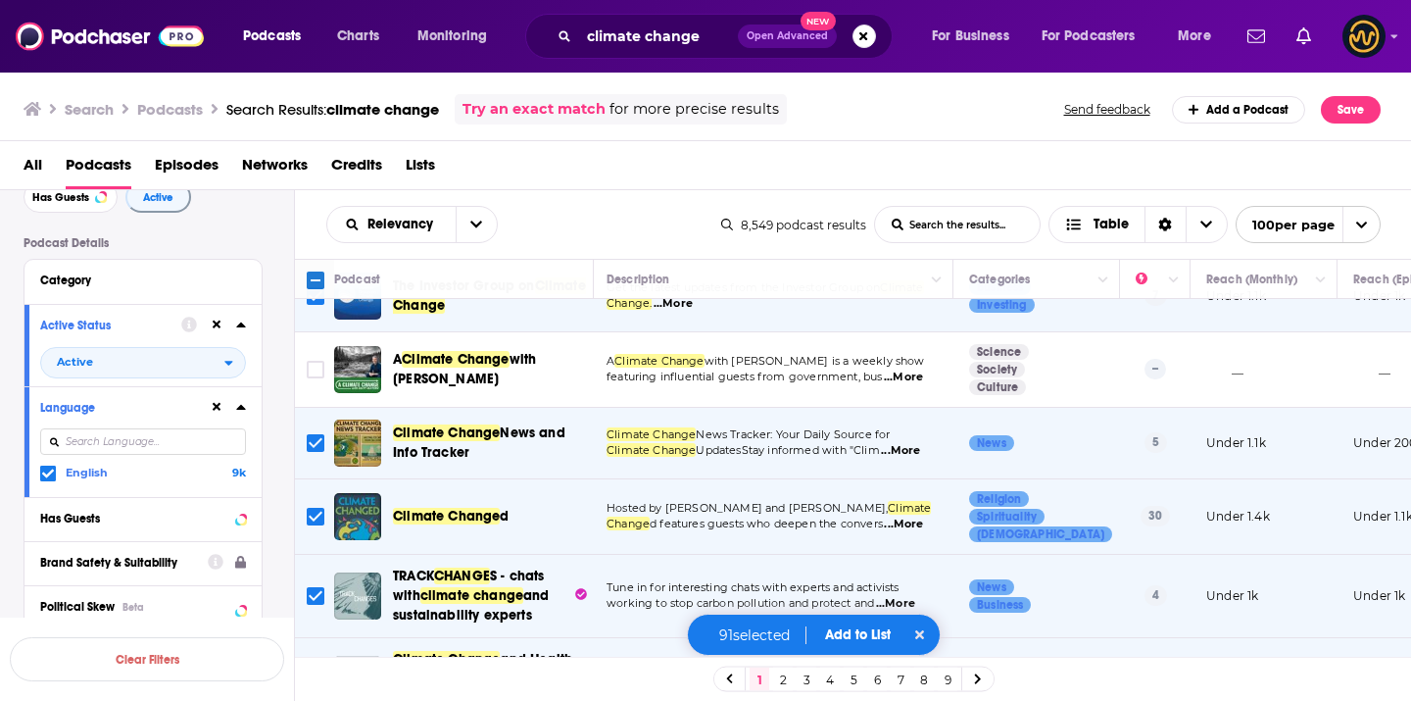
click at [316, 434] on input "Toggle select row" at bounding box center [316, 443] width 18 height 18
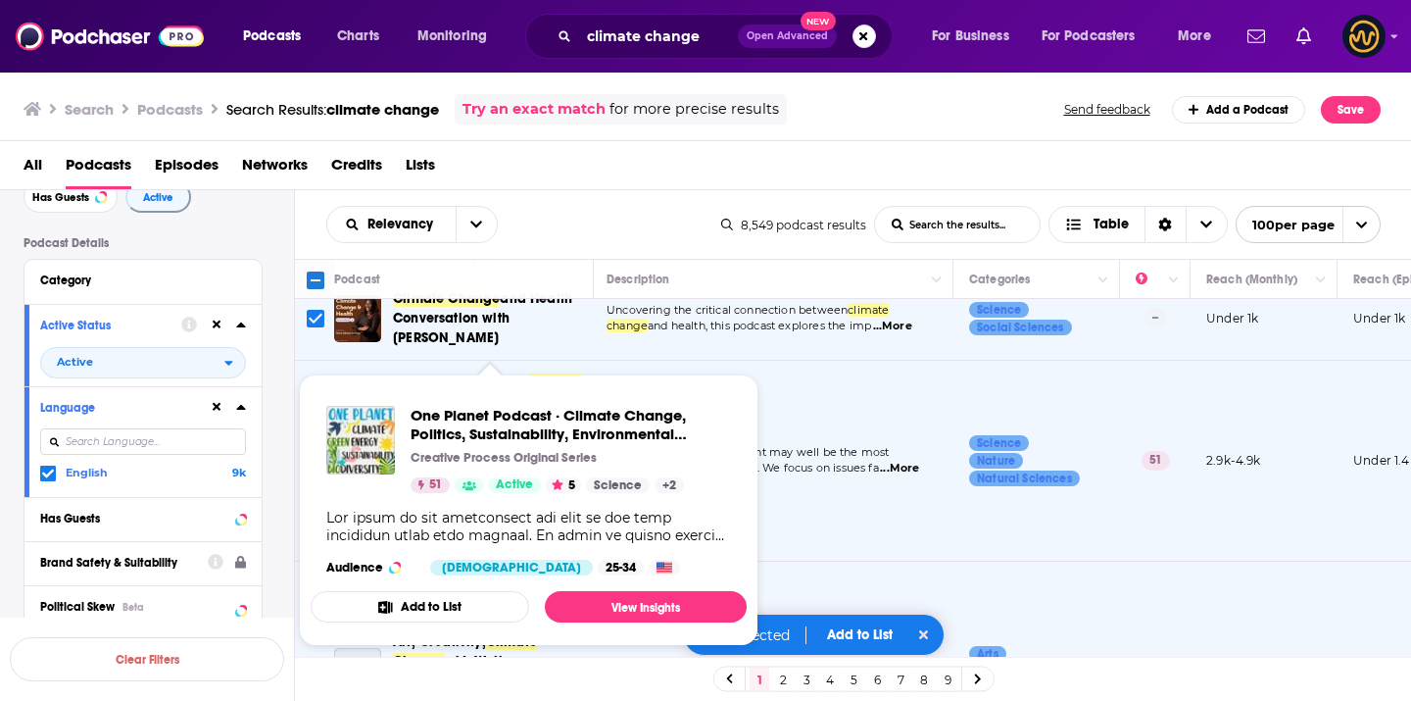
scroll to position [1491, 3]
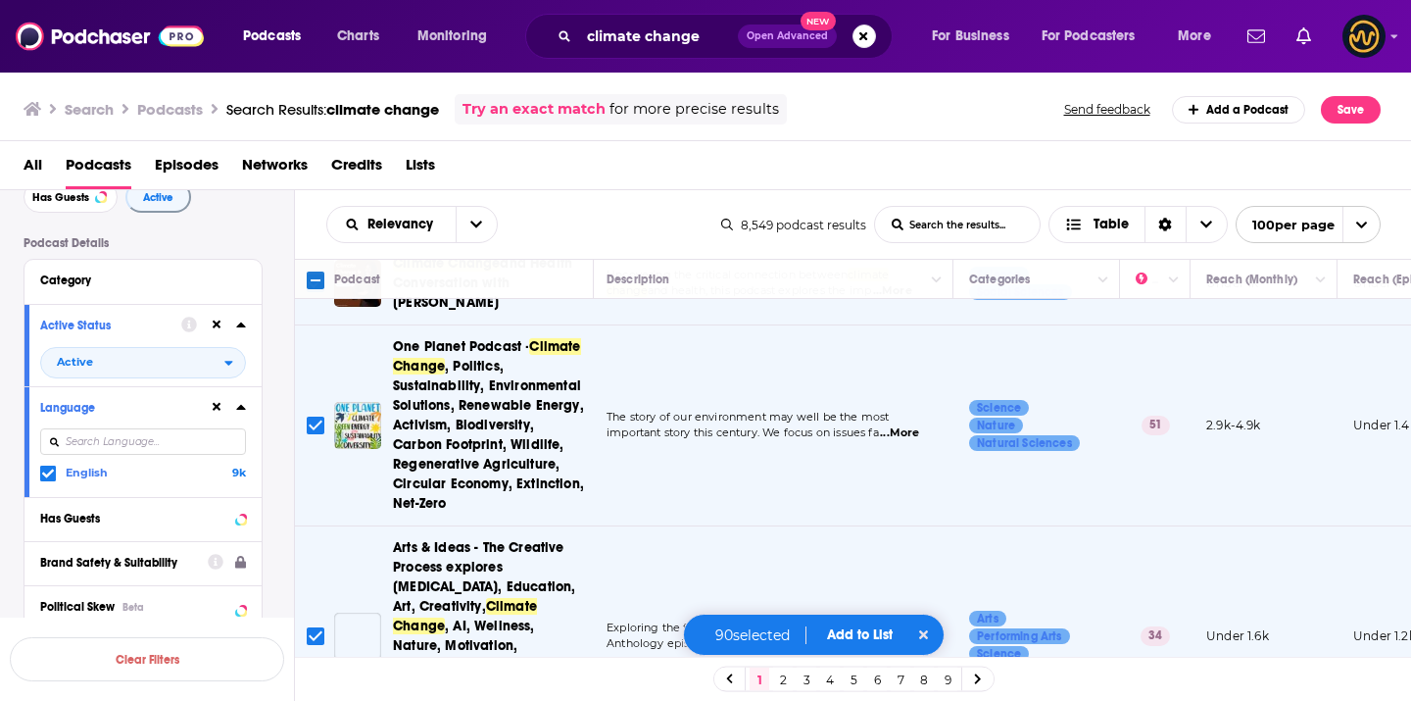
click at [313, 420] on input "Toggle select row" at bounding box center [316, 425] width 18 height 18
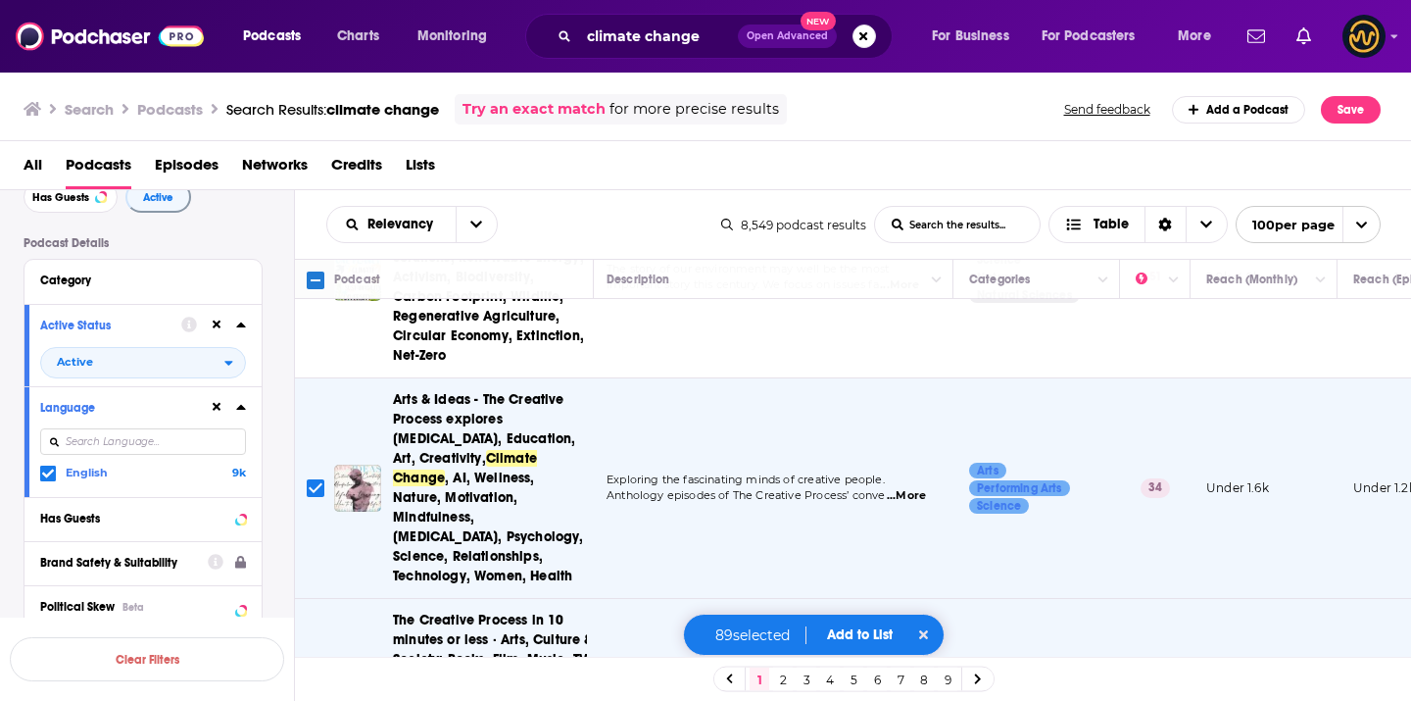
scroll to position [1644, 3]
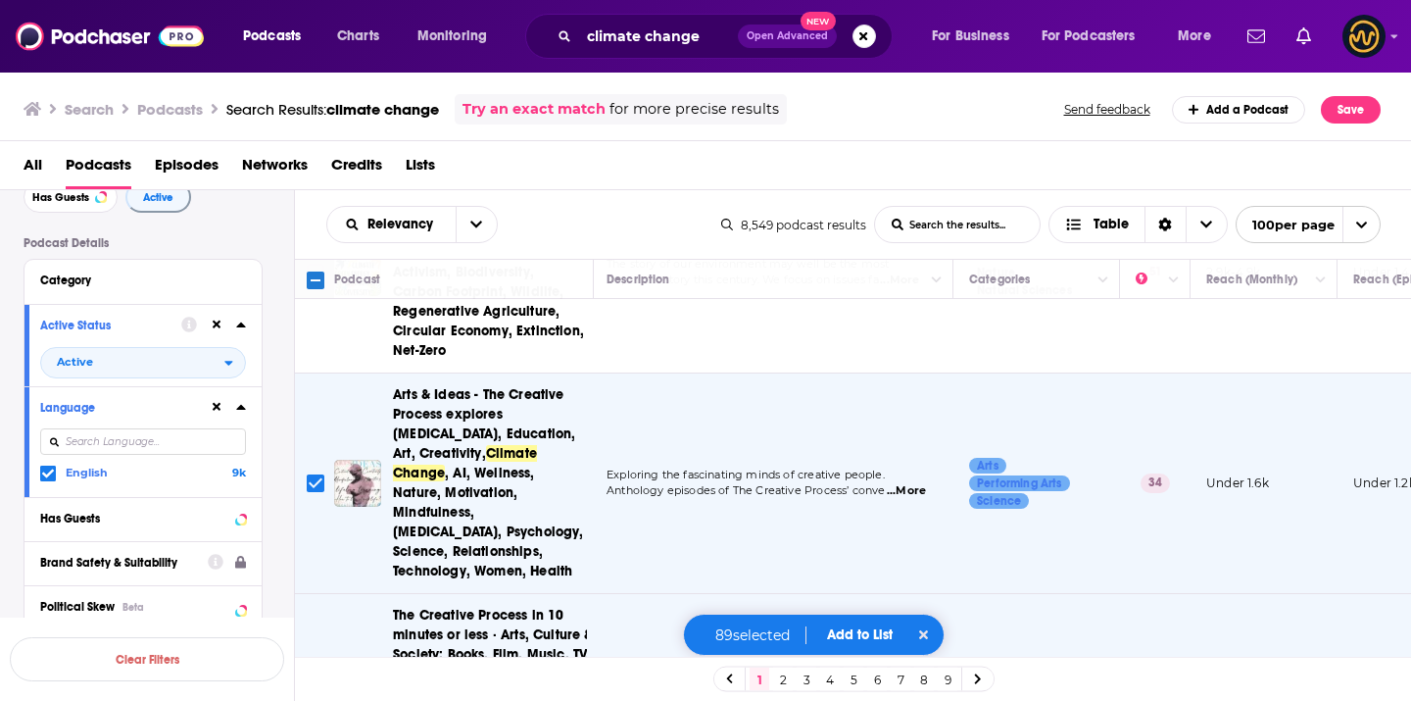
click at [316, 474] on input "Toggle select row" at bounding box center [316, 483] width 18 height 18
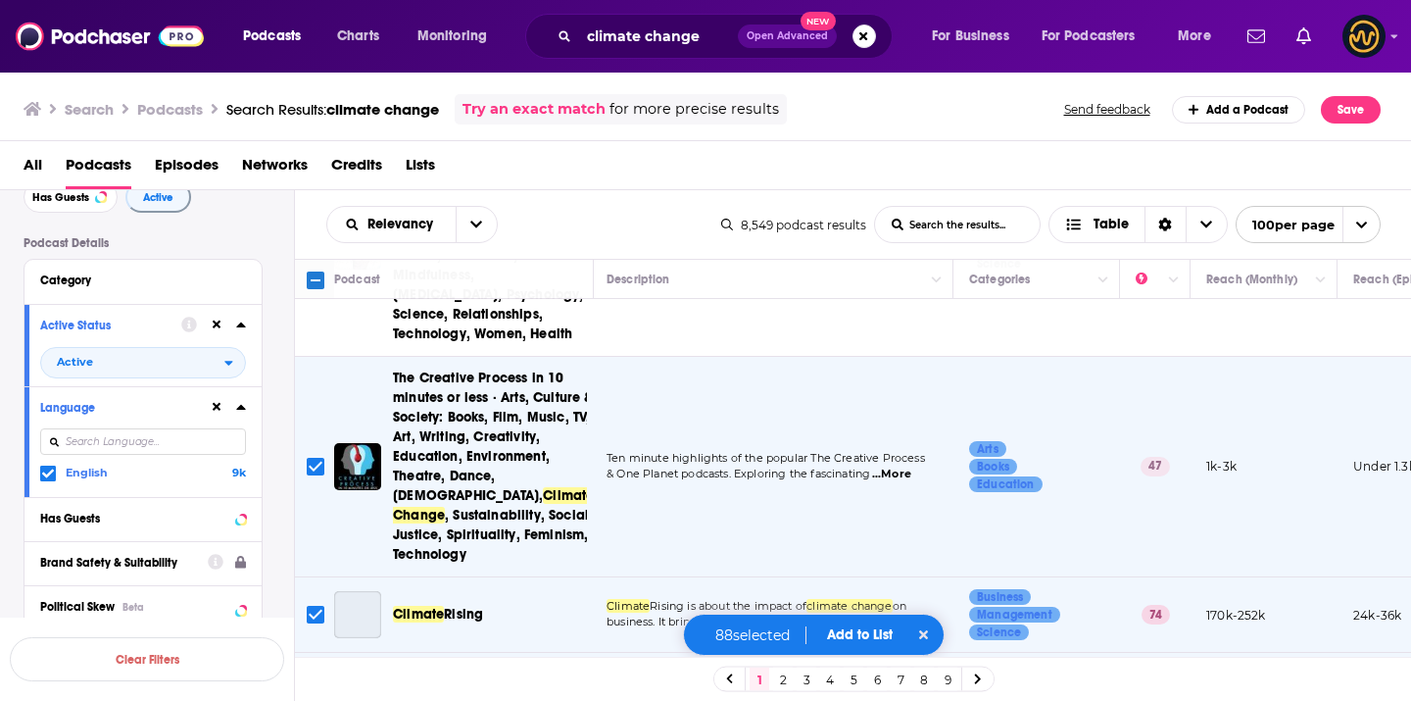
scroll to position [1883, 3]
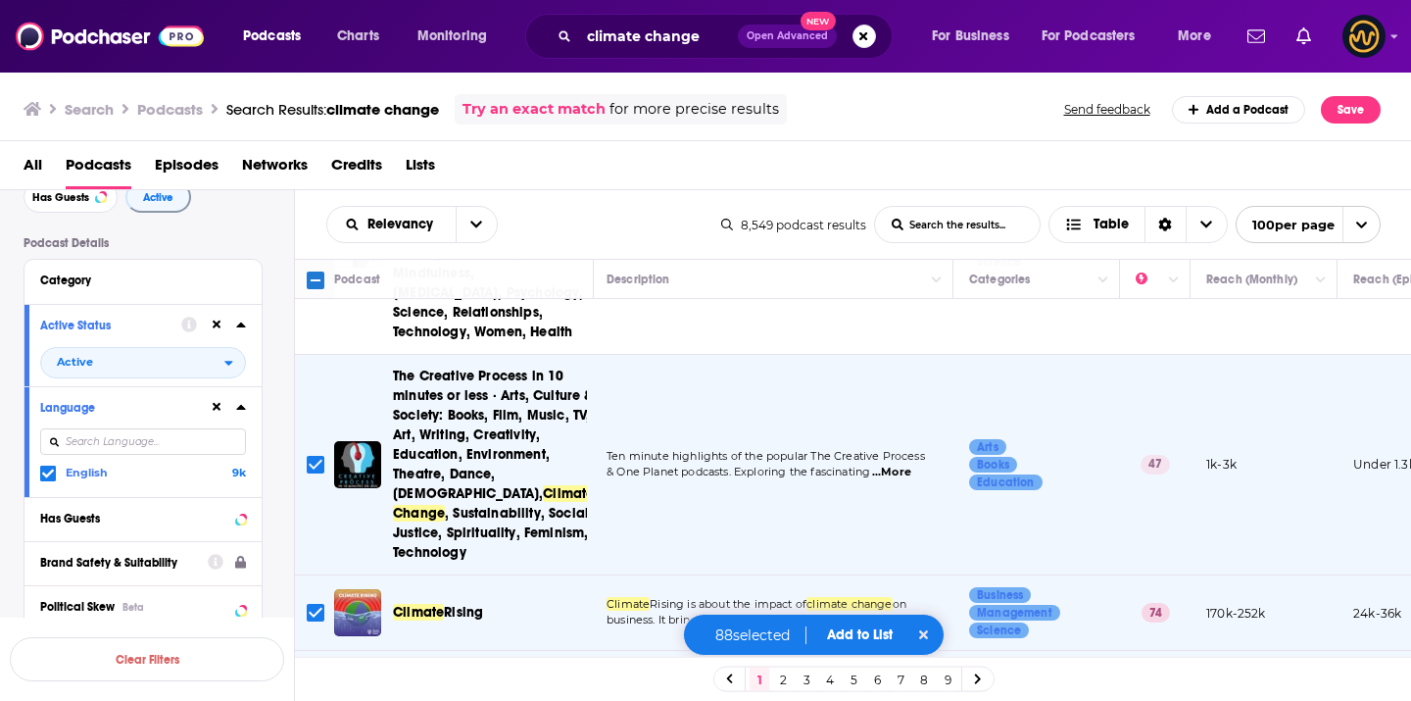
click at [315, 456] on input "Toggle select row" at bounding box center [316, 465] width 18 height 18
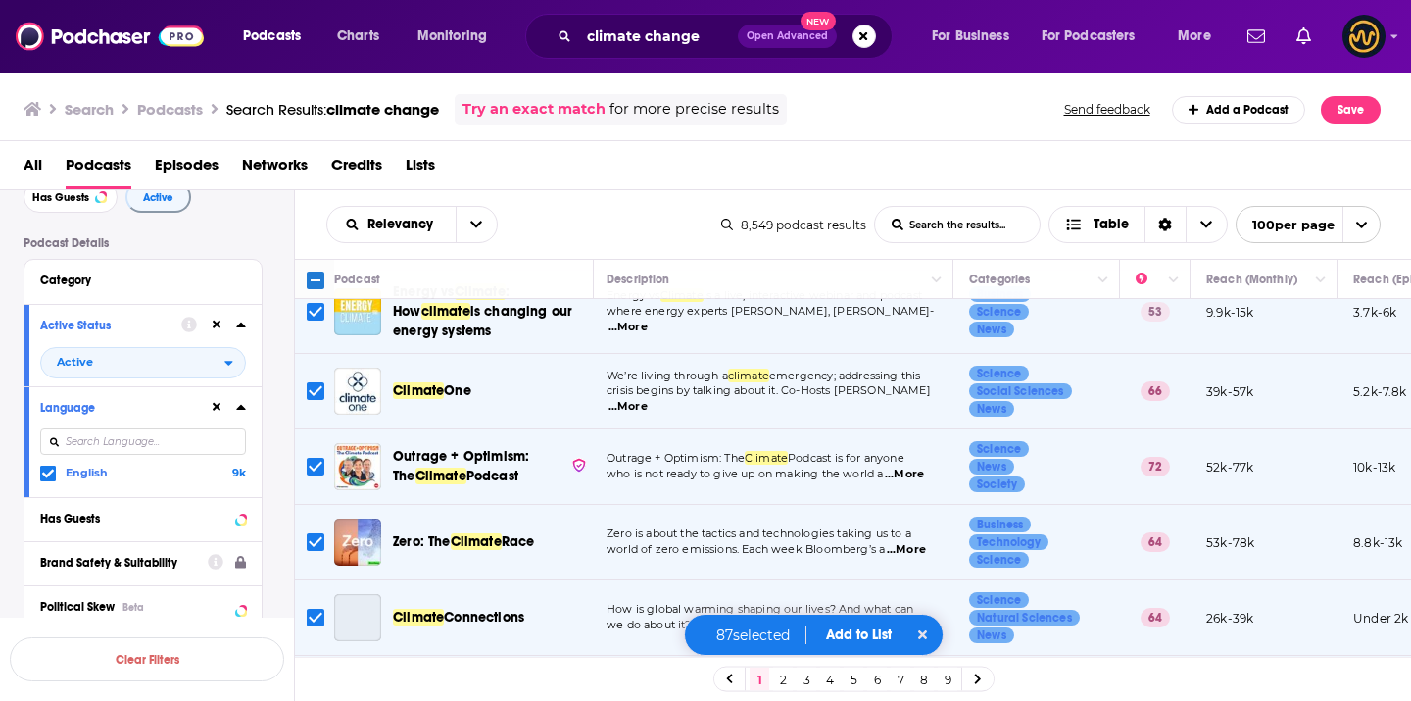
scroll to position [2270, 3]
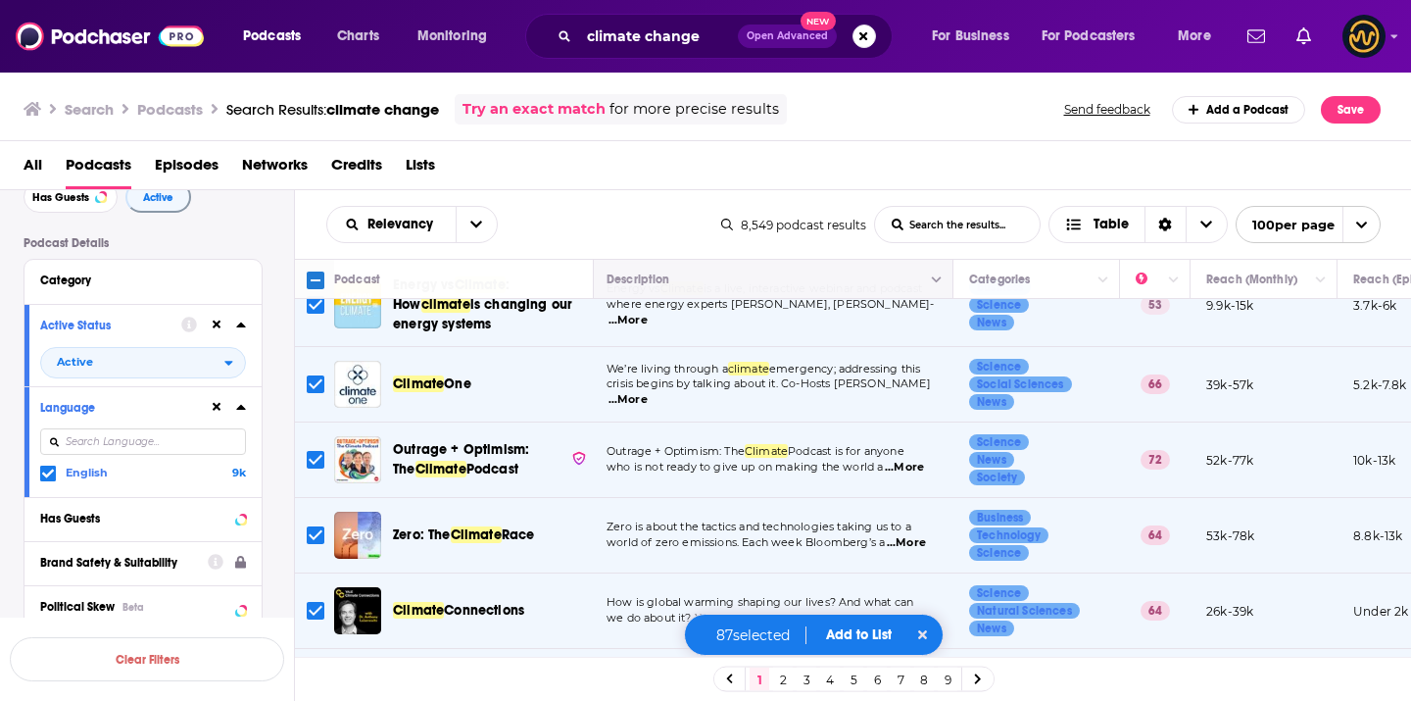
click at [315, 451] on input "Toggle select row" at bounding box center [316, 460] width 18 height 18
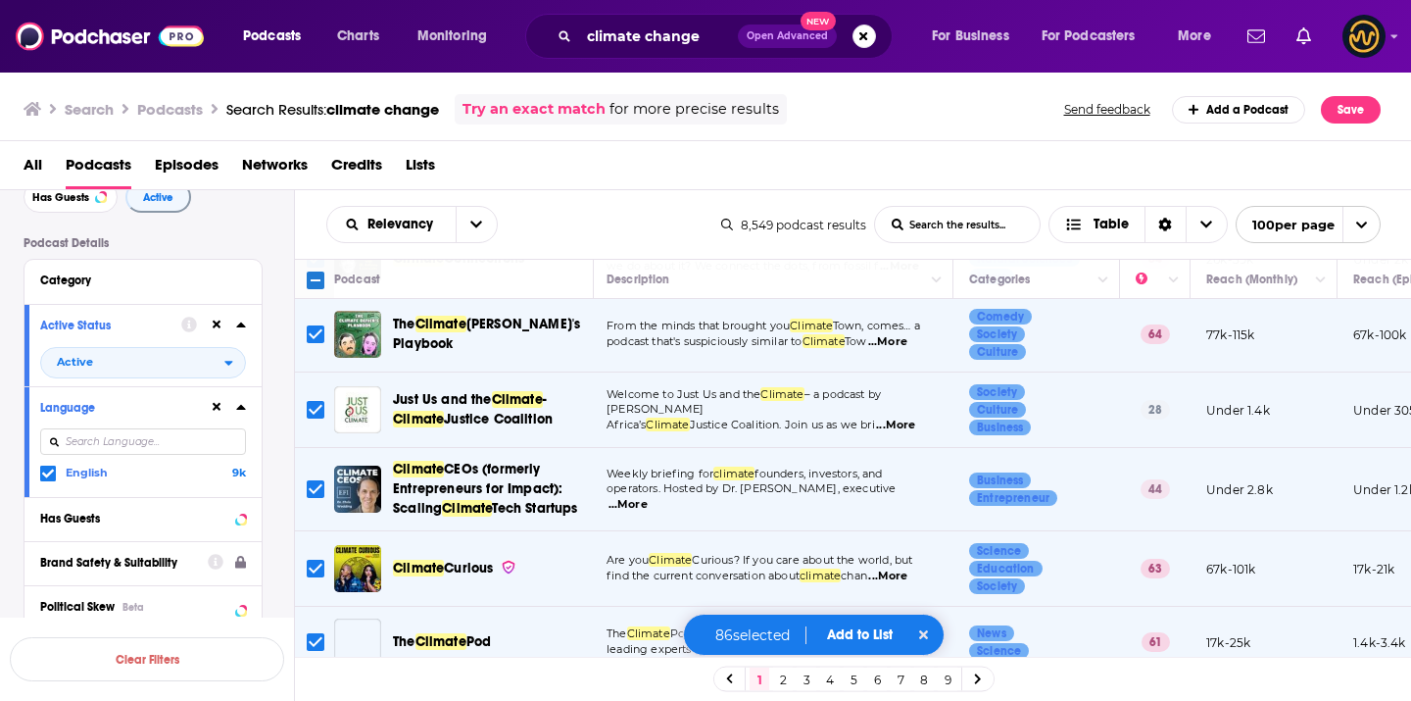
scroll to position [2626, 3]
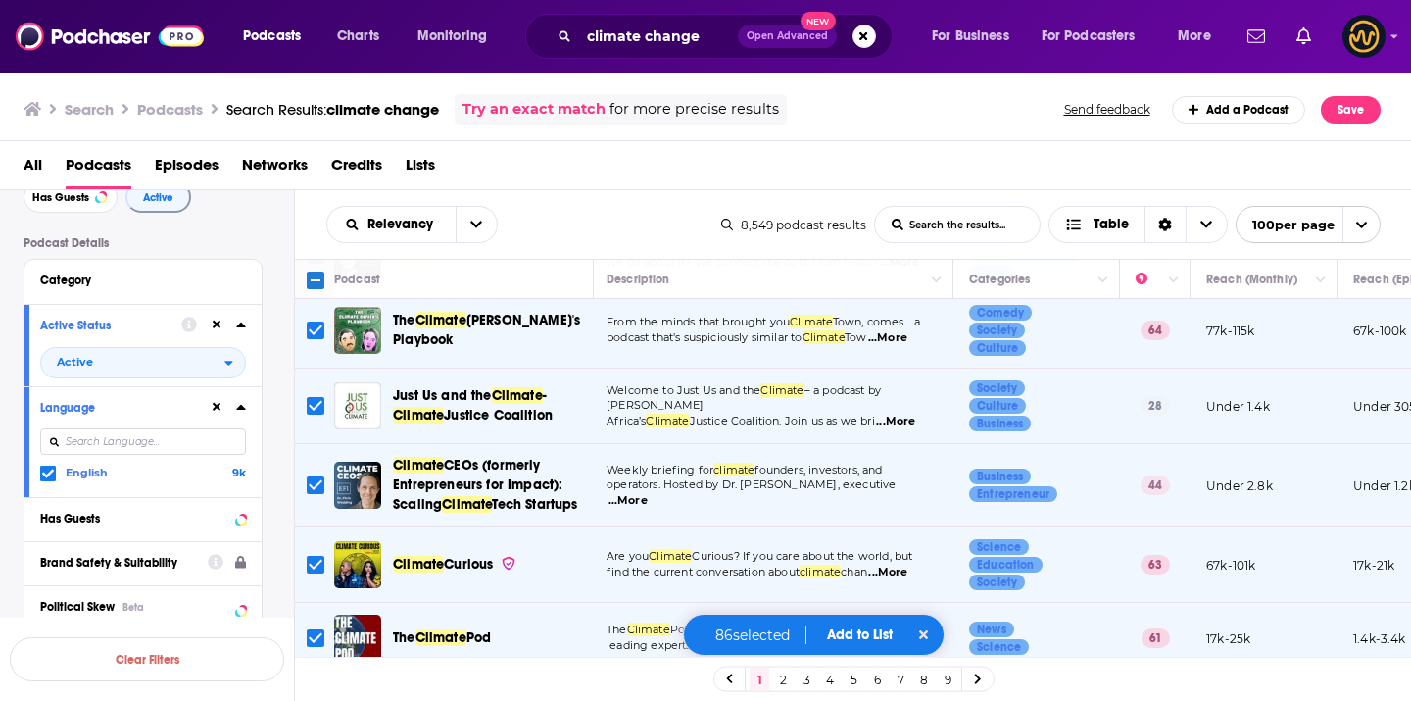
click at [315, 476] on input "Toggle select row" at bounding box center [316, 485] width 18 height 18
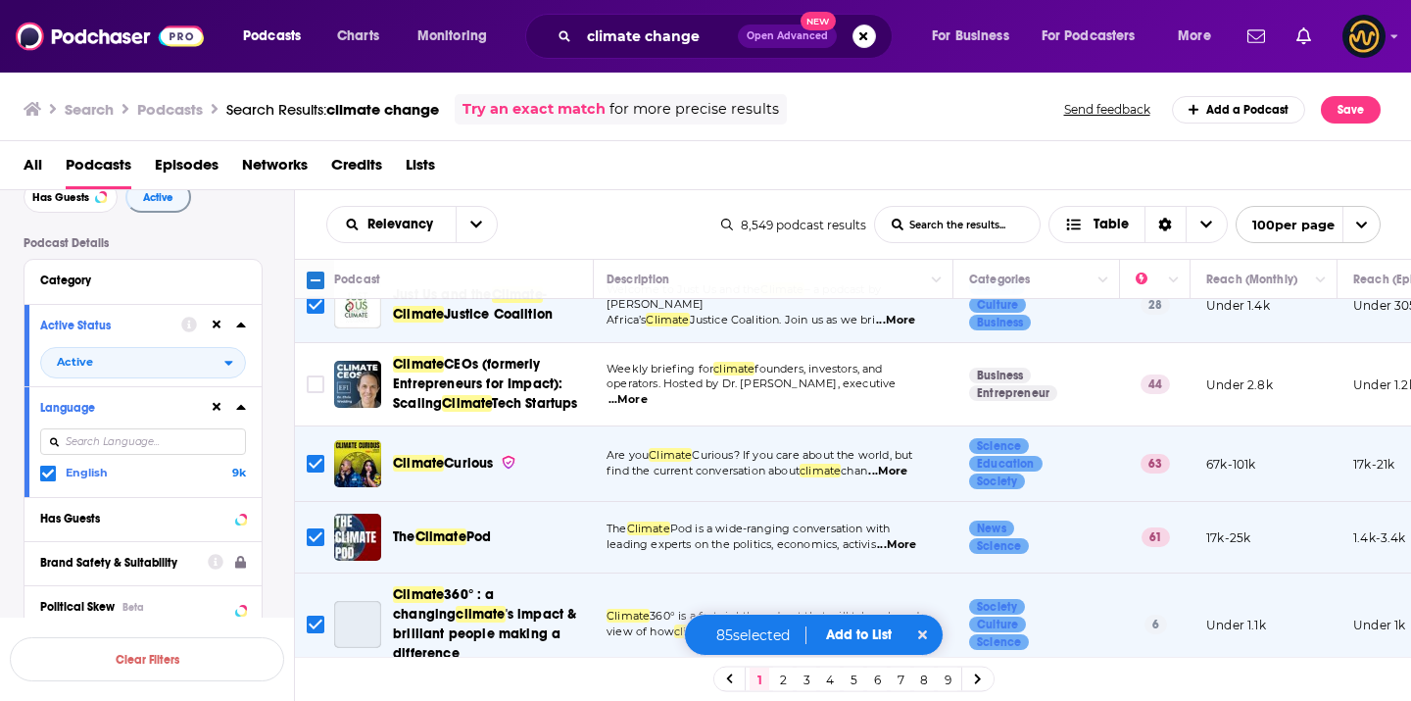
scroll to position [2744, 3]
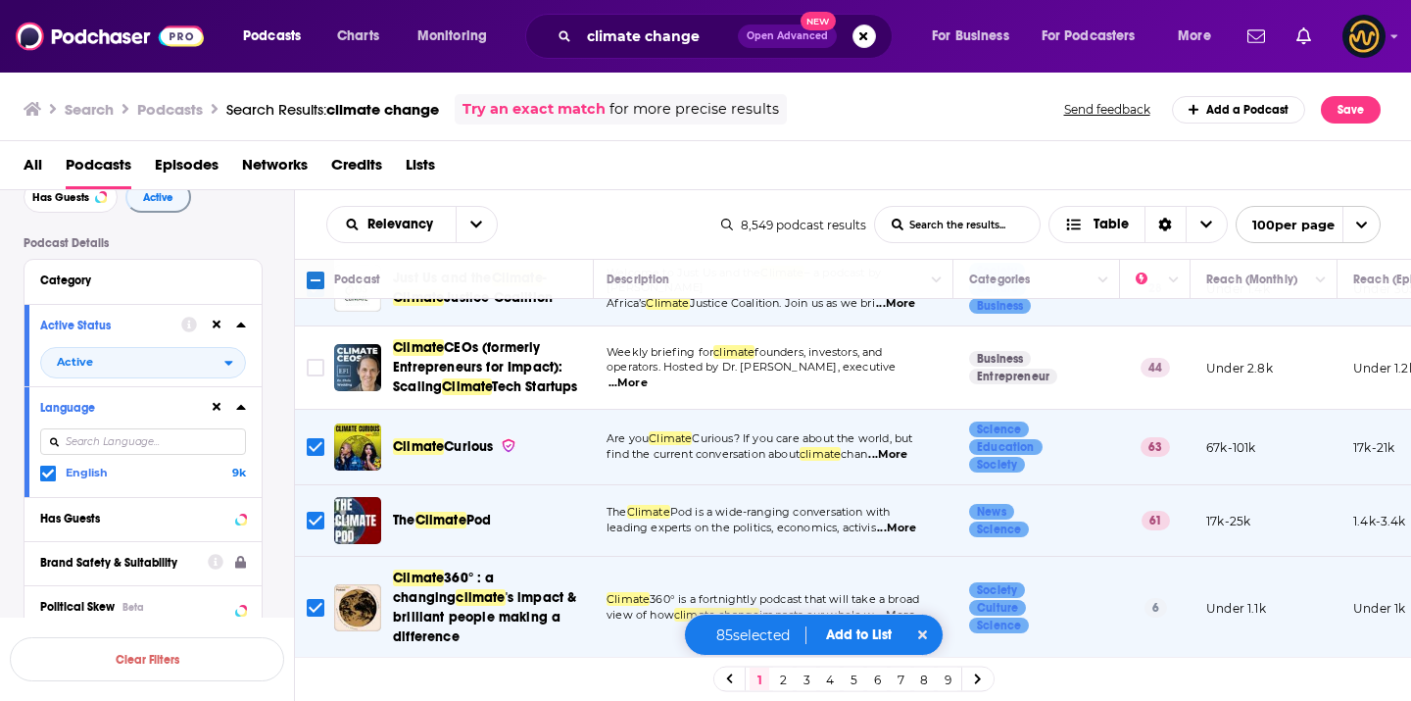
click at [316, 438] on input "Toggle select row" at bounding box center [316, 447] width 18 height 18
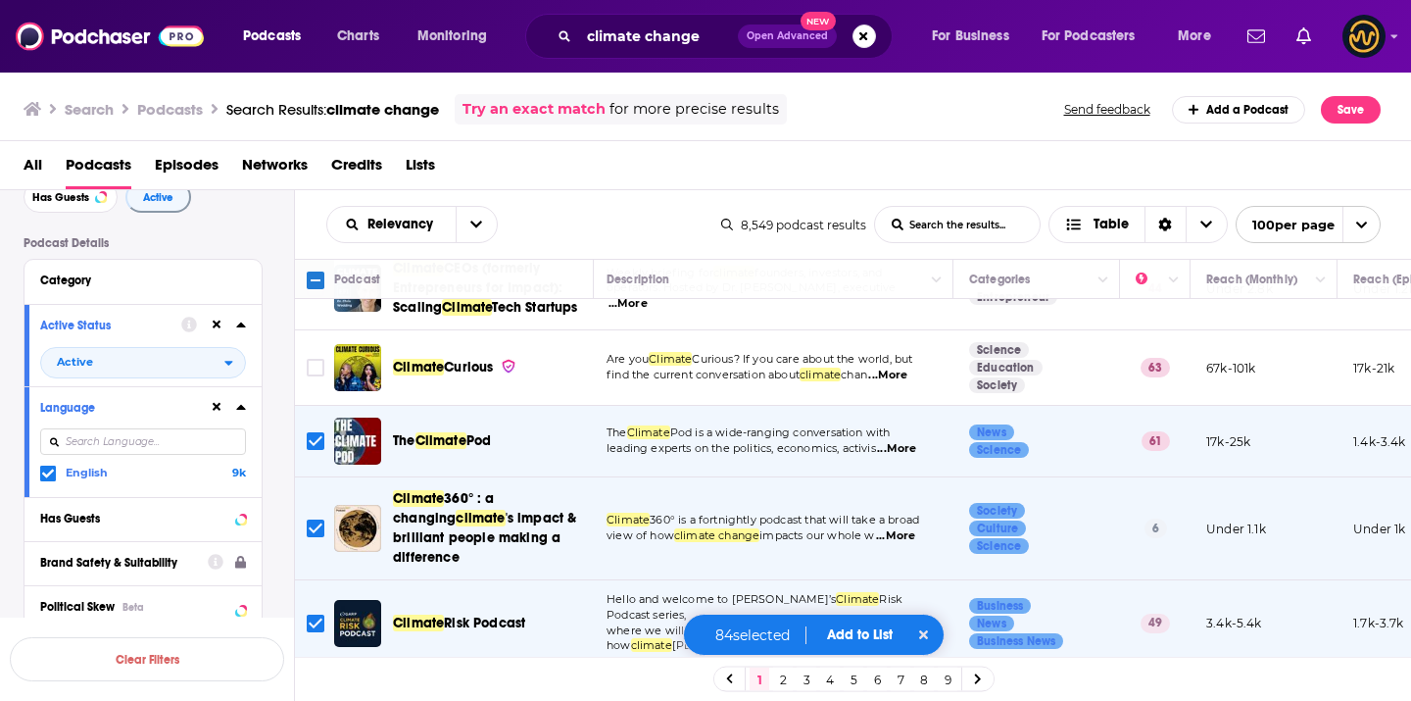
scroll to position [2824, 5]
click at [316, 431] on input "Toggle select row" at bounding box center [316, 440] width 18 height 18
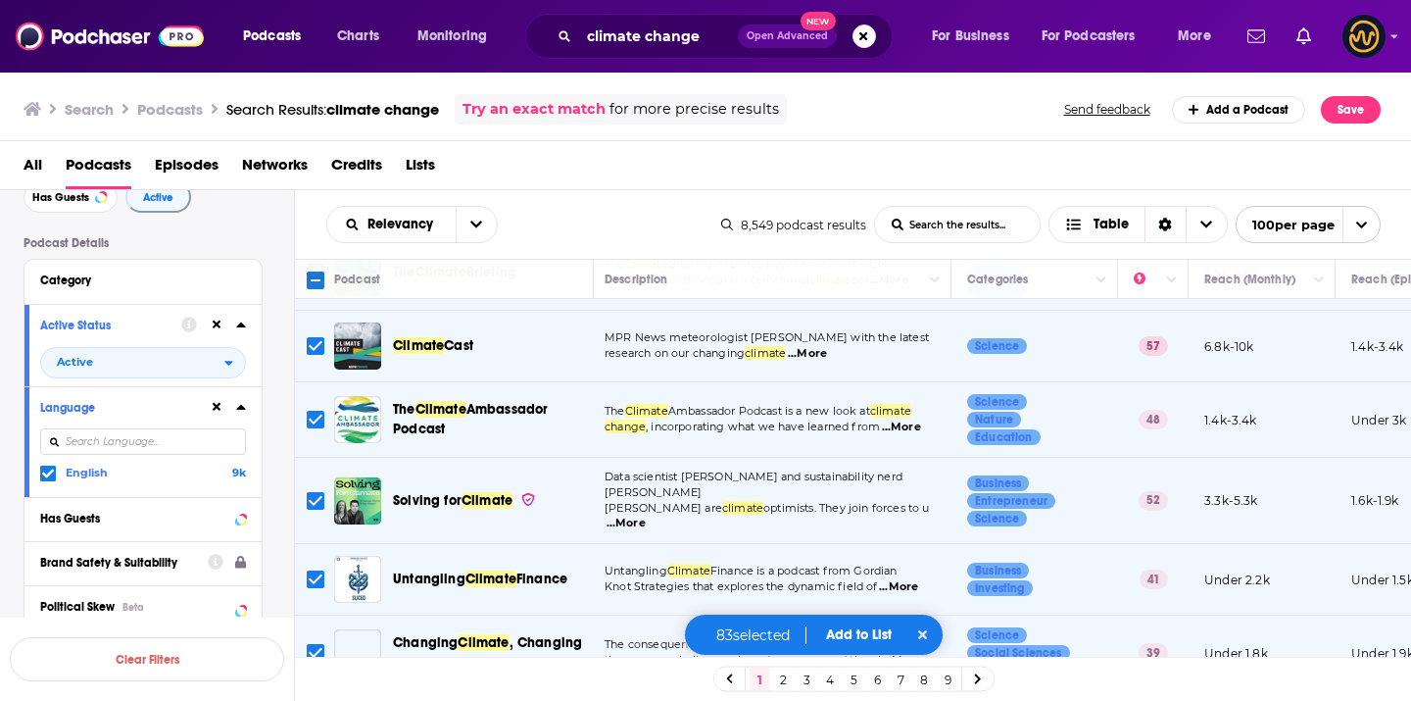
scroll to position [3255, 5]
click at [314, 569] on input "Toggle select row" at bounding box center [316, 578] width 18 height 18
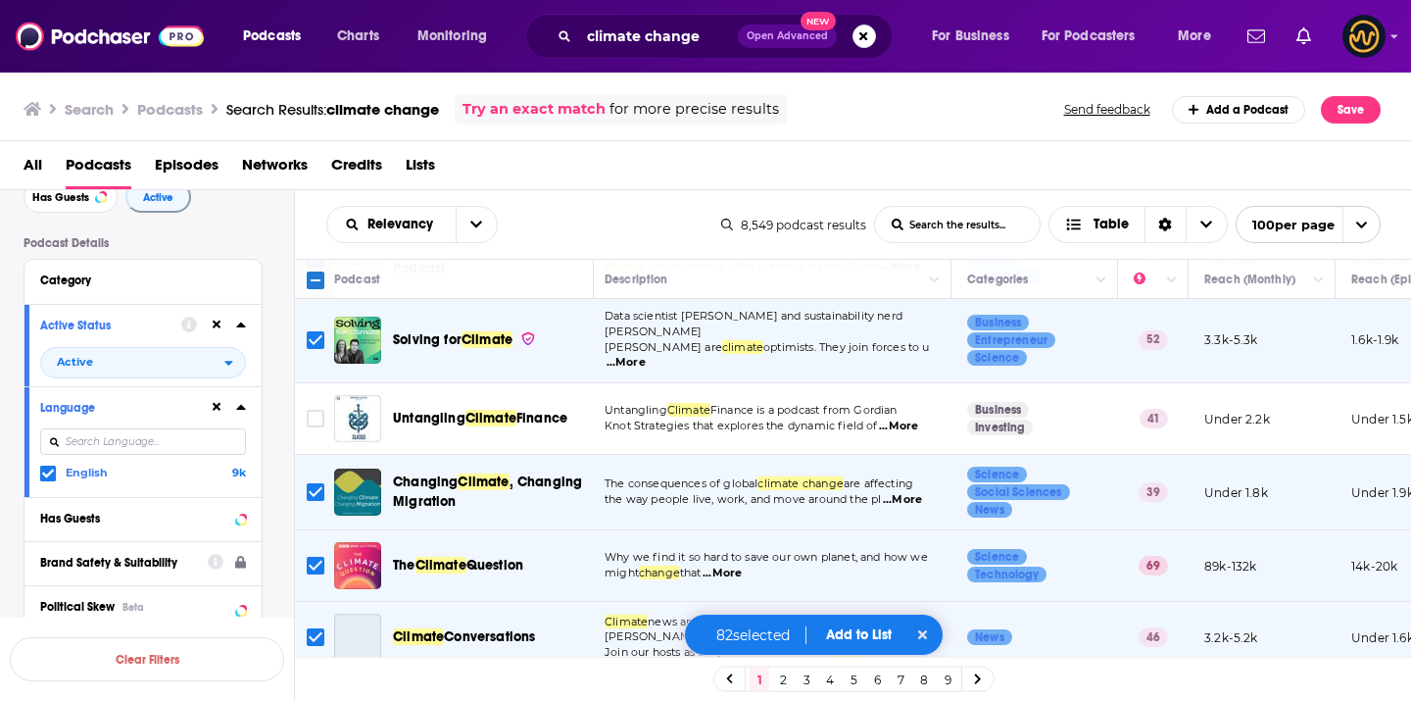
scroll to position [3419, 5]
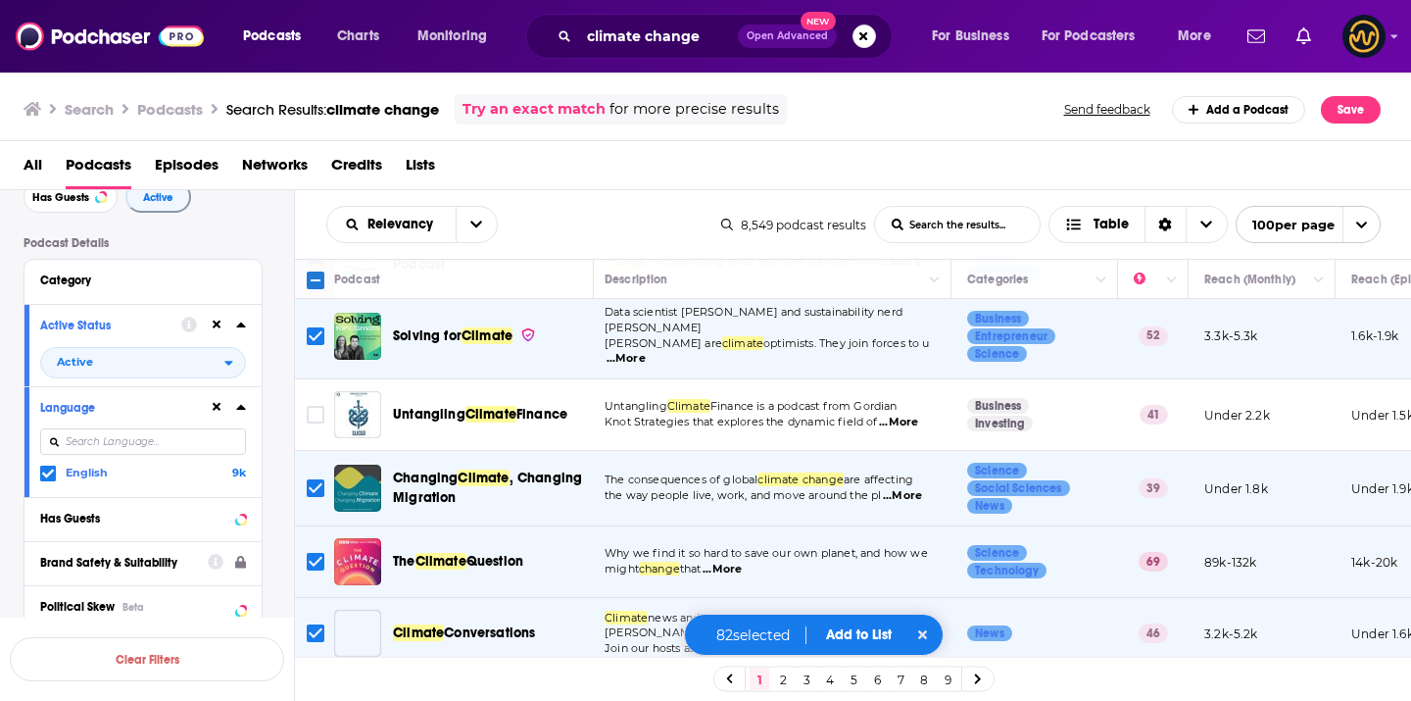
click at [317, 479] on input "Toggle select row" at bounding box center [316, 488] width 18 height 18
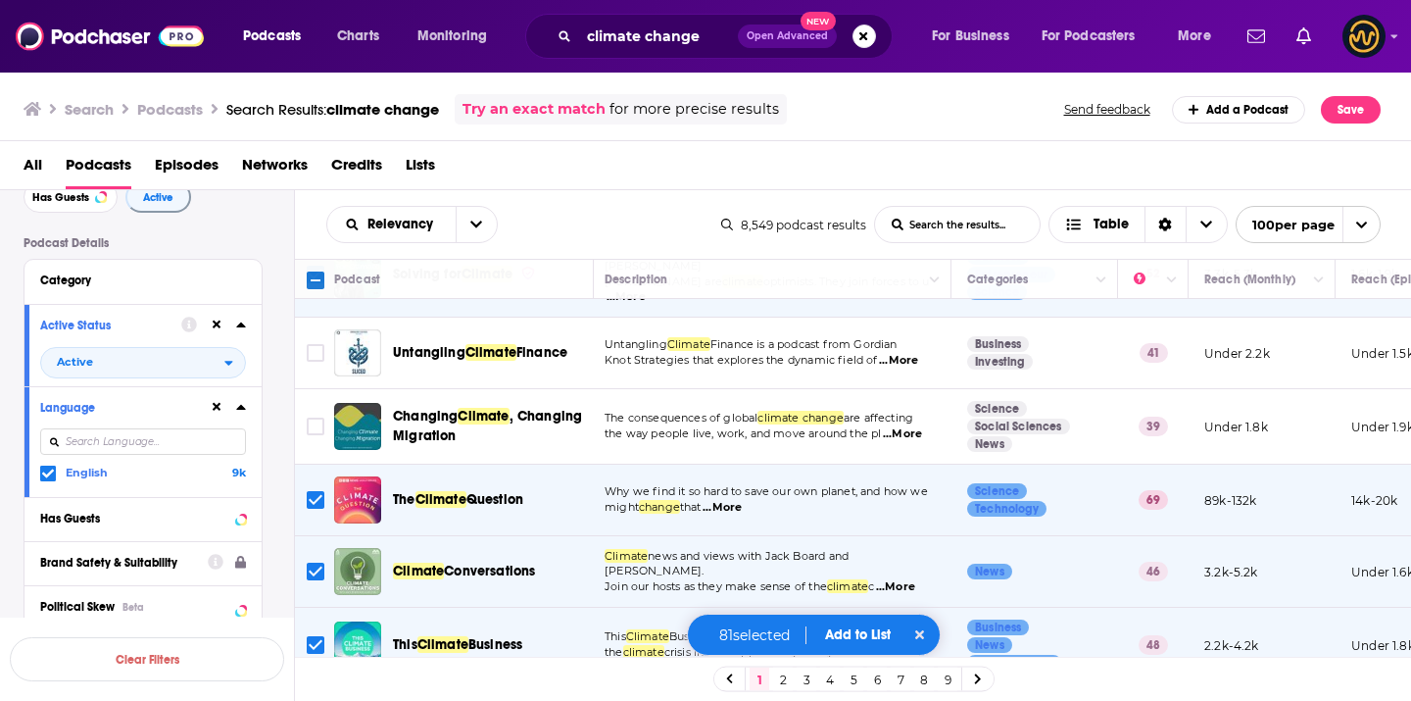
scroll to position [3481, 5]
click at [313, 490] on input "Toggle select row" at bounding box center [316, 499] width 18 height 18
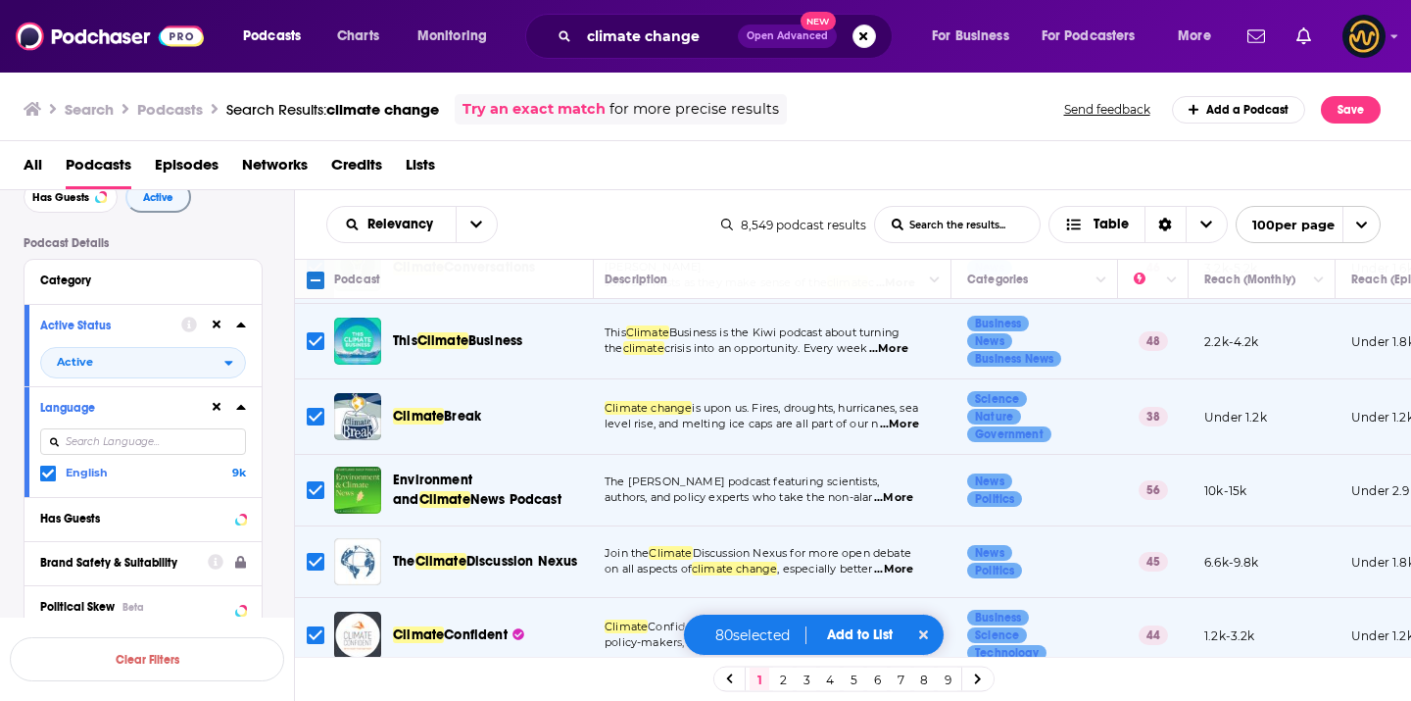
scroll to position [3785, 5]
click at [311, 480] on input "Toggle select row" at bounding box center [316, 489] width 18 height 18
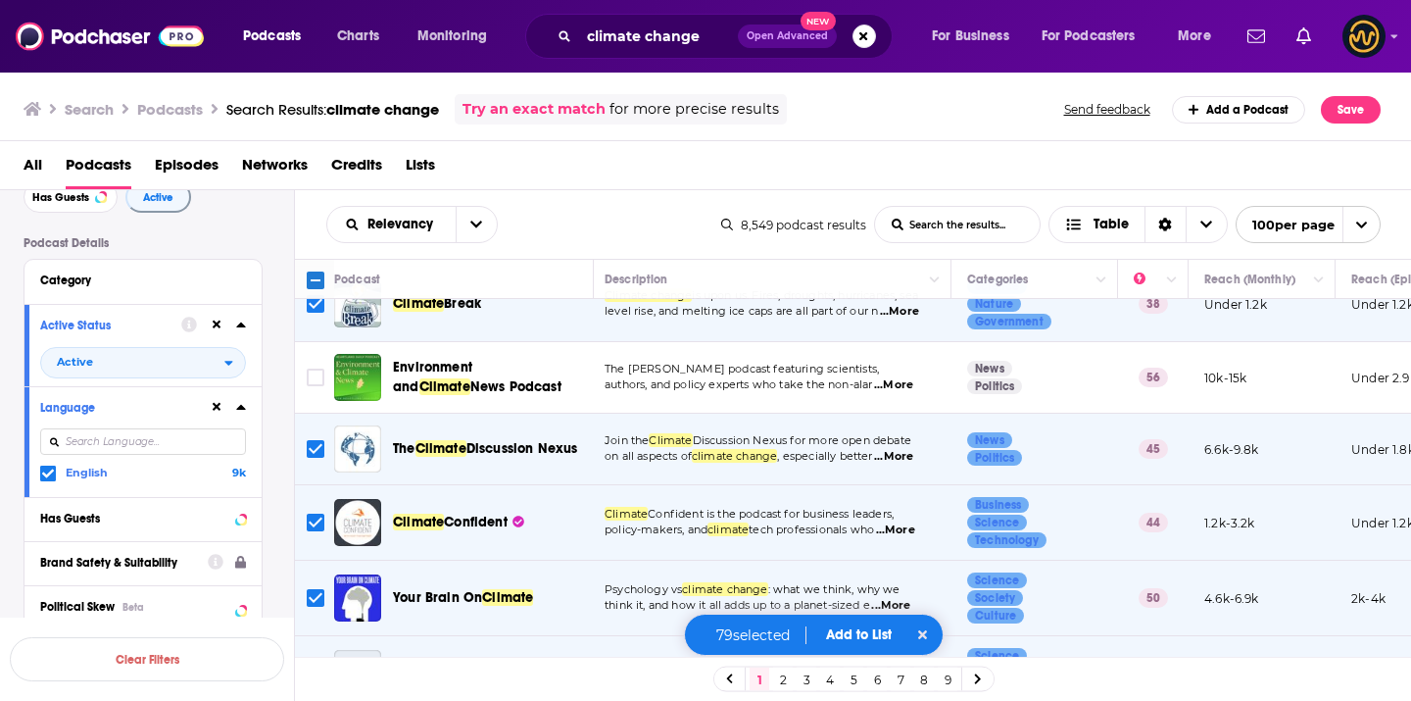
scroll to position [3901, 5]
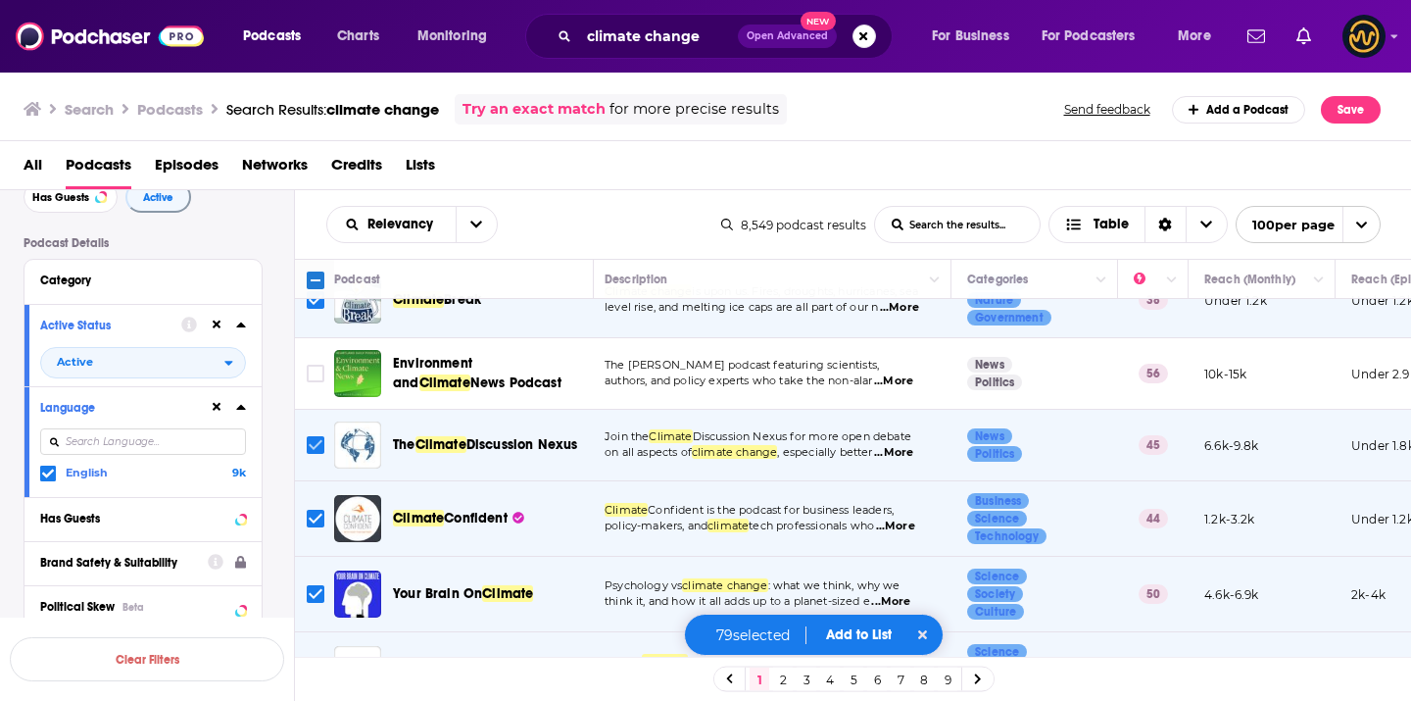
click at [315, 436] on input "Toggle select row" at bounding box center [316, 445] width 18 height 18
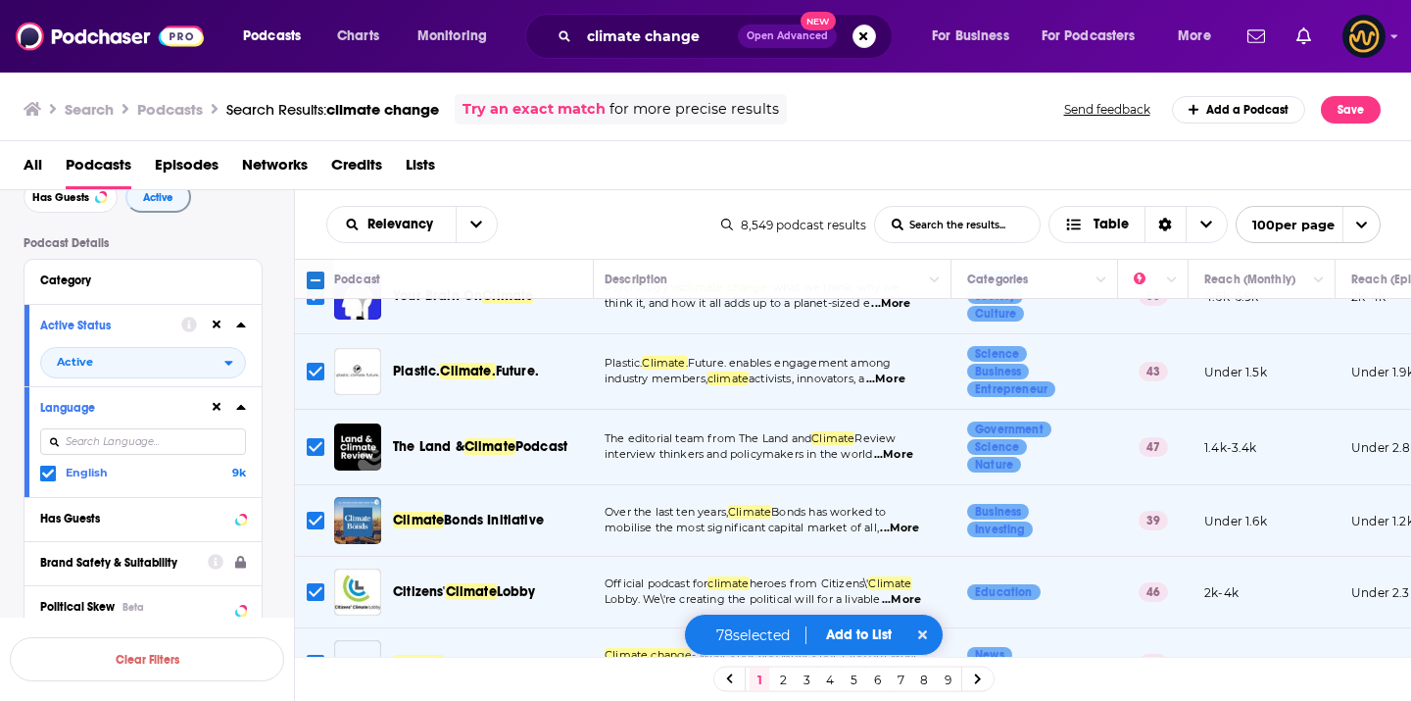
scroll to position [4222, 5]
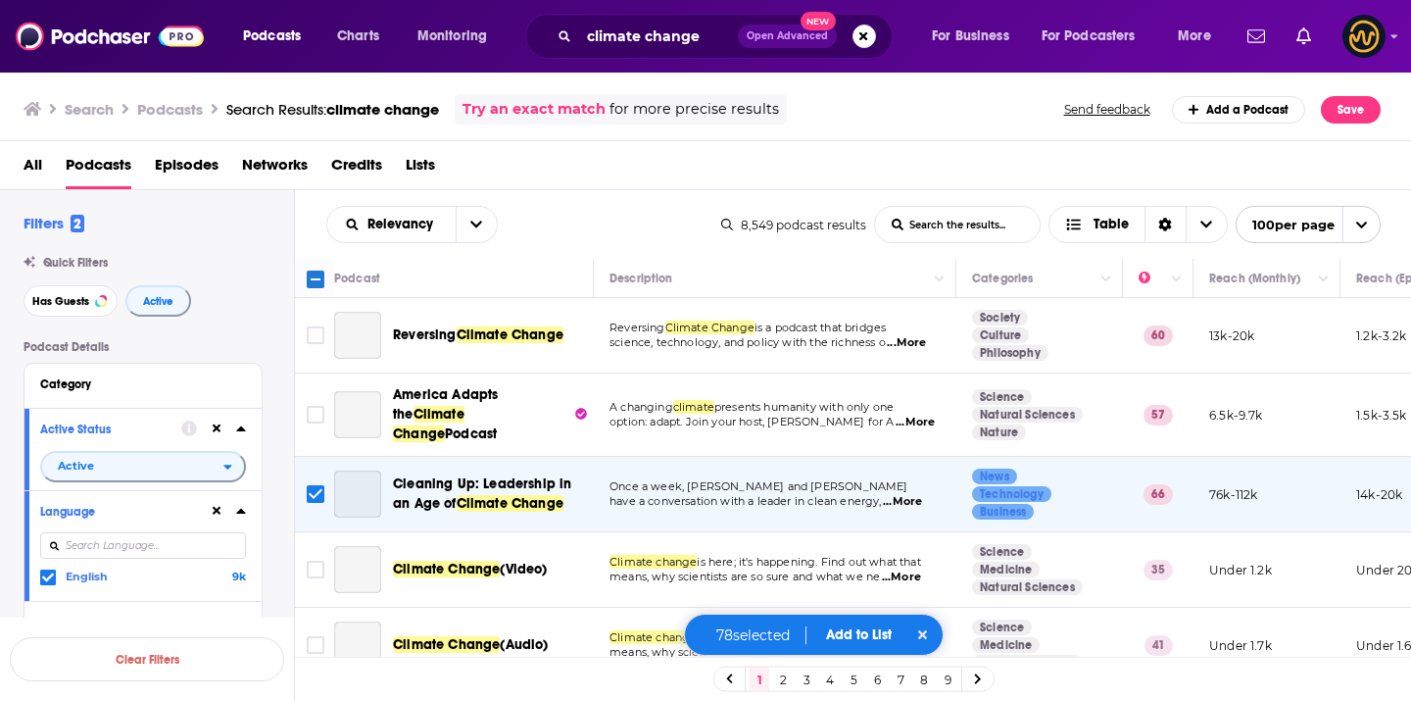
scroll to position [4222, 5]
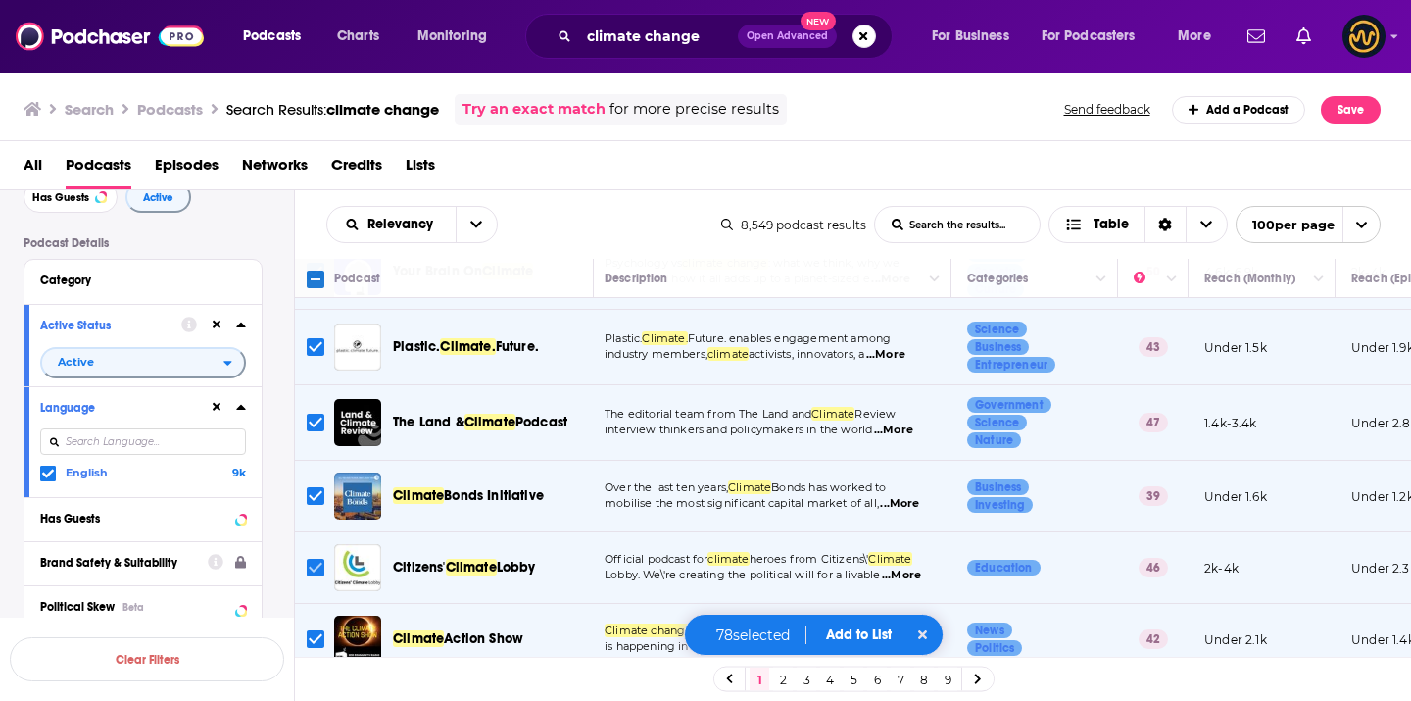
click at [316, 559] on input "Toggle select row" at bounding box center [316, 568] width 18 height 18
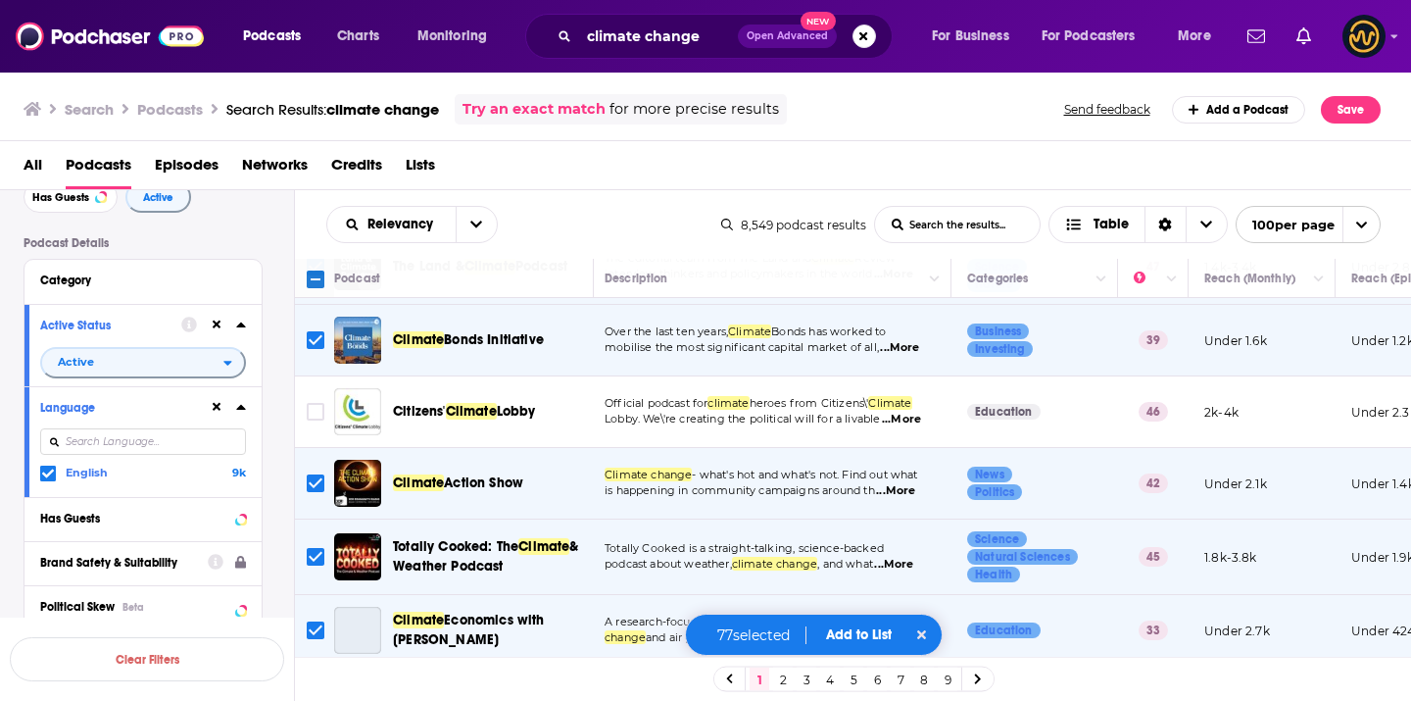
scroll to position [4381, 5]
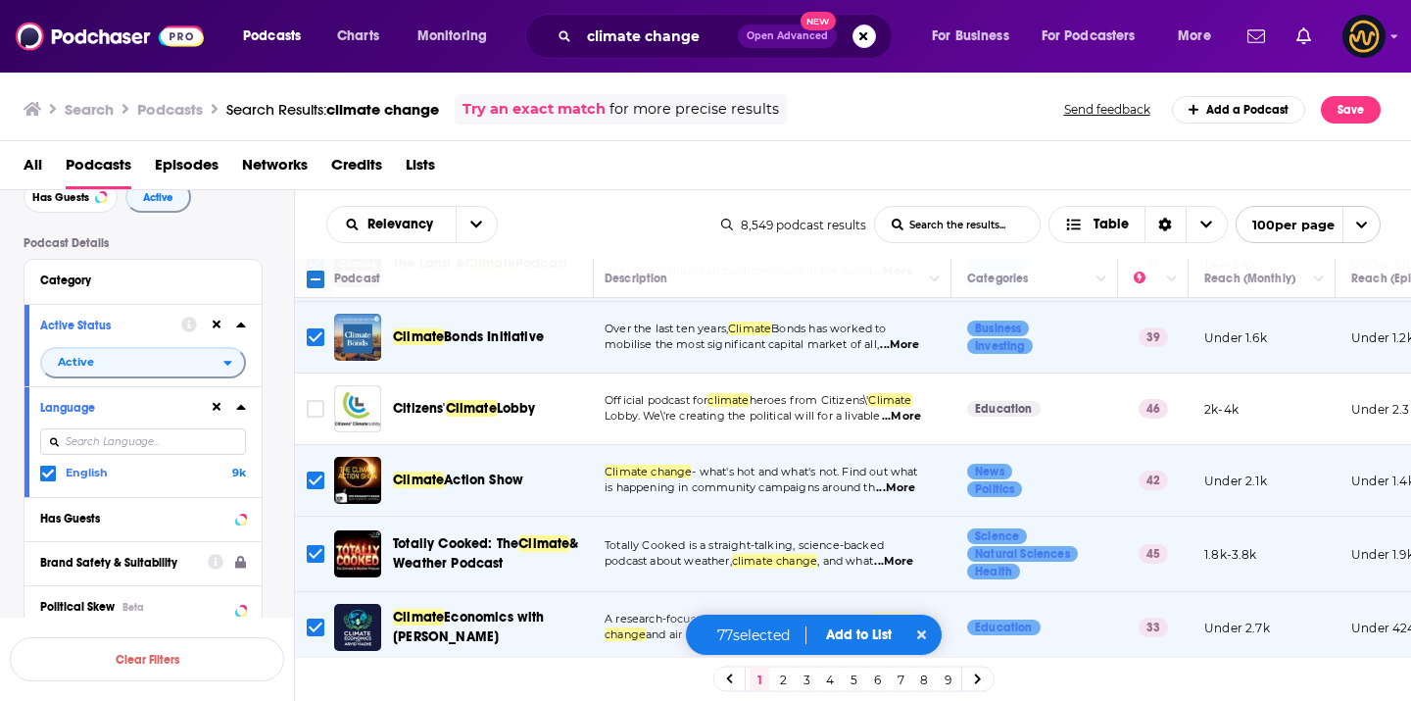
click at [316, 545] on input "Toggle select row" at bounding box center [316, 554] width 18 height 18
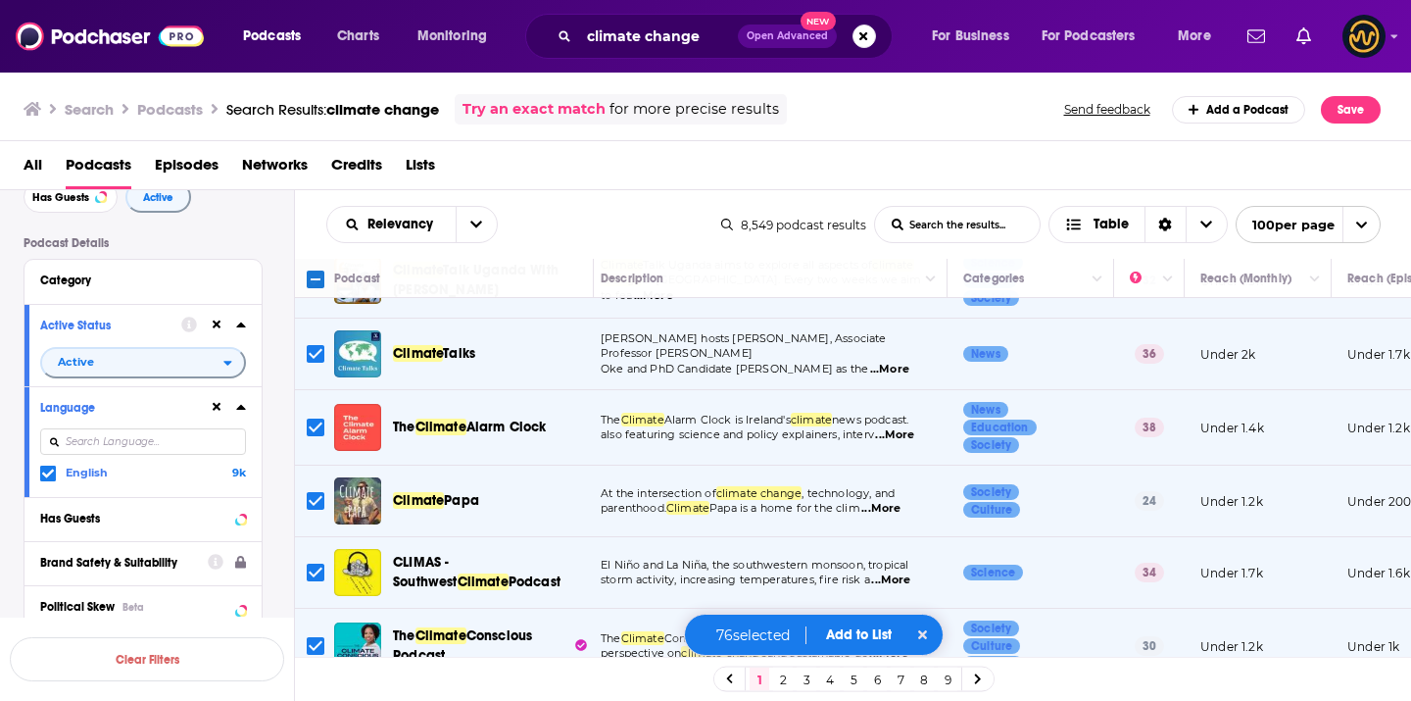
scroll to position [5625, 9]
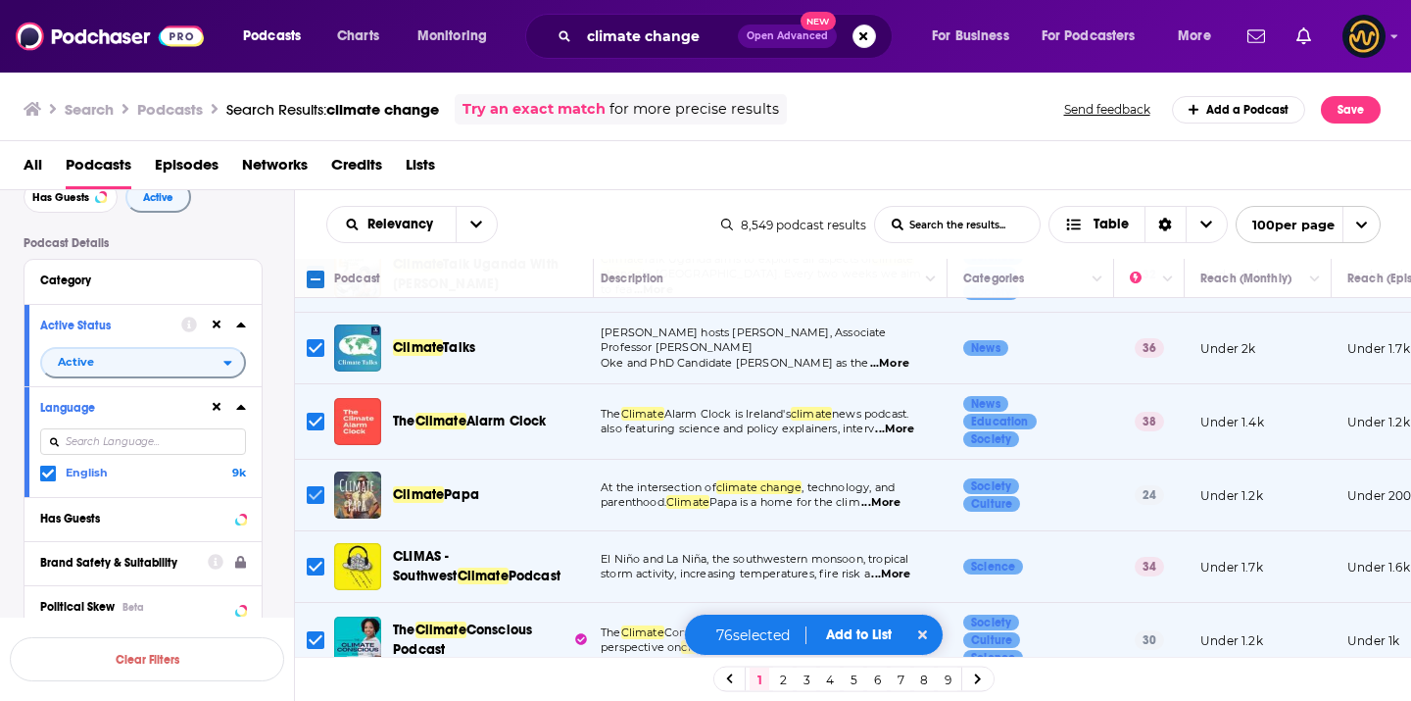
click at [316, 486] on input "Toggle select row" at bounding box center [316, 495] width 18 height 18
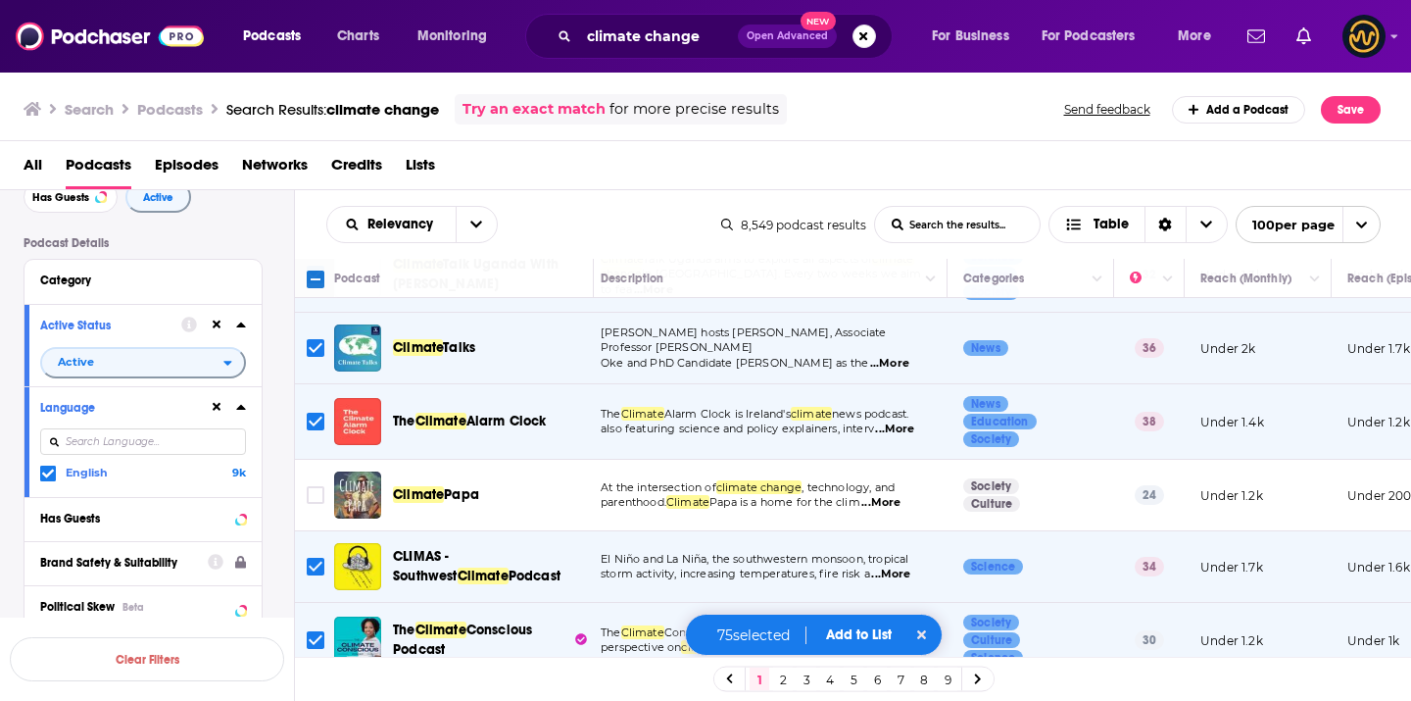
click at [314, 558] on input "Toggle select row" at bounding box center [316, 567] width 18 height 18
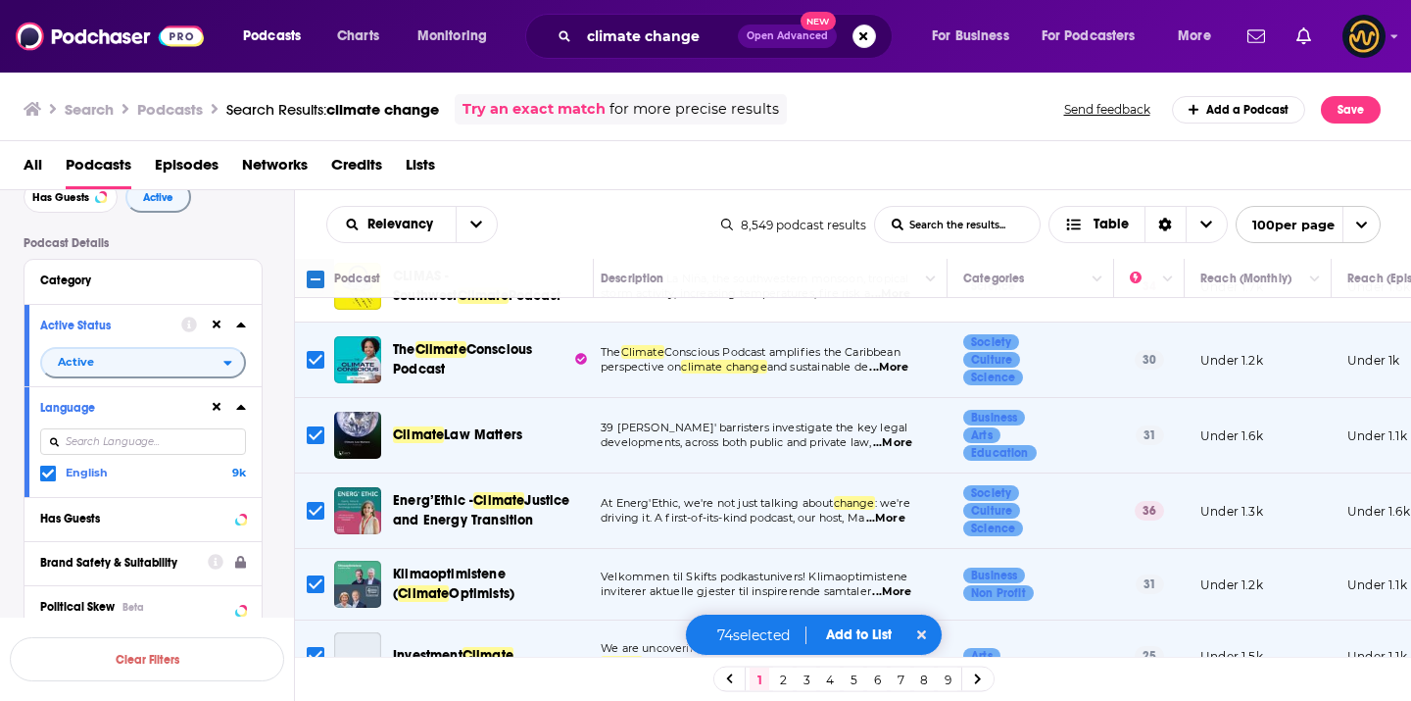
scroll to position [5907, 9]
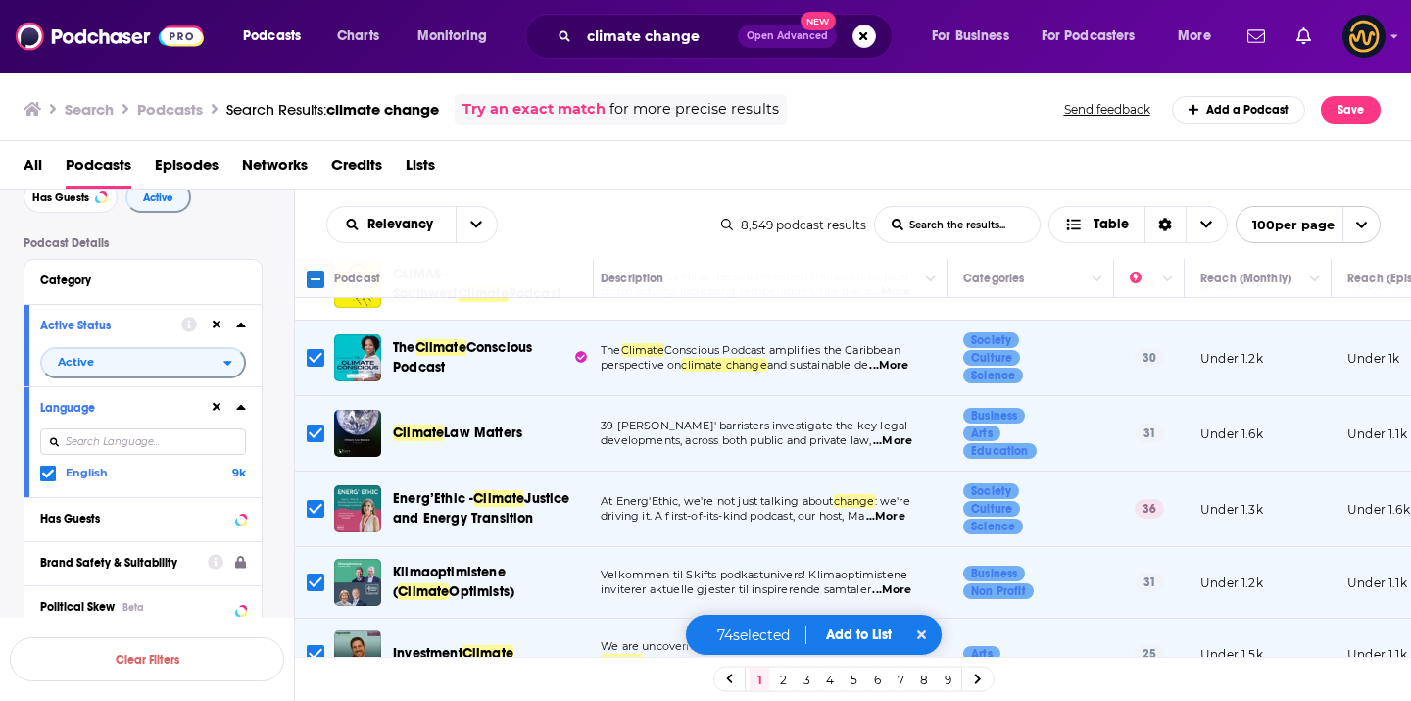
click at [314, 573] on input "Toggle select row" at bounding box center [316, 582] width 18 height 18
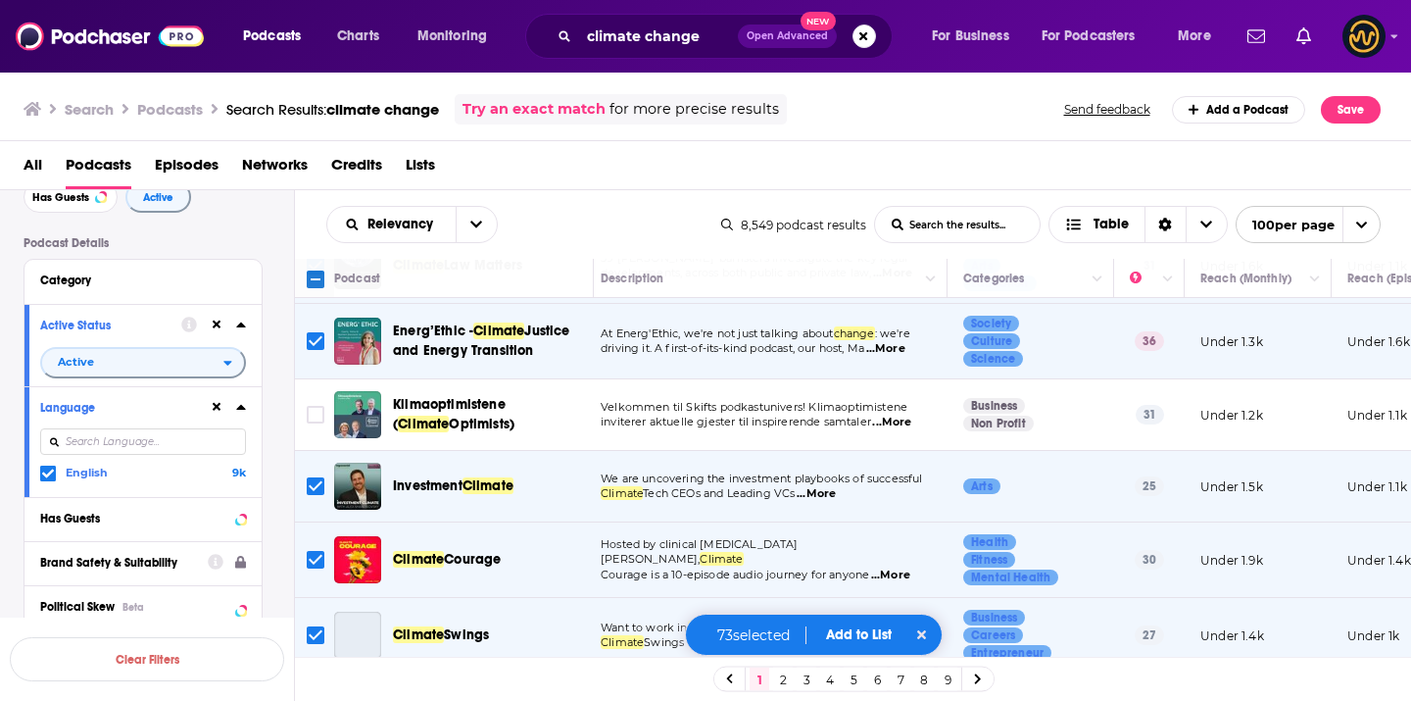
scroll to position [6081, 9]
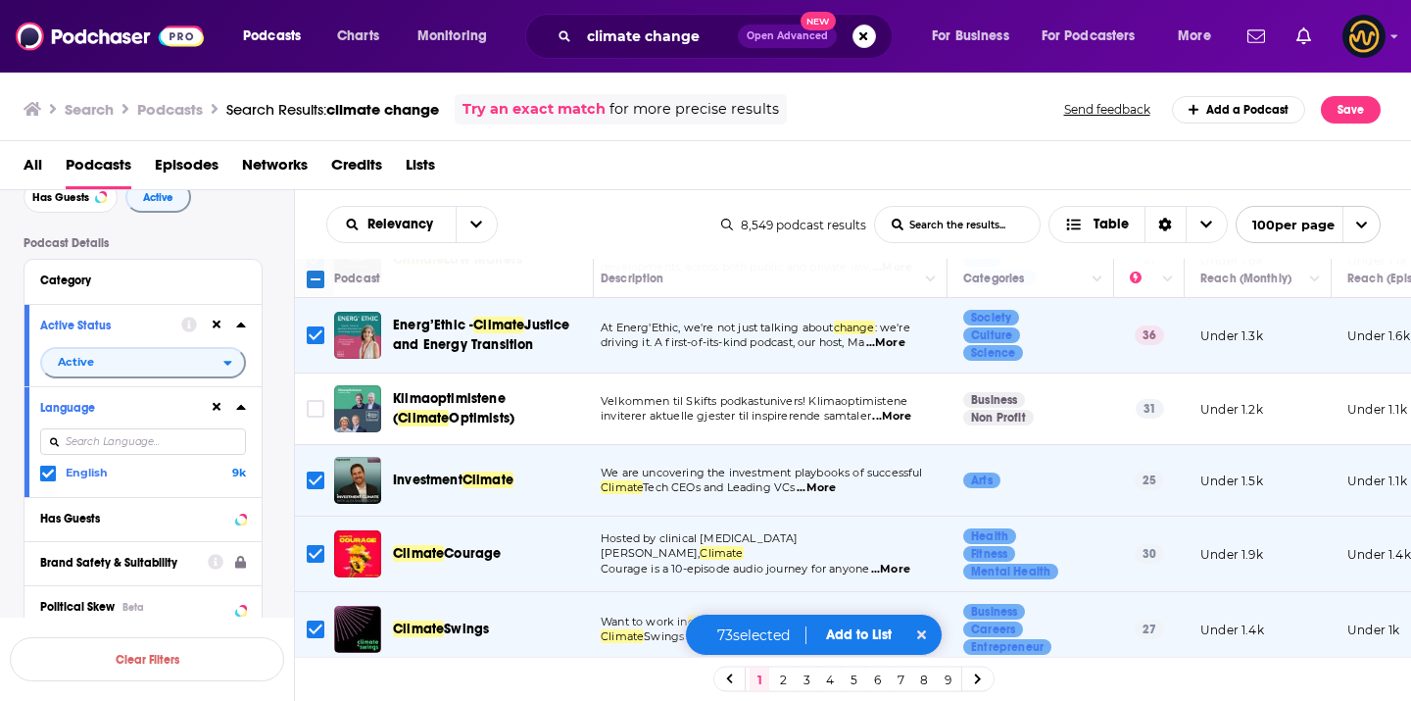
click at [313, 471] on input "Toggle select row" at bounding box center [316, 480] width 18 height 18
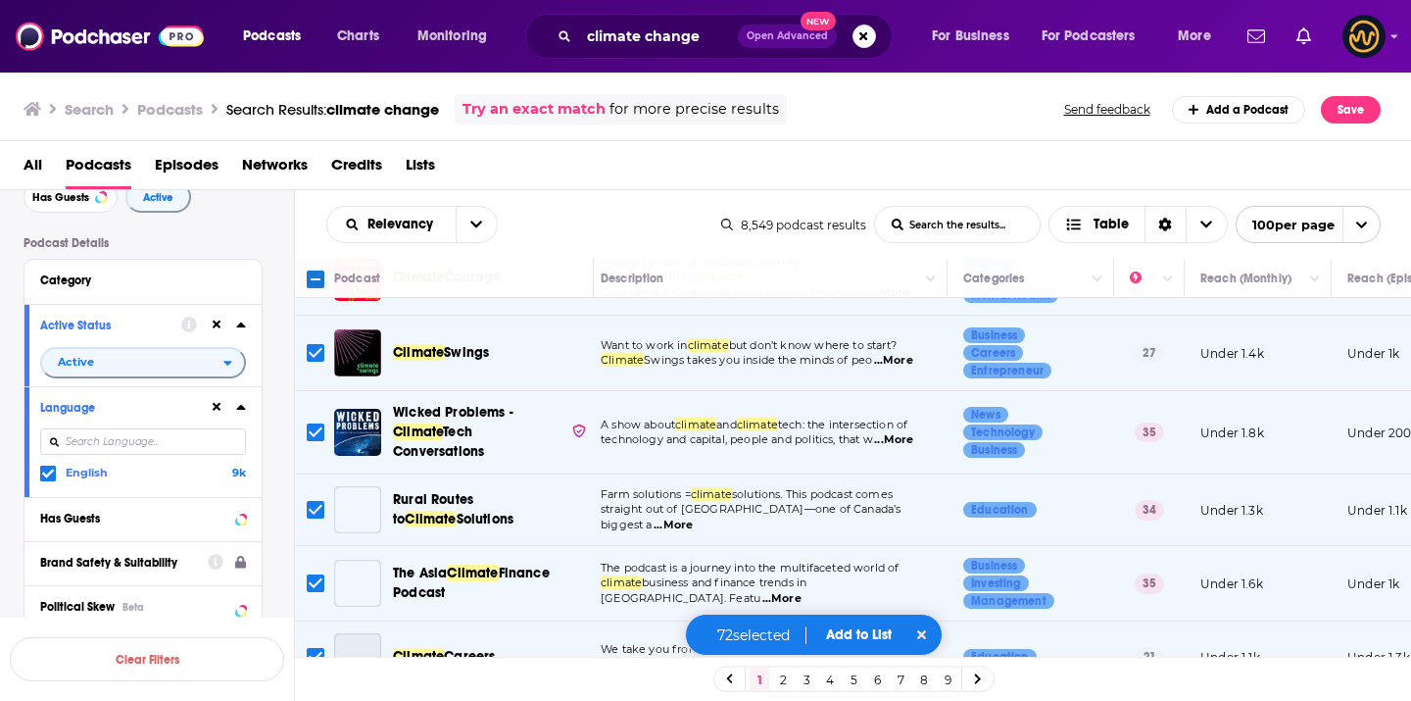
scroll to position [6363, 9]
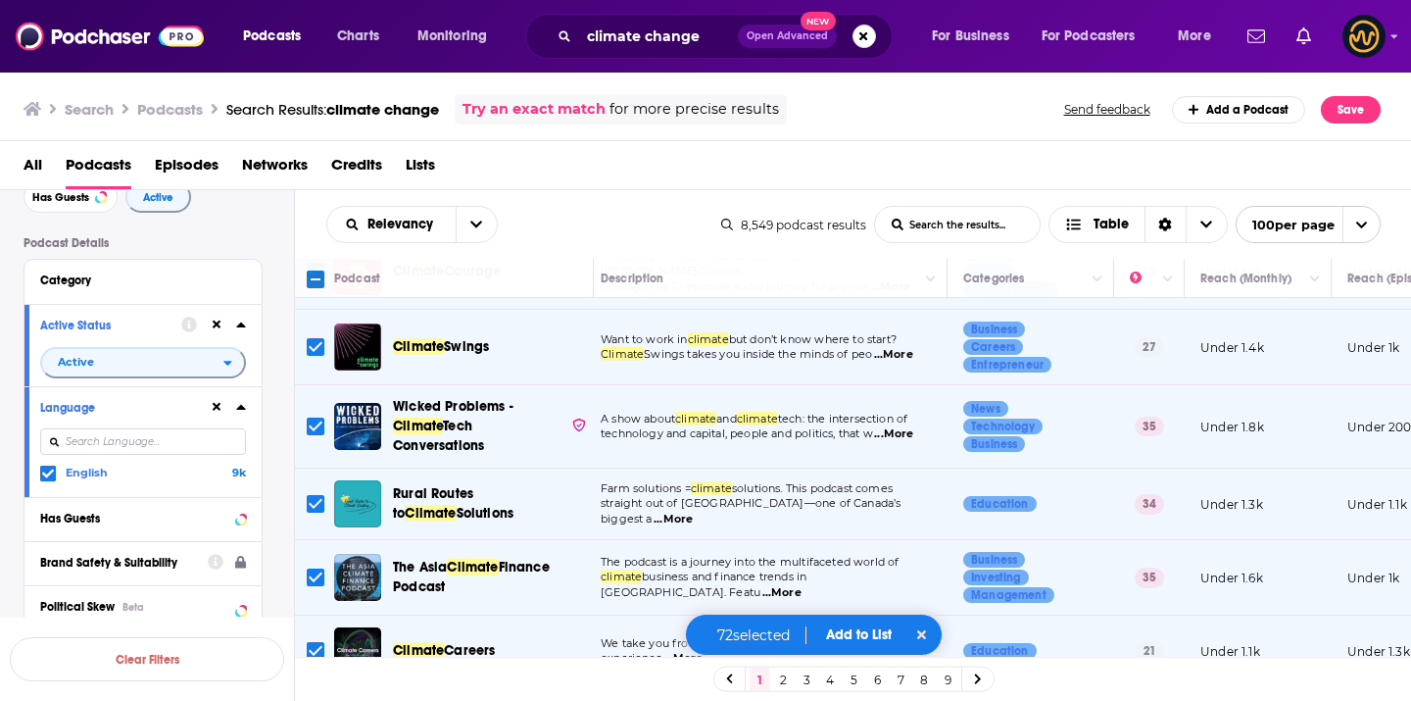
click at [314, 495] on input "Toggle select row" at bounding box center [316, 504] width 18 height 18
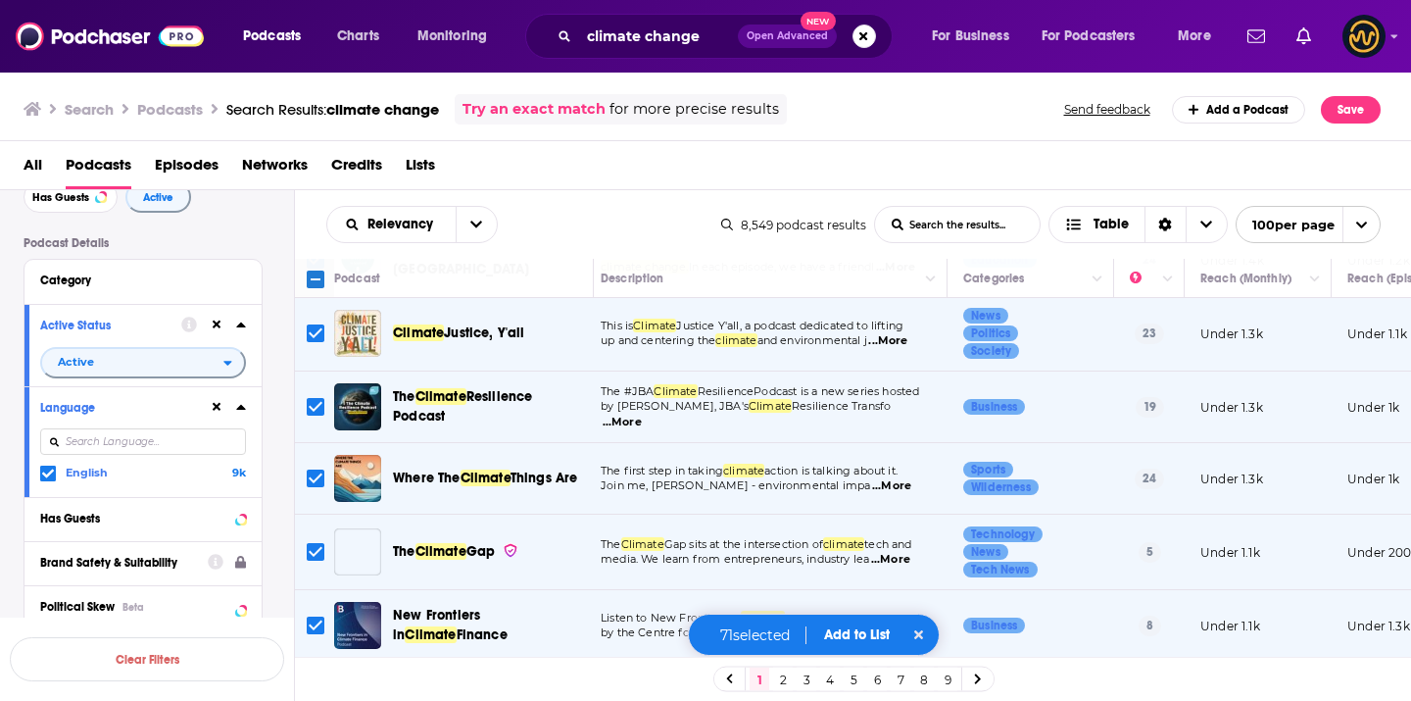
scroll to position [6918, 9]
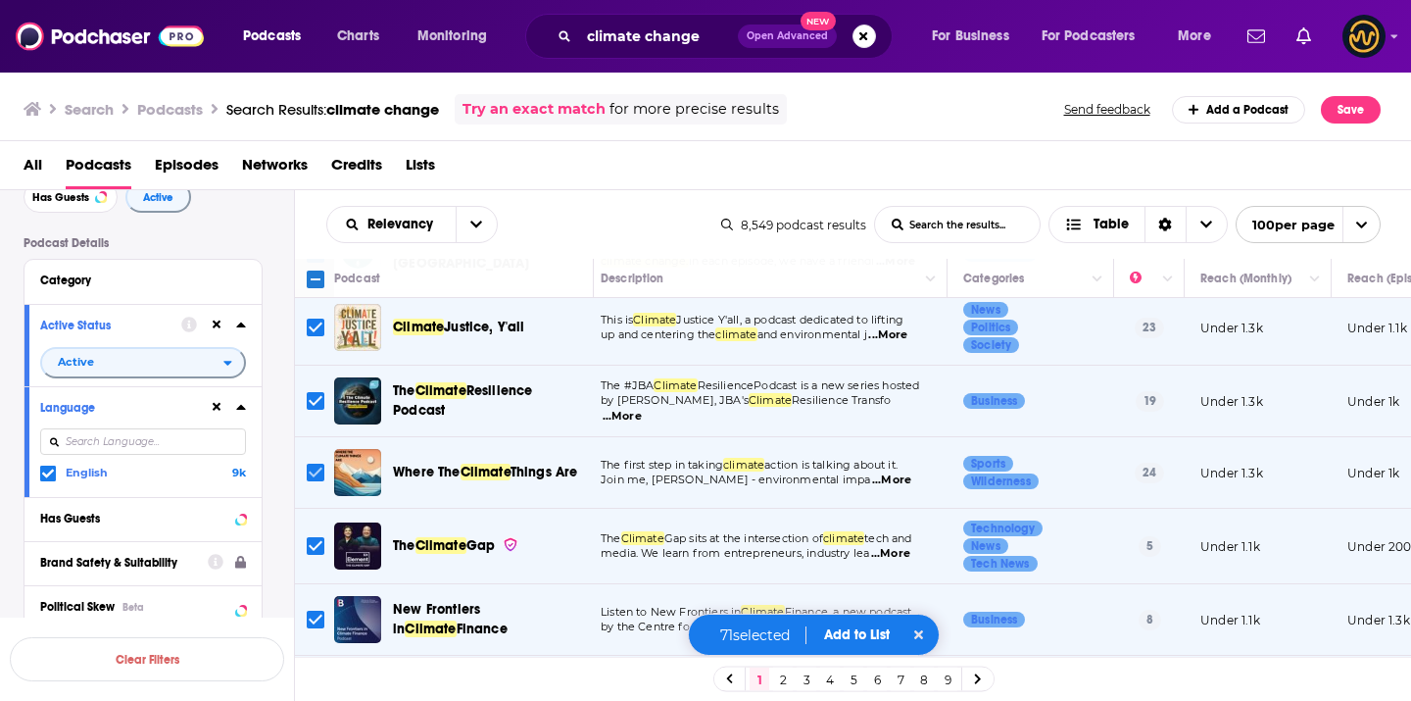
click at [314, 463] on input "Toggle select row" at bounding box center [316, 472] width 18 height 18
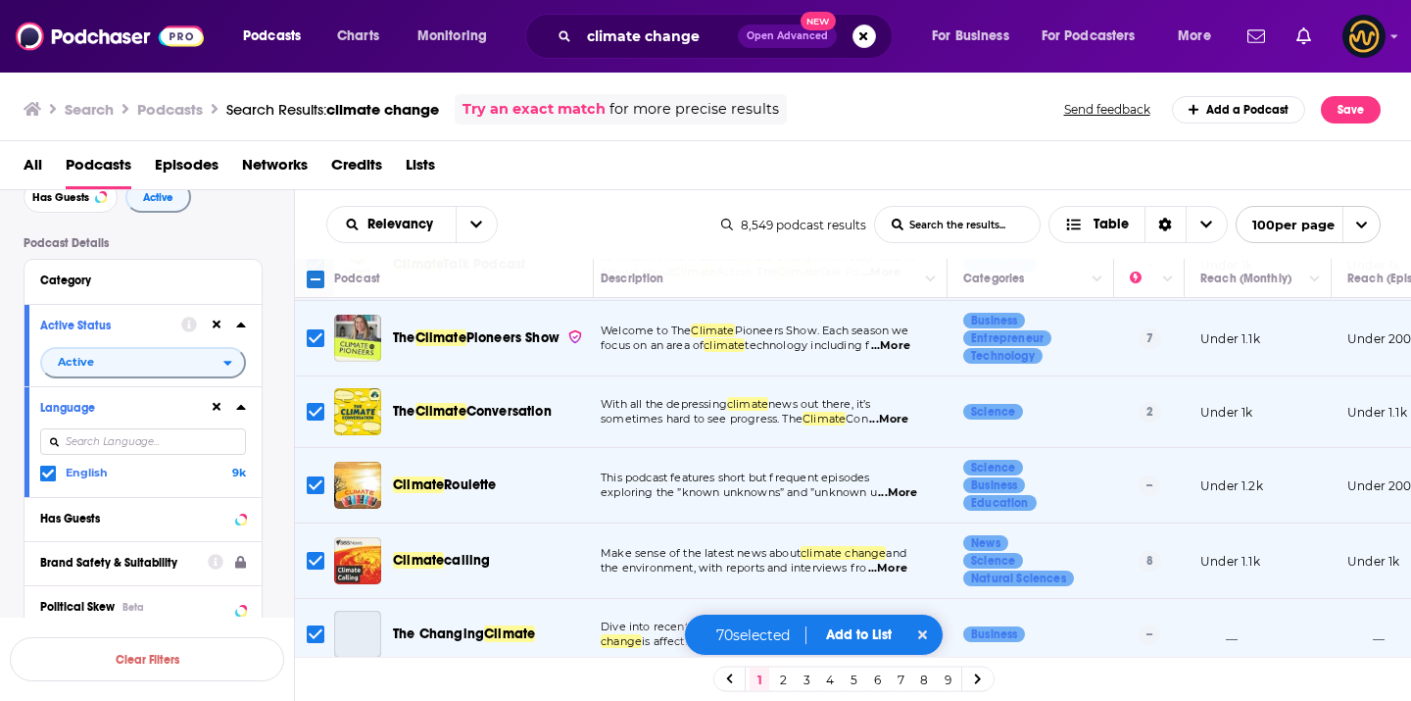
scroll to position [7423, 9]
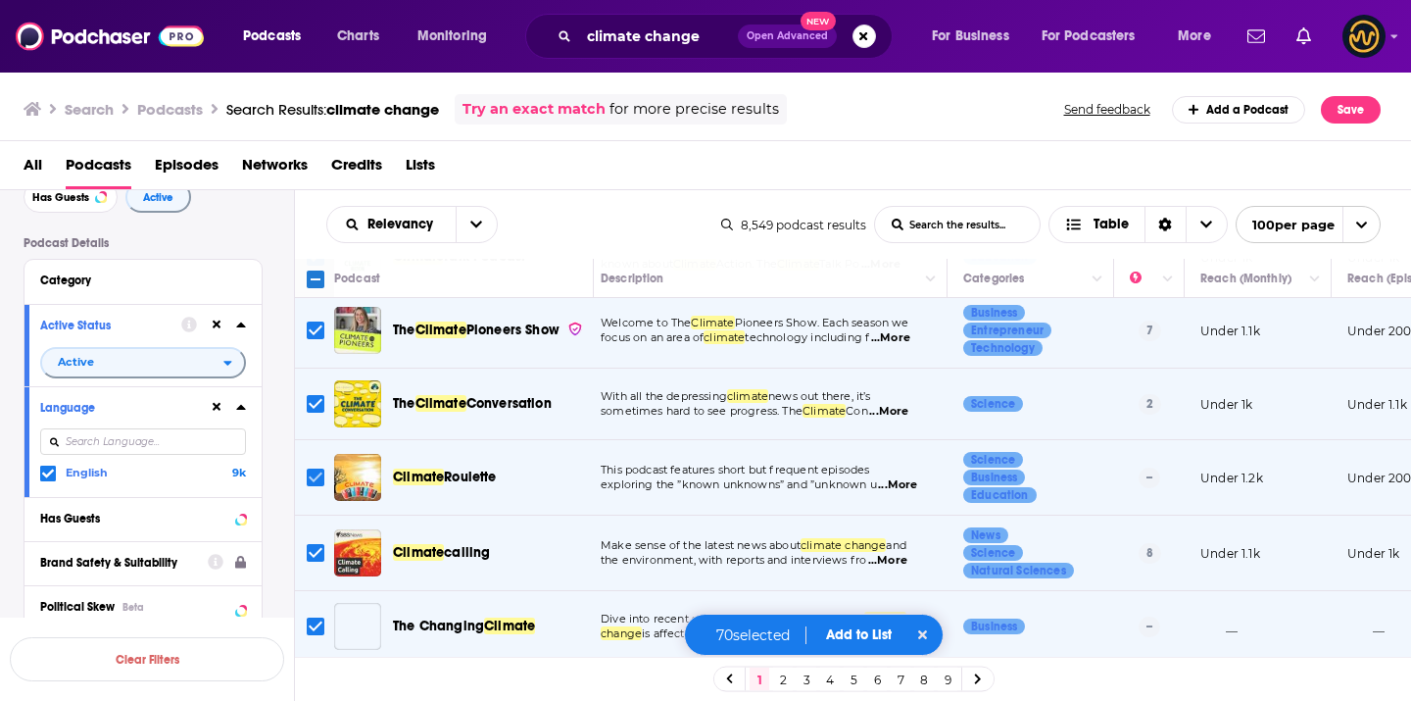
click at [317, 468] on input "Toggle select row" at bounding box center [316, 477] width 18 height 18
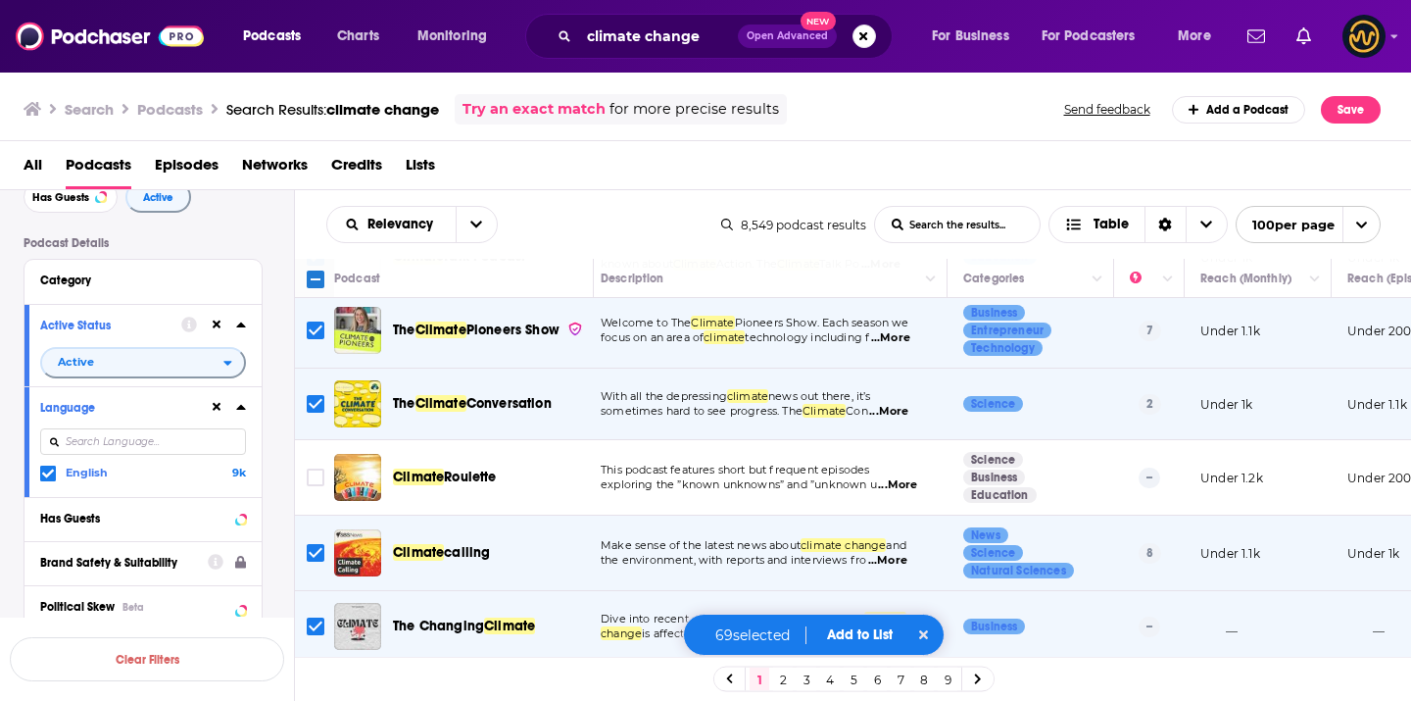
scroll to position [7492, 9]
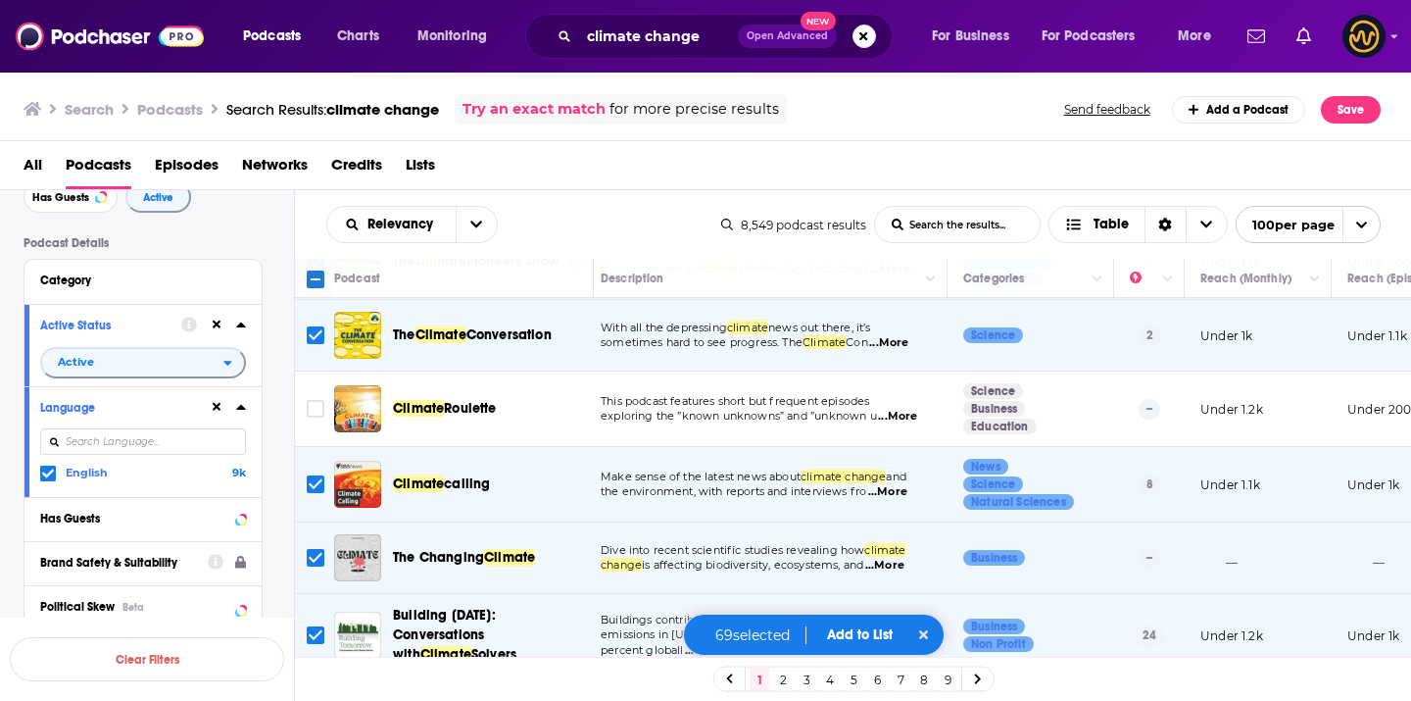
click at [853, 626] on button "Add to List" at bounding box center [859, 634] width 97 height 17
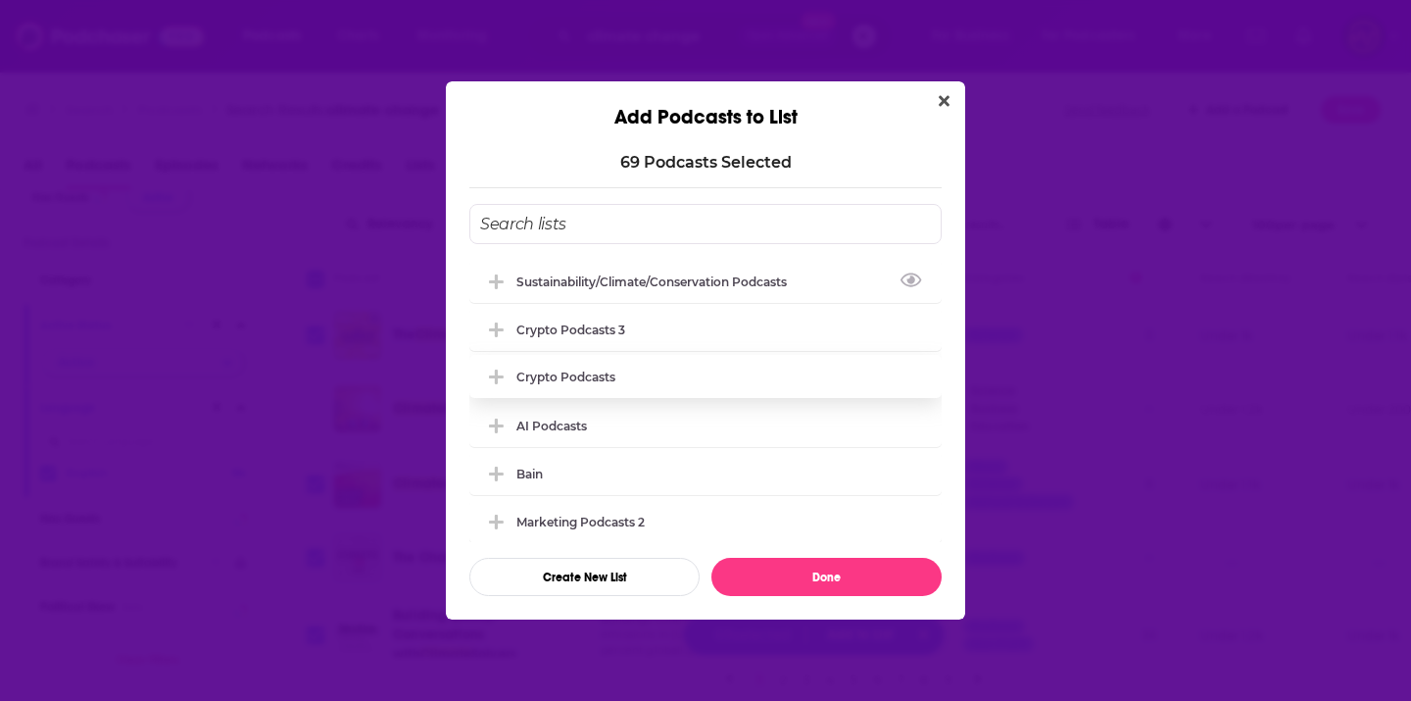
click at [798, 293] on div "Sustainability/Climate/Conservation Podcasts" at bounding box center [705, 281] width 472 height 43
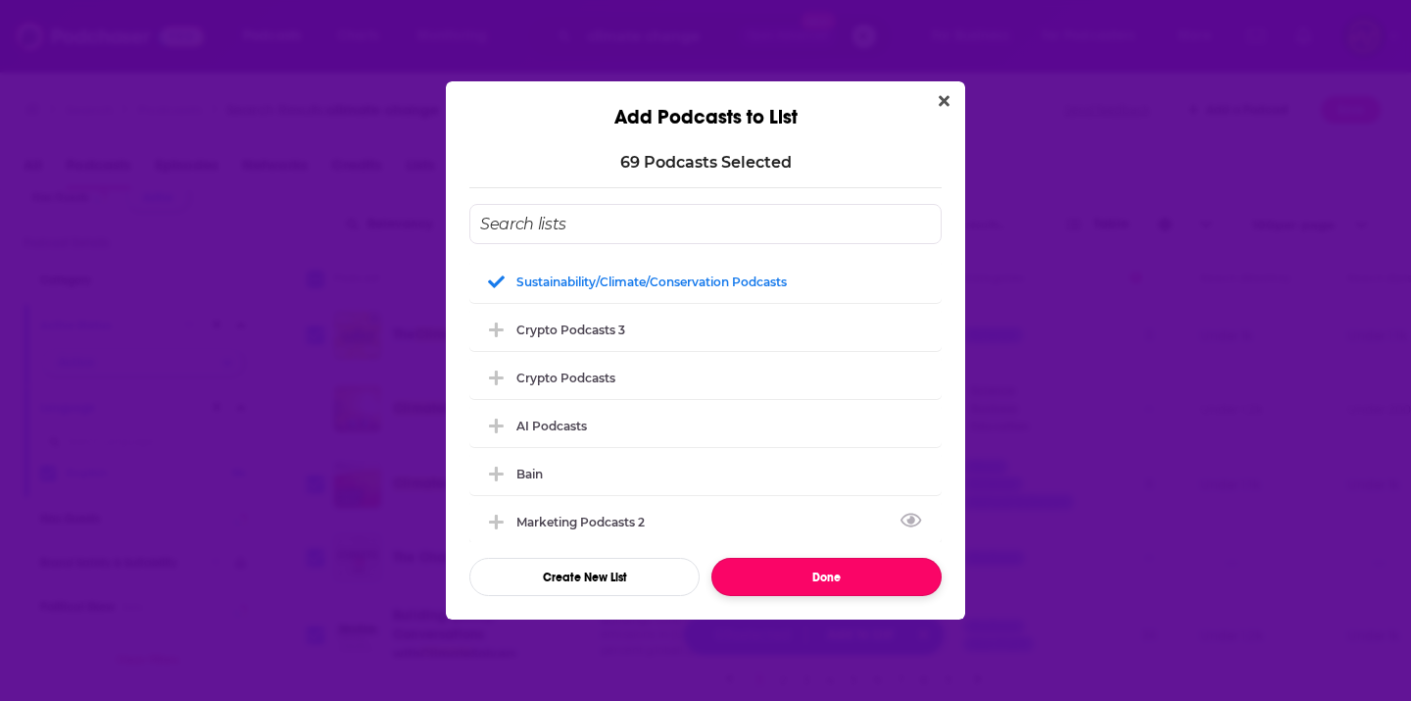
click at [859, 584] on button "Done" at bounding box center [826, 577] width 230 height 38
